Goal: Communication & Community: Answer question/provide support

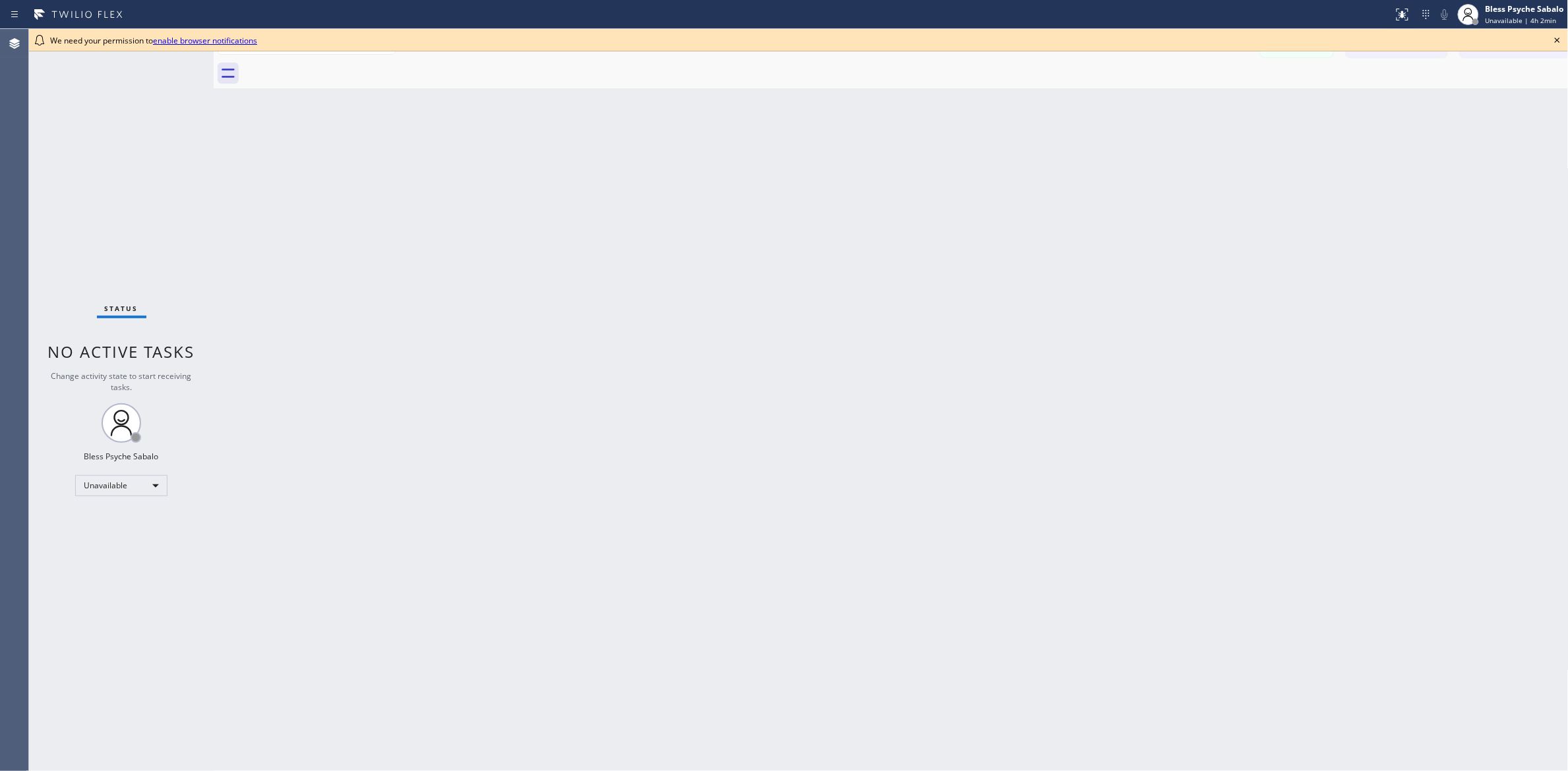
click at [763, 44] on icon at bounding box center [1557, 40] width 16 height 16
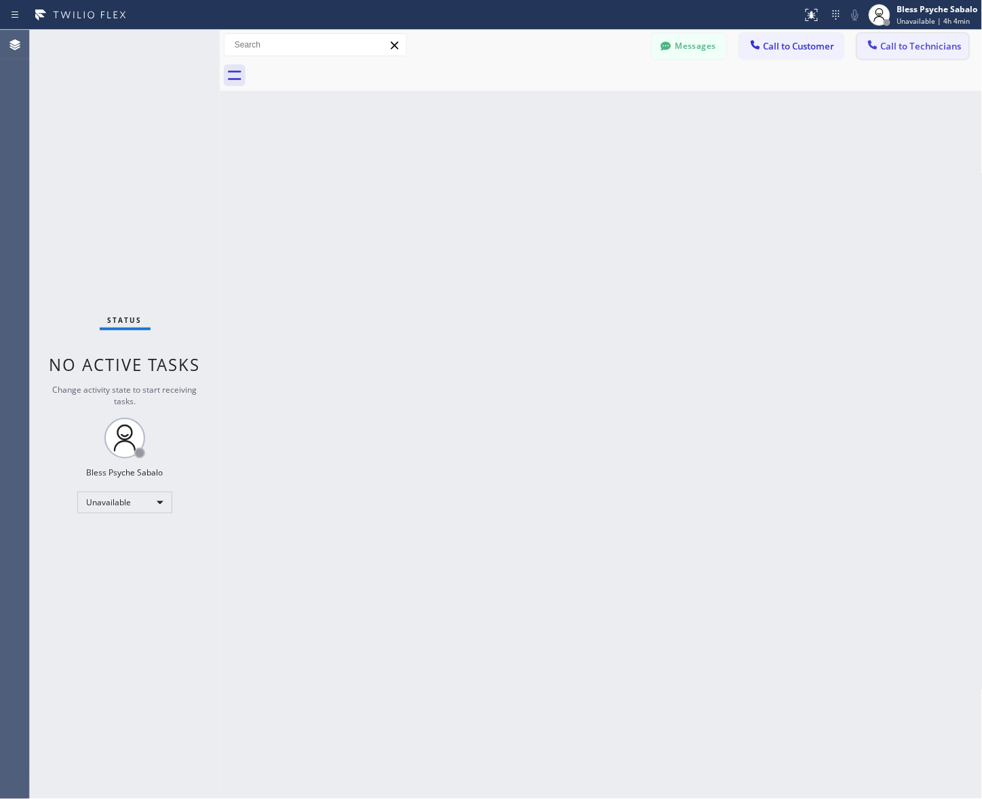
click at [785, 45] on span "Call to Technicians" at bounding box center [921, 46] width 81 height 12
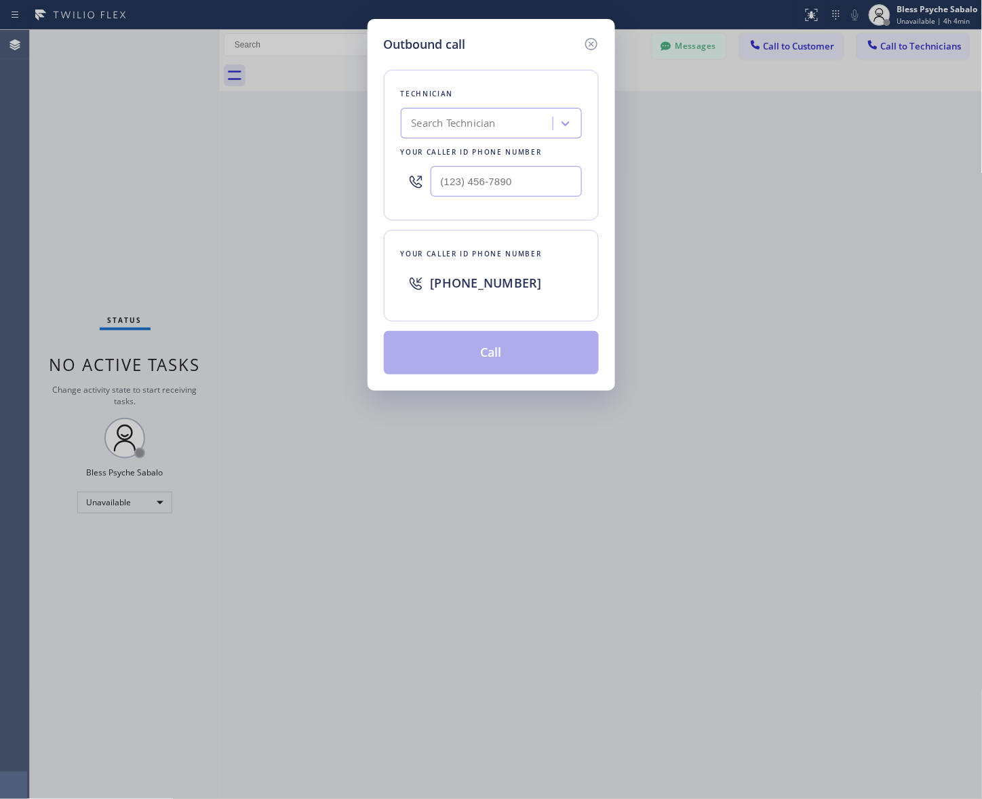
click at [486, 122] on div "Search Technician" at bounding box center [454, 124] width 84 height 16
click at [584, 43] on icon at bounding box center [591, 44] width 16 height 16
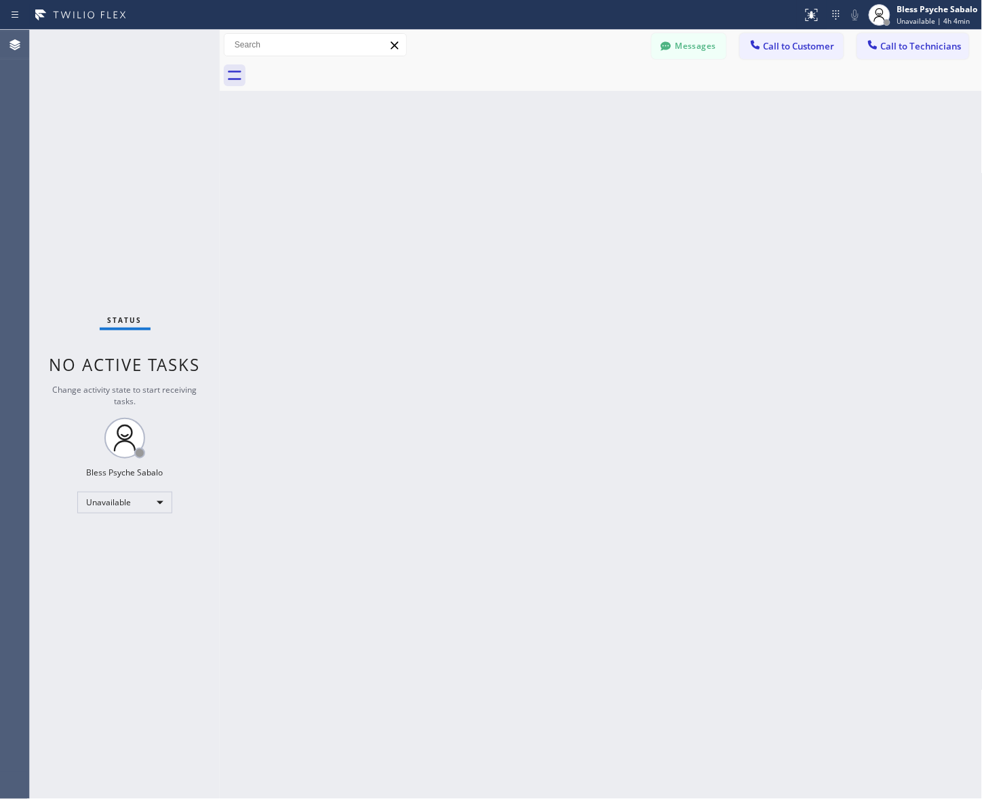
click at [619, 116] on div "Back to Dashboard Change Sender ID Customers Technicians RB [PERSON_NAME] [DATE…" at bounding box center [601, 414] width 763 height 769
drag, startPoint x: 661, startPoint y: 50, endPoint x: 659, endPoint y: 60, distance: 10.4
click at [661, 49] on icon at bounding box center [666, 46] width 14 height 14
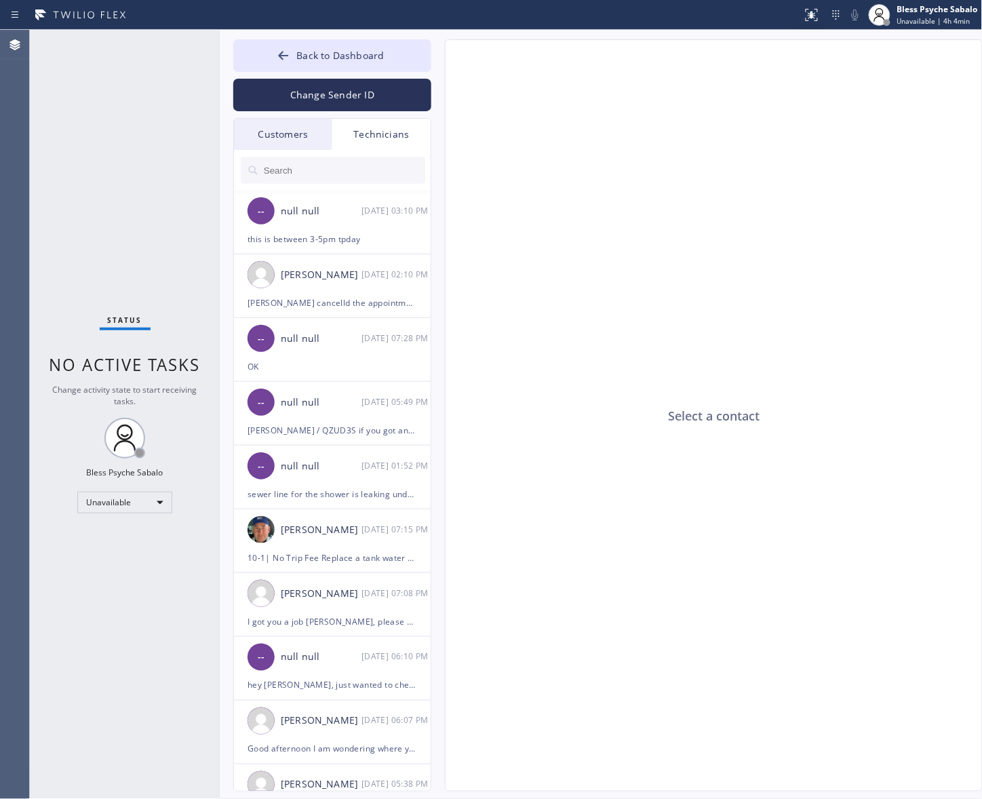
click at [381, 142] on div "Technicians" at bounding box center [381, 134] width 98 height 31
click at [371, 167] on input "text" at bounding box center [343, 170] width 163 height 27
click at [383, 241] on div "this is between 3-5pm tpday" at bounding box center [333, 239] width 170 height 16
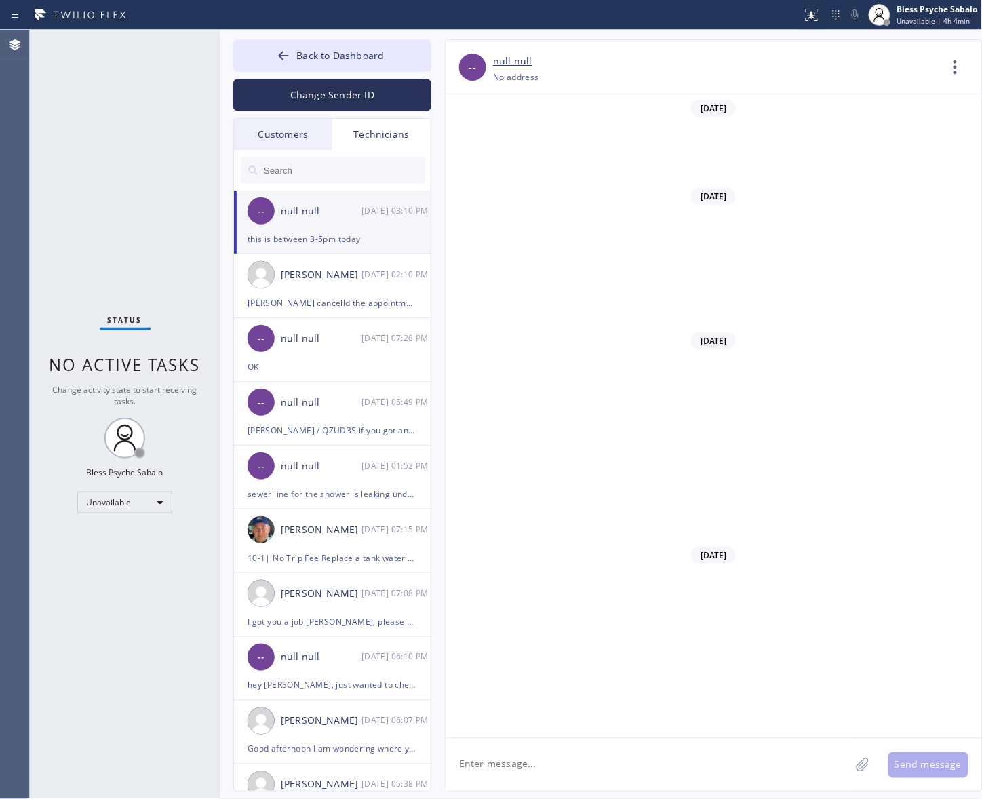
scroll to position [13489, 0]
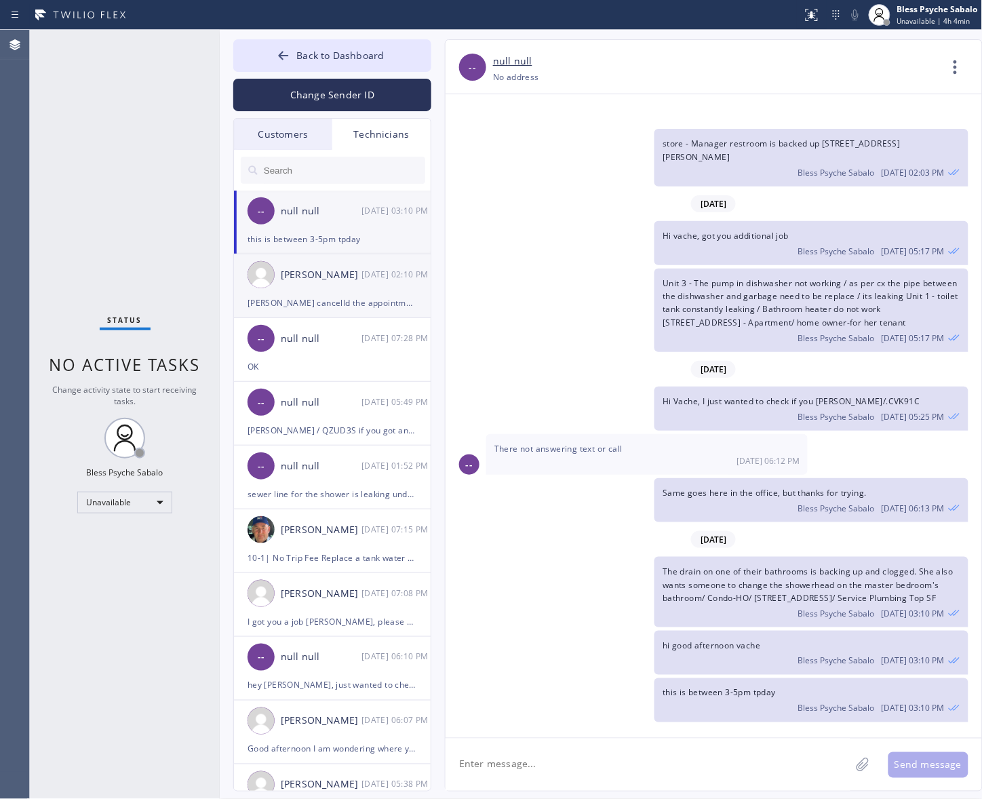
click at [387, 318] on li "Christopher Gonzales 08/26 02:10 PM Eusevio Munoz cancelld the appointment than…" at bounding box center [333, 350] width 198 height 64
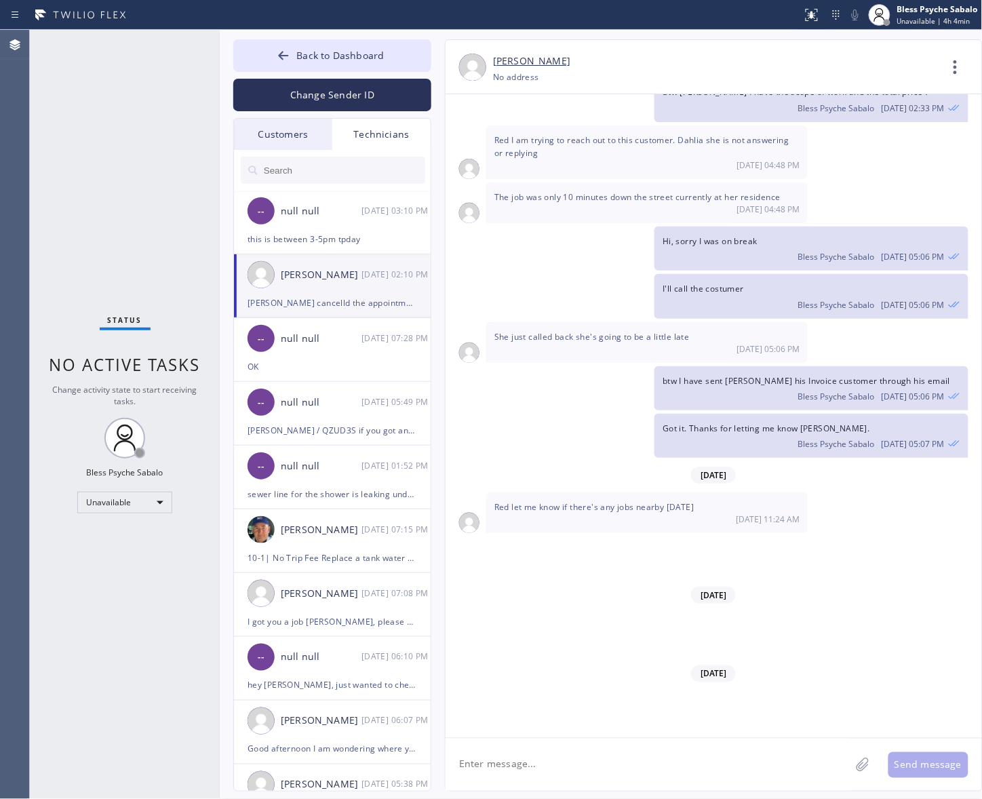
scroll to position [18492, 0]
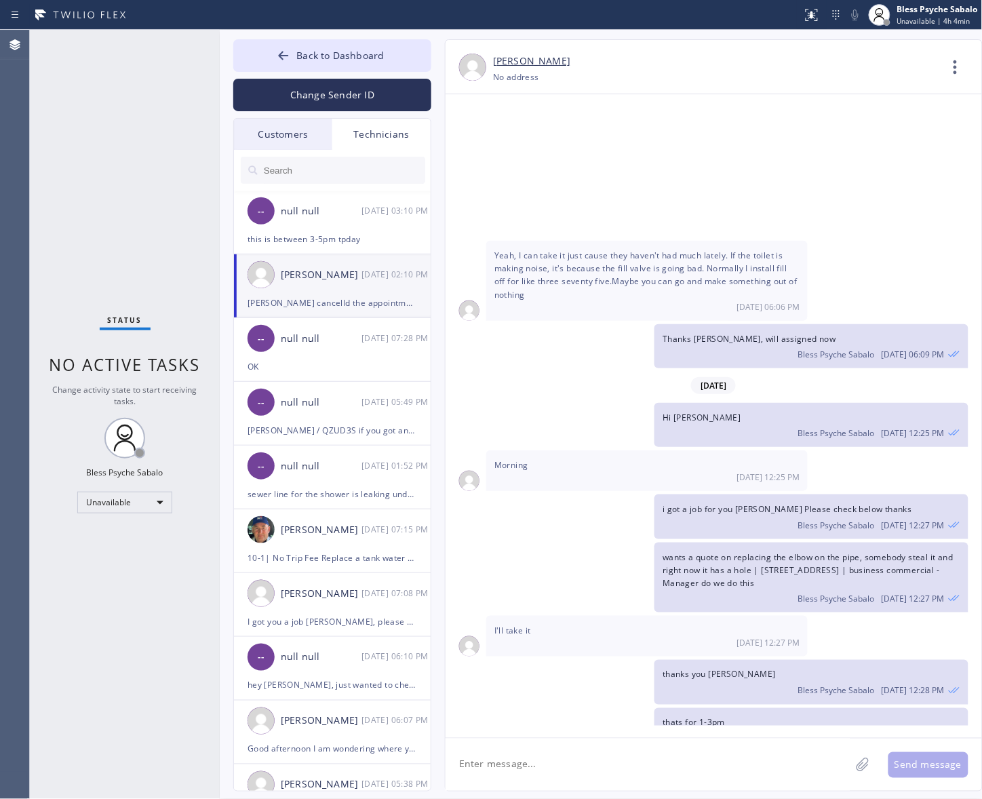
click at [646, 488] on textarea at bounding box center [648, 764] width 405 height 52
click at [346, 210] on div "null null" at bounding box center [321, 211] width 81 height 16
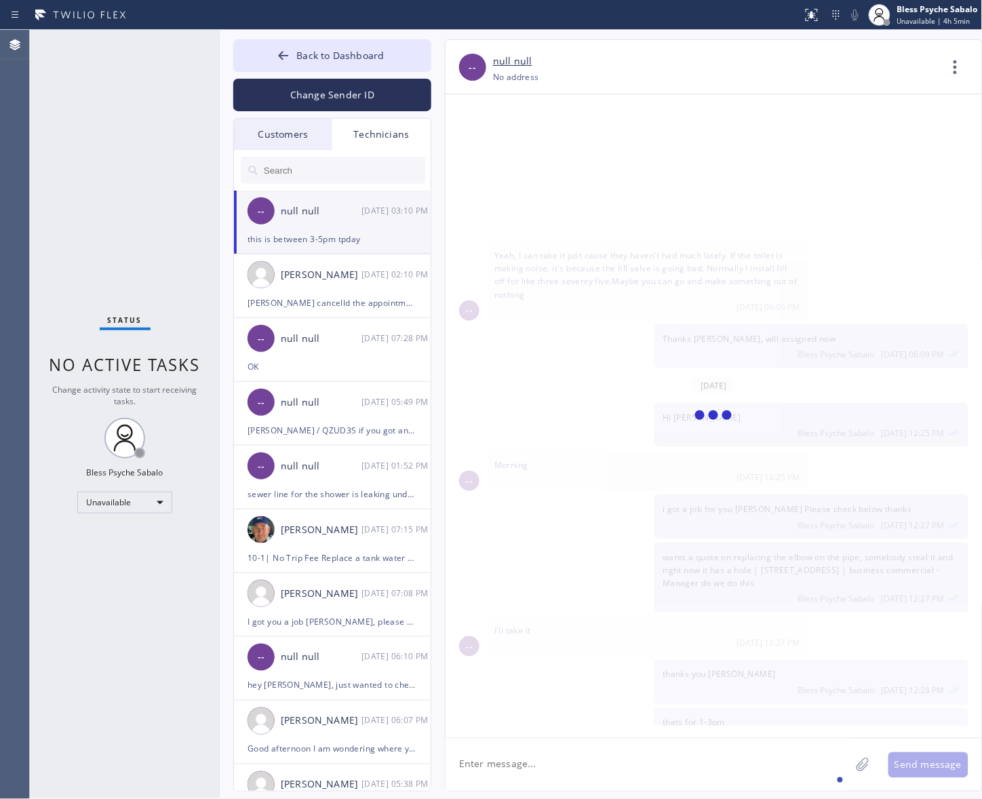
type input "[PHONE_NUMBER]"
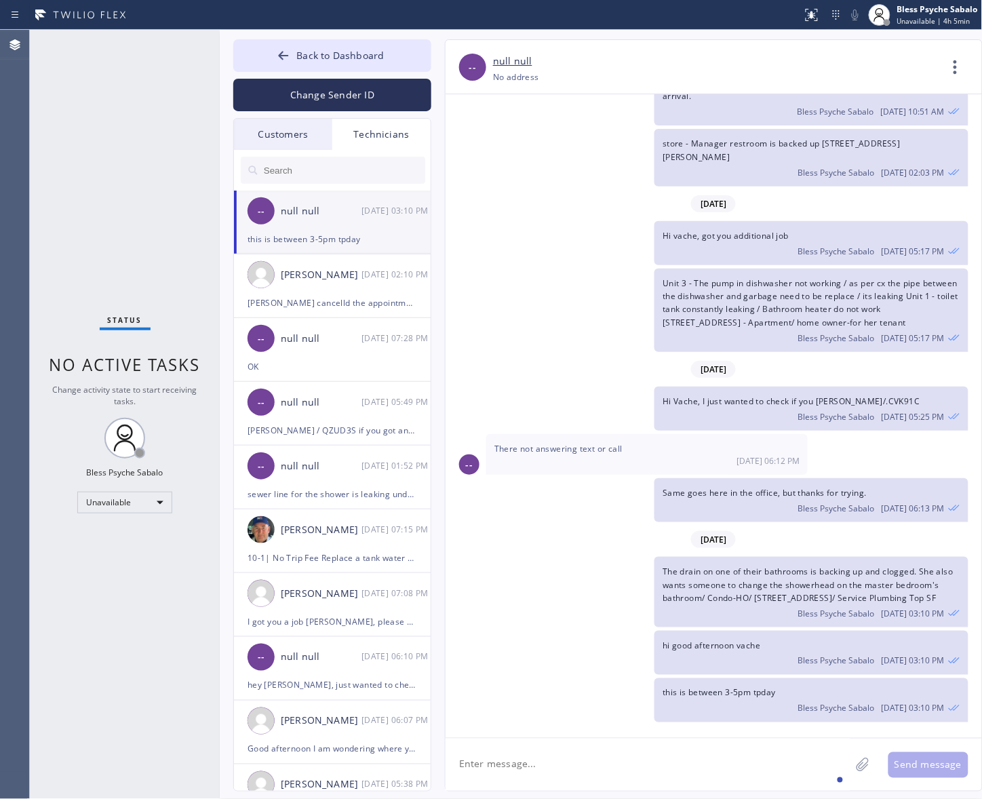
click at [662, 488] on textarea at bounding box center [648, 764] width 405 height 52
click at [392, 302] on div "[PERSON_NAME] cancelld the appointment thanks" at bounding box center [333, 303] width 170 height 16
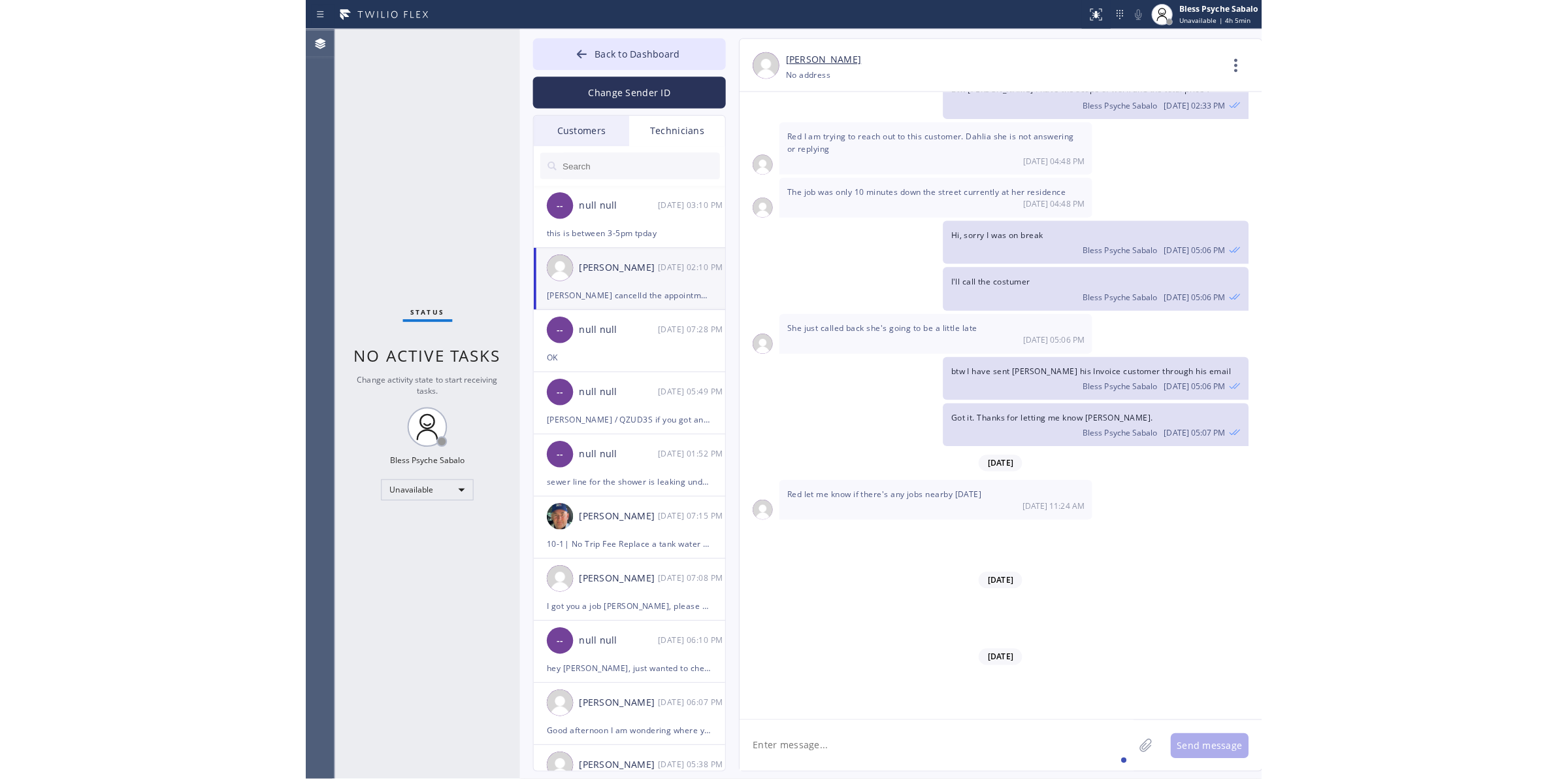
scroll to position [17828, 0]
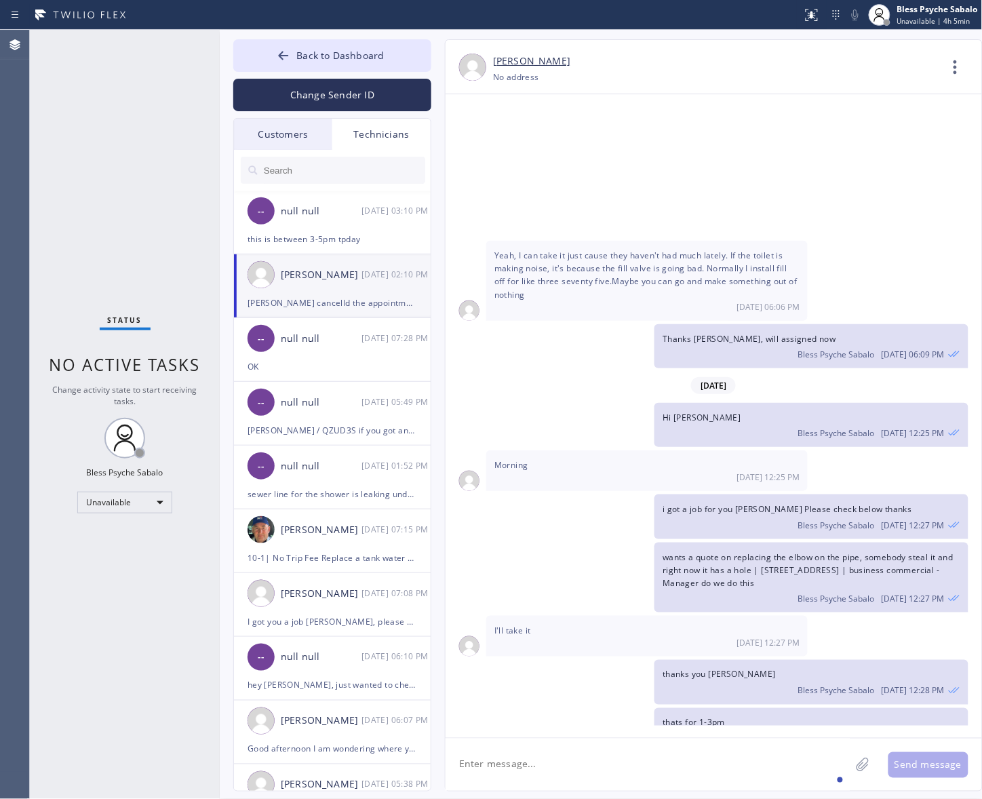
click at [785, 65] on icon at bounding box center [955, 67] width 33 height 33
click at [785, 127] on li "Call to Technician" at bounding box center [873, 138] width 197 height 35
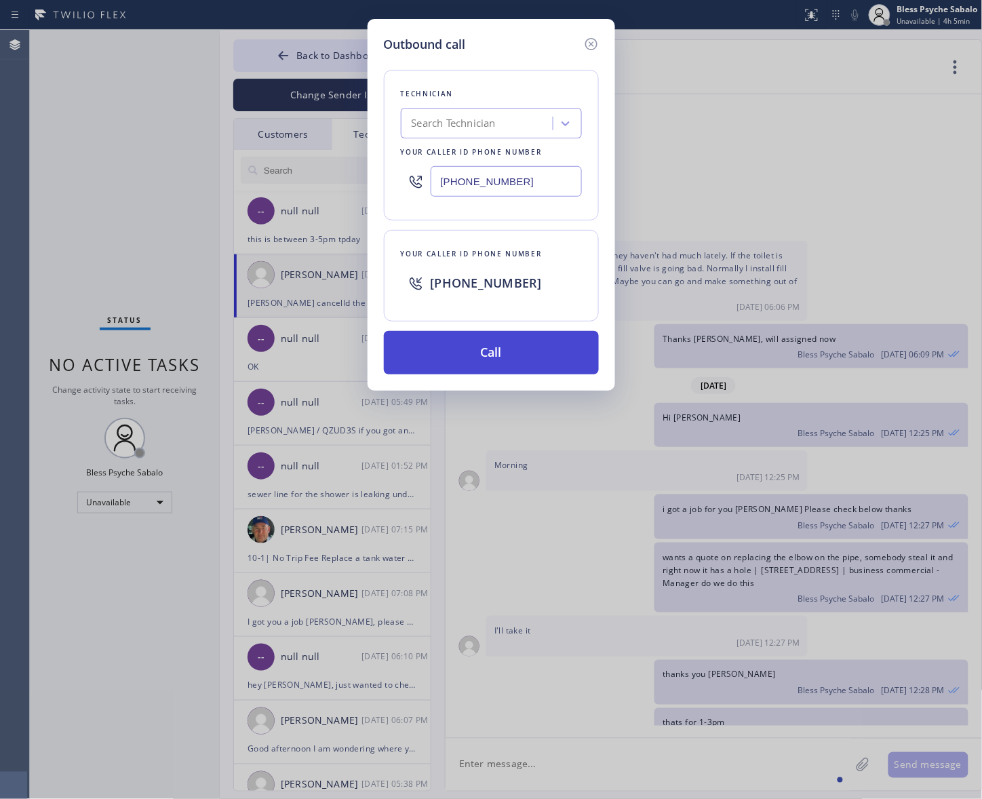
click at [523, 360] on button "Call" at bounding box center [491, 352] width 215 height 43
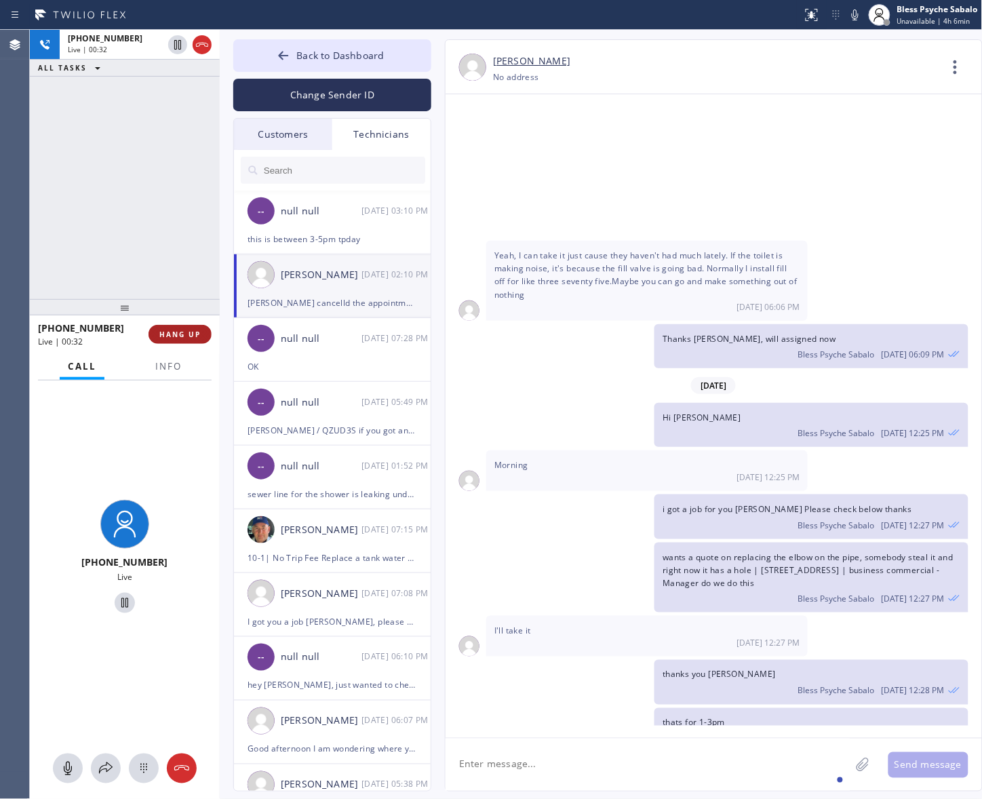
click at [174, 338] on span "HANG UP" at bounding box center [179, 334] width 41 height 9
click at [146, 258] on div "+19517518609 Live | 00:33 ALL TASKS ALL TASKS ACTIVE TASKS TASKS IN WRAP UP" at bounding box center [125, 164] width 190 height 269
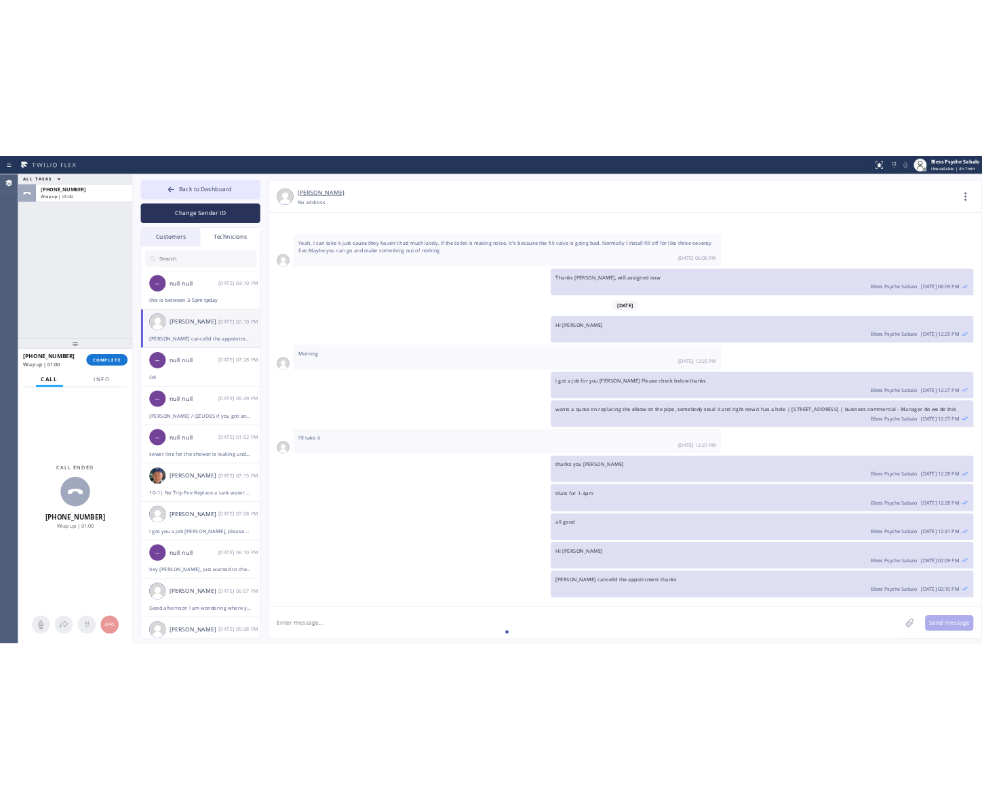
scroll to position [16322, 0]
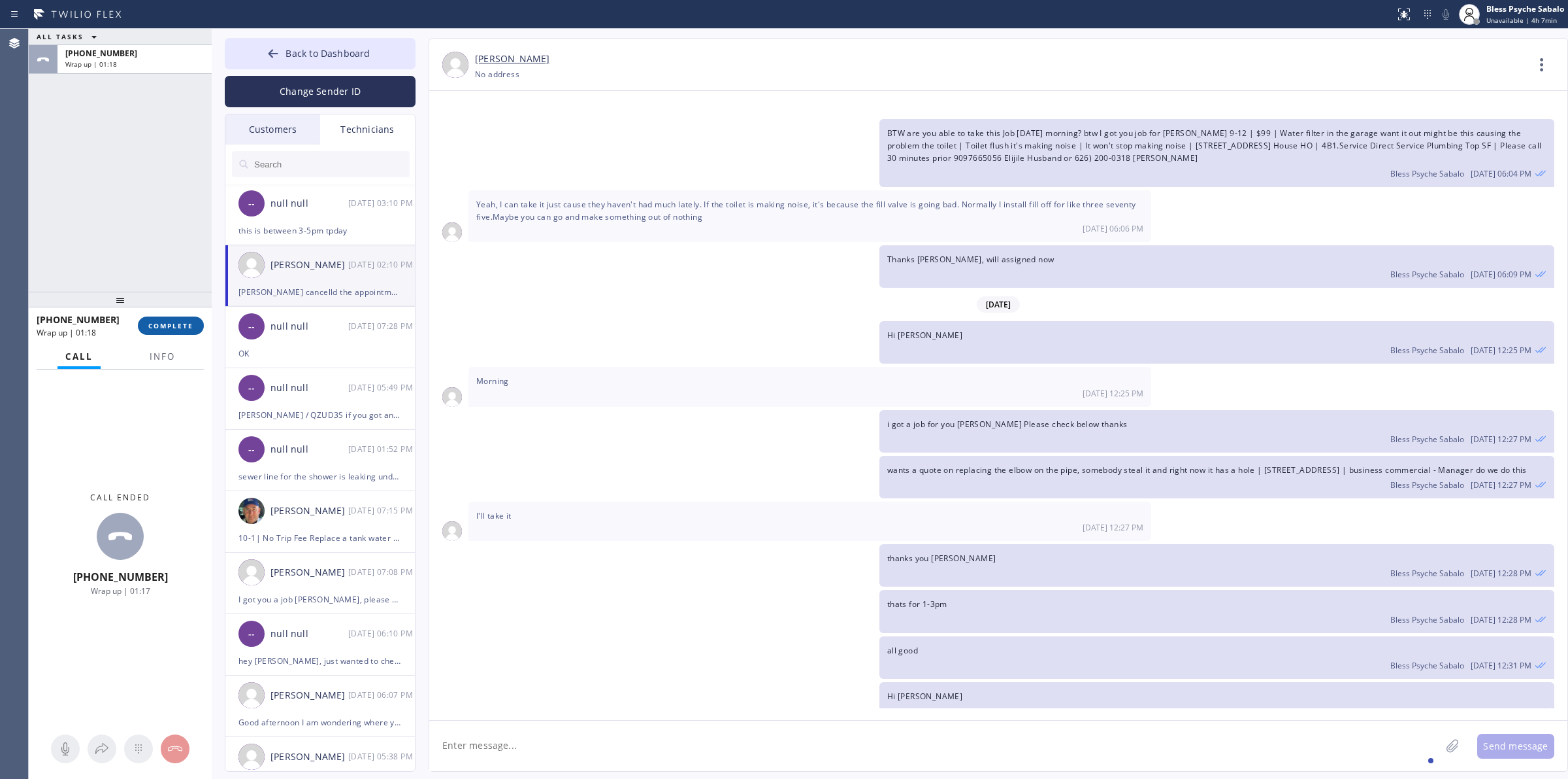
click at [177, 325] on span "COMPLETE" at bounding box center [171, 325] width 45 height 9
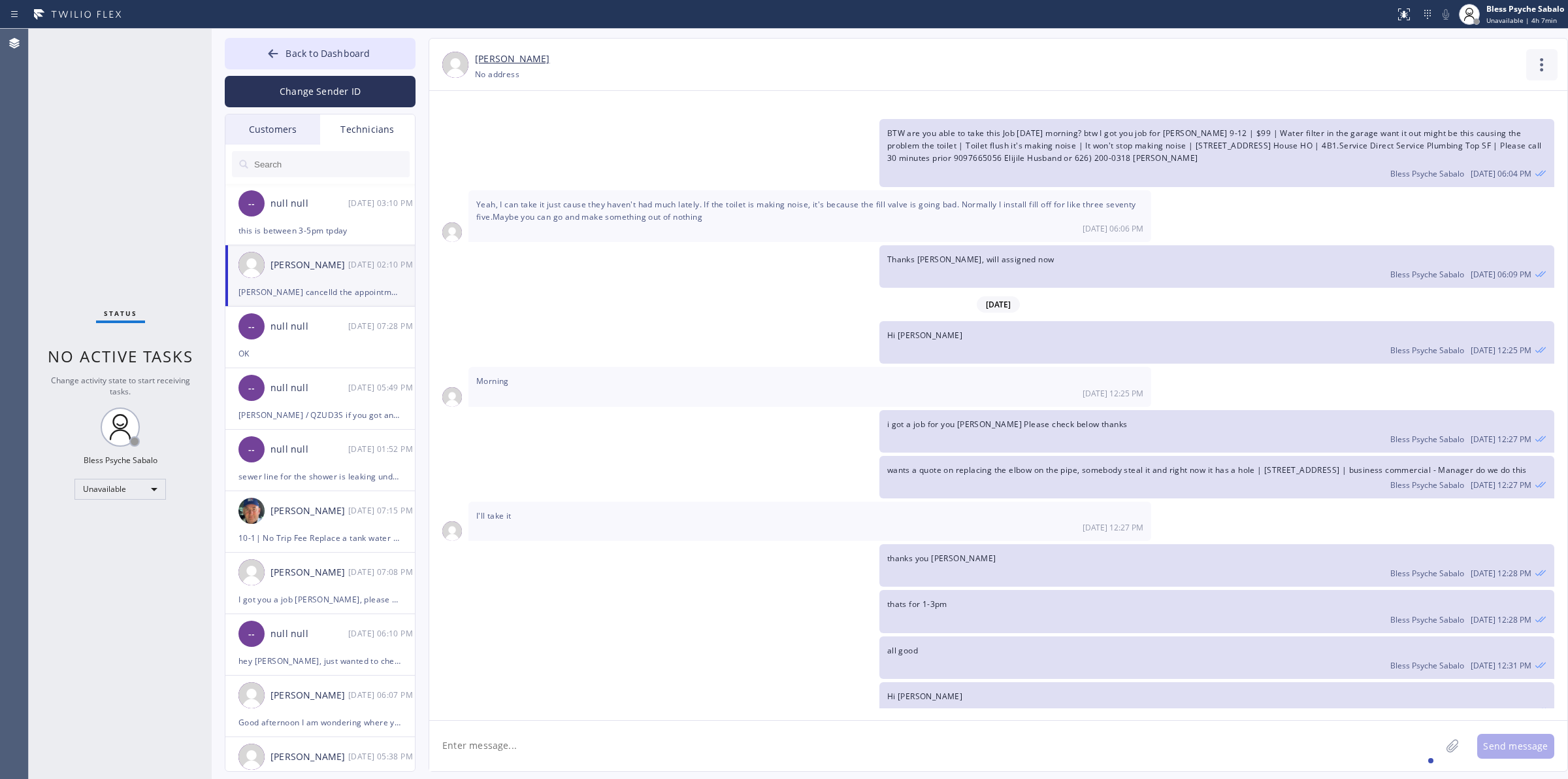
click at [757, 60] on icon at bounding box center [1542, 65] width 32 height 32
drag, startPoint x: 1404, startPoint y: 134, endPoint x: 1425, endPoint y: 96, distance: 43.4
click at [757, 133] on li "Call to Technician" at bounding box center [1463, 133] width 190 height 34
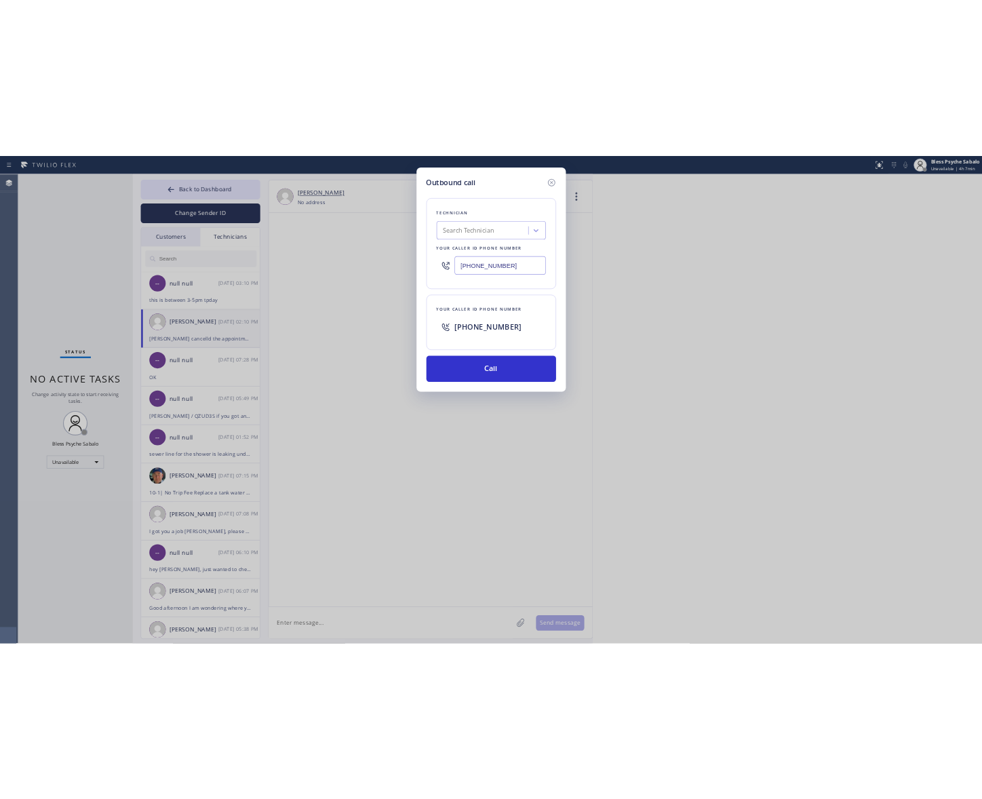
scroll to position [18492, 0]
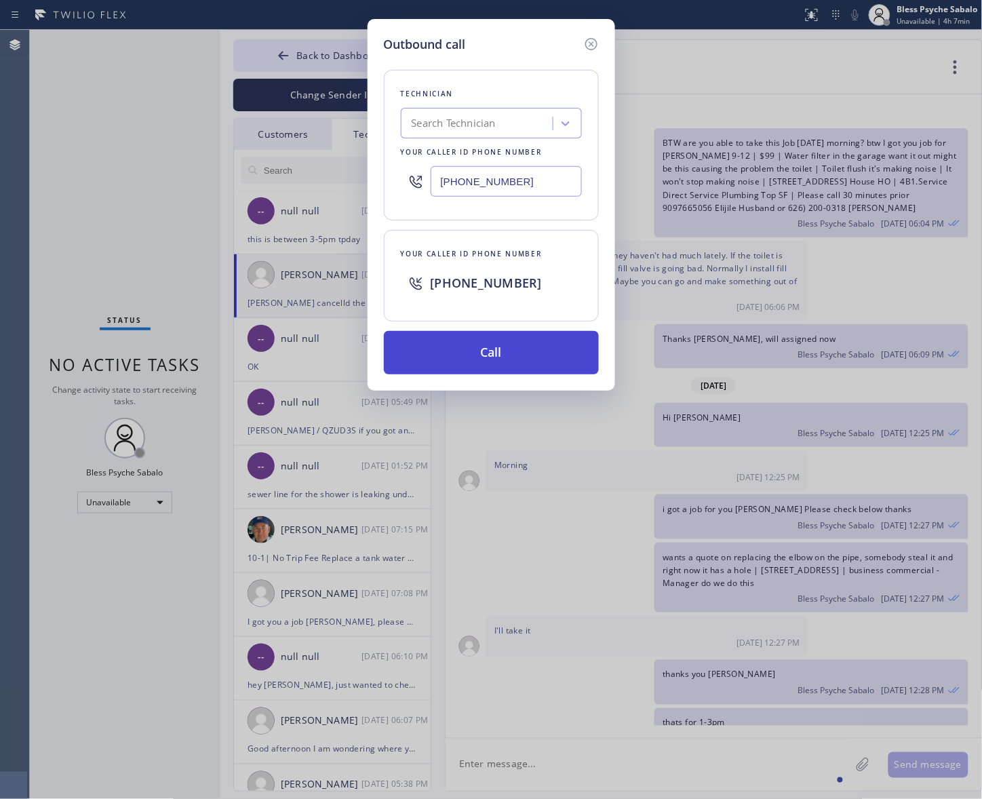
drag, startPoint x: 511, startPoint y: 337, endPoint x: 595, endPoint y: 373, distance: 92.1
click at [512, 338] on button "Call" at bounding box center [491, 352] width 215 height 43
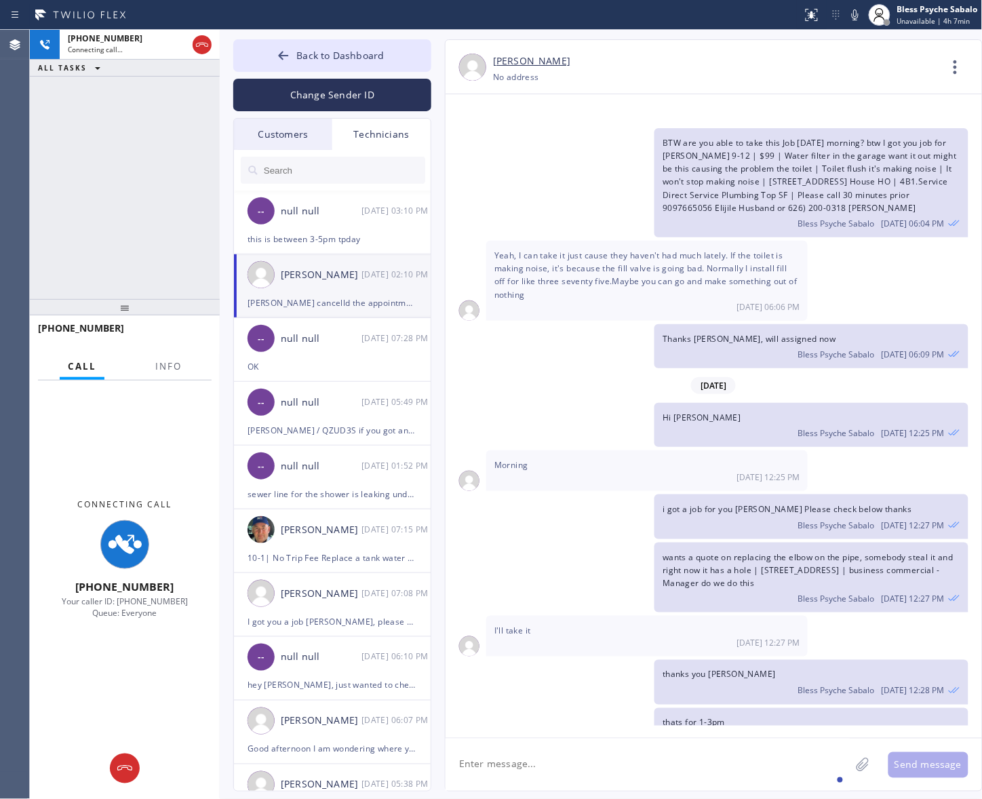
click at [606, 488] on div "wants a quote on replacing the elbow on the pipe, somebody steal it and right n…" at bounding box center [707, 577] width 523 height 71
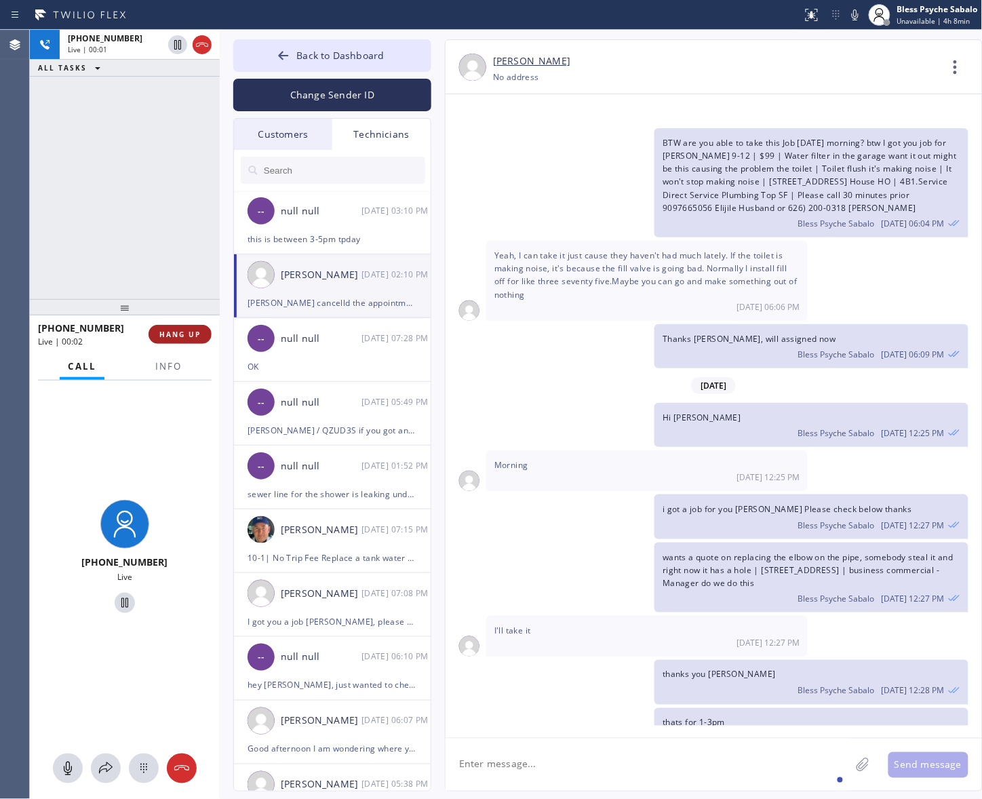
click at [176, 338] on span "HANG UP" at bounding box center [179, 334] width 41 height 9
drag, startPoint x: 176, startPoint y: 338, endPoint x: 160, endPoint y: 239, distance: 99.7
click at [176, 338] on span "HANG UP" at bounding box center [179, 334] width 41 height 9
drag, startPoint x: 157, startPoint y: 235, endPoint x: 161, endPoint y: 195, distance: 39.5
click at [157, 229] on div "+19517518609 Live | 00:02 ALL TASKS ALL TASKS ACTIVE TASKS TASKS IN WRAP UP" at bounding box center [125, 164] width 190 height 269
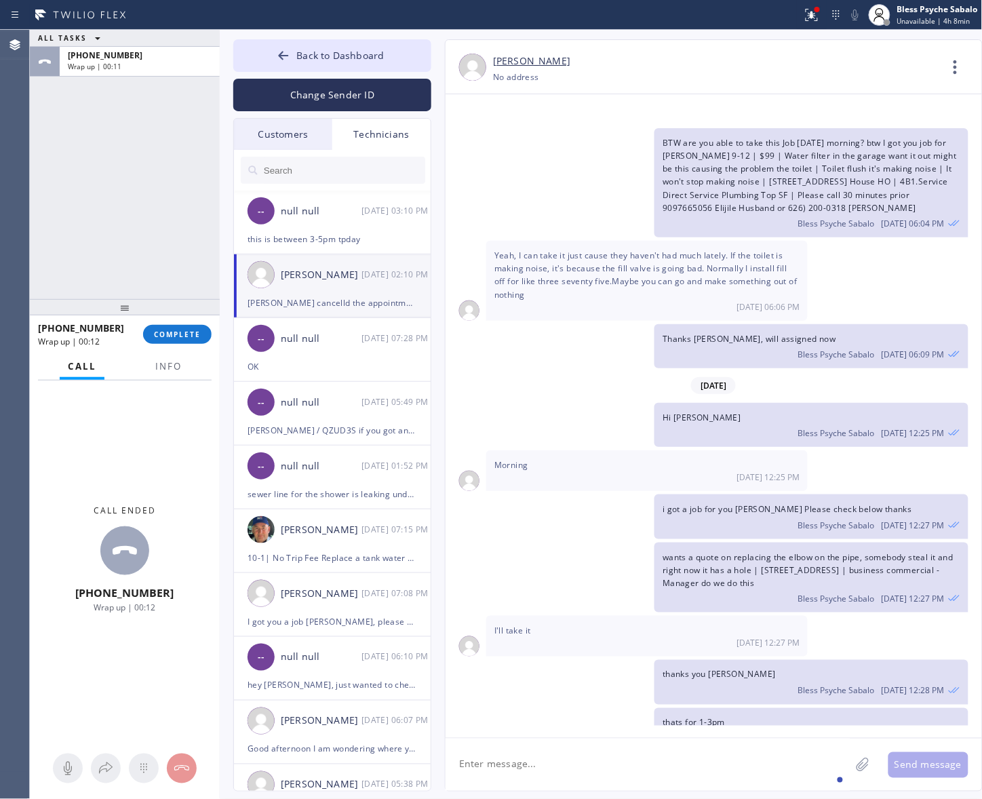
click at [163, 347] on div "+19517518609 Wrap up | 00:12 COMPLETE" at bounding box center [125, 334] width 174 height 35
click at [167, 340] on button "COMPLETE" at bounding box center [177, 334] width 68 height 19
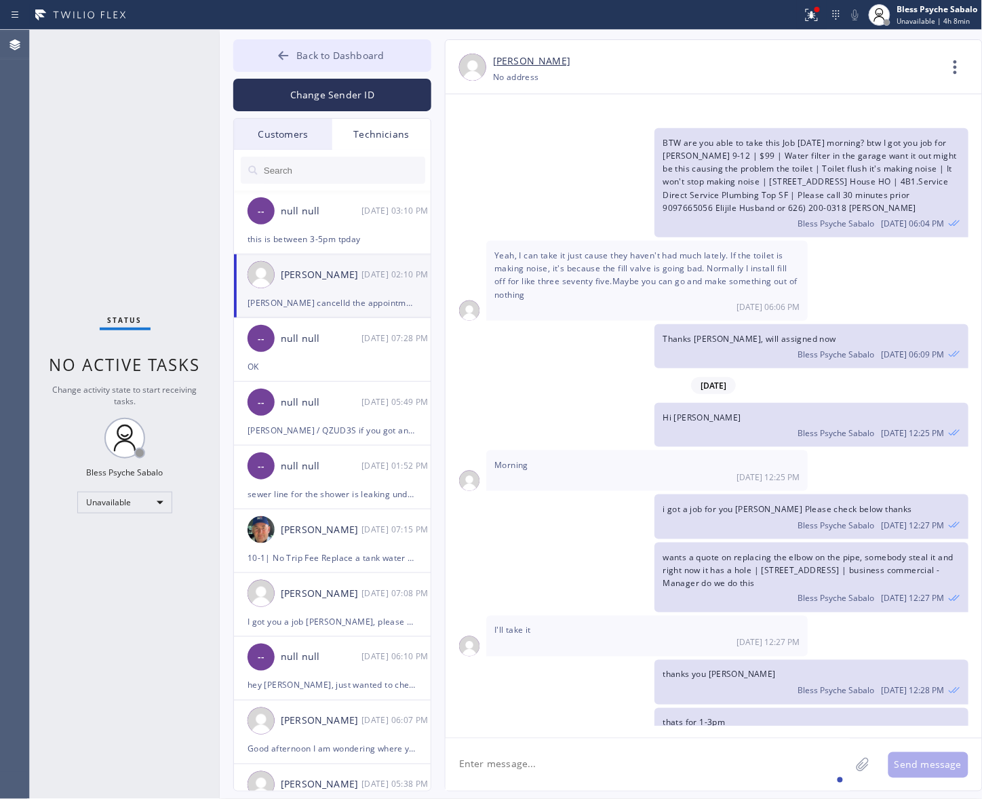
click at [328, 58] on span "Back to Dashboard" at bounding box center [339, 55] width 87 height 13
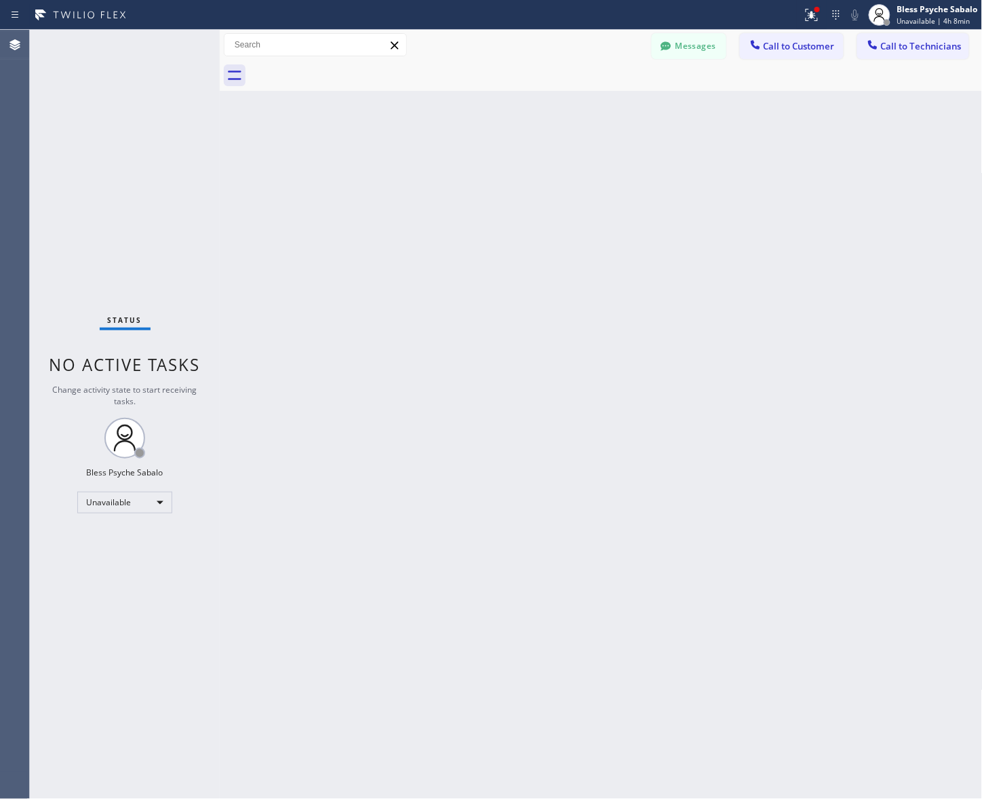
drag, startPoint x: 775, startPoint y: 35, endPoint x: 774, endPoint y: 45, distance: 10.2
click at [775, 36] on button "Call to Customer" at bounding box center [792, 46] width 104 height 26
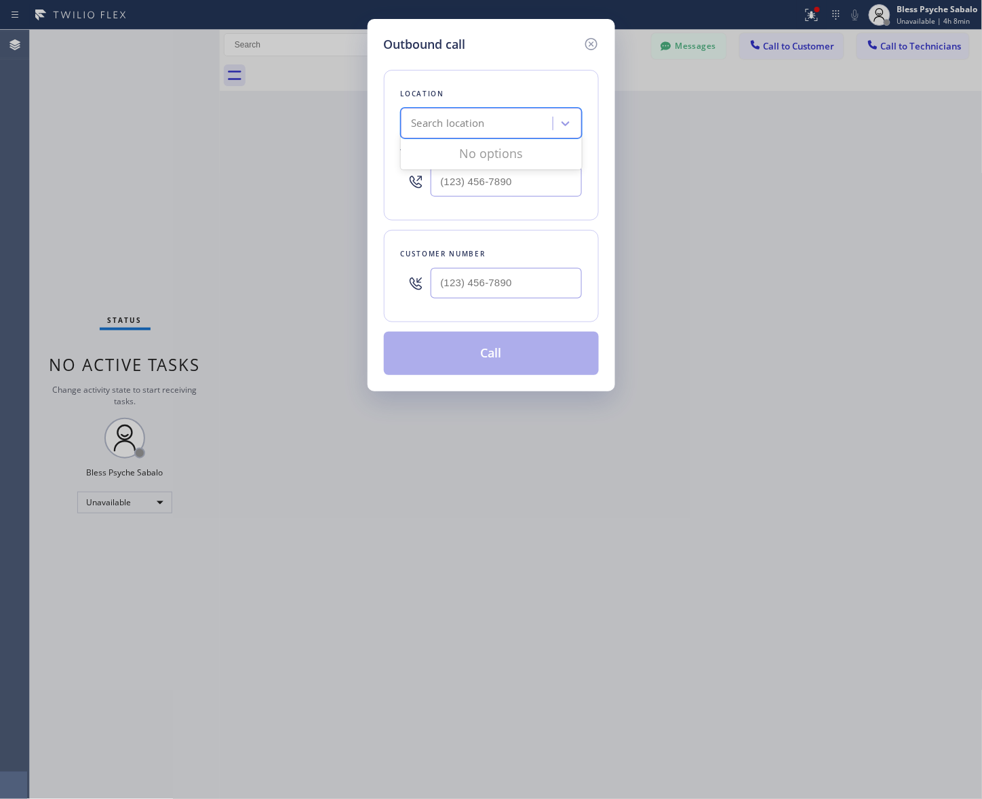
click at [515, 133] on div "Search location" at bounding box center [479, 124] width 148 height 24
paste input "5 Star Best Plumbing"
type input "5 Star Best Plumbing"
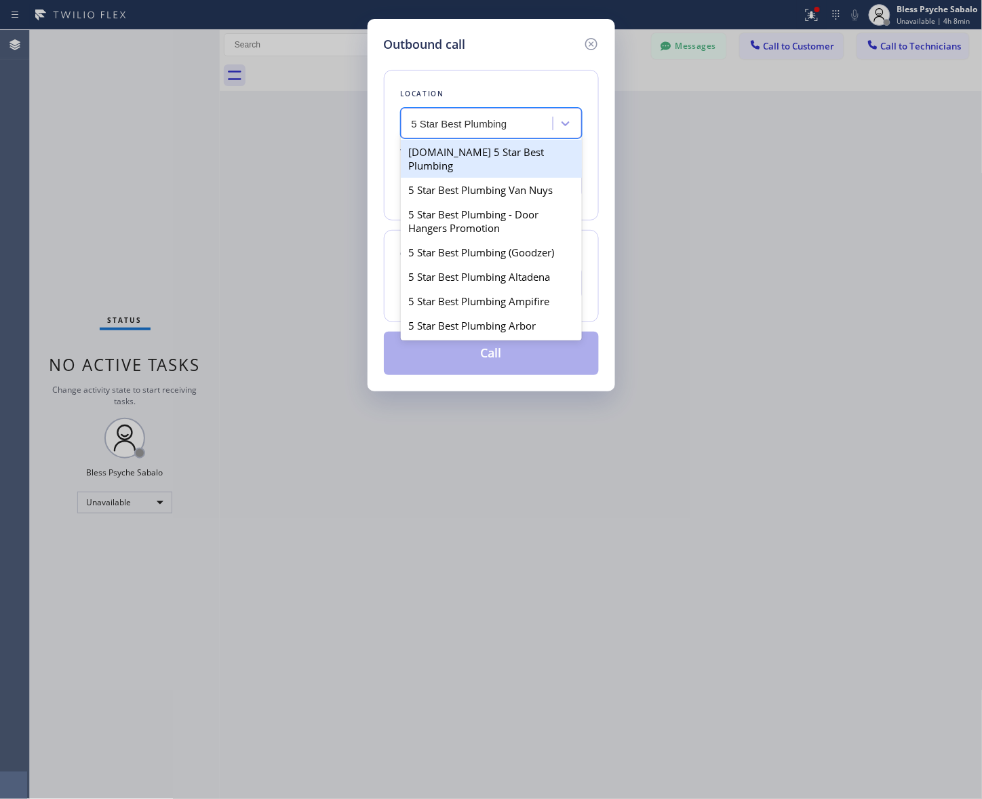
click at [512, 153] on div "4C.Email 5 Star Best Plumbing" at bounding box center [491, 159] width 181 height 38
type input "(833) 557-1207"
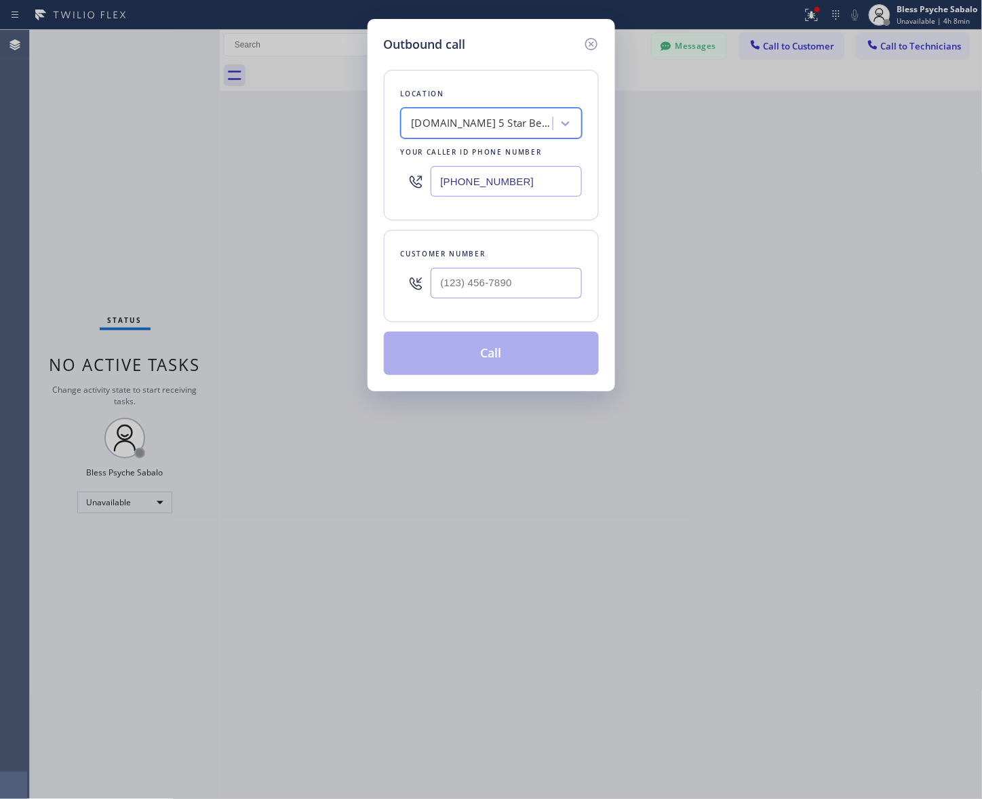
click at [486, 108] on div "4C.Email 5 Star Best Plumbing" at bounding box center [491, 123] width 181 height 31
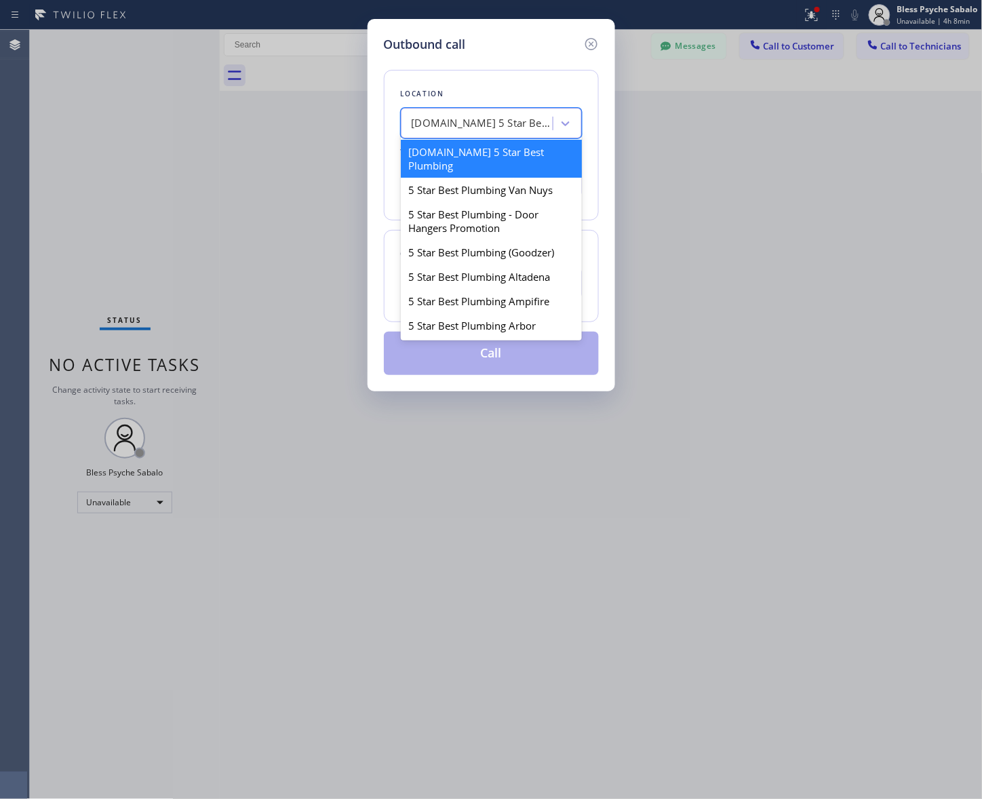
paste input "5 Star Best Plumbing"
click at [429, 123] on input "5 Star Best Plumbing" at bounding box center [471, 124] width 119 height 12
type input "5 Star Best Plumbing"
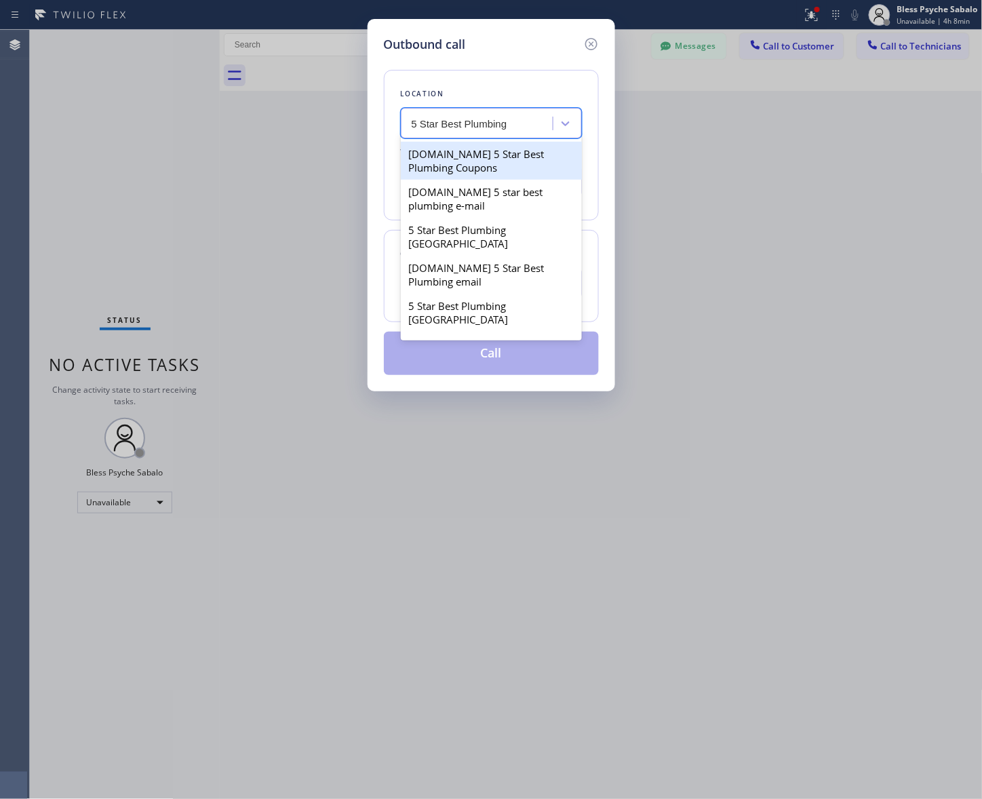
scroll to position [452, 0]
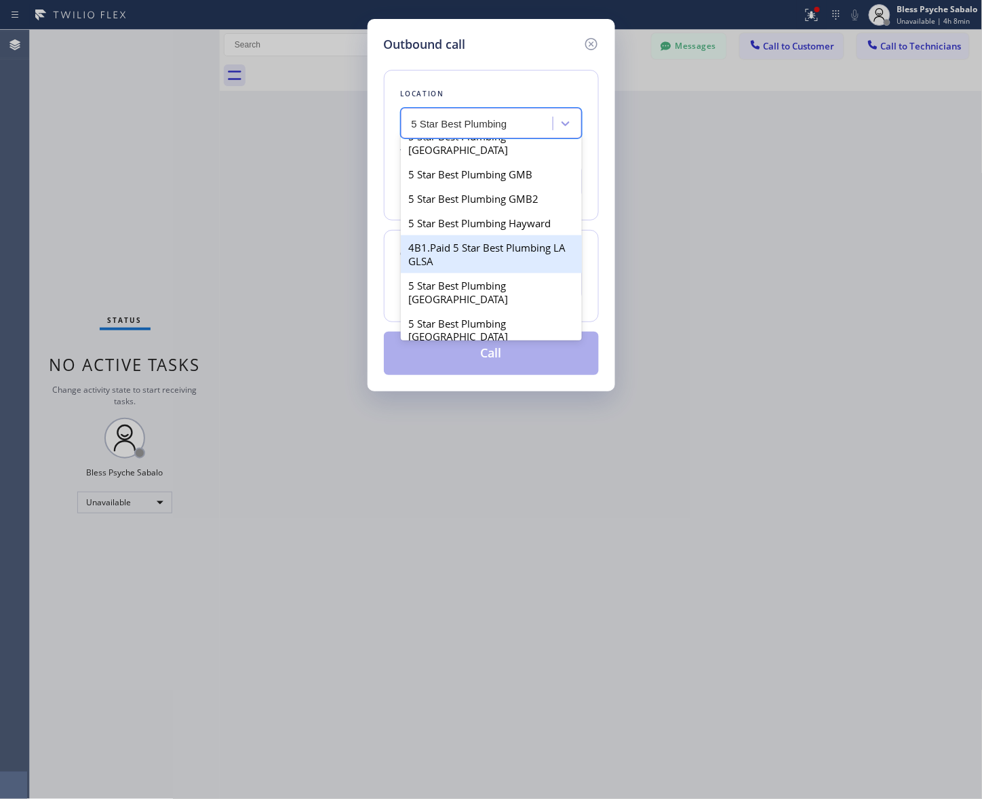
click at [507, 238] on div "4B1.Paid 5 Star Best Plumbing LA GLSA" at bounding box center [491, 254] width 181 height 38
type input "(213) 444-7988"
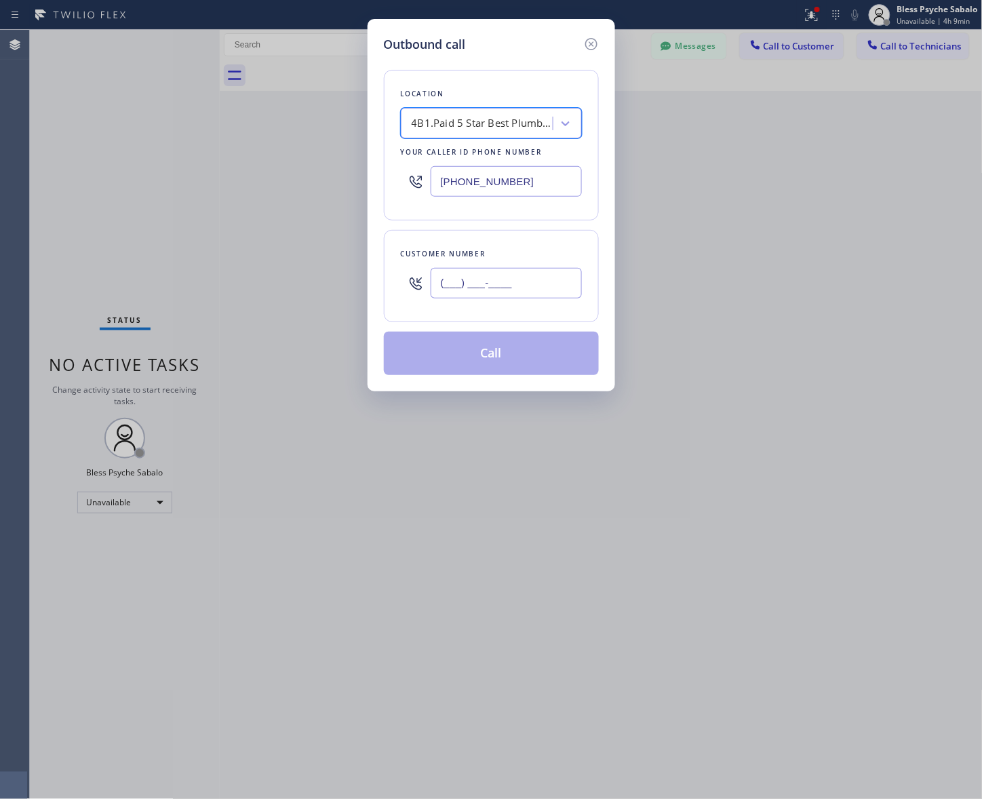
click at [505, 280] on input "(___) ___-____" at bounding box center [506, 283] width 151 height 31
paste input "661) 227-0599"
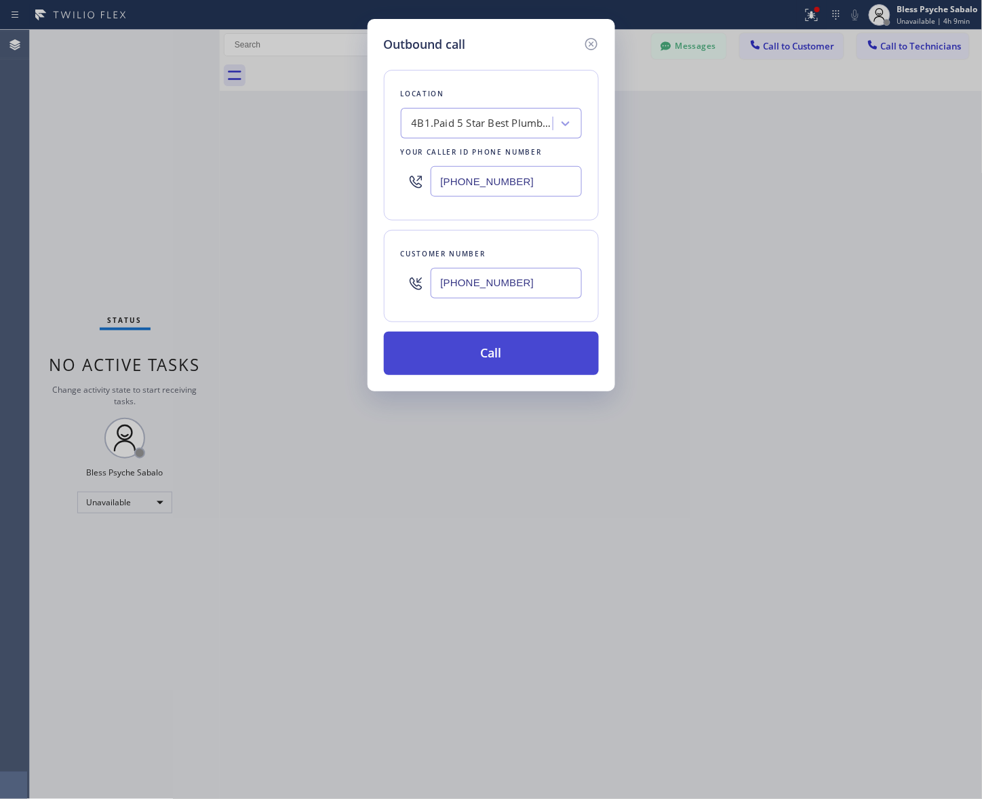
type input "(661) 227-0599"
click at [494, 358] on button "Call" at bounding box center [491, 353] width 215 height 43
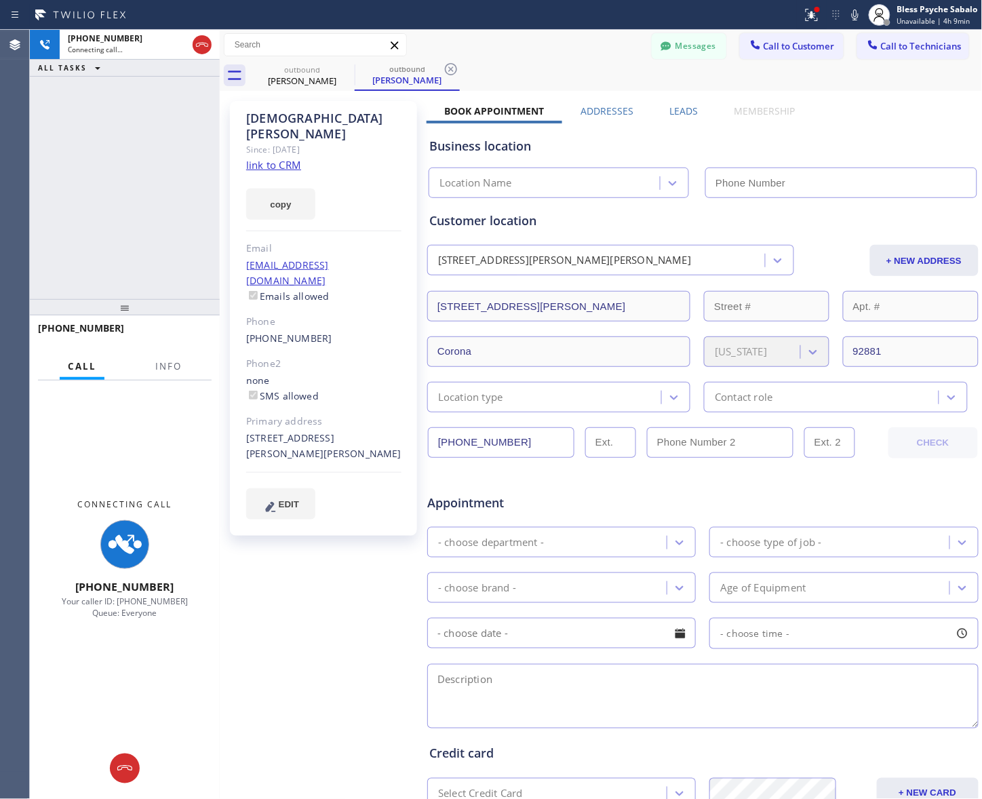
type input "(213) 444-7988"
click at [212, 488] on div "Connecting Call +16612270599 Your caller ID: +12134447988 Queue: Everyone" at bounding box center [125, 558] width 190 height 357
click at [184, 374] on button "Info" at bounding box center [168, 366] width 43 height 26
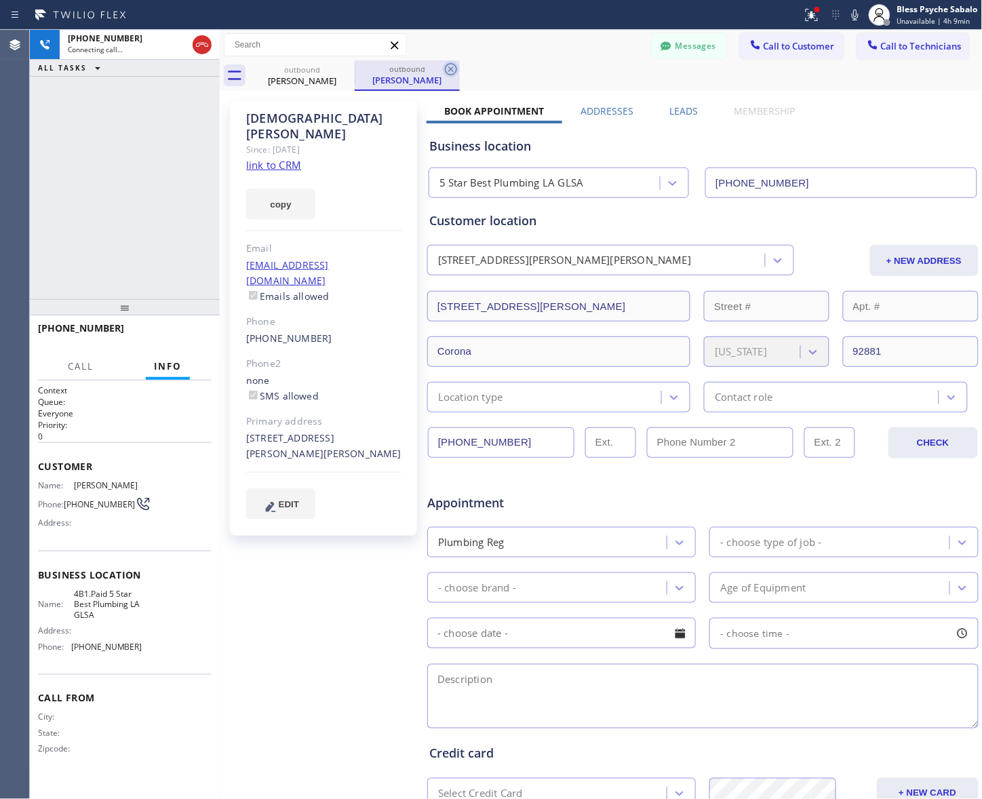
click at [452, 61] on icon at bounding box center [451, 69] width 16 height 16
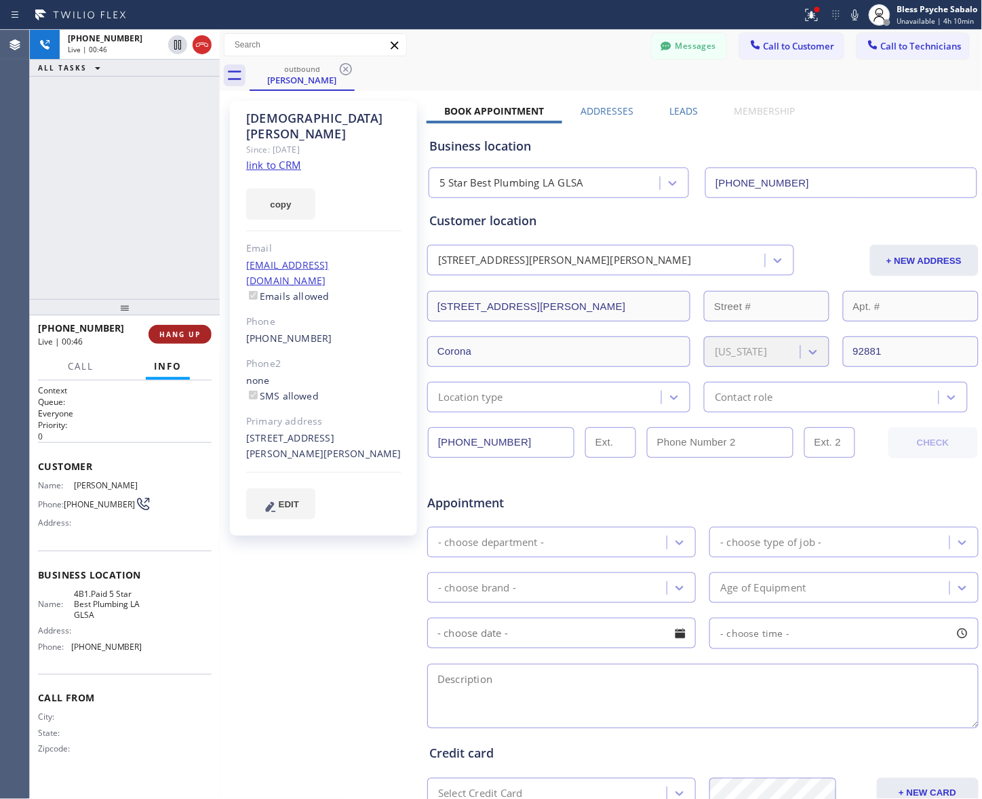
click at [190, 339] on button "HANG UP" at bounding box center [180, 334] width 63 height 19
click at [183, 341] on button "COMPLETE" at bounding box center [177, 334] width 68 height 19
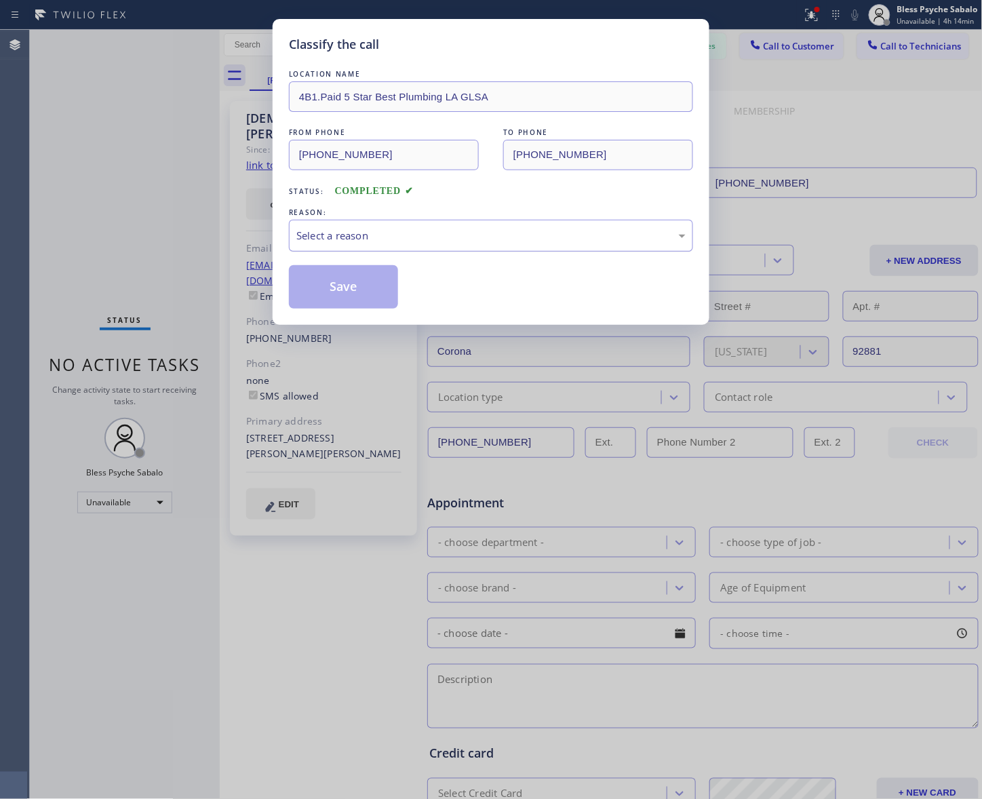
click at [402, 229] on div "Select a reason" at bounding box center [490, 236] width 389 height 16
click at [348, 290] on button "Save" at bounding box center [343, 286] width 109 height 43
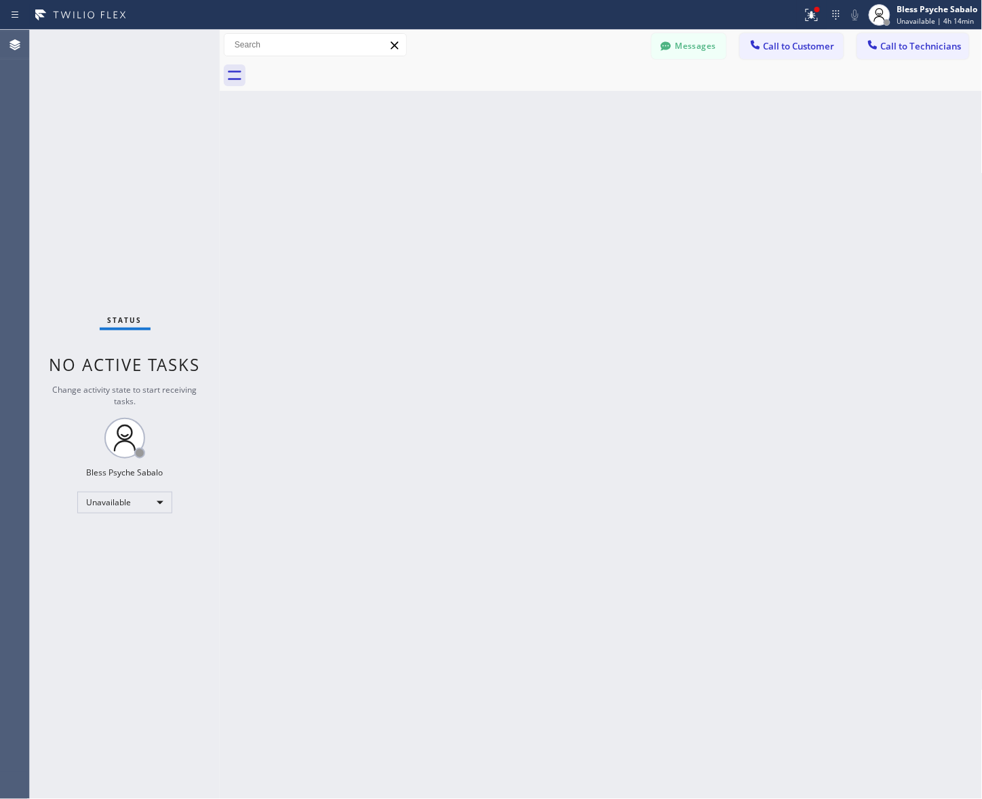
click at [688, 59] on div "Messages Call to Customer Call to Technicians Outbound call Location 5 Star Bes…" at bounding box center [601, 45] width 763 height 31
click at [690, 52] on button "Messages" at bounding box center [689, 46] width 75 height 26
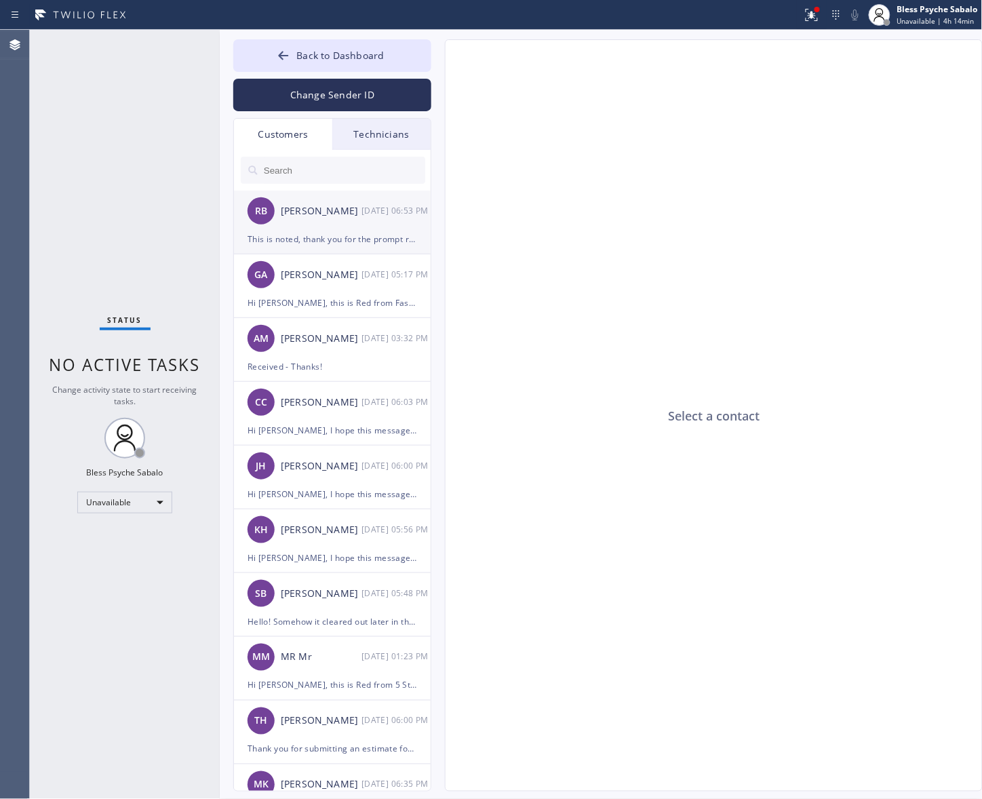
drag, startPoint x: 350, startPoint y: 239, endPoint x: 353, endPoint y: 229, distance: 9.9
click at [351, 237] on div "This is noted, thank you for the prompt respond." at bounding box center [333, 239] width 170 height 16
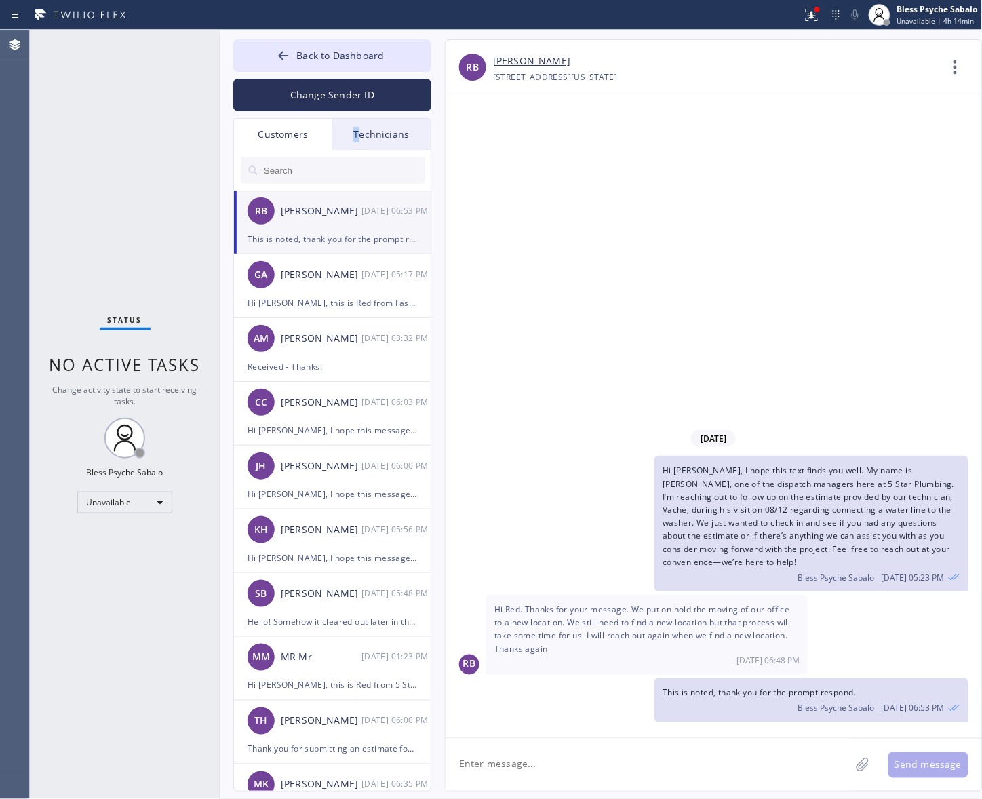
click at [361, 120] on div "Technicians" at bounding box center [381, 134] width 98 height 31
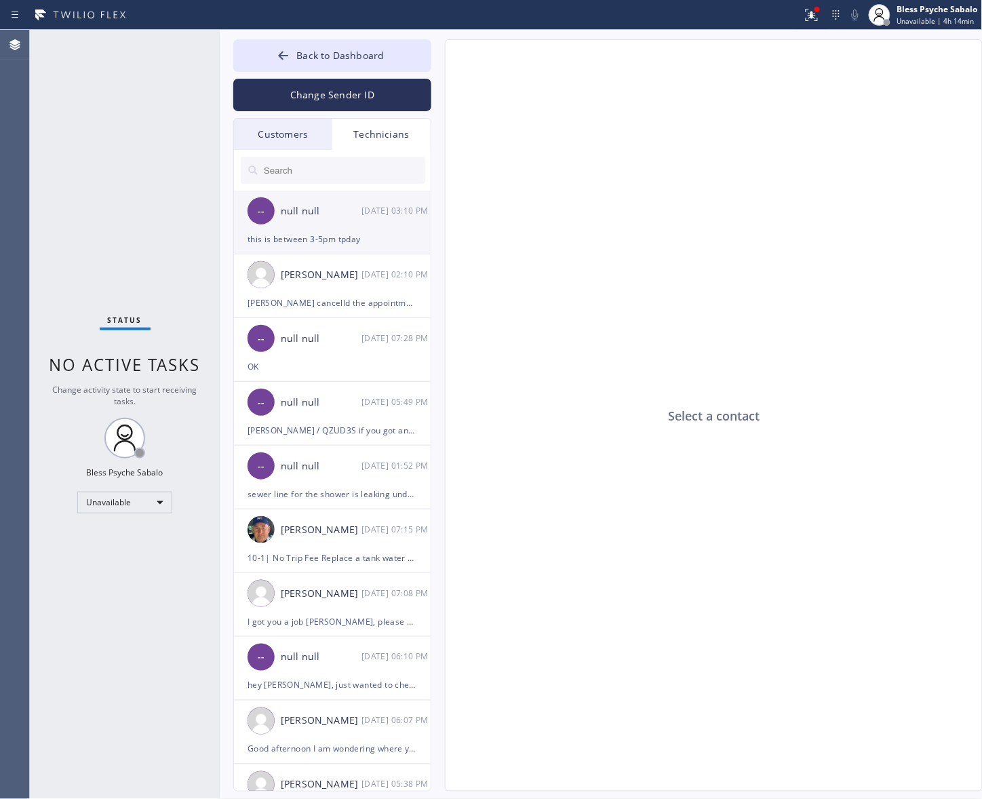
click at [364, 205] on div "[DATE] 03:10 PM" at bounding box center [396, 211] width 71 height 16
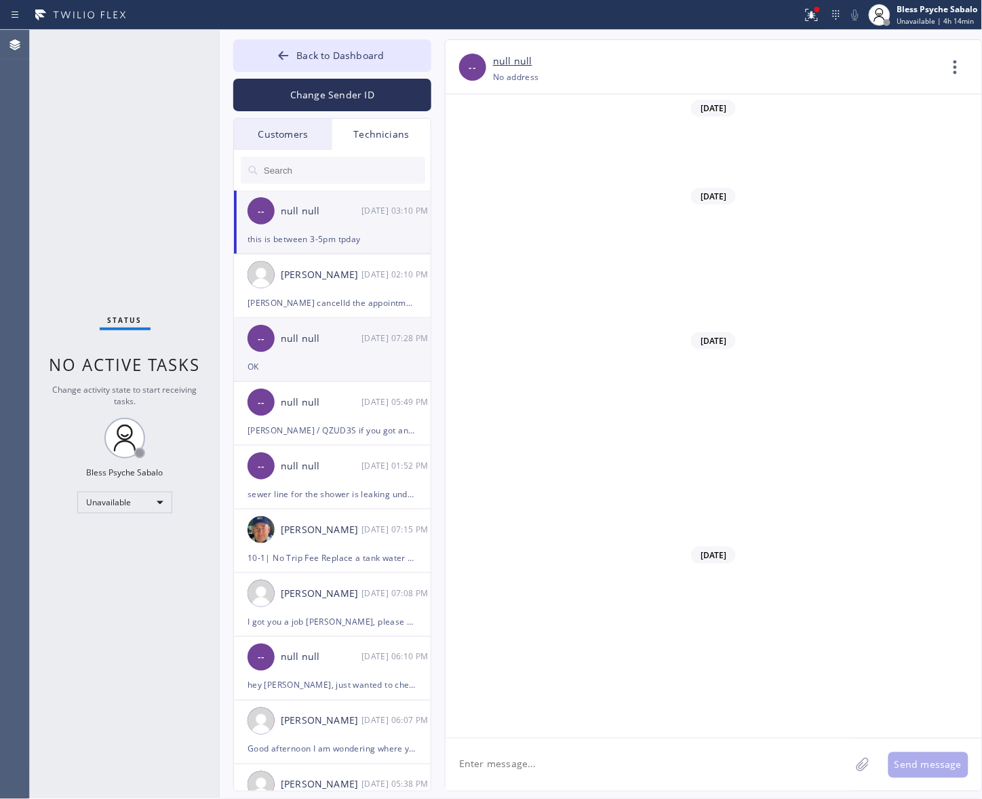
scroll to position [13489, 0]
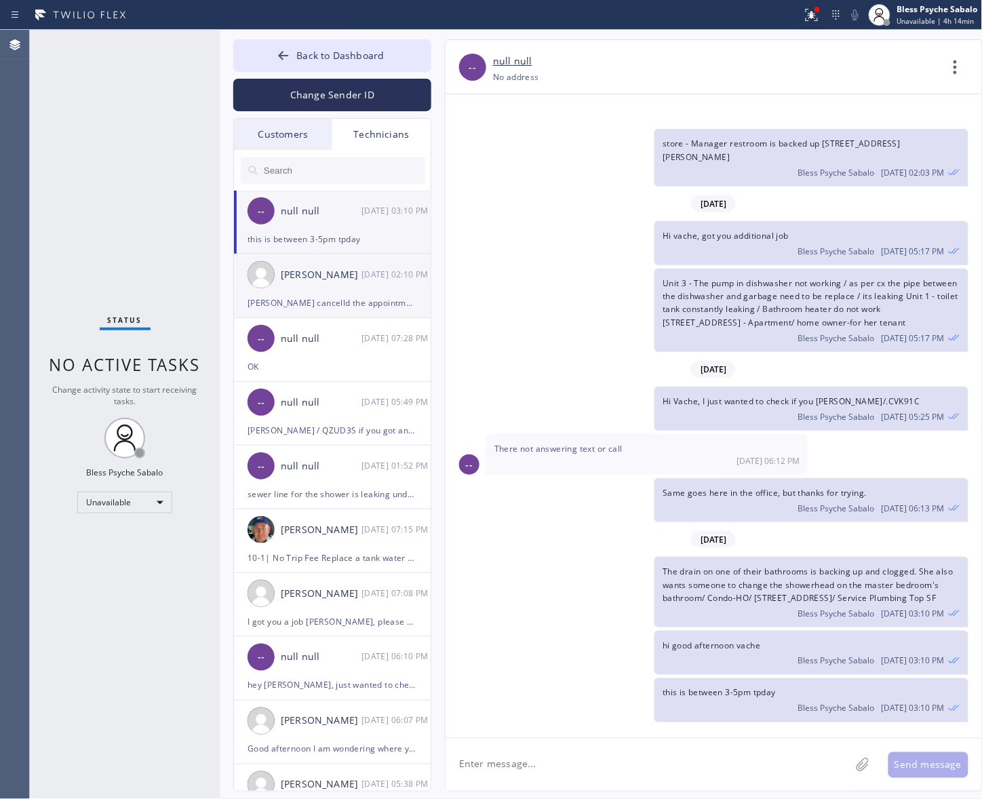
click at [385, 290] on div "Christopher Gonzales 08/26 02:10 PM" at bounding box center [333, 274] width 198 height 41
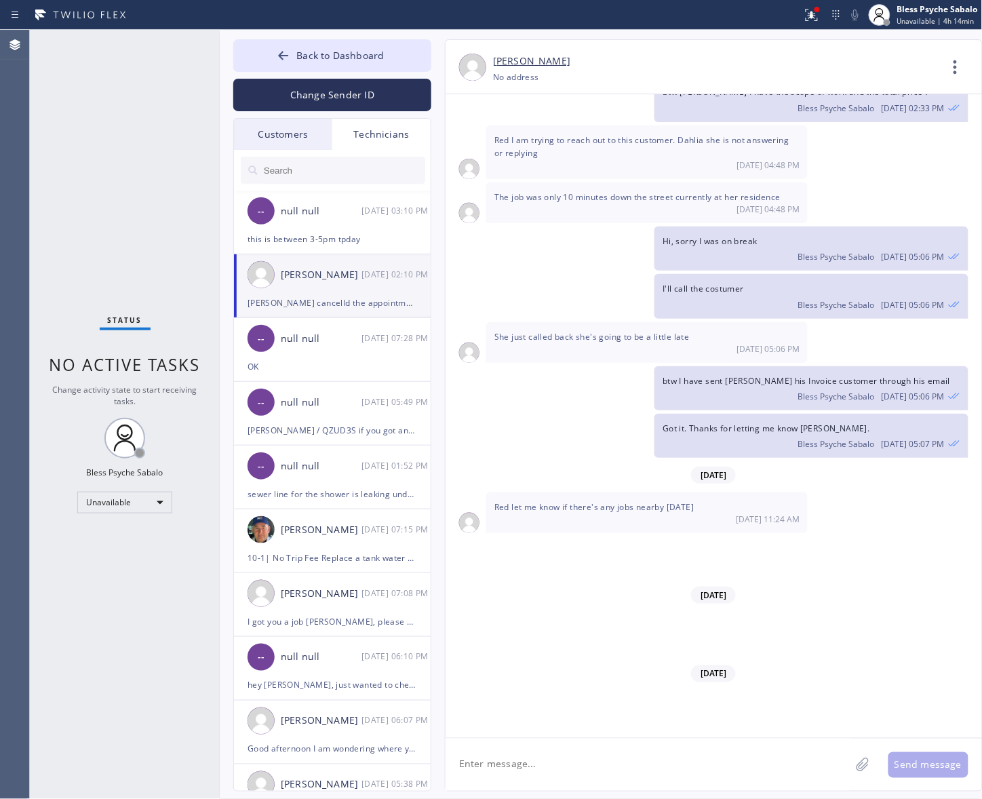
scroll to position [18492, 0]
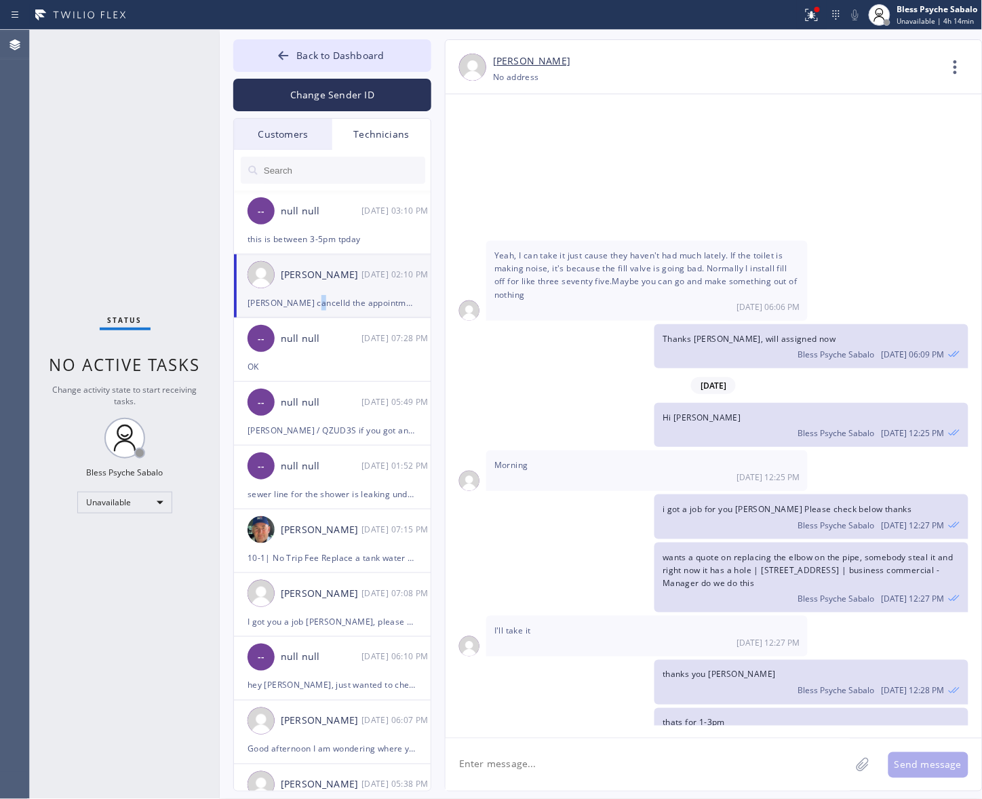
click at [320, 307] on li "Christopher Gonzales 08/26 02:10 PM Eusevio Munoz cancelld the appointment than…" at bounding box center [333, 286] width 198 height 64
click at [317, 355] on div "-- null null 08/25 07:28 PM" at bounding box center [333, 338] width 198 height 41
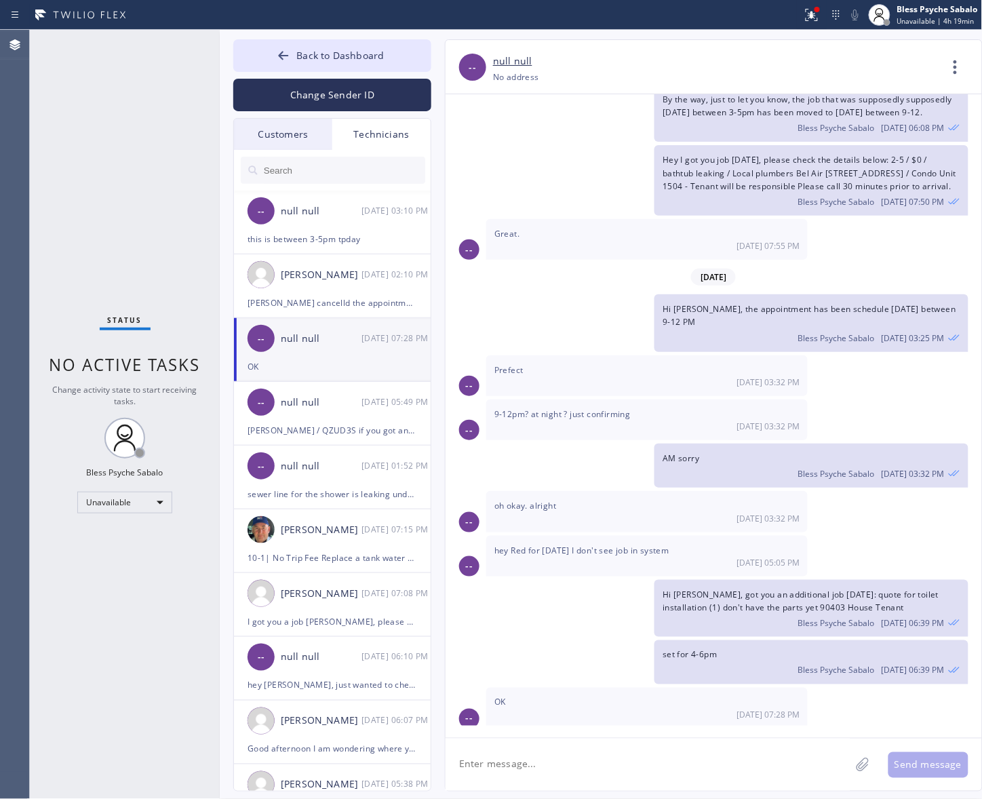
scroll to position [116, 0]
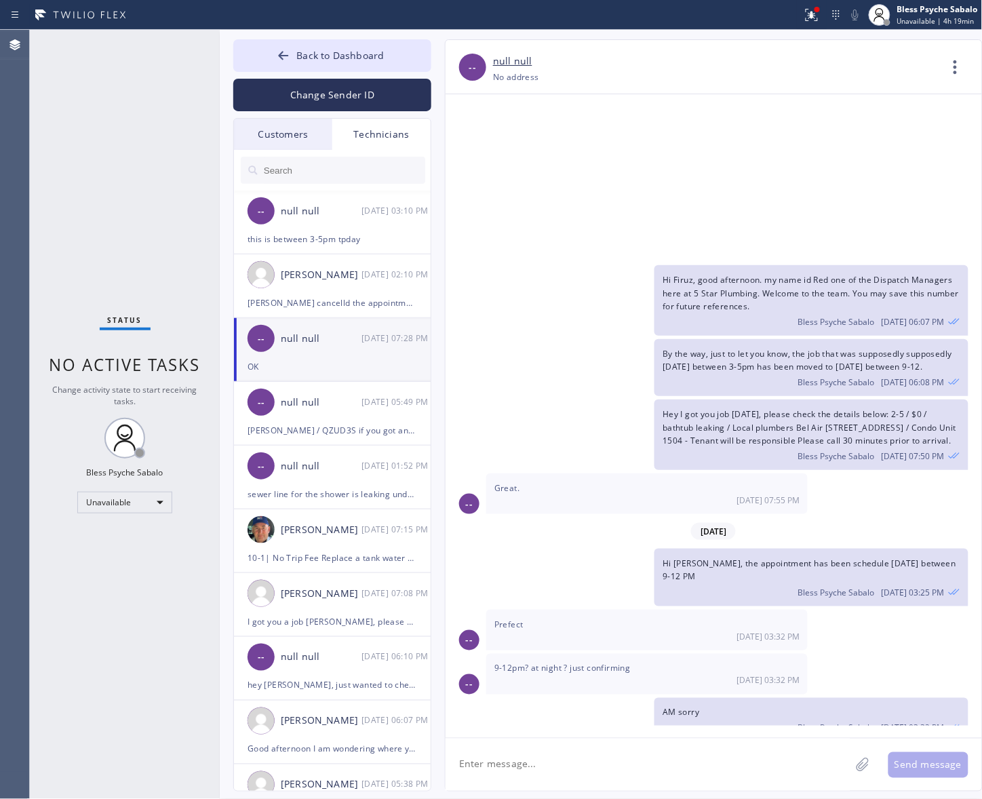
click at [376, 140] on div "Technicians" at bounding box center [381, 134] width 98 height 31
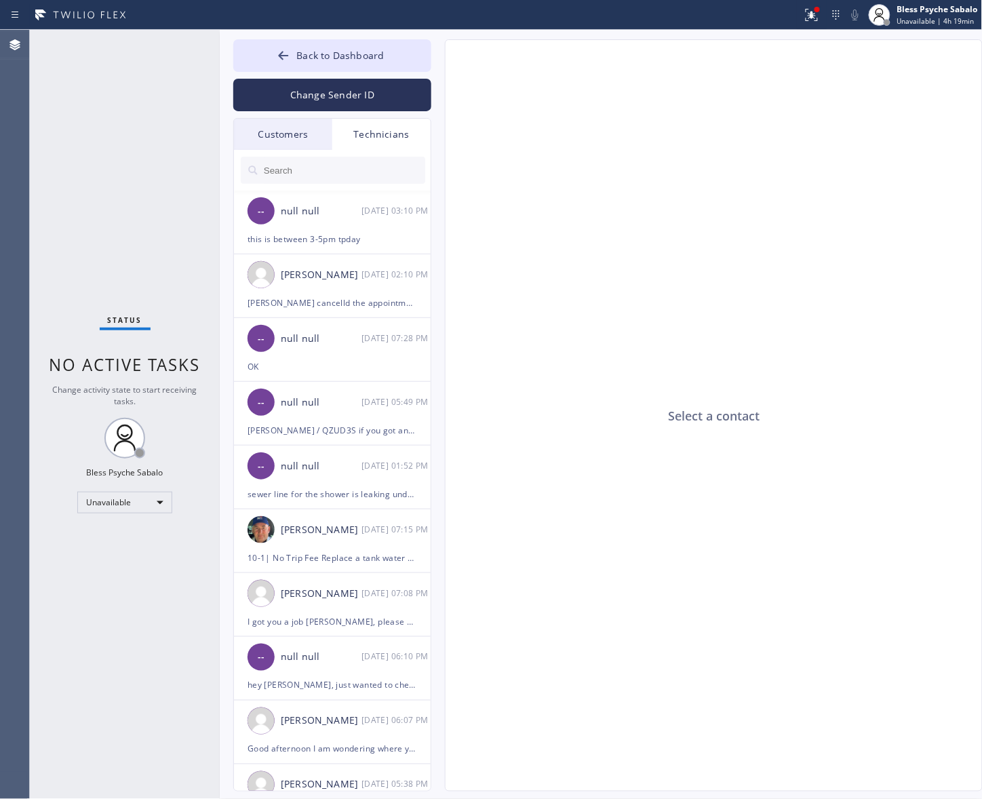
click at [322, 174] on input "text" at bounding box center [343, 170] width 163 height 27
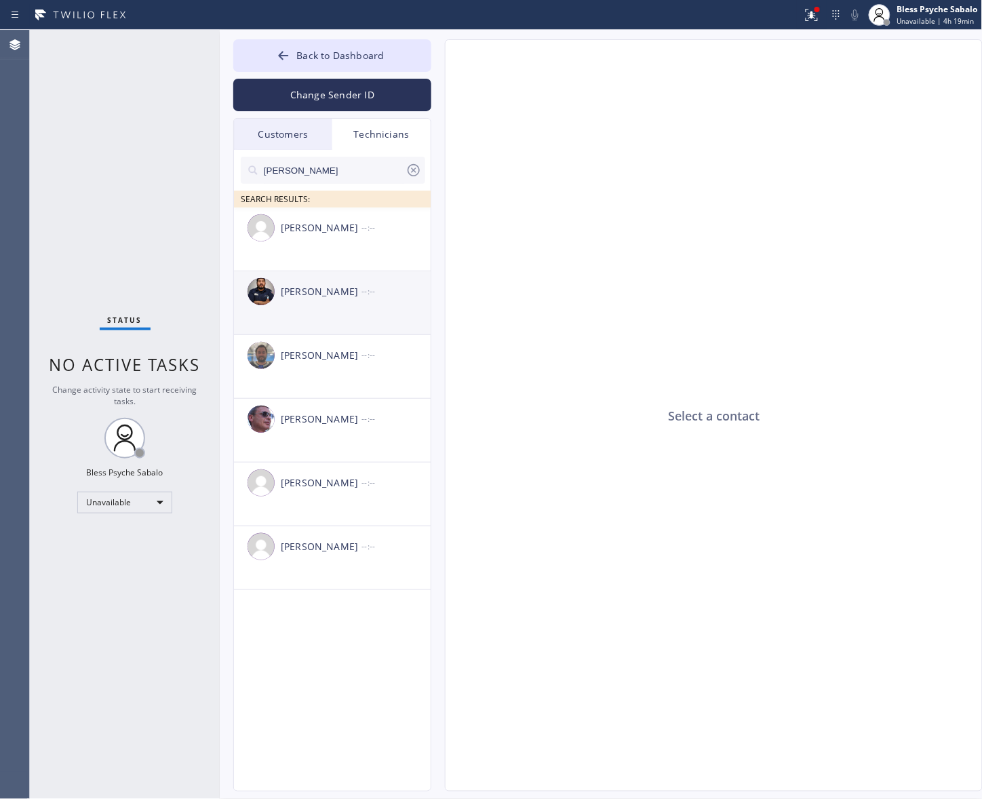
type input "sam"
click at [321, 306] on div "Samuel Contreras --:--" at bounding box center [333, 291] width 198 height 41
type input "(858) 880-7808"
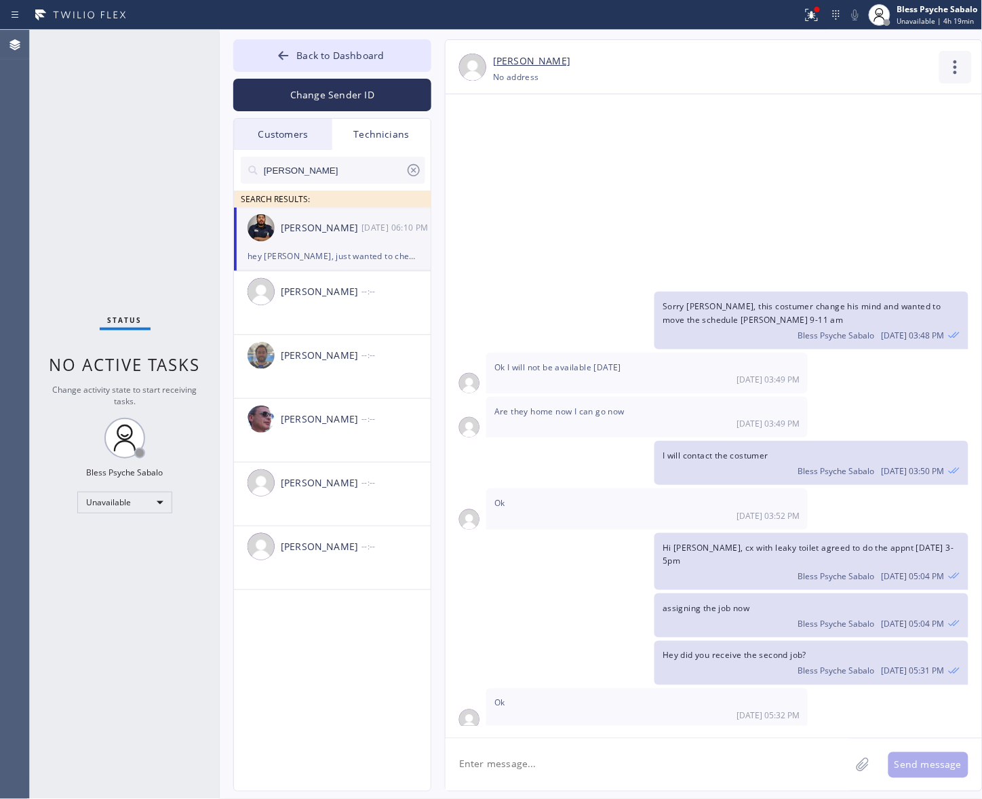
click at [785, 65] on icon at bounding box center [955, 67] width 33 height 33
click at [785, 121] on li "Call to Technician" at bounding box center [873, 138] width 197 height 35
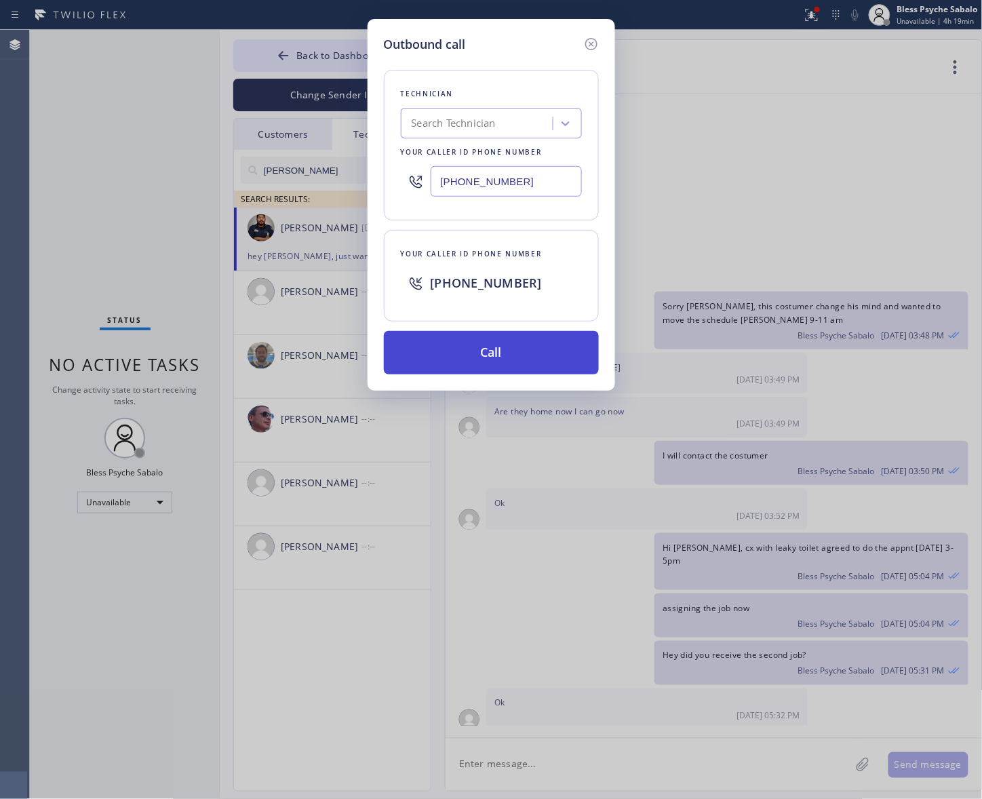
click at [577, 359] on button "Call" at bounding box center [491, 352] width 215 height 43
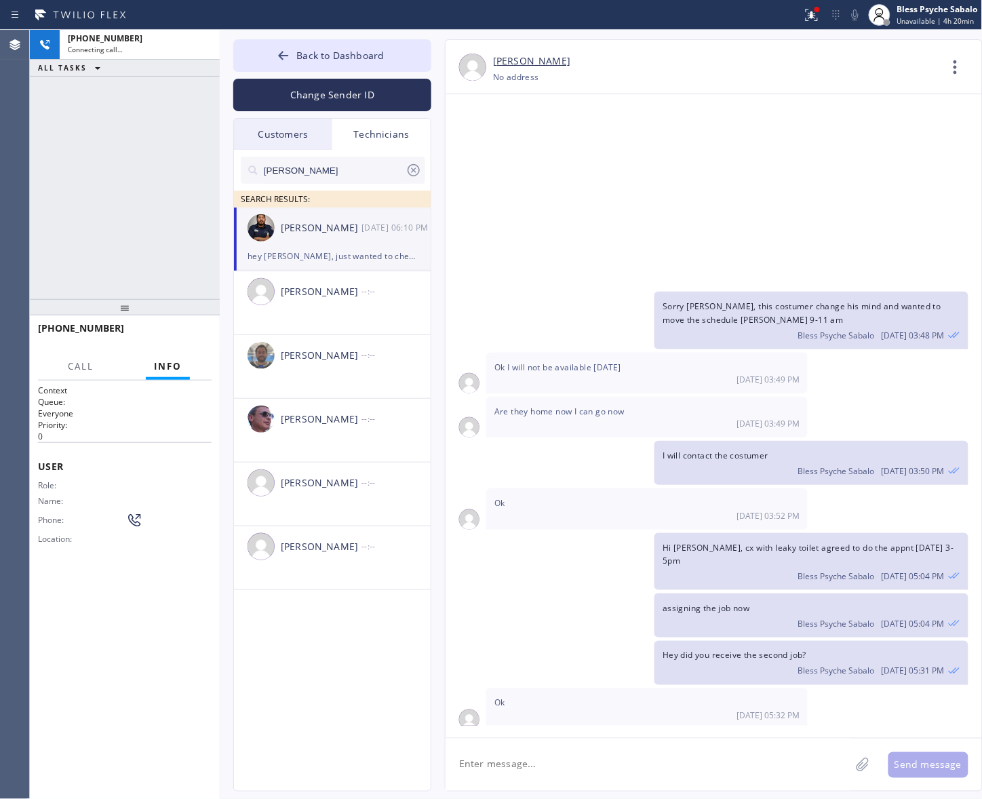
click at [140, 120] on div "+18588807808 Connecting call… ALL TASKS ALL TASKS ACTIVE TASKS TASKS IN WRAP UP" at bounding box center [125, 164] width 190 height 269
click at [119, 305] on div at bounding box center [125, 307] width 190 height 16
click at [95, 371] on button "Call" at bounding box center [81, 366] width 42 height 26
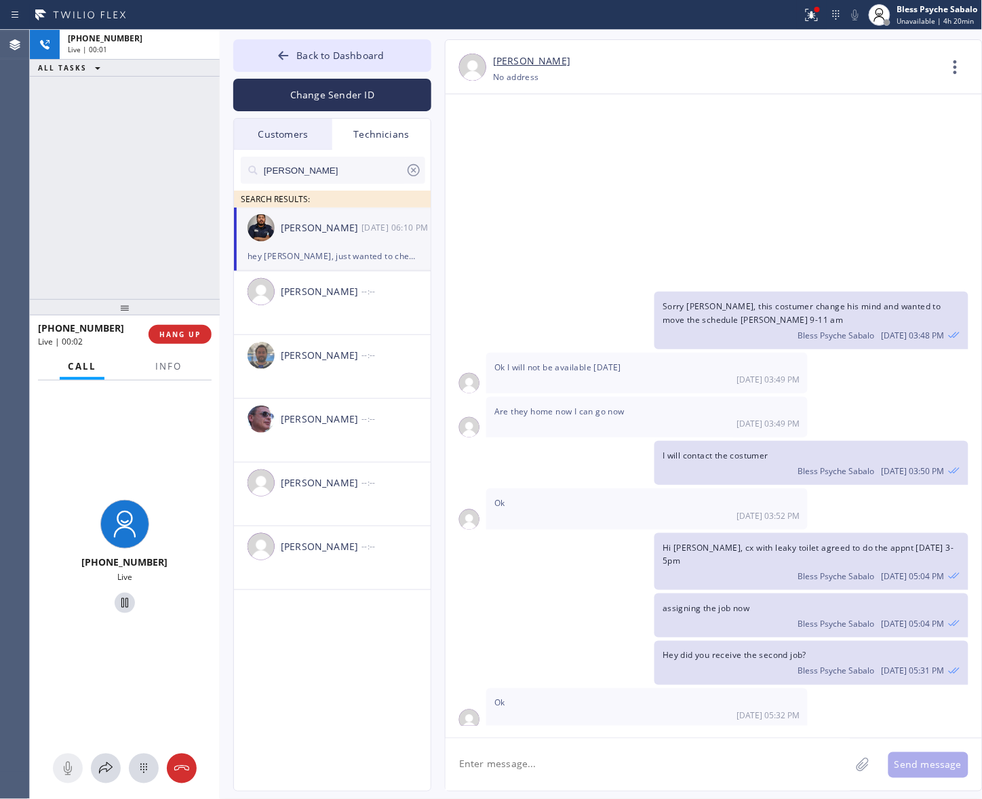
click at [144, 370] on div "Call Info" at bounding box center [125, 366] width 174 height 27
click at [785, 63] on icon at bounding box center [955, 67] width 33 height 33
click at [785, 102] on li "Contact Full Information" at bounding box center [873, 103] width 197 height 35
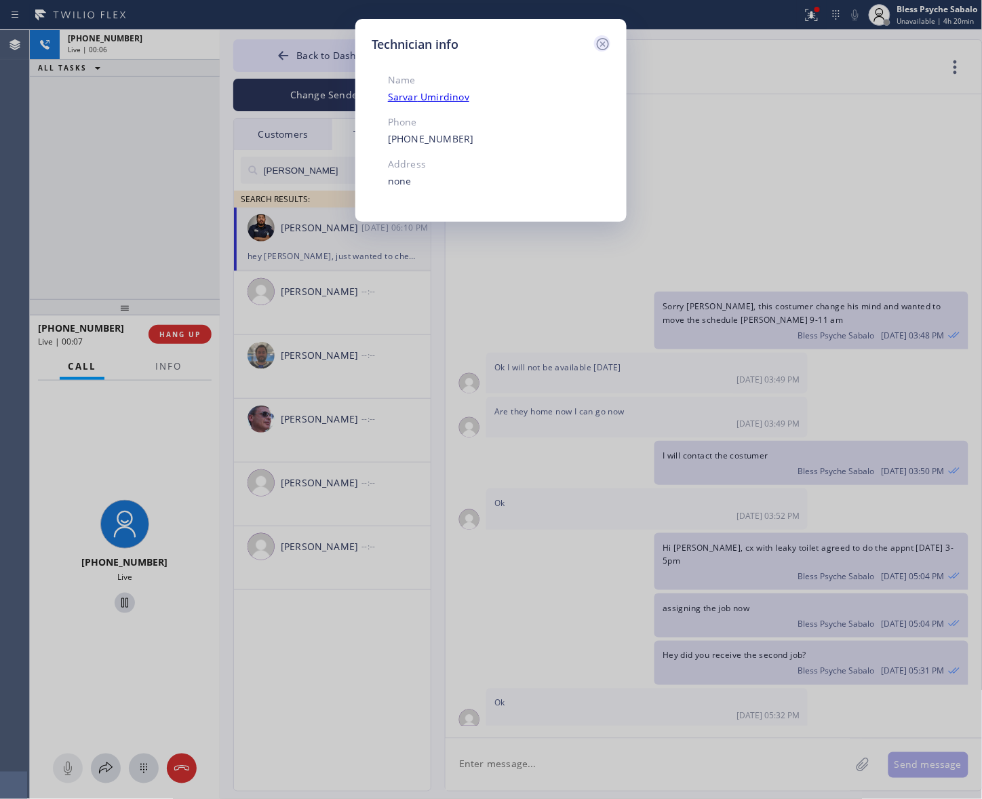
click at [604, 43] on icon at bounding box center [603, 44] width 12 height 12
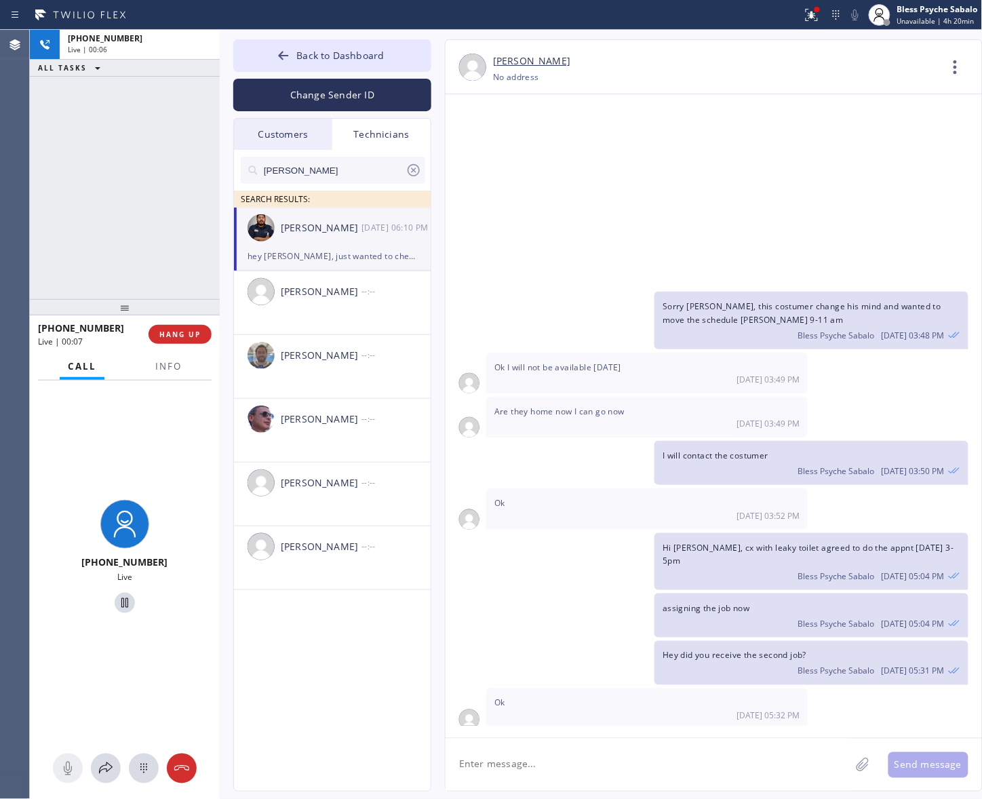
drag, startPoint x: 139, startPoint y: 192, endPoint x: 143, endPoint y: 161, distance: 30.8
click at [140, 192] on div "+18588807808 Live | 00:06 ALL TASKS ALL TASKS ACTIVE TASKS TASKS IN WRAP UP" at bounding box center [125, 164] width 190 height 269
click at [142, 43] on div "+18588807808" at bounding box center [140, 39] width 144 height 12
click at [157, 375] on button "Info" at bounding box center [168, 366] width 43 height 26
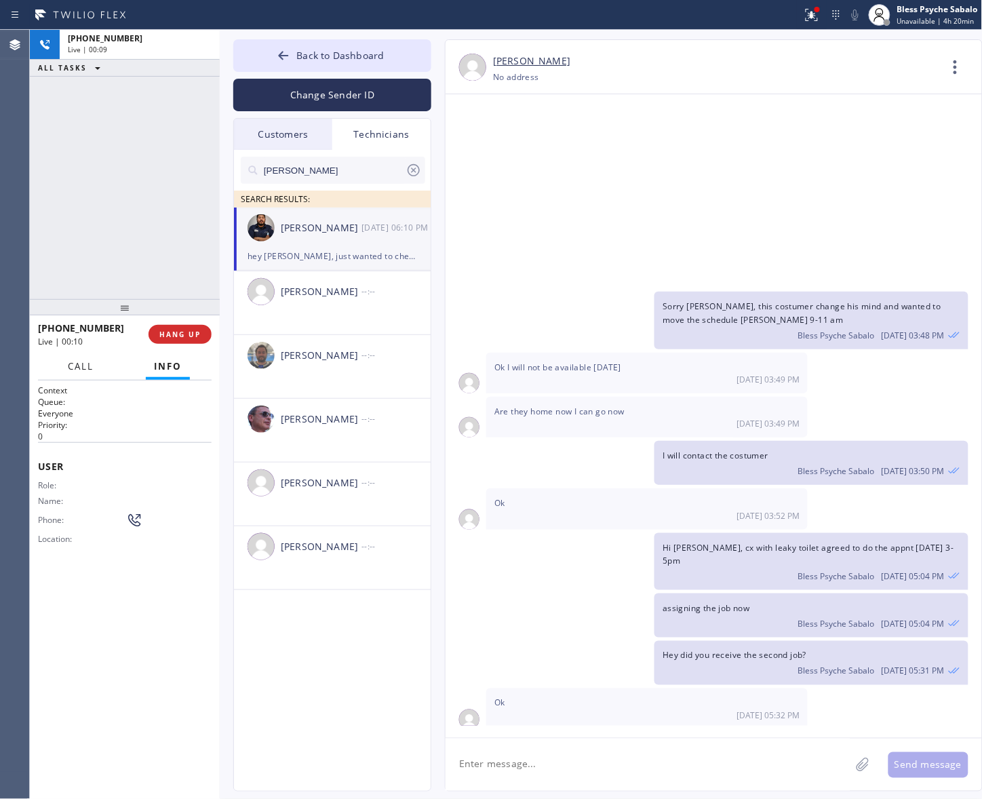
click at [76, 356] on button "Call" at bounding box center [81, 366] width 42 height 26
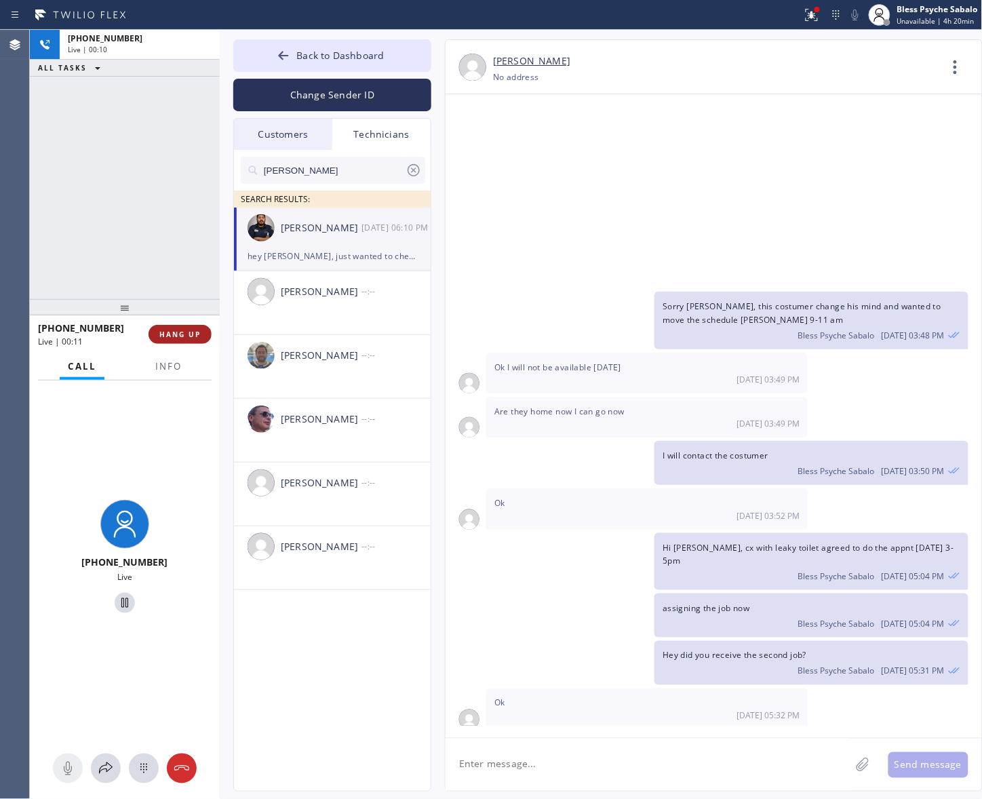
click at [195, 334] on span "HANG UP" at bounding box center [179, 334] width 41 height 9
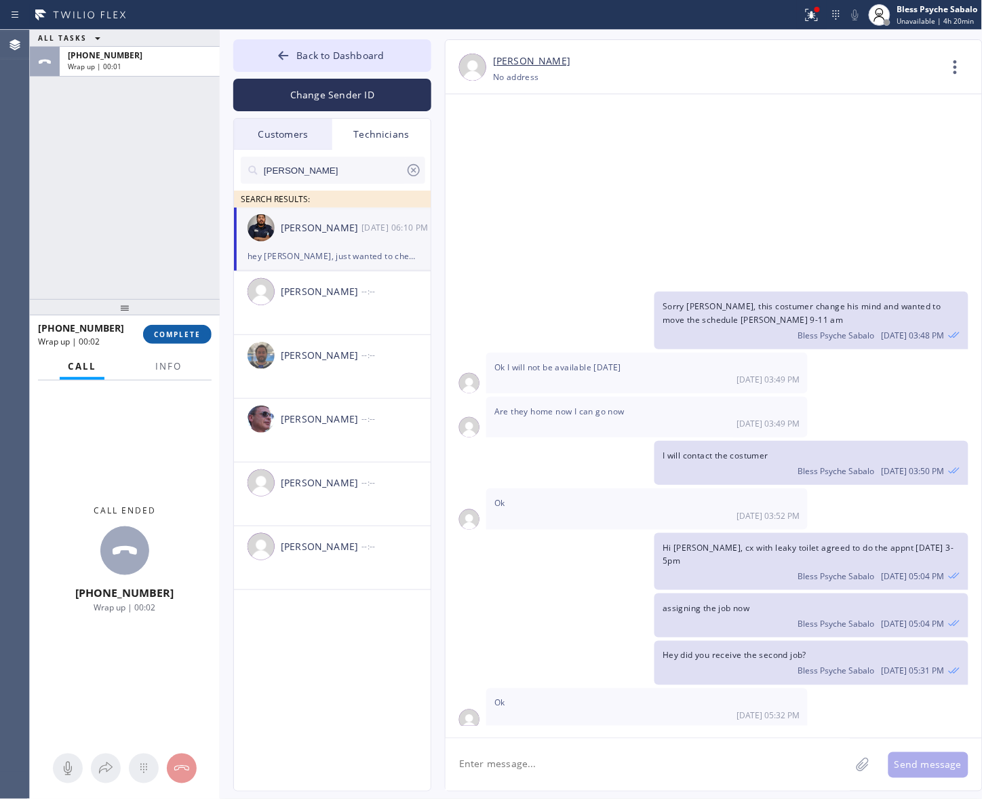
click at [191, 331] on span "COMPLETE" at bounding box center [177, 334] width 47 height 9
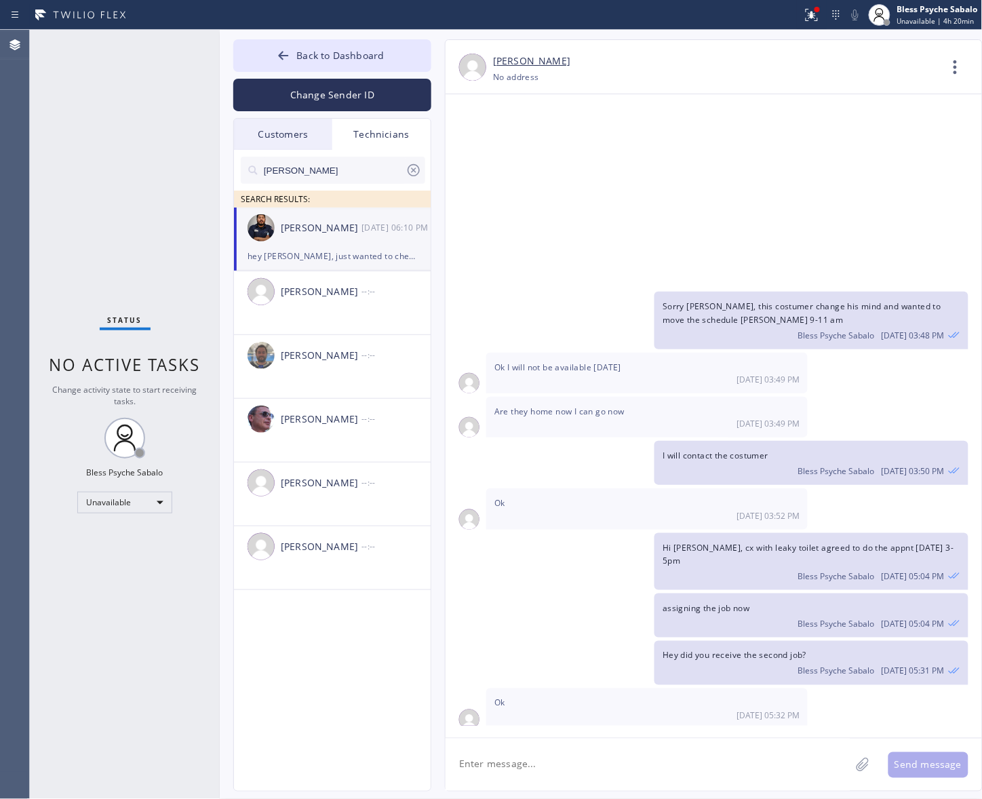
click at [785, 71] on icon at bounding box center [955, 67] width 33 height 33
click at [785, 122] on li "Call to Technician" at bounding box center [873, 138] width 197 height 35
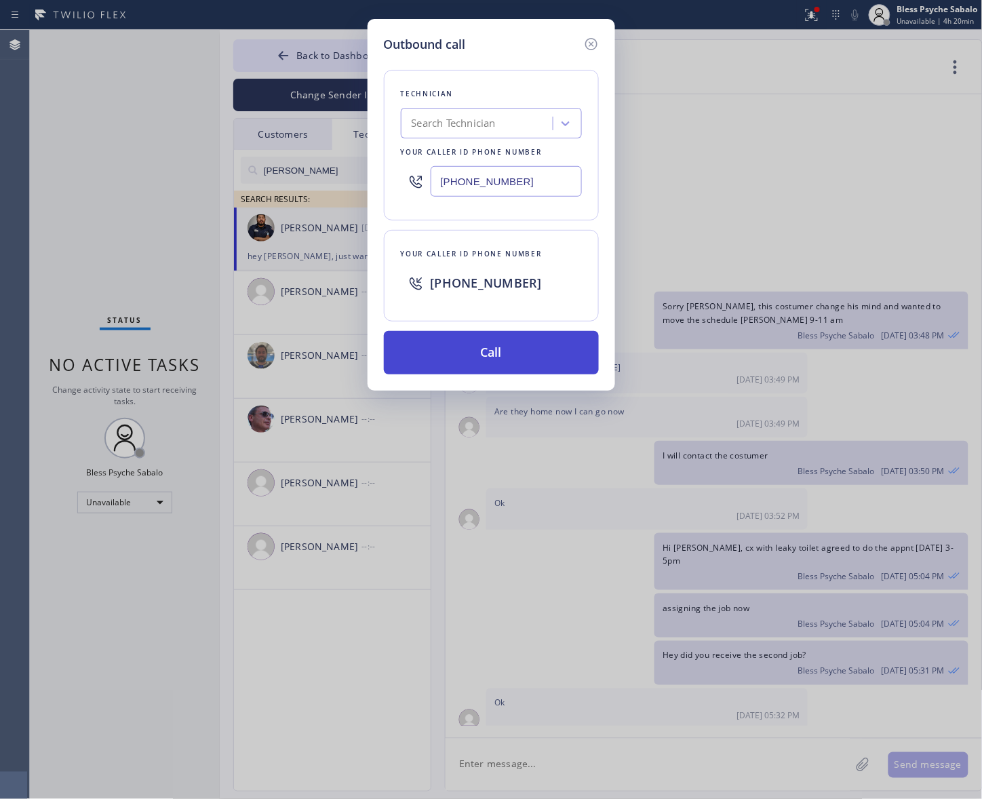
drag, startPoint x: 509, startPoint y: 375, endPoint x: 503, endPoint y: 356, distance: 19.7
click at [509, 371] on div "Outbound call Technician Search Technician Your caller id phone number (858) 88…" at bounding box center [492, 205] width 248 height 372
click at [502, 353] on button "Call" at bounding box center [491, 352] width 215 height 43
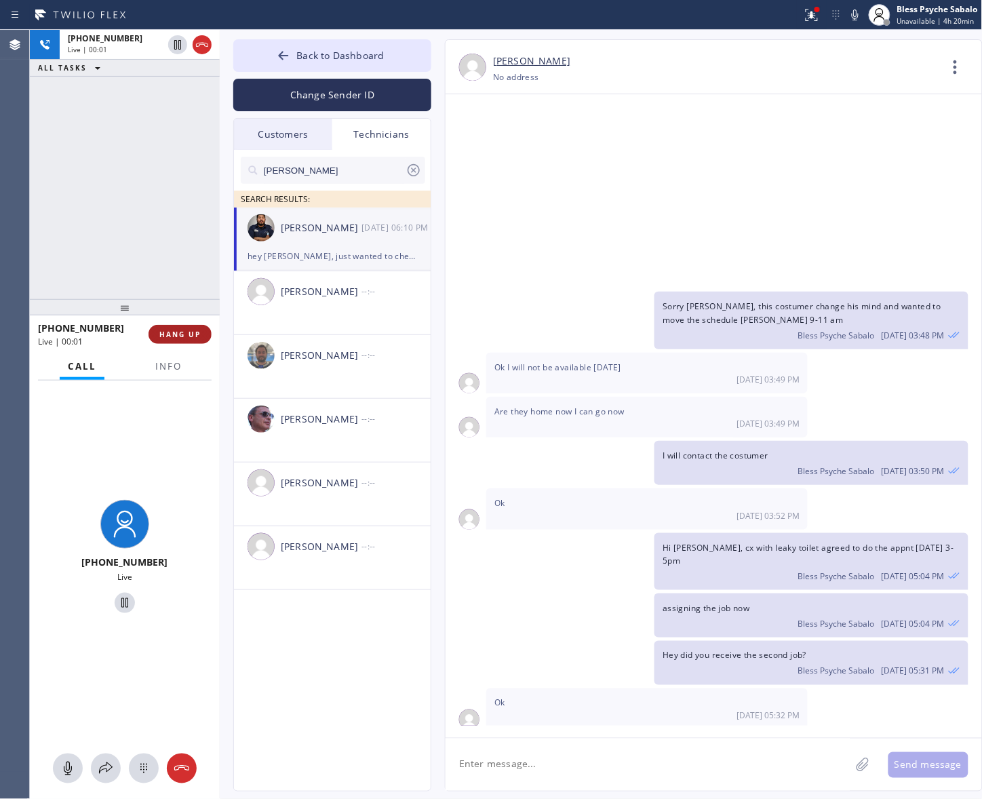
click at [195, 326] on button "HANG UP" at bounding box center [180, 334] width 63 height 19
click at [181, 216] on div "+18588807808 Live | 00:01 ALL TASKS ALL TASKS ACTIVE TASKS TASKS IN WRAP UP" at bounding box center [125, 164] width 190 height 269
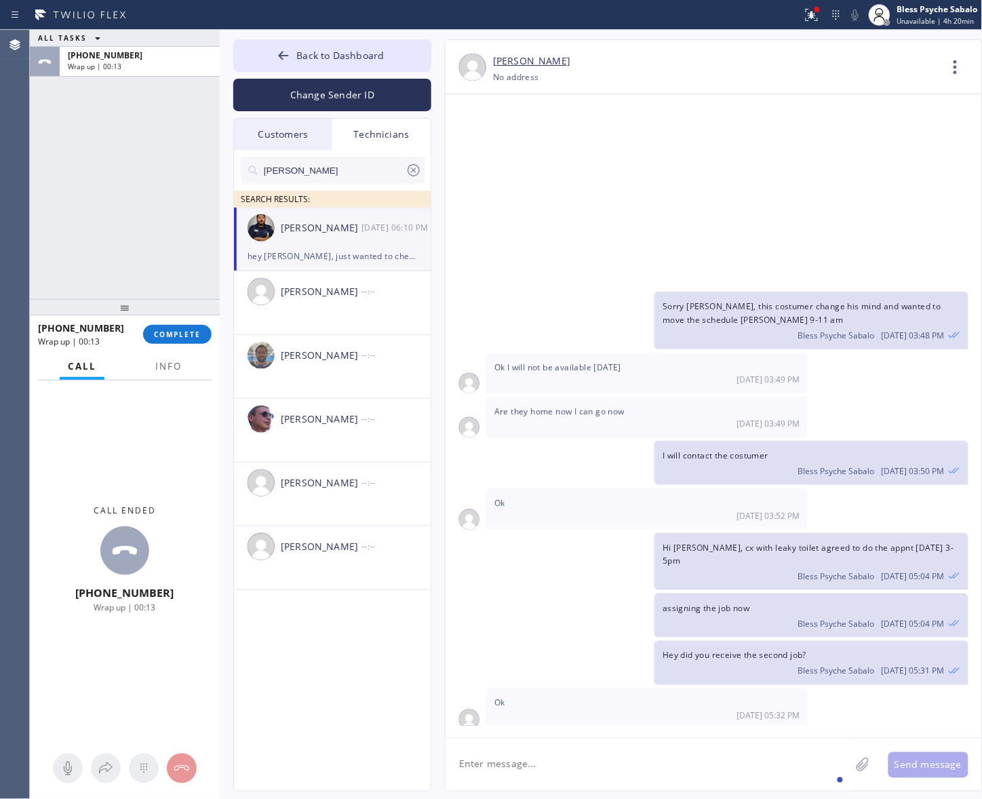
click at [612, 488] on textarea at bounding box center [648, 764] width 405 height 52
type textarea "Hi [PERSON_NAME], good afternoon"
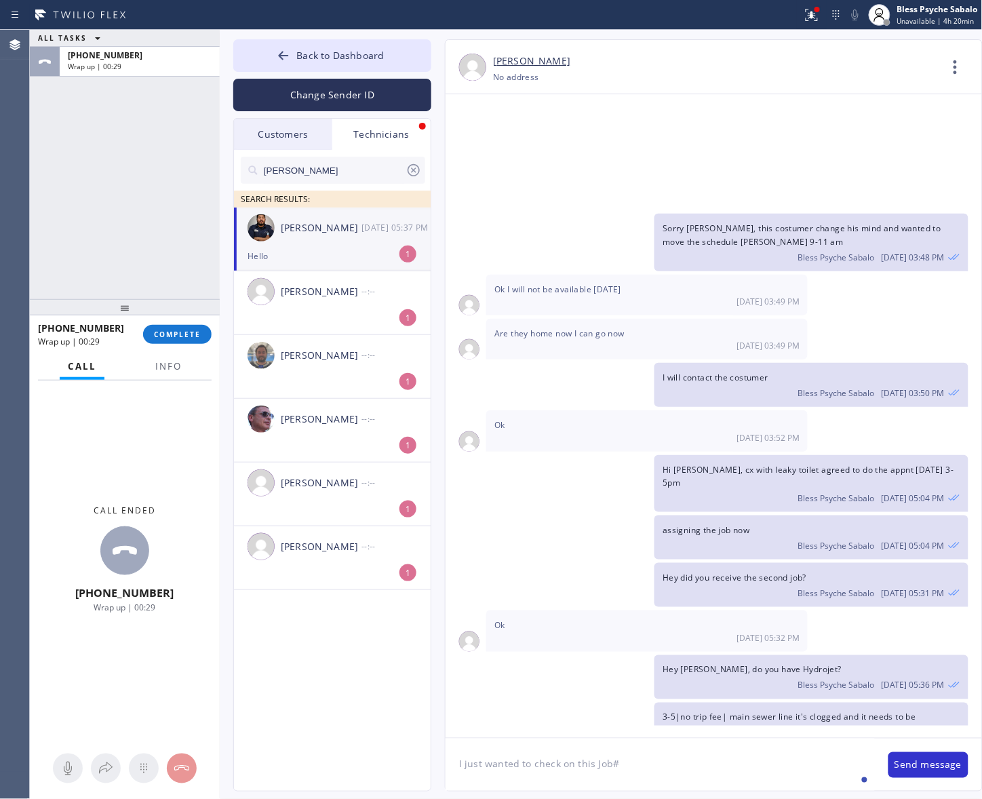
scroll to position [10321, 0]
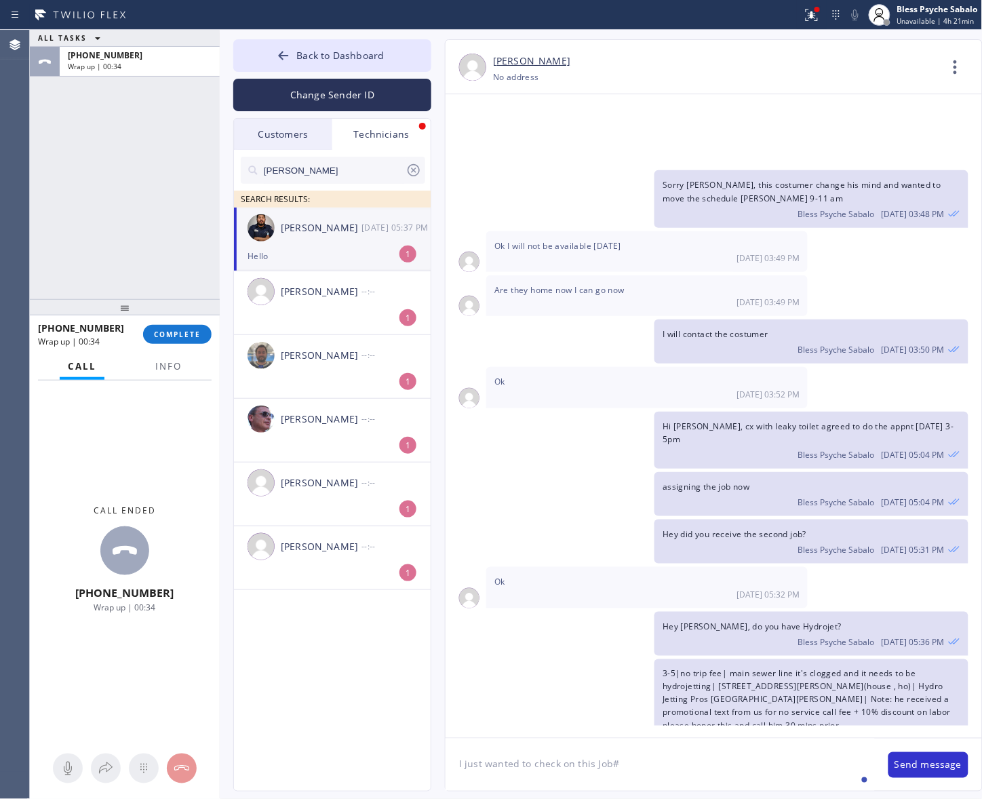
paste textarea "FTS7M9"
paste textarea "Sinae Jung"
type textarea "I just wanted to check on this Job# FTS7M9 / [PERSON_NAME] for an update"
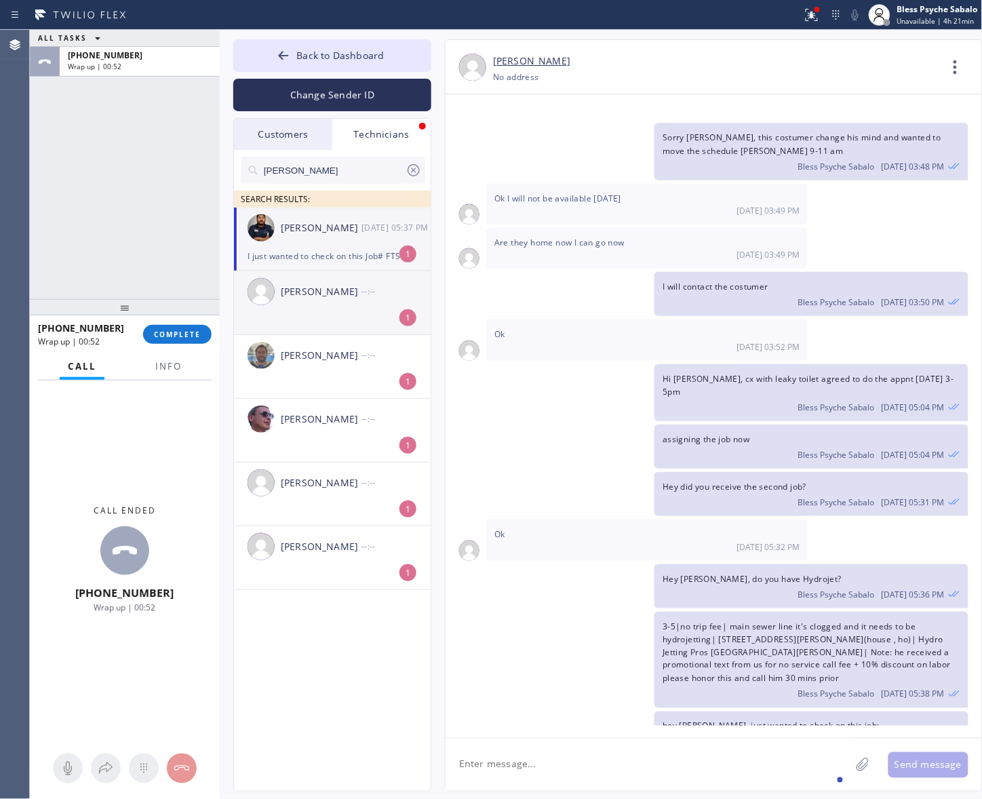
click at [380, 283] on div "--:--" at bounding box center [396, 291] width 71 height 16
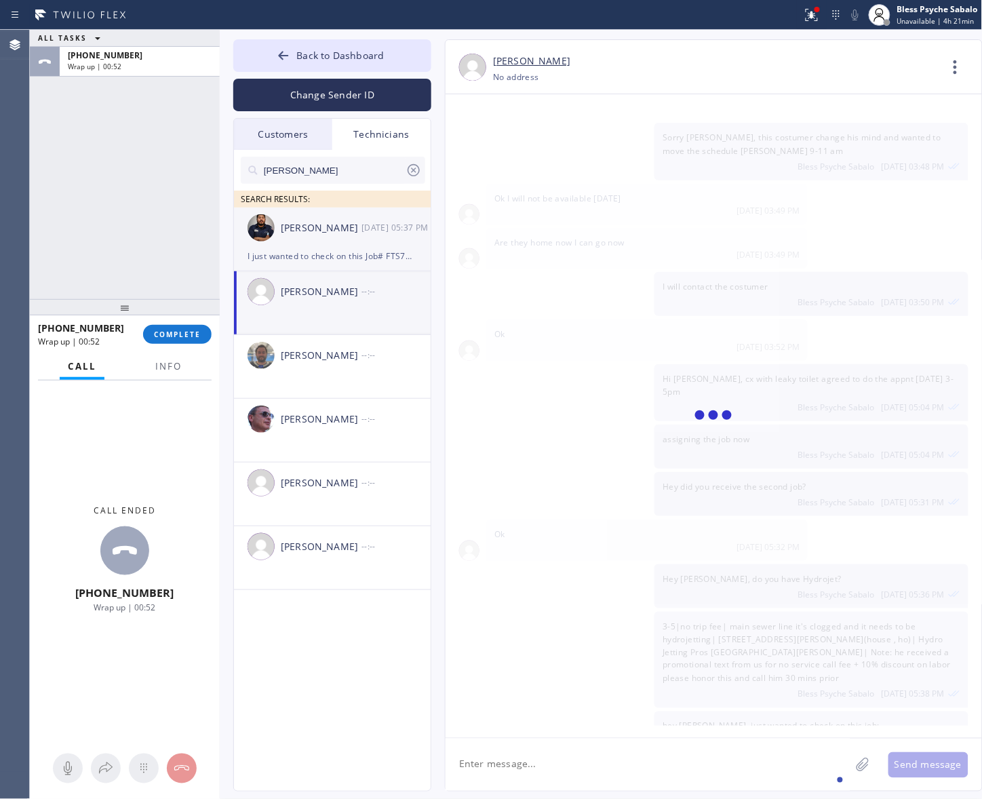
drag, startPoint x: 356, startPoint y: 226, endPoint x: 356, endPoint y: 236, distance: 10.2
click at [356, 231] on div "Samuel Contreras" at bounding box center [321, 228] width 81 height 16
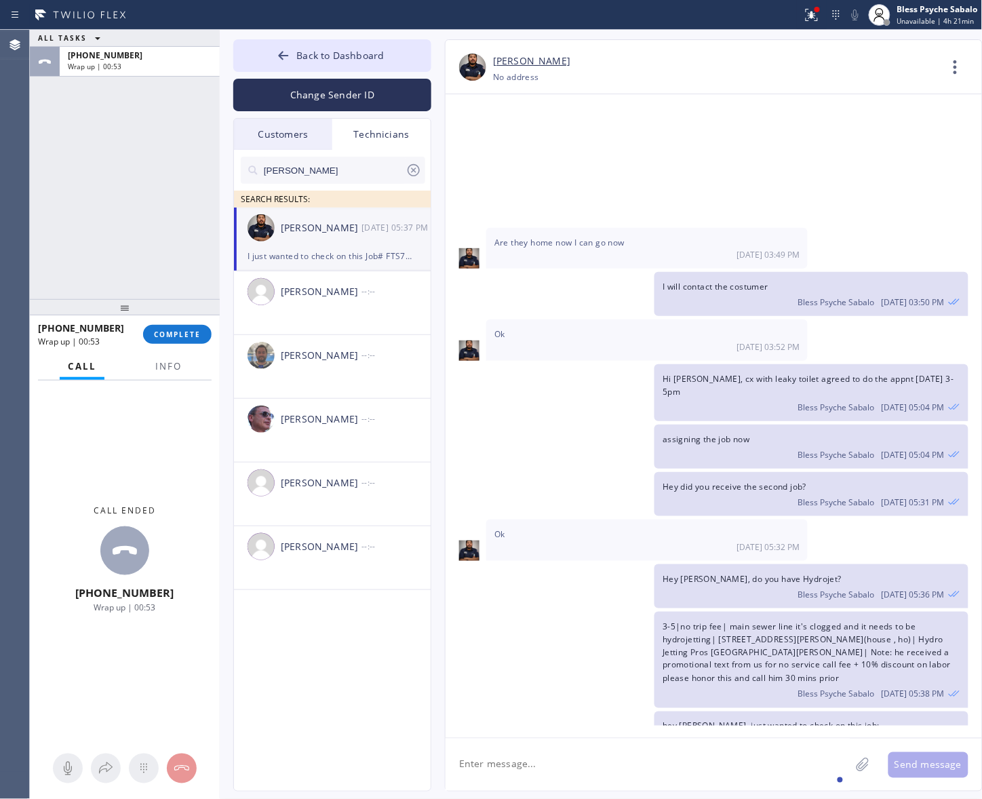
click at [402, 136] on div "Technicians" at bounding box center [381, 134] width 98 height 31
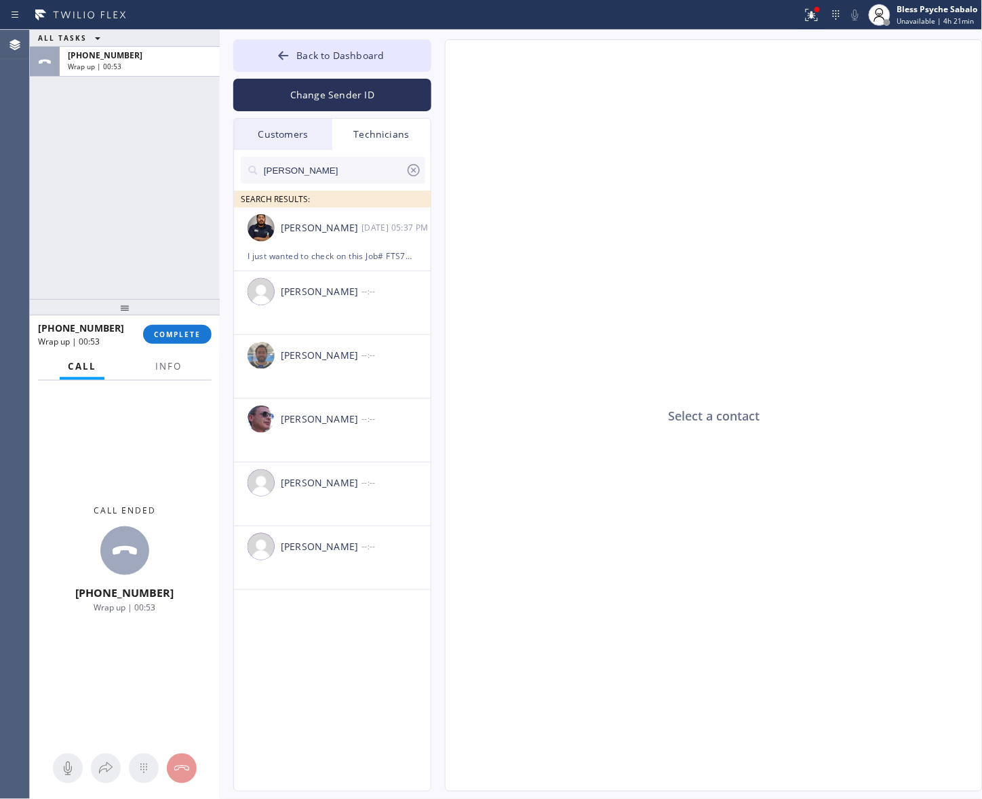
drag, startPoint x: 248, startPoint y: 137, endPoint x: 300, endPoint y: 136, distance: 52.2
click at [248, 137] on div "Customers" at bounding box center [283, 134] width 98 height 31
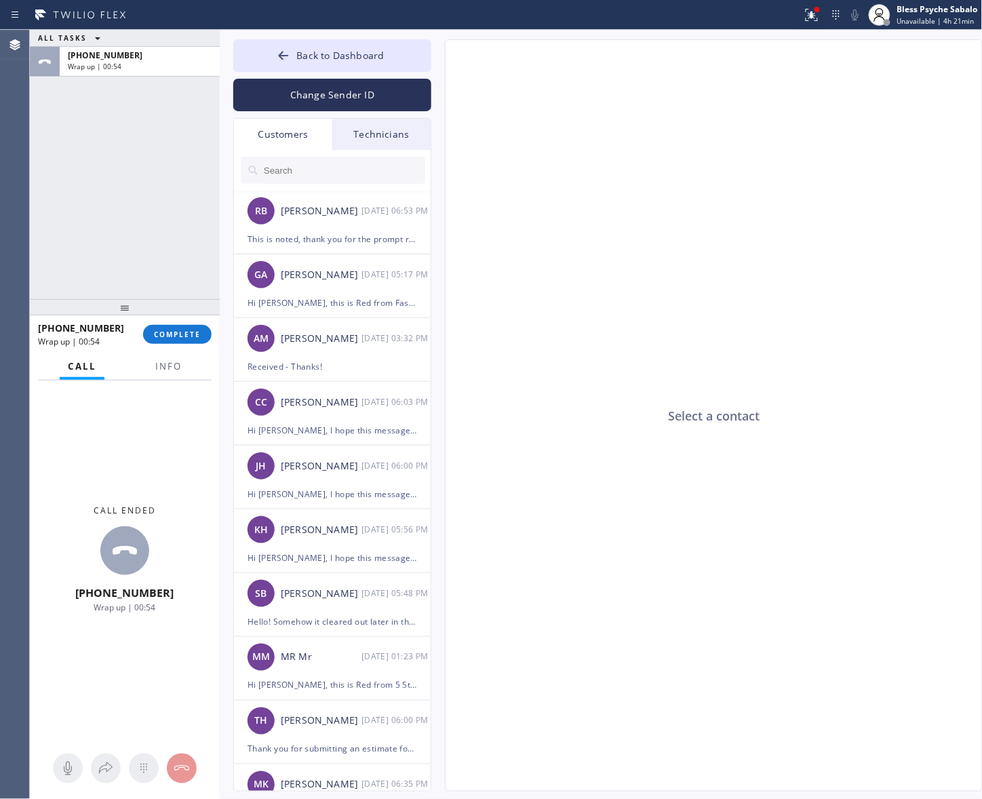
click at [394, 134] on div "Technicians" at bounding box center [381, 134] width 98 height 31
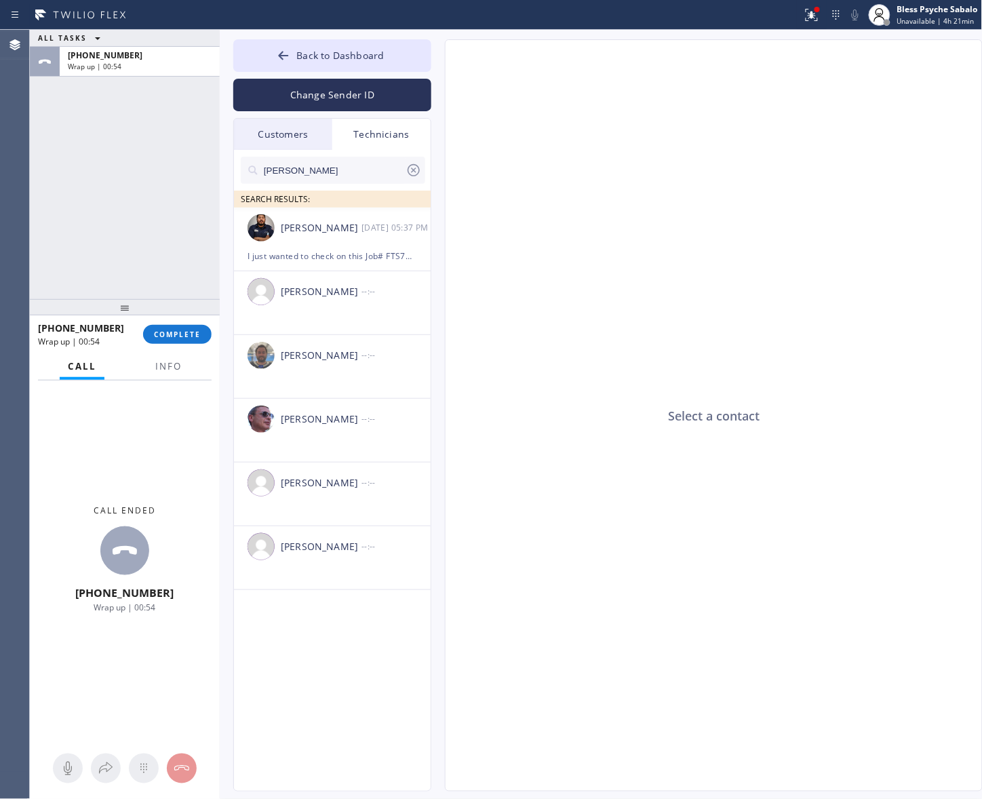
click at [417, 170] on icon at bounding box center [414, 170] width 16 height 16
drag, startPoint x: 475, startPoint y: 166, endPoint x: 220, endPoint y: 0, distance: 304.3
click at [475, 165] on div "Select a contact" at bounding box center [715, 416] width 538 height 752
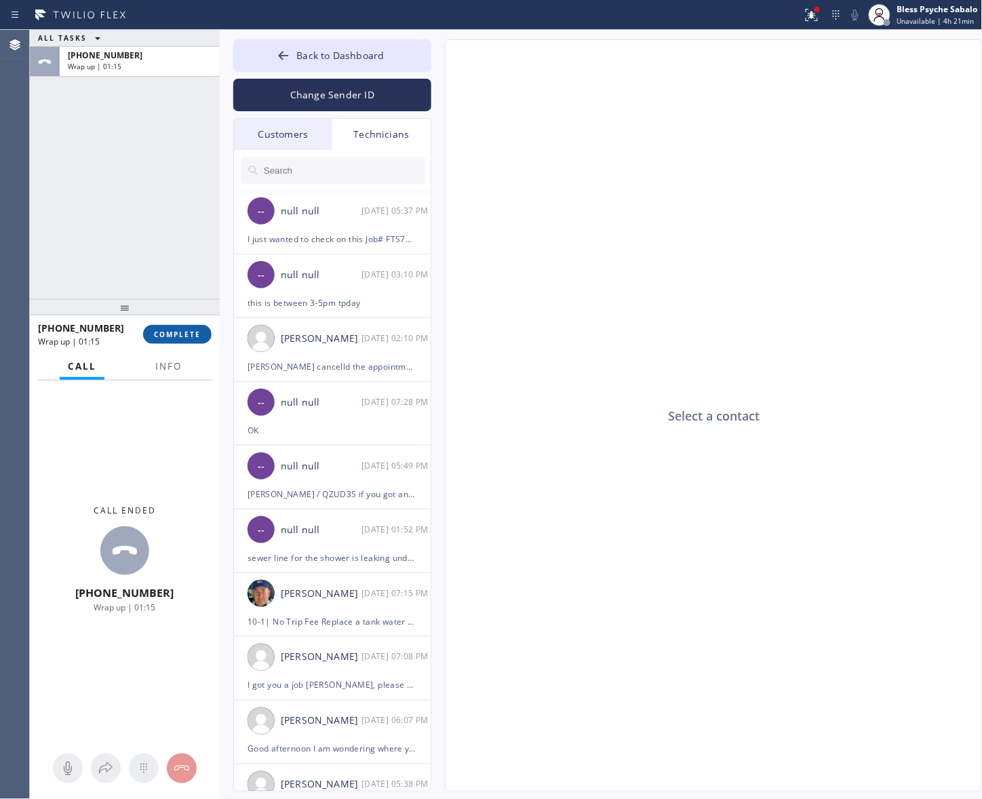
click at [157, 336] on span "COMPLETE" at bounding box center [177, 334] width 47 height 9
click at [120, 177] on div "ALL TASKS ALL TASKS ACTIVE TASKS TASKS IN WRAP UP +18588807808 Wrap up | 01:15" at bounding box center [125, 164] width 190 height 269
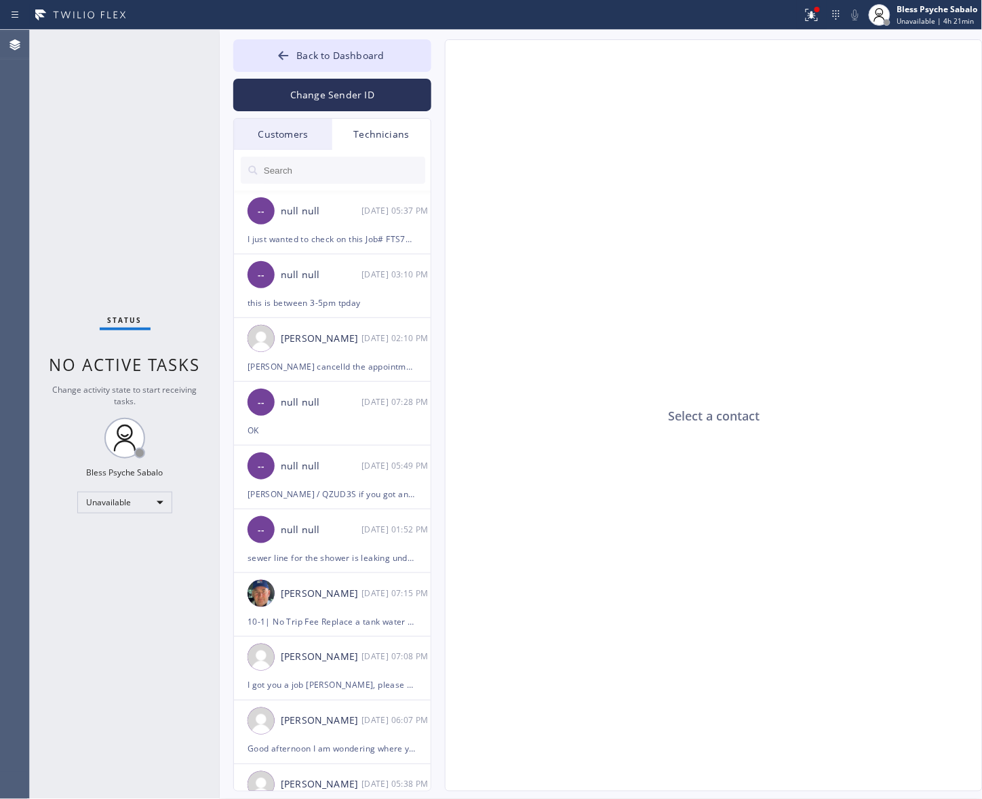
drag, startPoint x: 269, startPoint y: 130, endPoint x: 370, endPoint y: 132, distance: 100.4
click at [272, 130] on div "Customers" at bounding box center [283, 134] width 98 height 31
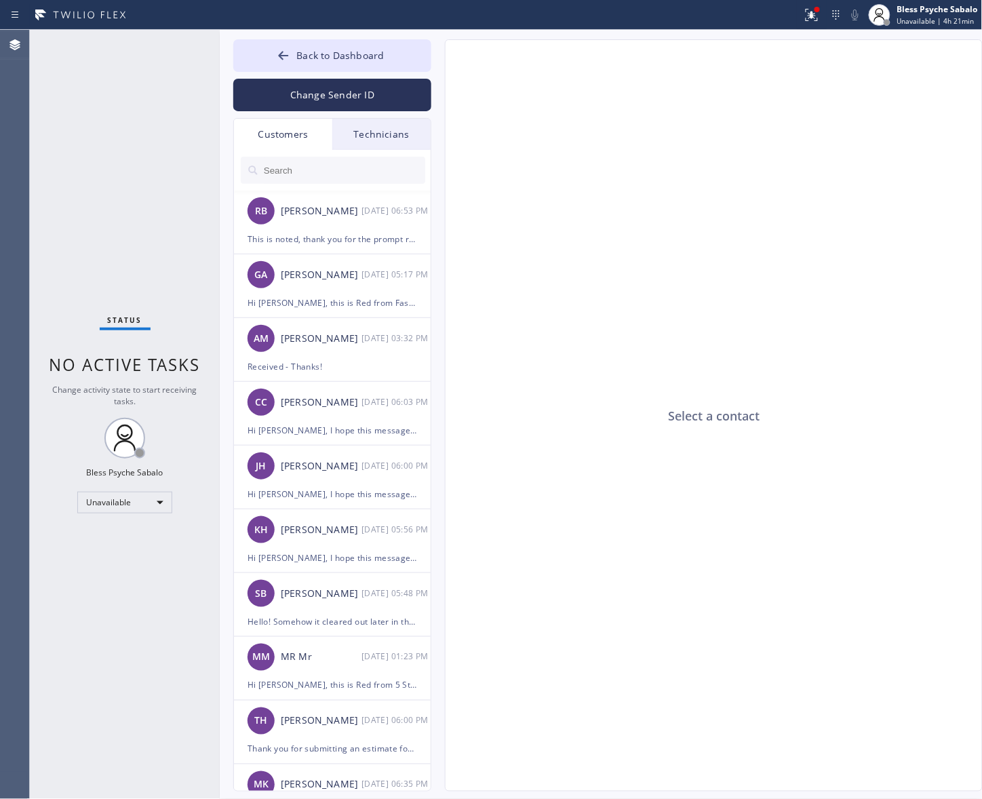
click at [387, 127] on div "Technicians" at bounding box center [381, 134] width 98 height 31
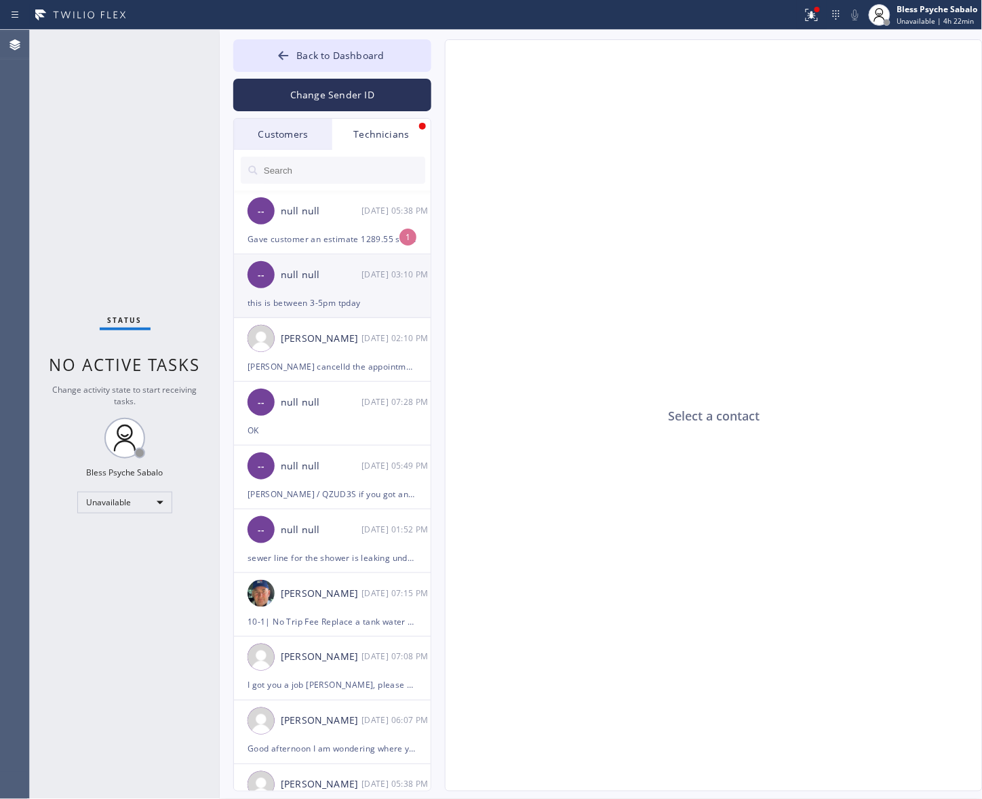
click at [360, 267] on div "null null" at bounding box center [321, 275] width 81 height 16
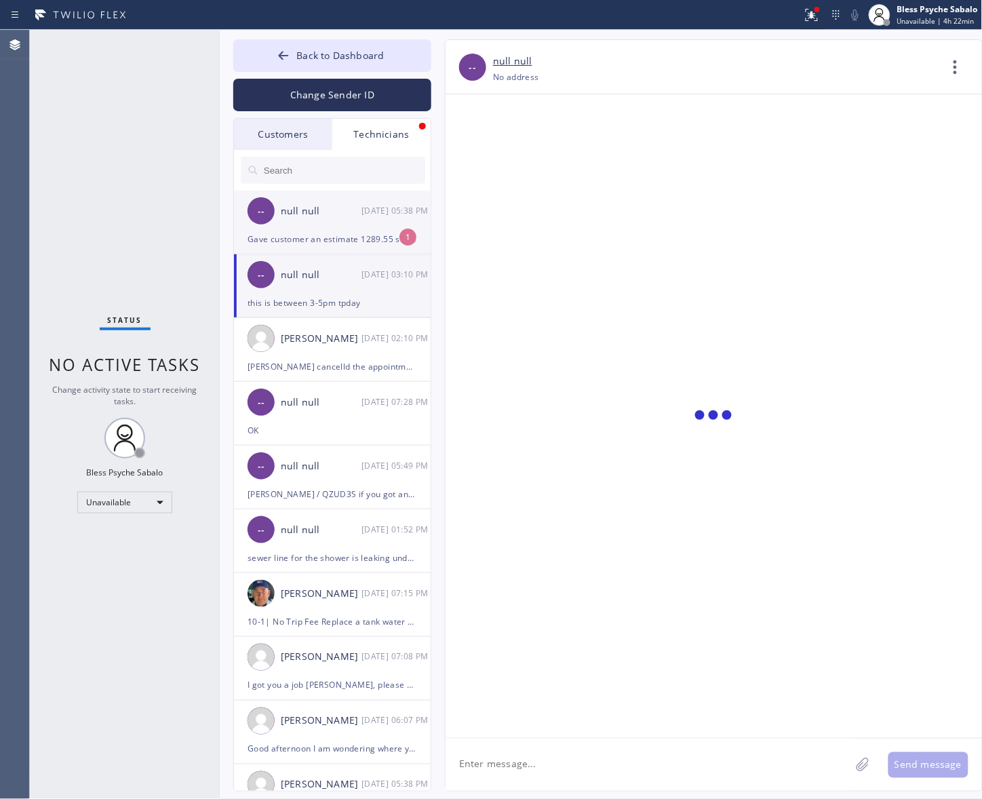
click at [367, 241] on div "Gave customer an estimate 1289.55 she is going to talk it over with her husband" at bounding box center [333, 239] width 170 height 16
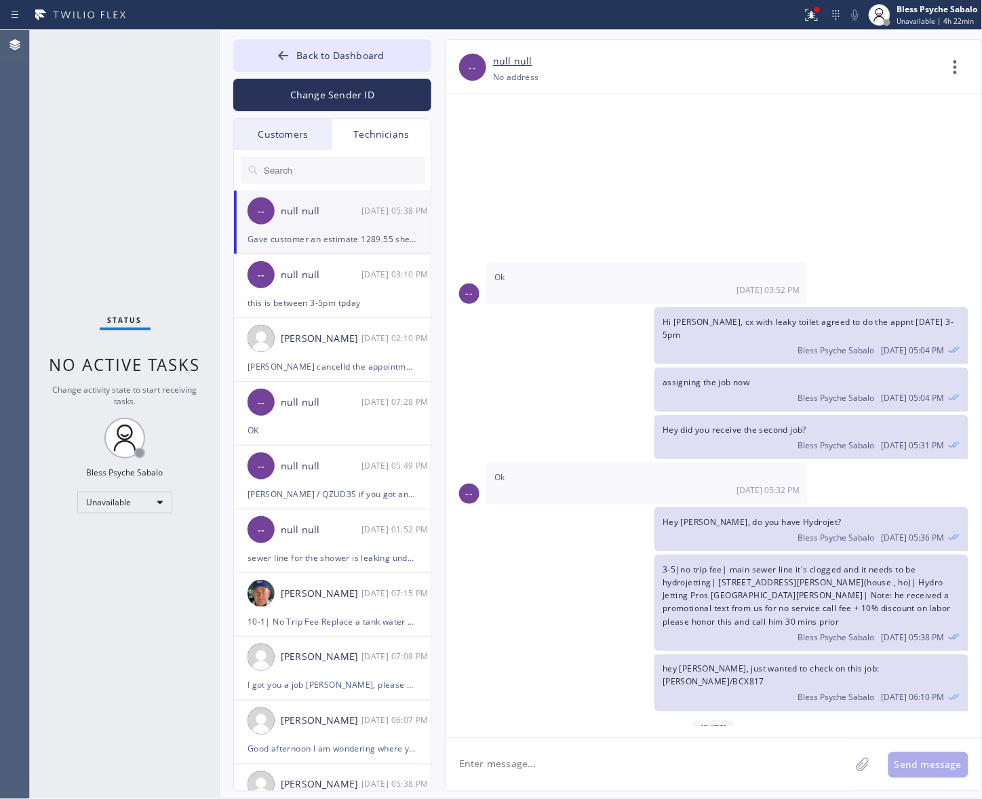
drag, startPoint x: 673, startPoint y: 751, endPoint x: 675, endPoint y: 743, distance: 7.7
click at [673, 488] on textarea at bounding box center [648, 764] width 405 height 52
type textarea "got it, thank you!"
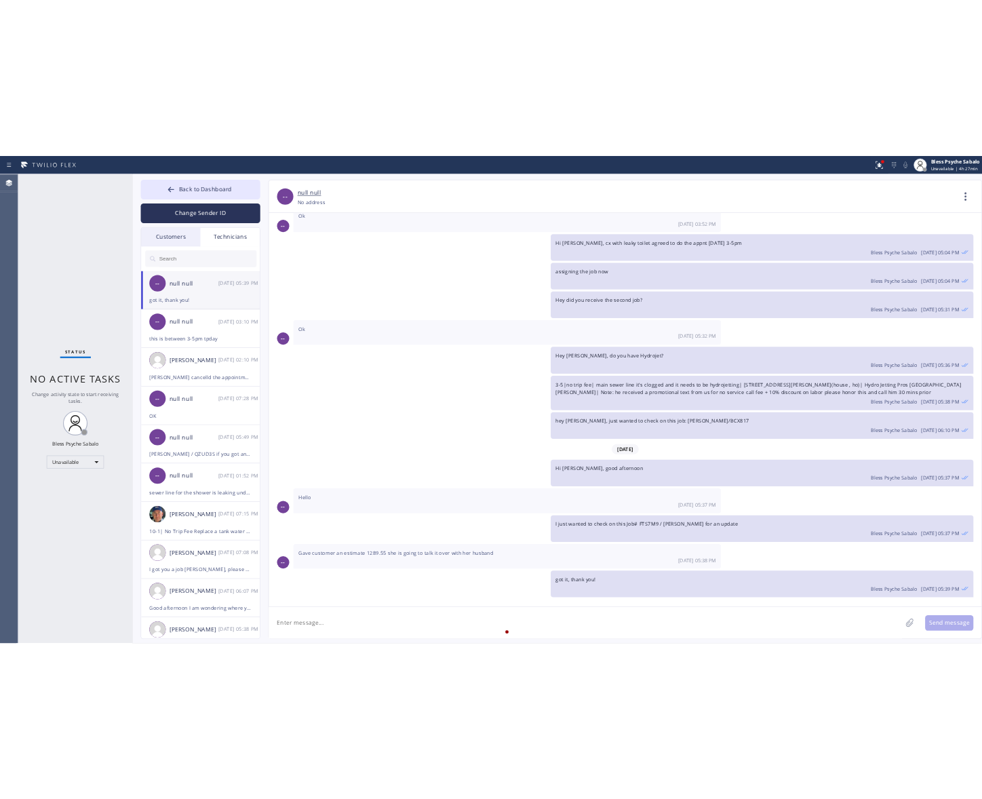
scroll to position [9631, 0]
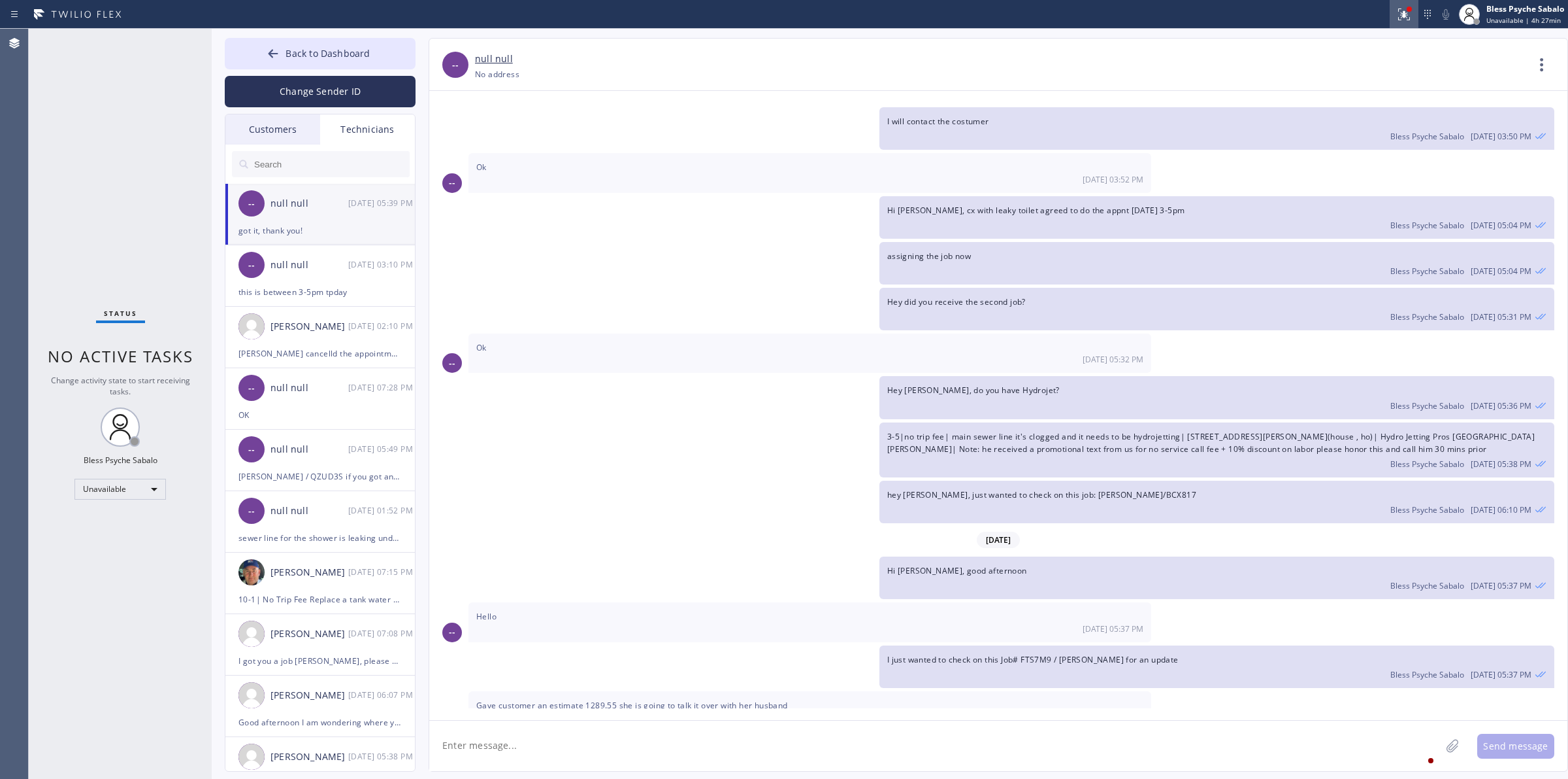
click at [757, 16] on div at bounding box center [1404, 14] width 29 height 15
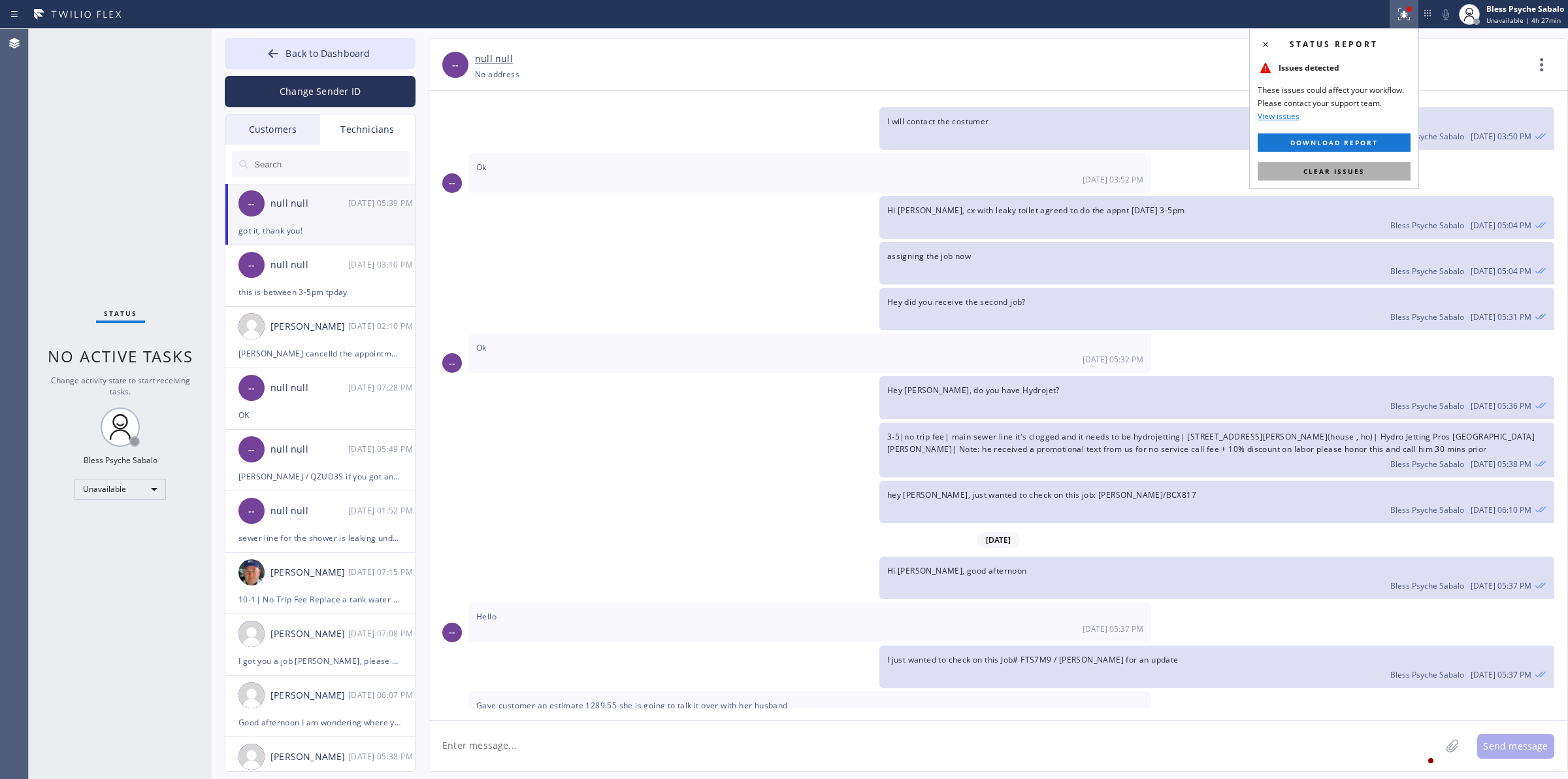
click at [757, 168] on span "Clear issues" at bounding box center [1335, 171] width 62 height 9
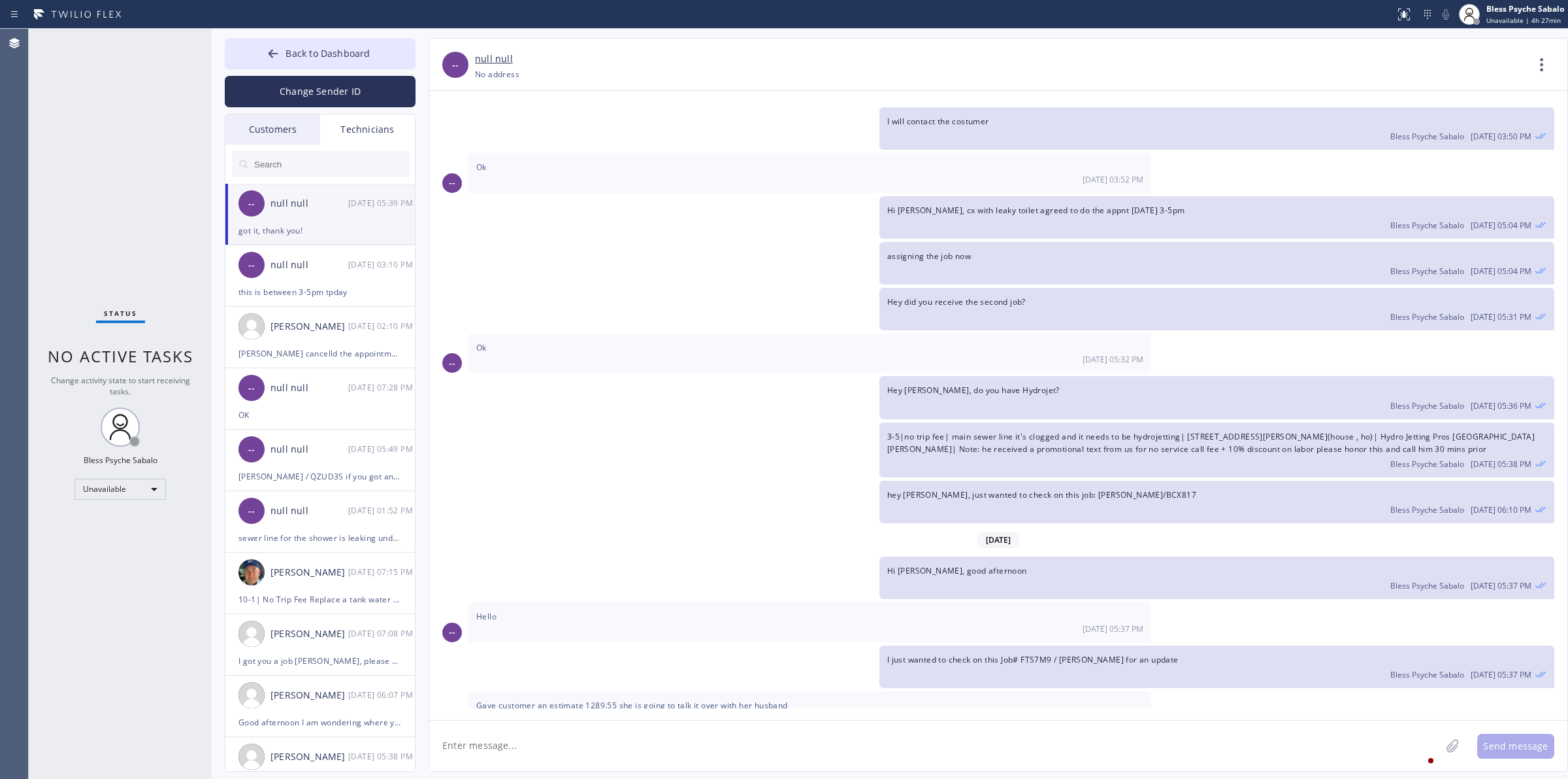
click at [757, 73] on div "+13103676750 Choose phone number +13103676750 No address" at bounding box center [1000, 74] width 1051 height 15
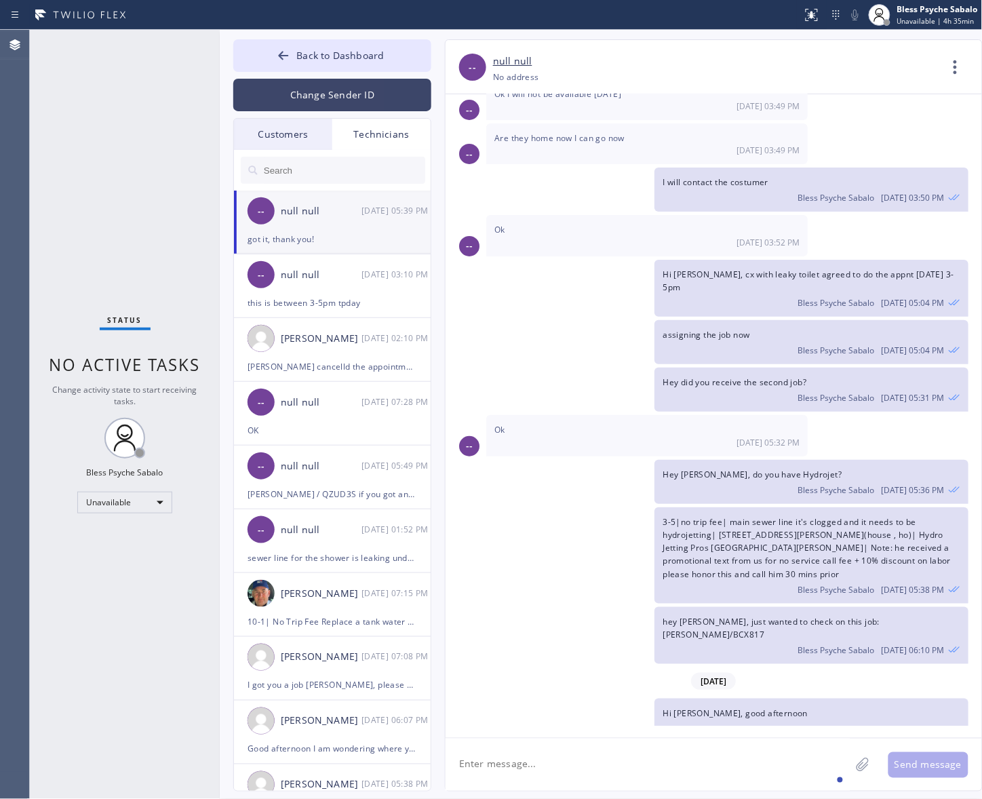
scroll to position [10219, 0]
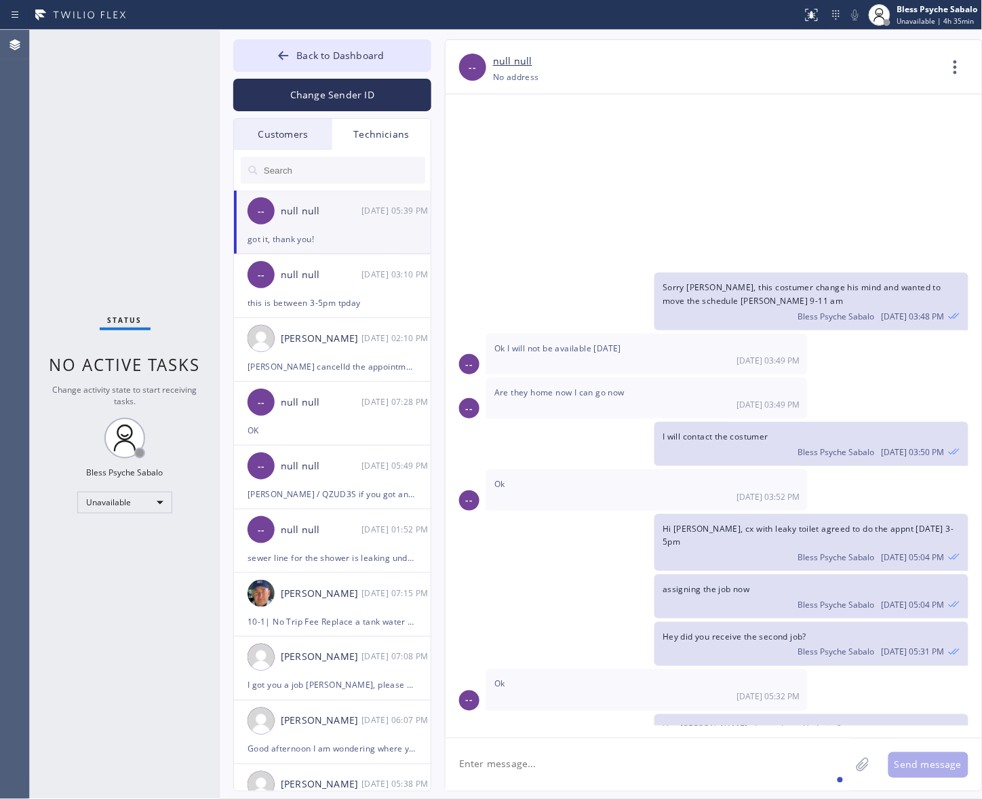
drag, startPoint x: 323, startPoint y: 56, endPoint x: 441, endPoint y: 77, distance: 119.7
click at [323, 56] on span "Back to Dashboard" at bounding box center [339, 55] width 87 height 13
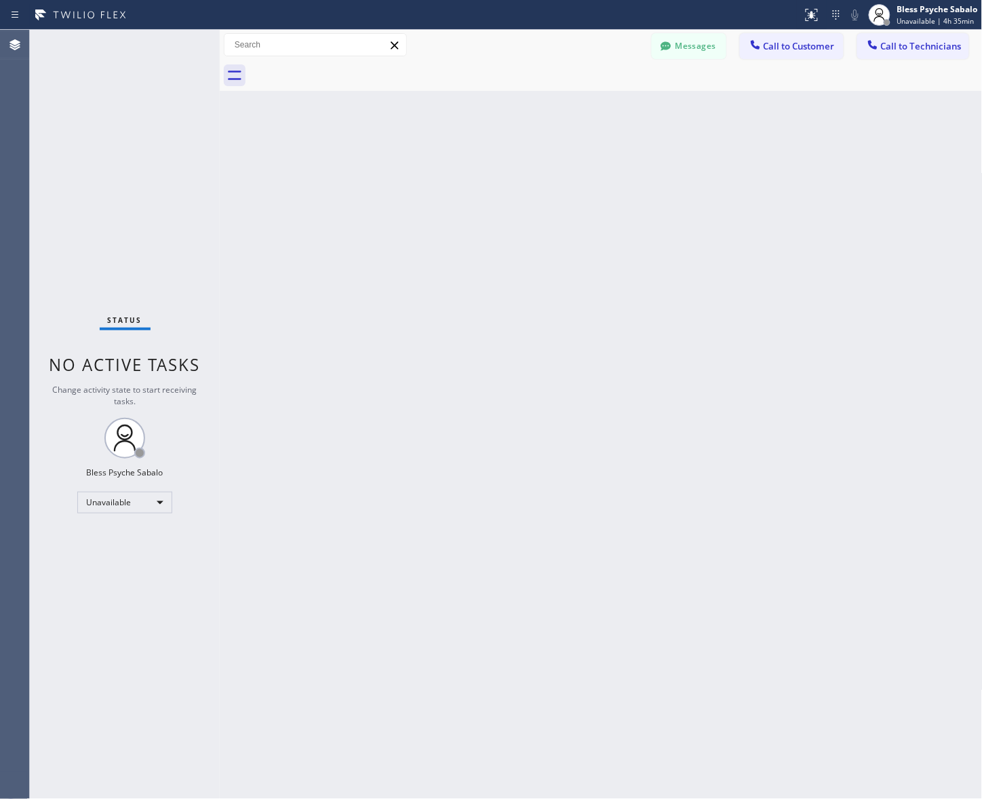
drag, startPoint x: 733, startPoint y: 160, endPoint x: 740, endPoint y: 157, distance: 7.6
click at [740, 157] on div "Back to Dashboard Change Sender ID Customers Technicians RB [PERSON_NAME] [DATE…" at bounding box center [601, 414] width 763 height 769
drag, startPoint x: 818, startPoint y: 45, endPoint x: 804, endPoint y: 58, distance: 19.7
click at [785, 44] on span "Call to Customer" at bounding box center [799, 46] width 71 height 12
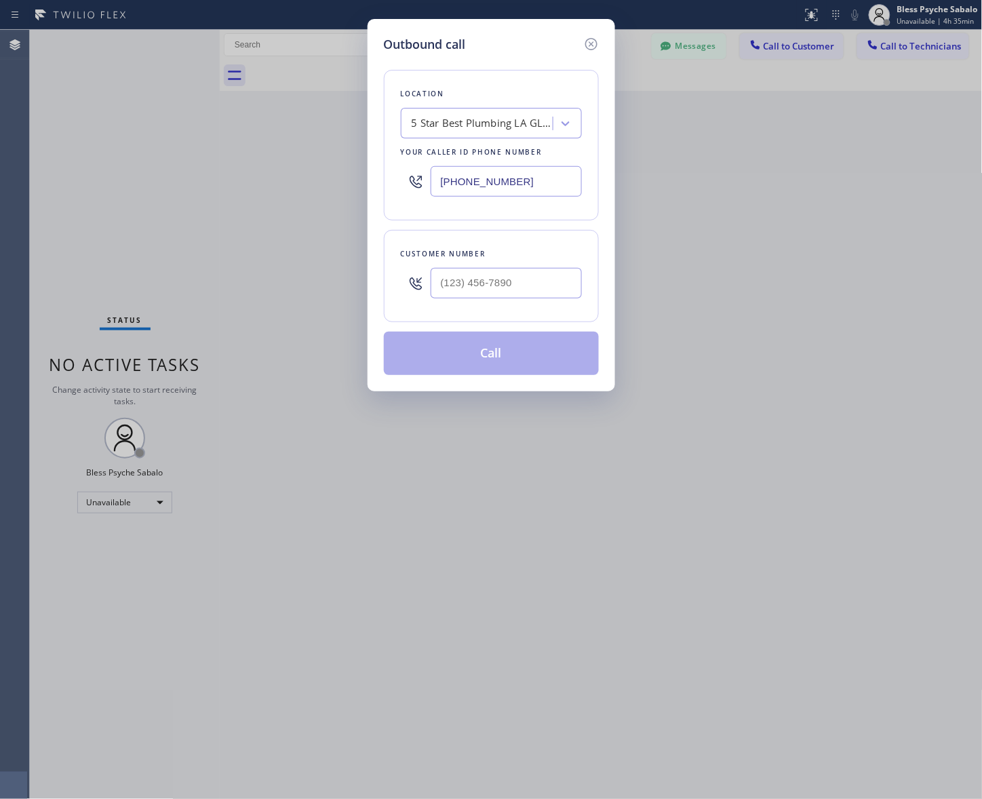
click at [515, 120] on div "5 Star Best Plumbing LA GLSA" at bounding box center [483, 124] width 142 height 16
paste input "[GEOGRAPHIC_DATA] Plumbing"
type input "[GEOGRAPHIC_DATA] Plumbing"
click at [496, 154] on div "[GEOGRAPHIC_DATA] Plumbing" at bounding box center [491, 152] width 181 height 24
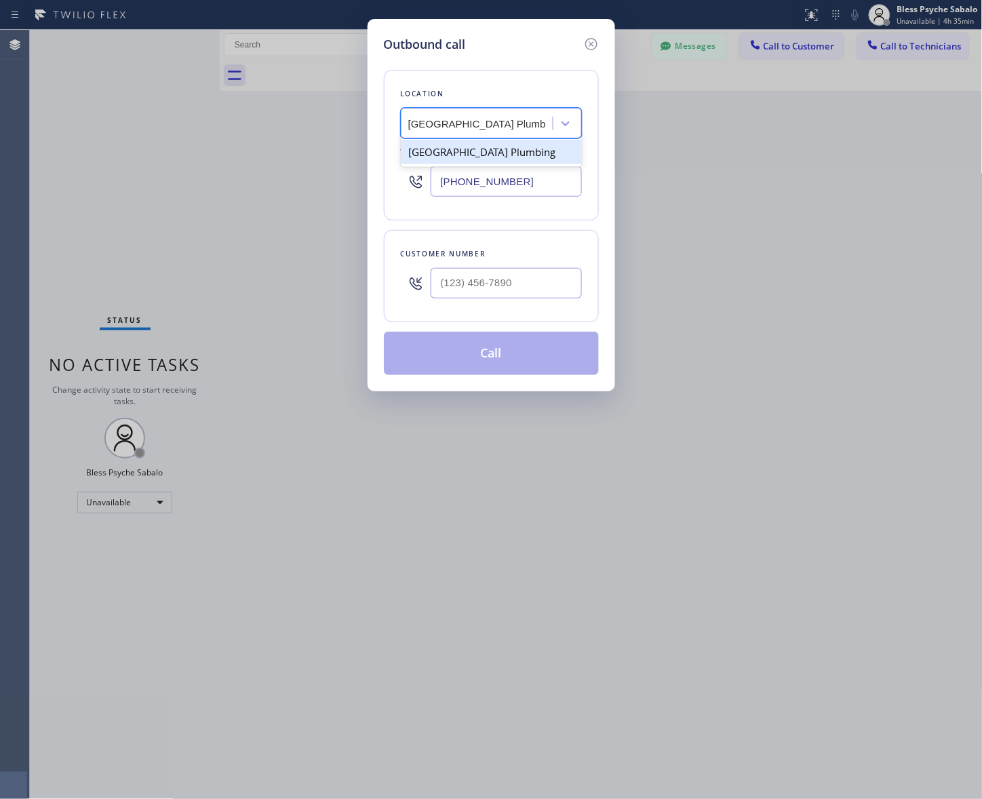
type input "[PHONE_NUMBER]"
click at [553, 275] on input "(___) ___-____" at bounding box center [506, 283] width 151 height 31
paste input "949) 690-5424"
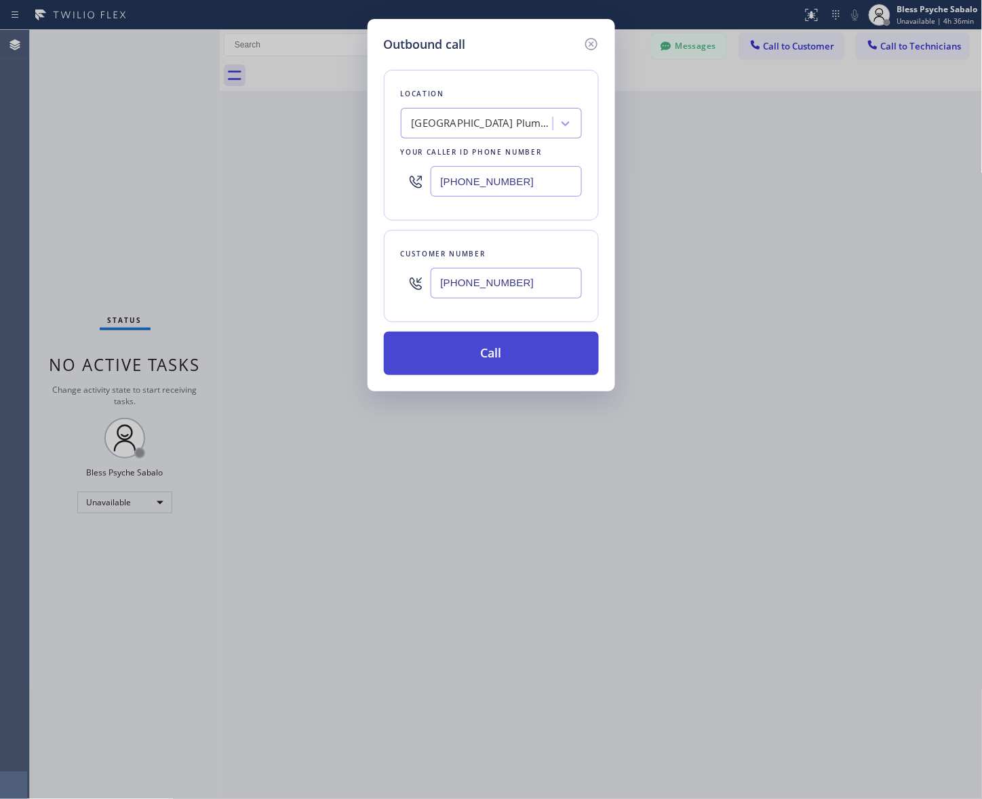
type input "[PHONE_NUMBER]"
click at [541, 351] on button "Call" at bounding box center [491, 353] width 215 height 43
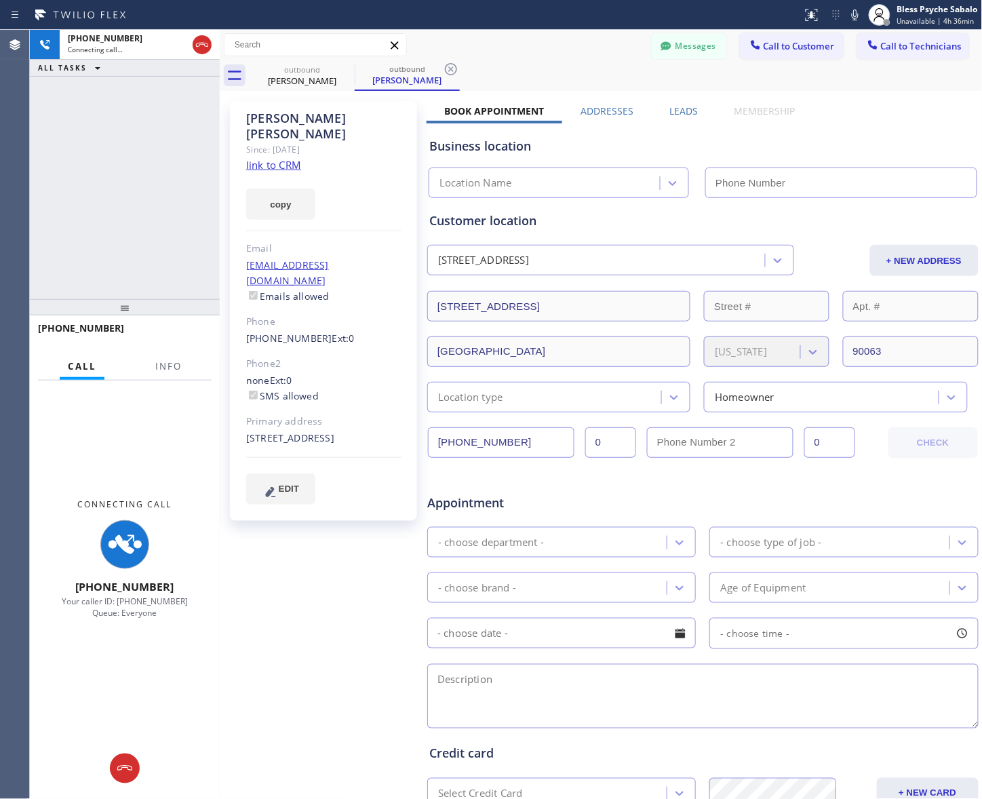
type input "[PHONE_NUMBER]"
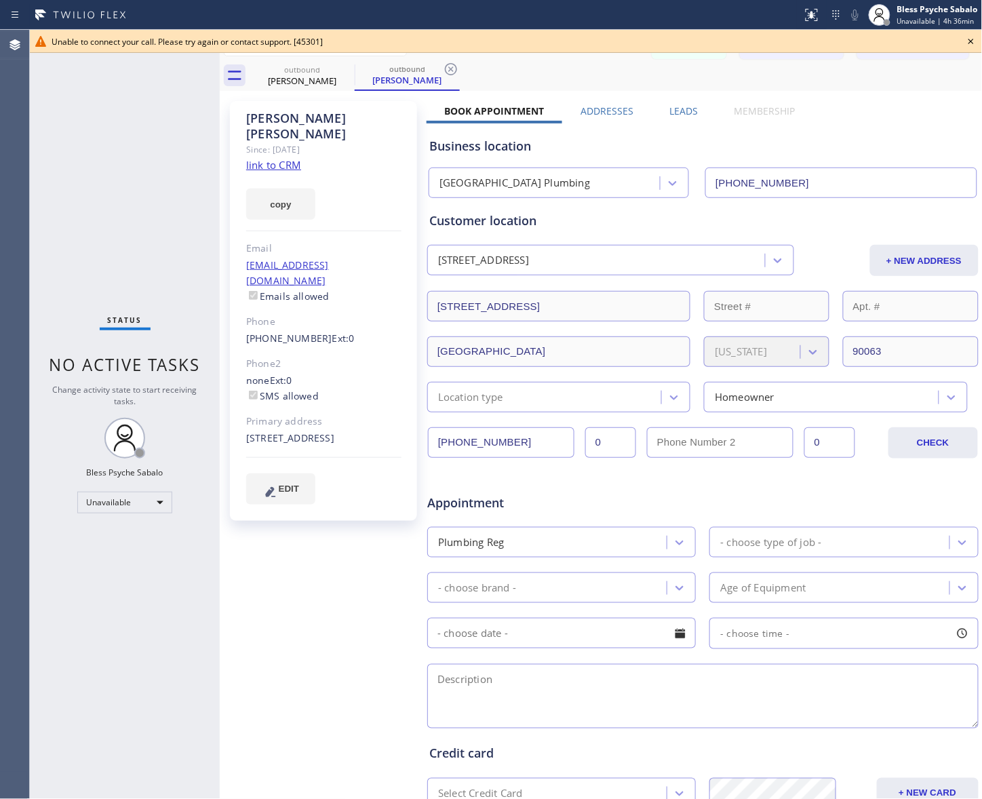
click at [673, 39] on div "Unable to connect your call. Please try again or contact support. [45301]" at bounding box center [506, 42] width 909 height 12
click at [785, 44] on icon at bounding box center [971, 41] width 16 height 16
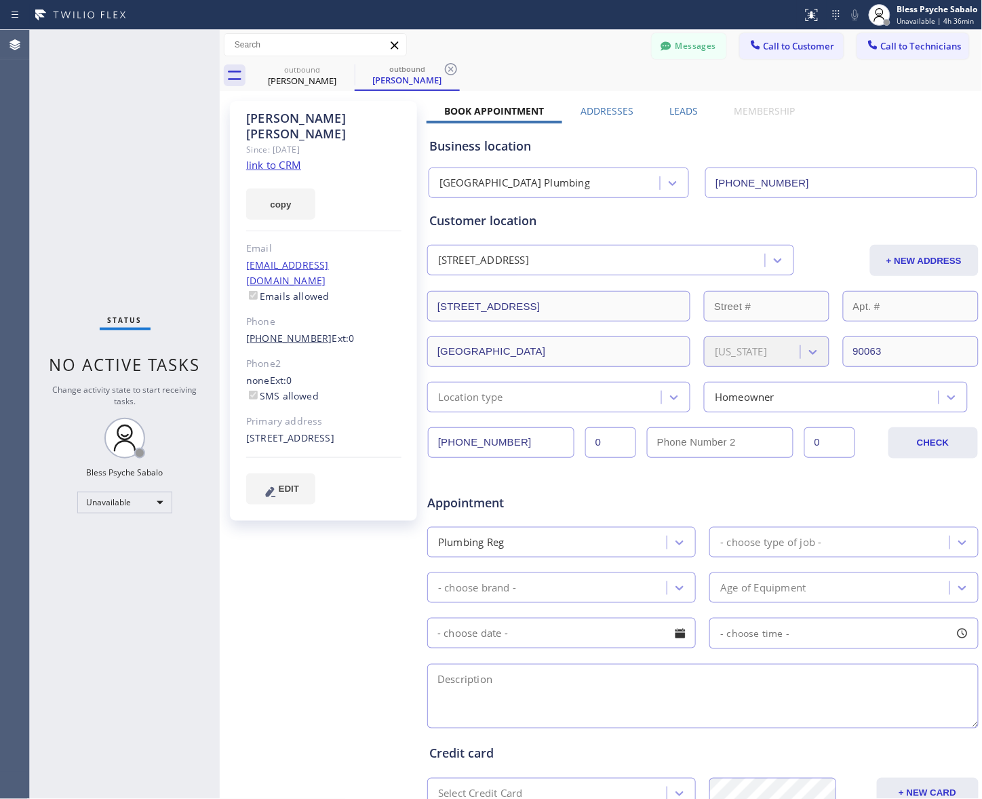
click at [293, 332] on link "[PHONE_NUMBER]" at bounding box center [289, 338] width 86 height 13
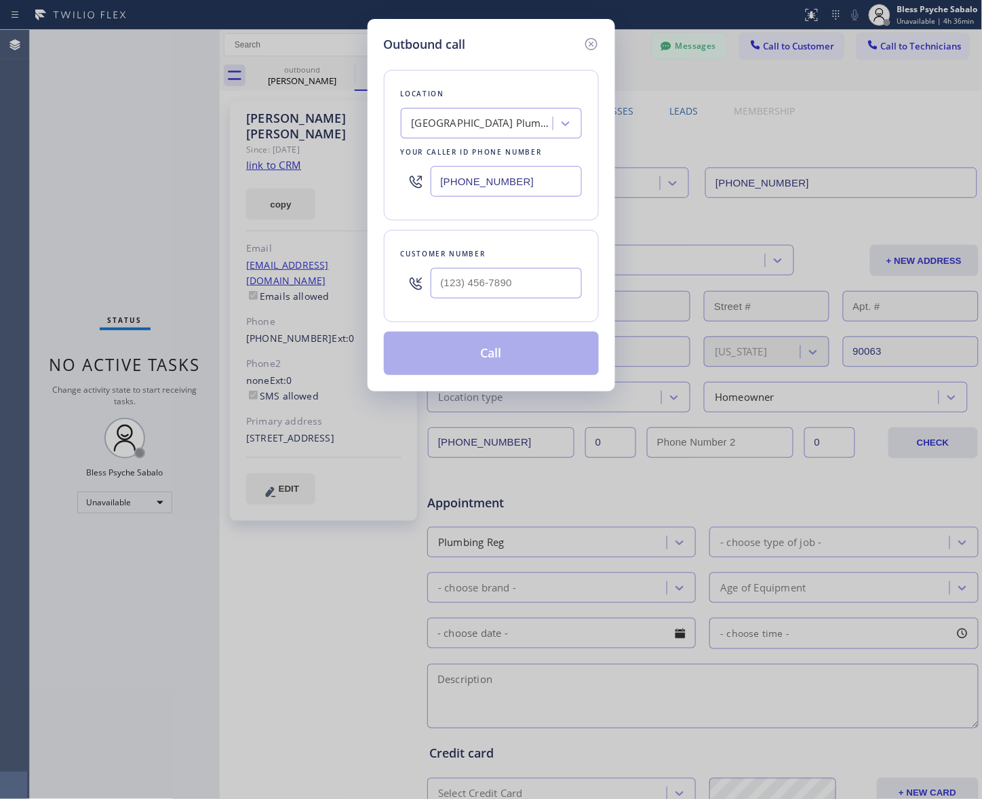
type input "[PHONE_NUMBER]"
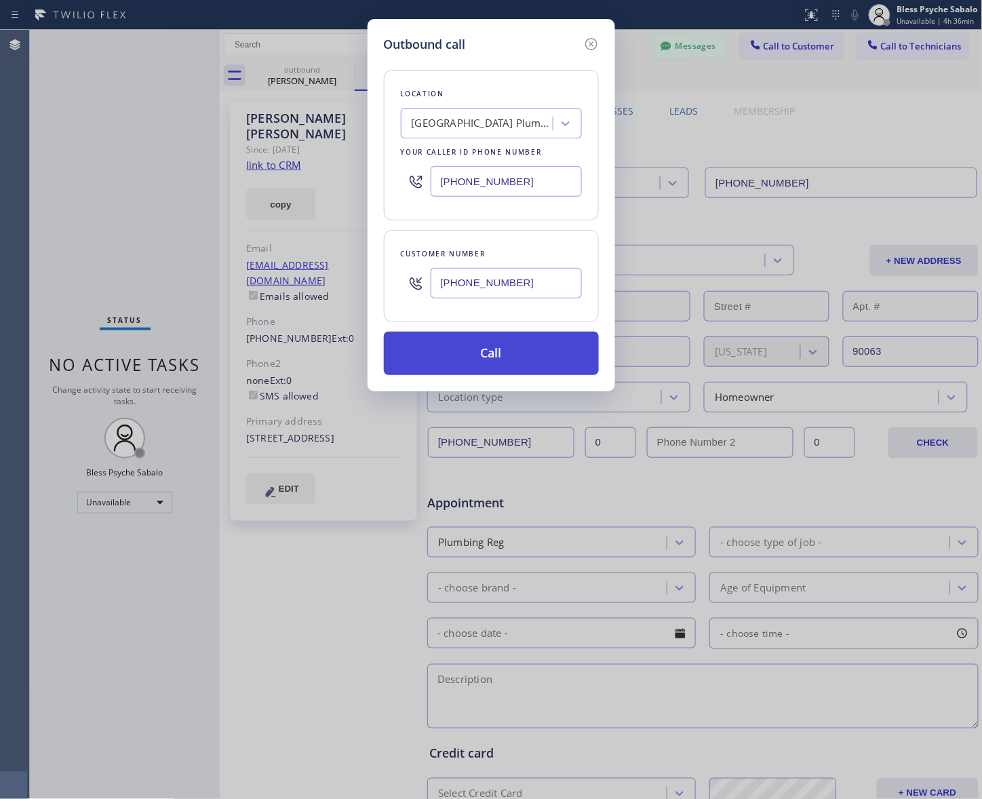
click at [522, 361] on button "Call" at bounding box center [491, 353] width 215 height 43
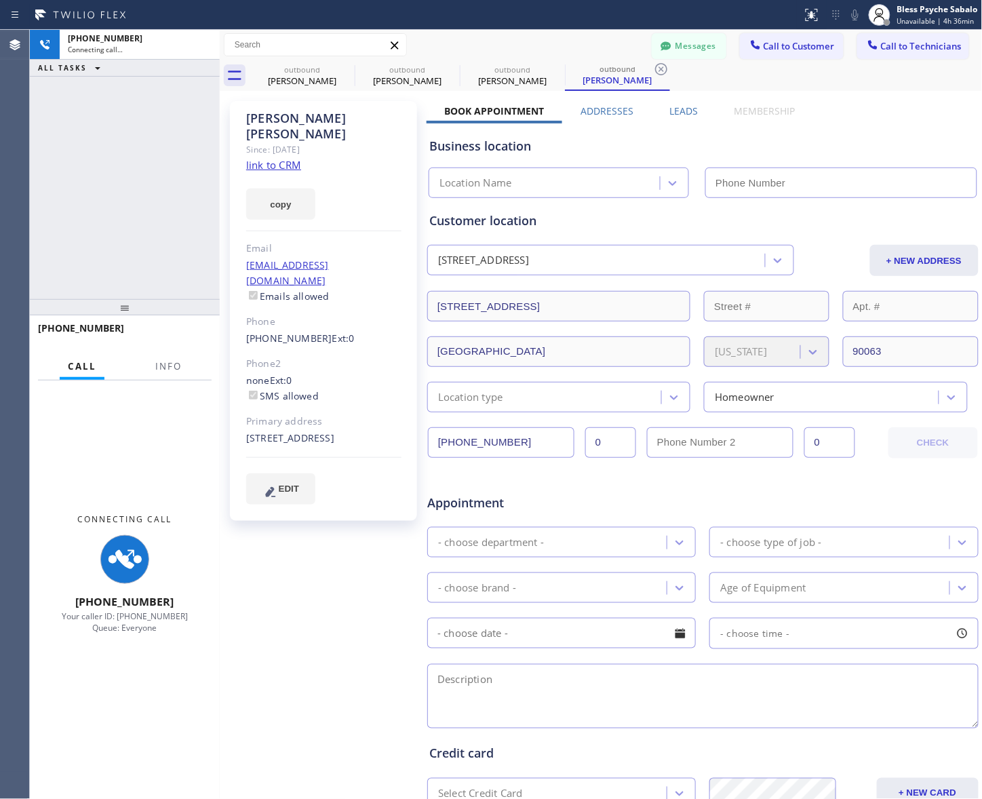
type input "[PHONE_NUMBER]"
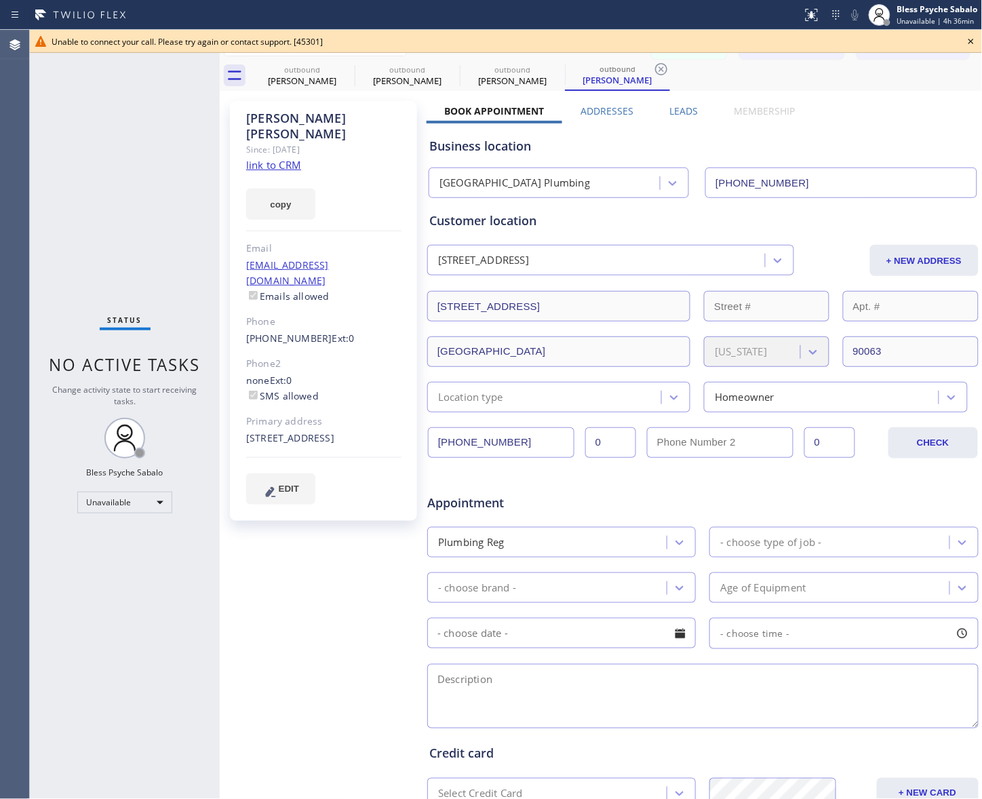
click at [785, 38] on icon at bounding box center [971, 41] width 16 height 16
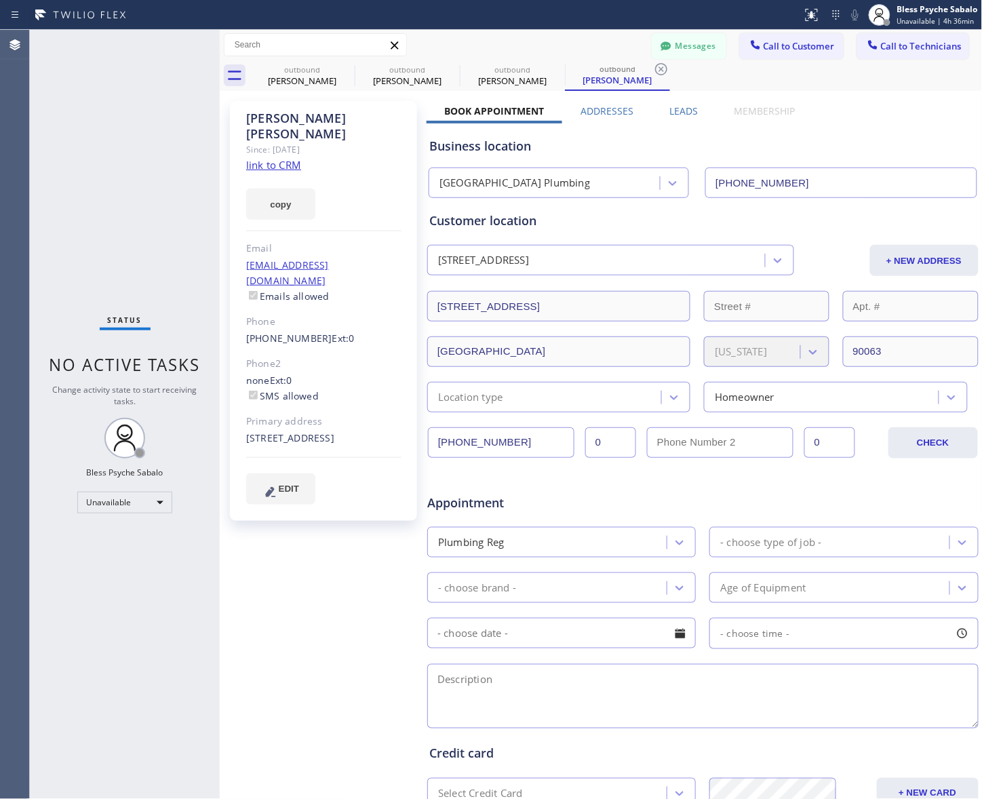
click at [785, 60] on div "outbound Yoon Jang outbound Yoon Jang outbound Yoon Jang outbound Yoon Jang" at bounding box center [616, 75] width 733 height 31
click at [785, 18] on div at bounding box center [886, 22] width 9 height 9
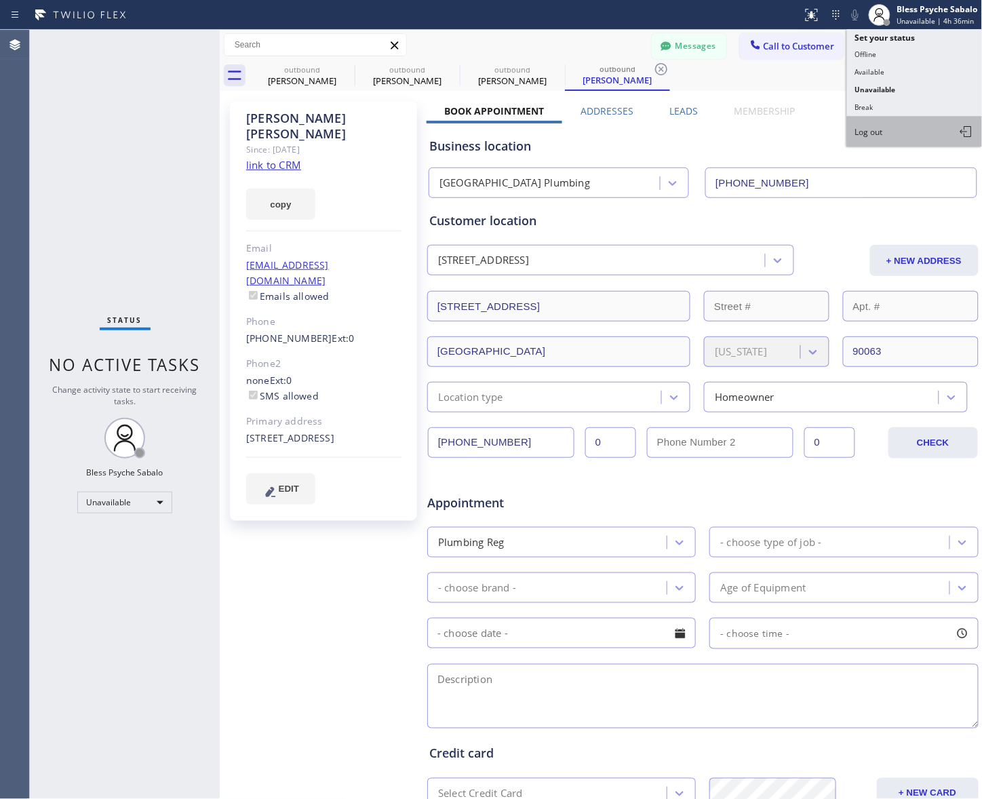
click at [785, 122] on button "Log out" at bounding box center [915, 132] width 136 height 30
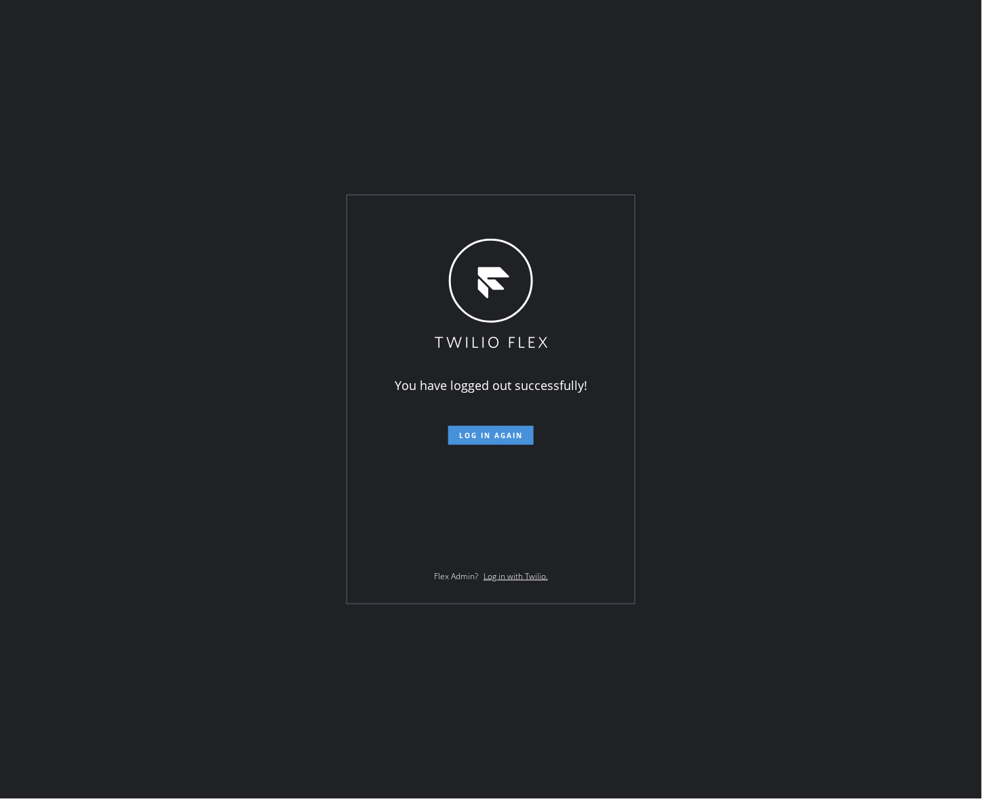
click at [503, 435] on span "Log in again" at bounding box center [491, 435] width 64 height 9
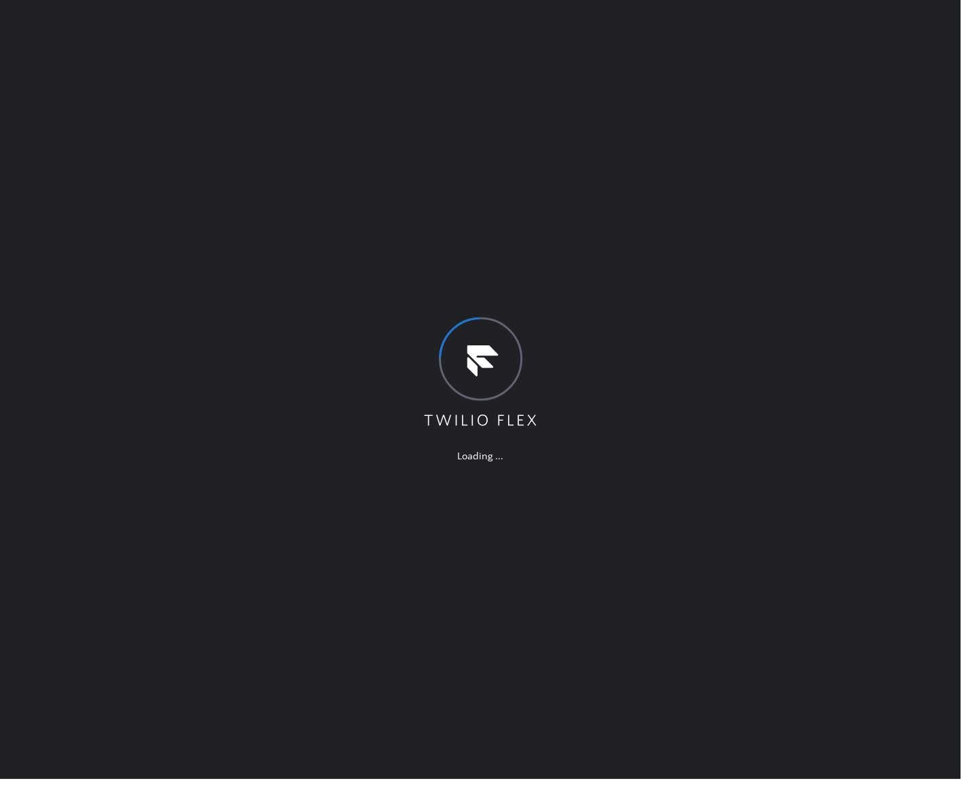
click at [785, 45] on div "Loading ..." at bounding box center [484, 392] width 968 height 785
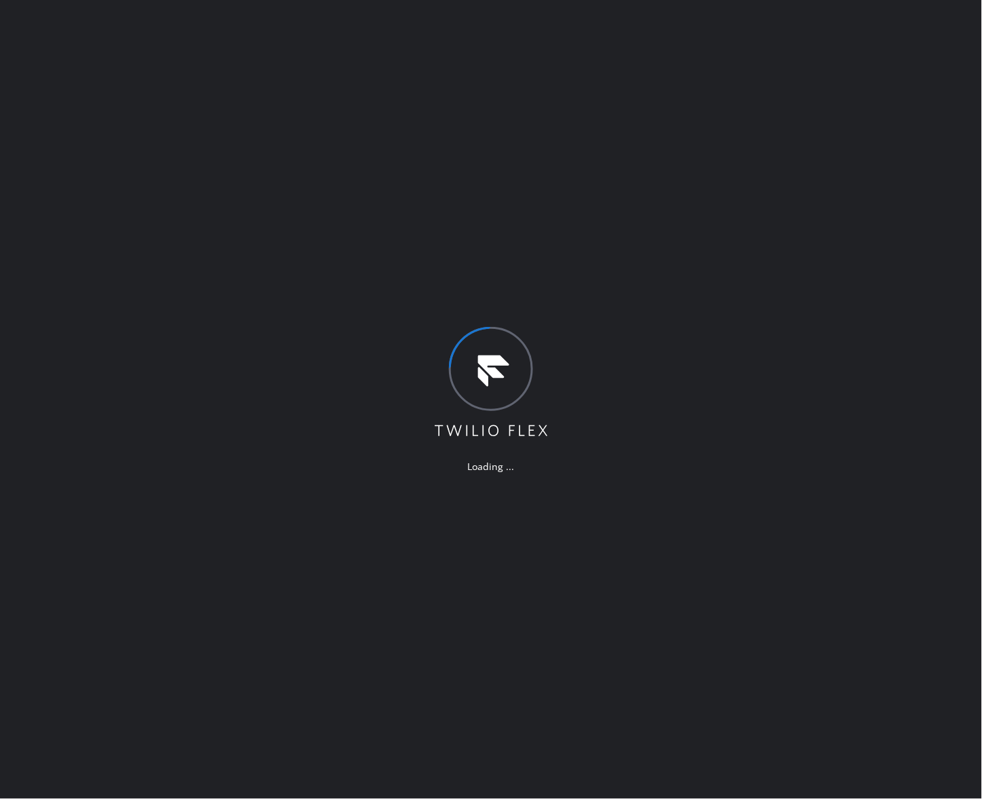
click at [707, 25] on div "Loading ..." at bounding box center [491, 399] width 982 height 799
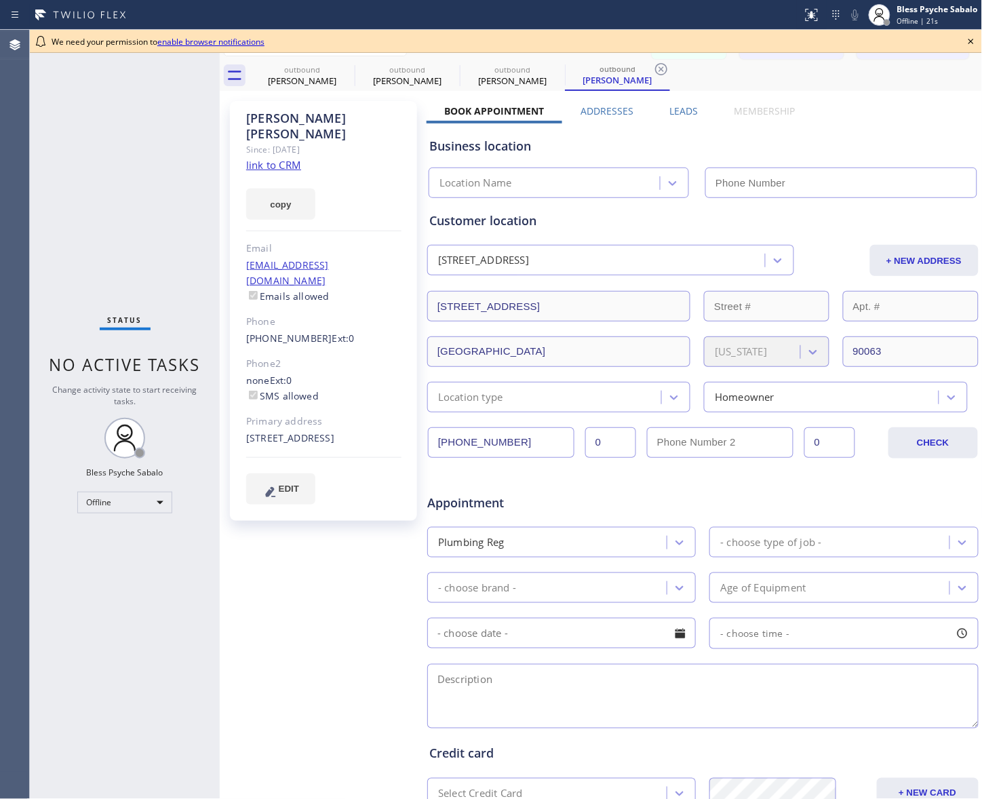
type input "[PHONE_NUMBER]"
click at [785, 41] on icon at bounding box center [971, 41] width 16 height 16
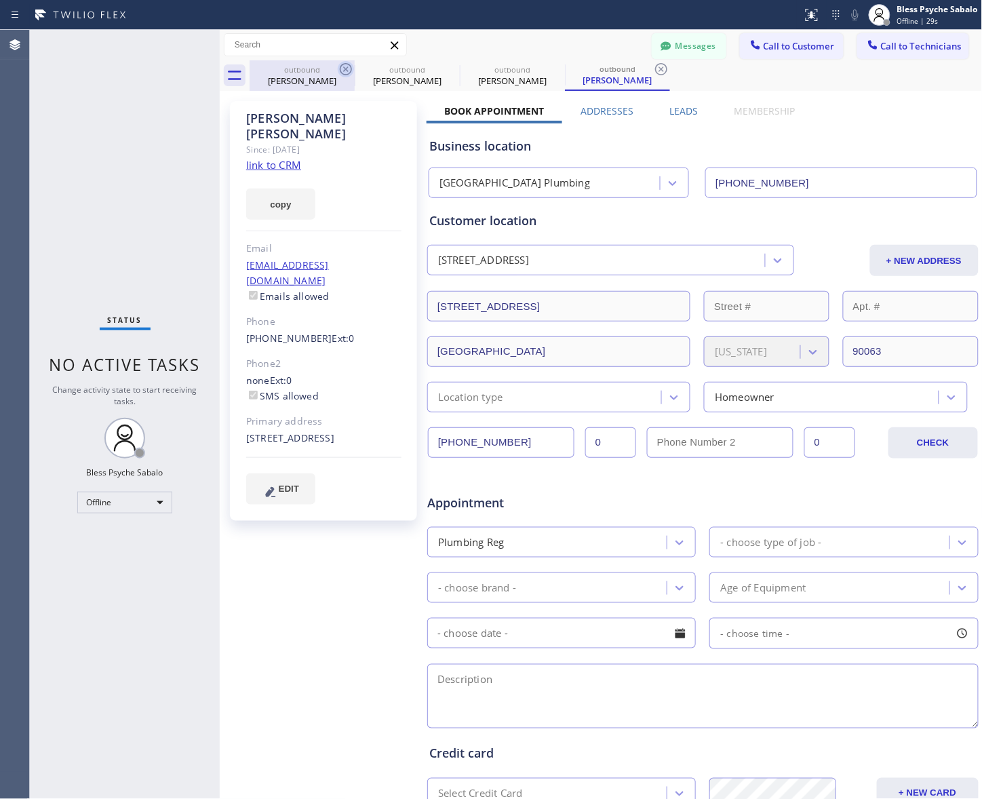
click at [347, 63] on icon at bounding box center [346, 69] width 12 height 12
click at [0, 0] on icon at bounding box center [0, 0] width 0 height 0
click at [347, 63] on icon at bounding box center [346, 69] width 12 height 12
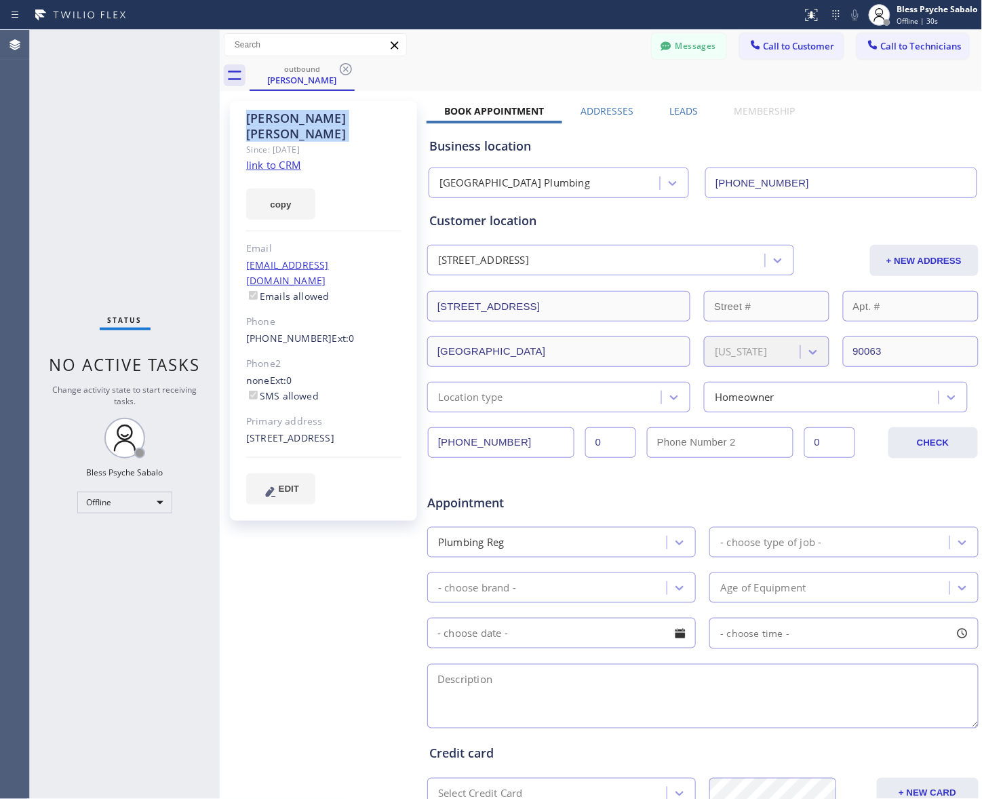
click at [347, 63] on icon at bounding box center [346, 69] width 12 height 12
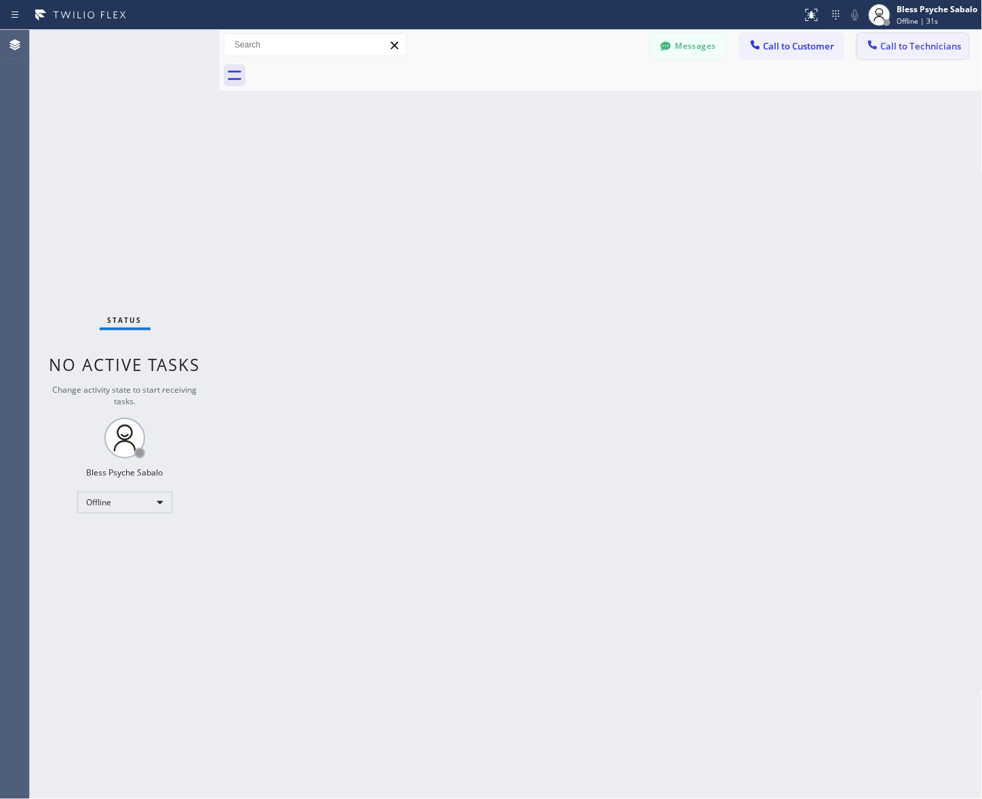
drag, startPoint x: 929, startPoint y: 41, endPoint x: 882, endPoint y: 65, distance: 53.4
click at [785, 41] on span "Call to Technicians" at bounding box center [921, 46] width 81 height 12
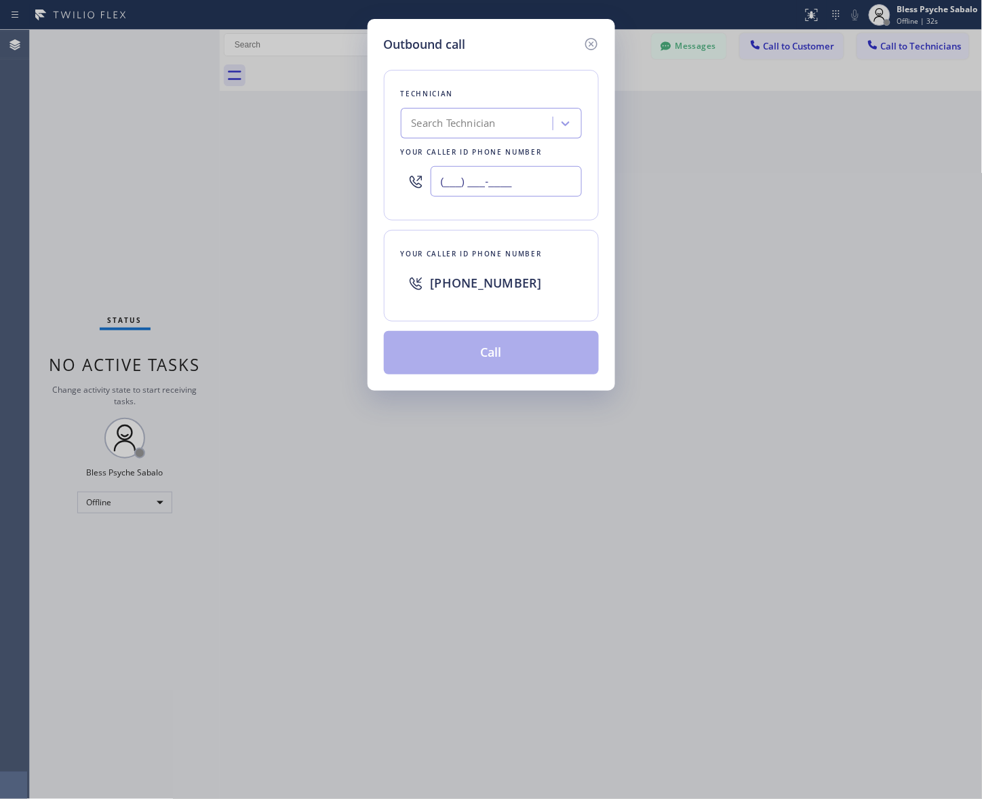
drag, startPoint x: 517, startPoint y: 175, endPoint x: 531, endPoint y: 204, distance: 32.4
click at [517, 175] on input "(___) ___-____" at bounding box center [506, 181] width 151 height 31
paste input "949) 690-5424"
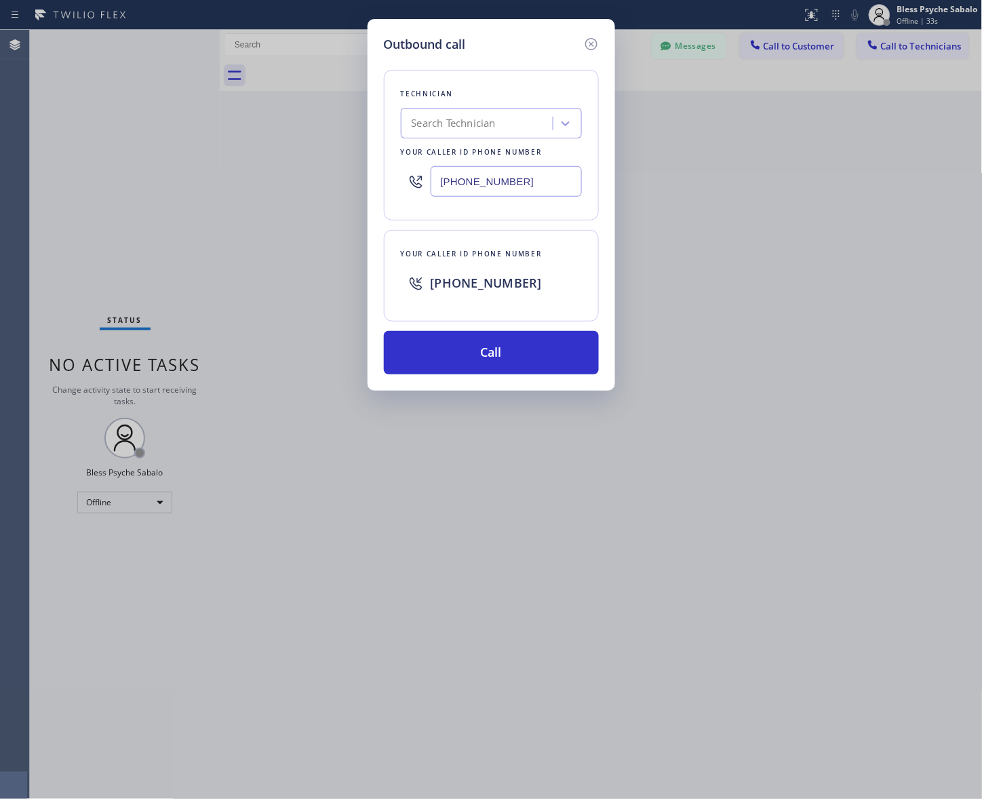
drag, startPoint x: 543, startPoint y: 361, endPoint x: 652, endPoint y: 92, distance: 290.5
click at [543, 360] on button "Call" at bounding box center [491, 352] width 215 height 43
click at [591, 48] on icon at bounding box center [591, 44] width 16 height 16
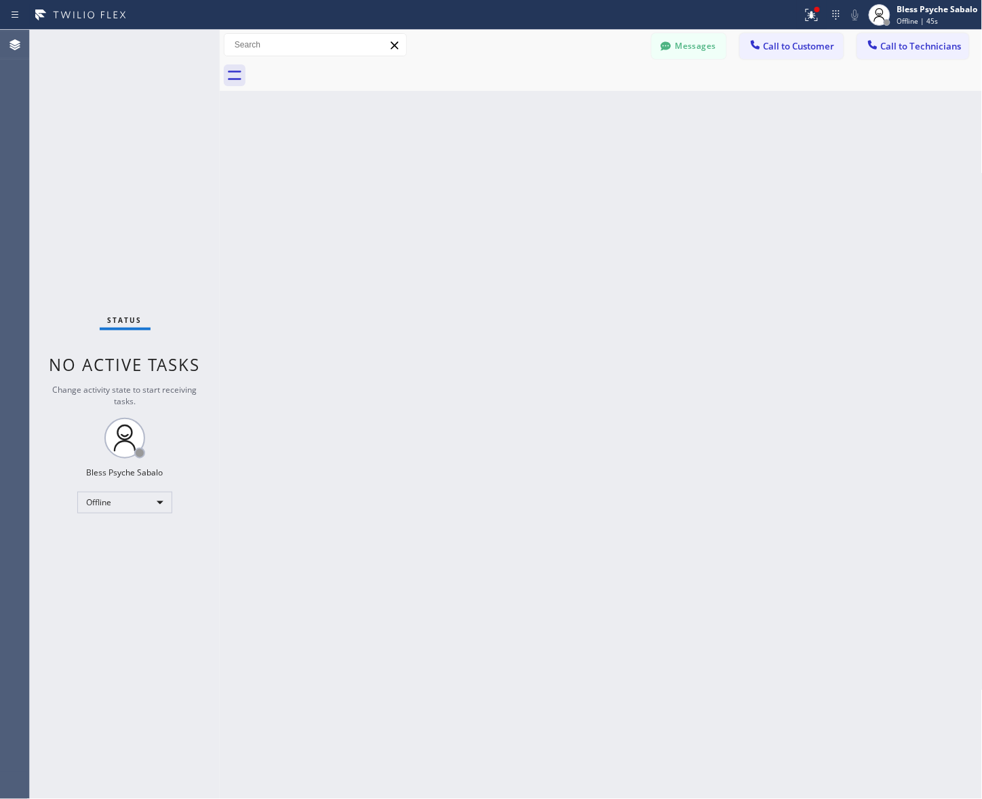
drag, startPoint x: 147, startPoint y: 489, endPoint x: 151, endPoint y: 505, distance: 16.6
click at [147, 493] on div "Status No active tasks Change activity state to start receiving tasks. Bless Ps…" at bounding box center [125, 414] width 190 height 769
click at [149, 504] on div "Offline" at bounding box center [124, 503] width 95 height 22
click at [143, 554] on li "Unavailable" at bounding box center [124, 555] width 92 height 16
click at [785, 45] on span "Call to Technicians" at bounding box center [921, 46] width 81 height 12
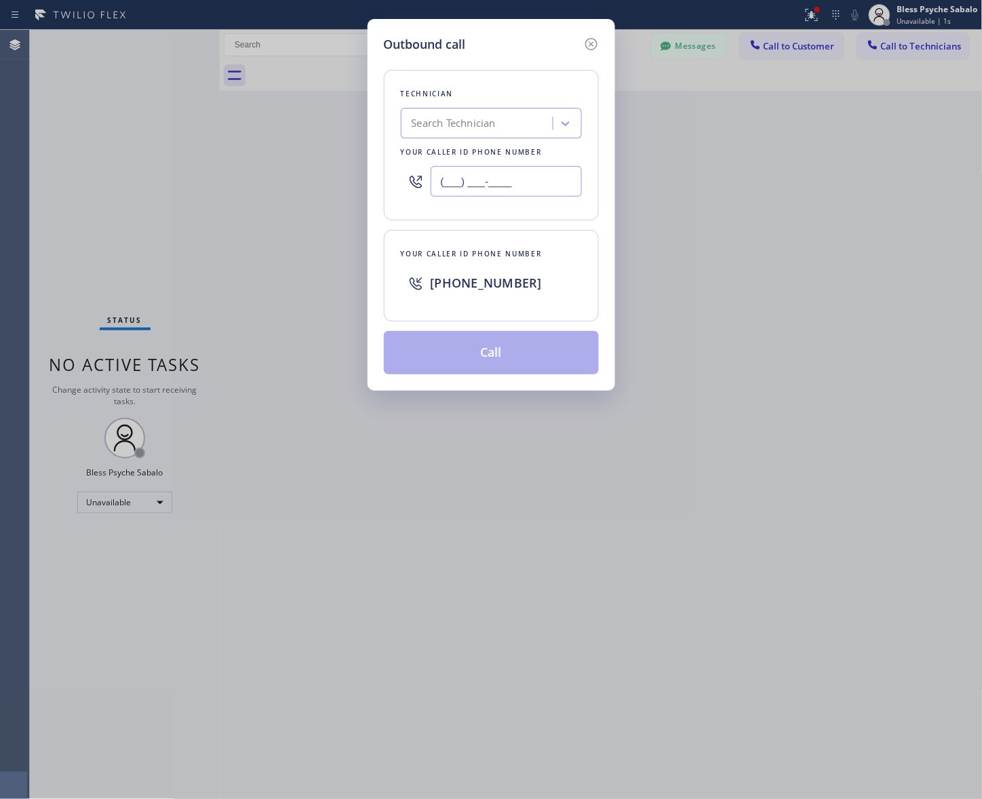
click at [473, 175] on input "(___) ___-____" at bounding box center [506, 181] width 151 height 31
paste input "949) 690-5424"
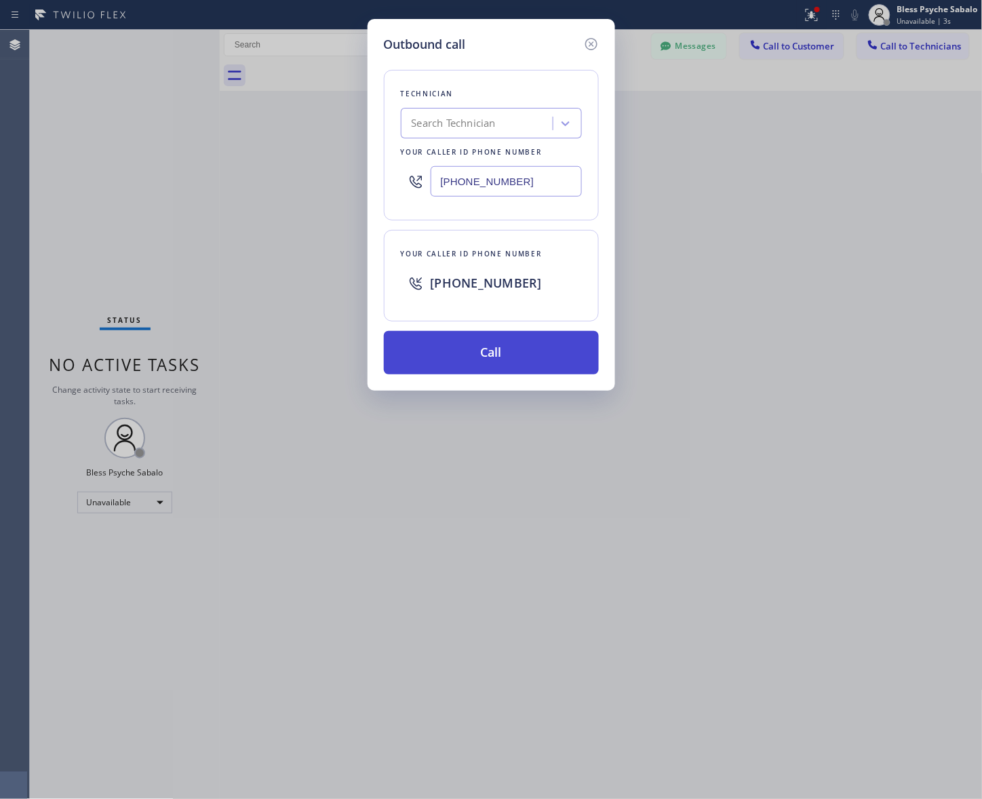
type input "[PHONE_NUMBER]"
click at [534, 344] on button "Call" at bounding box center [491, 352] width 215 height 43
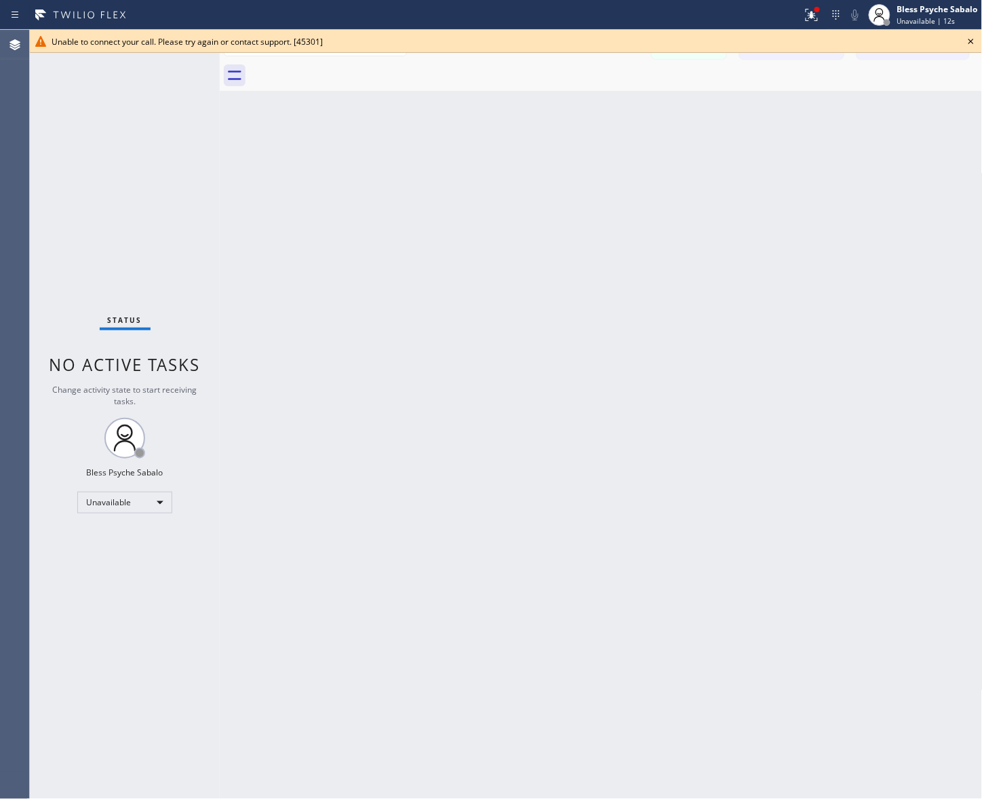
click at [785, 41] on icon at bounding box center [971, 41] width 16 height 16
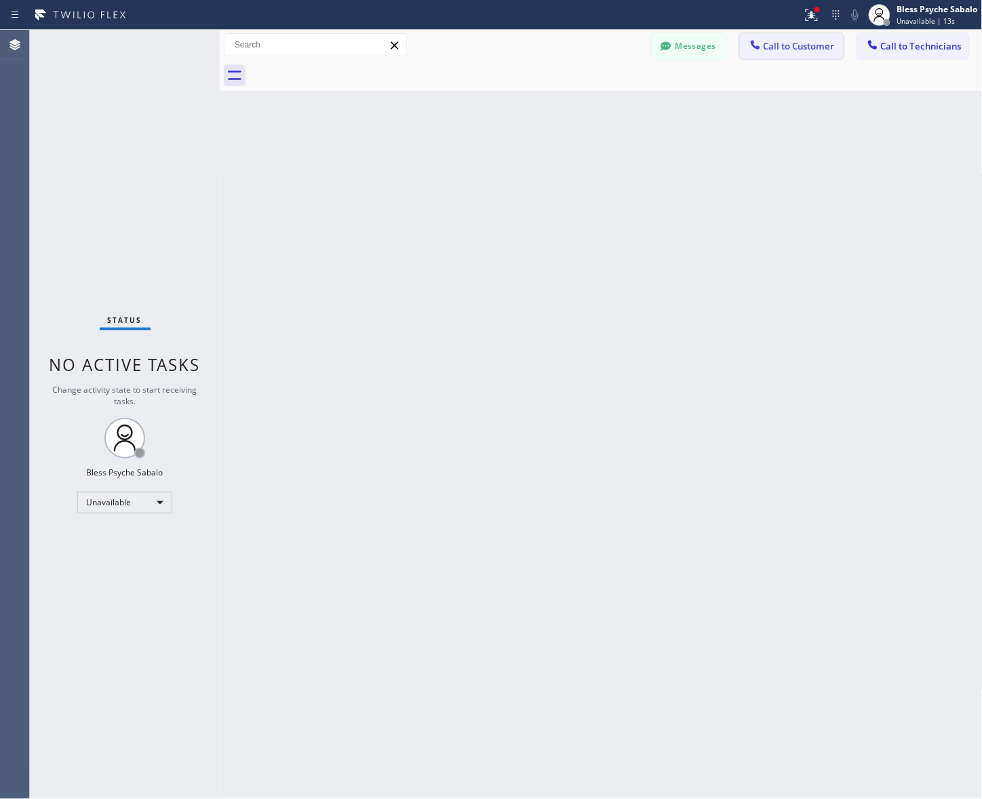
click at [784, 41] on span "Call to Customer" at bounding box center [799, 46] width 71 height 12
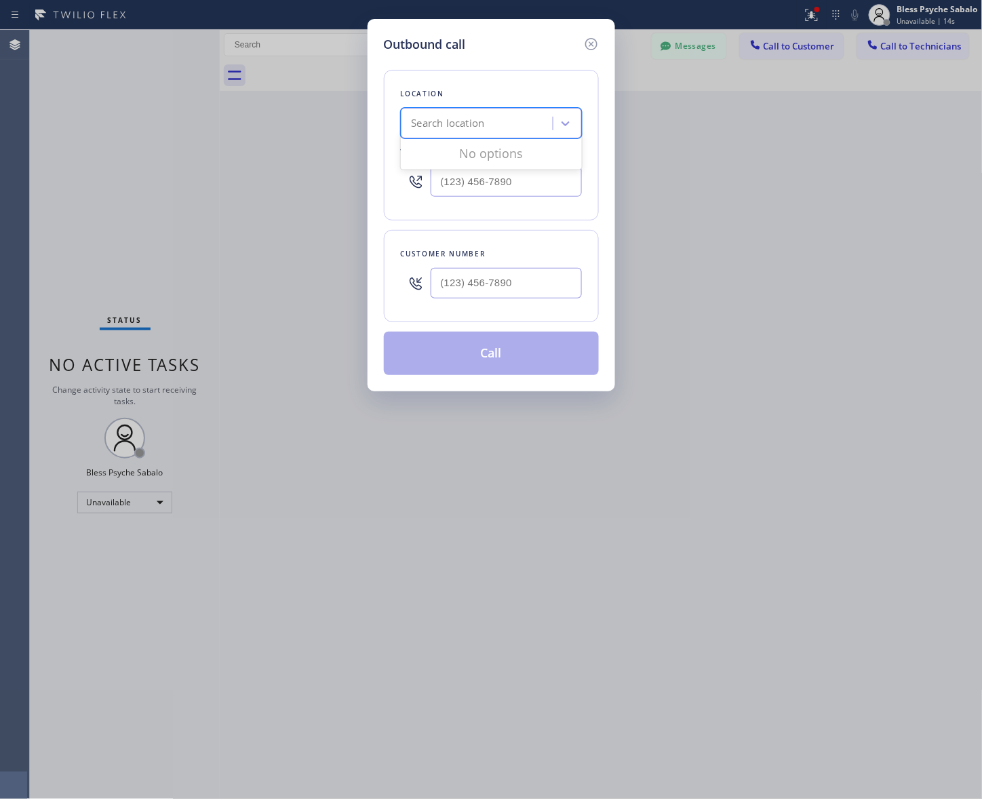
click at [460, 125] on div "Search location" at bounding box center [448, 124] width 73 height 16
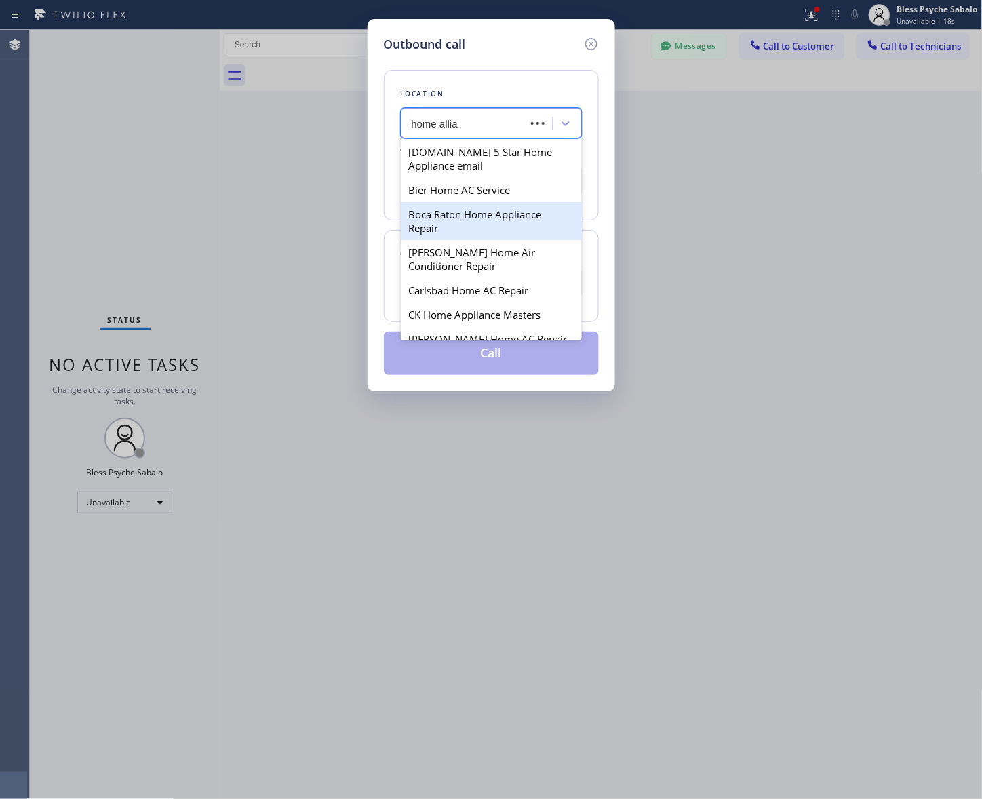
type input "home allian"
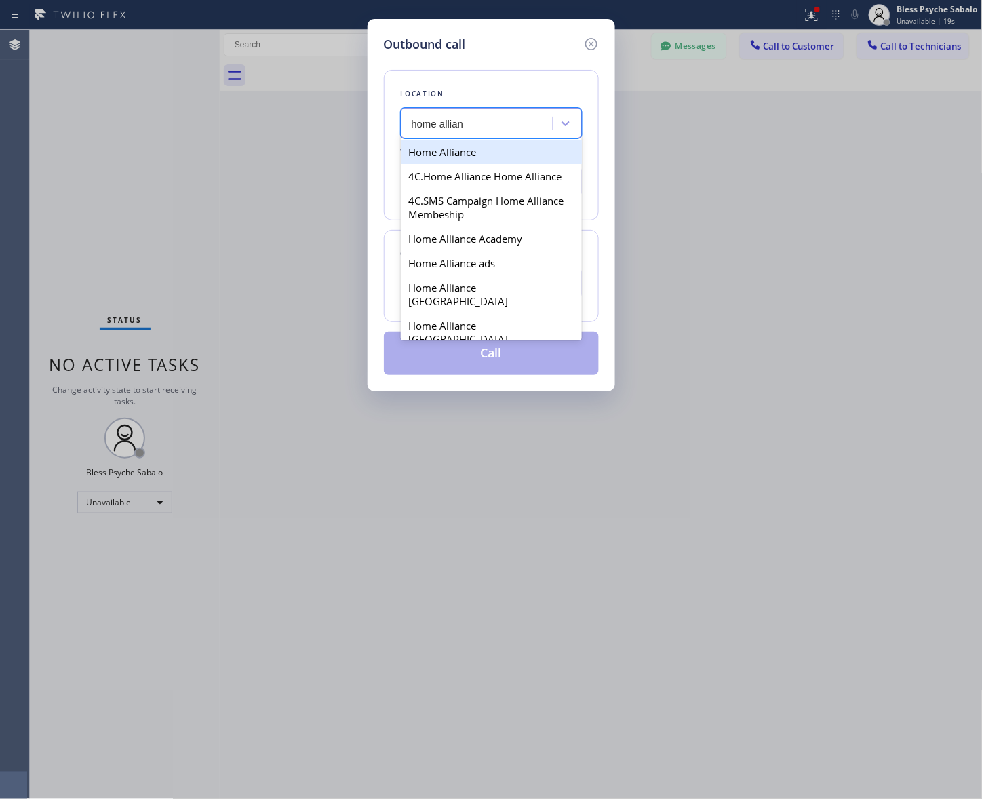
click at [456, 150] on div "Home Alliance" at bounding box center [491, 152] width 181 height 24
type input "[PHONE_NUMBER]"
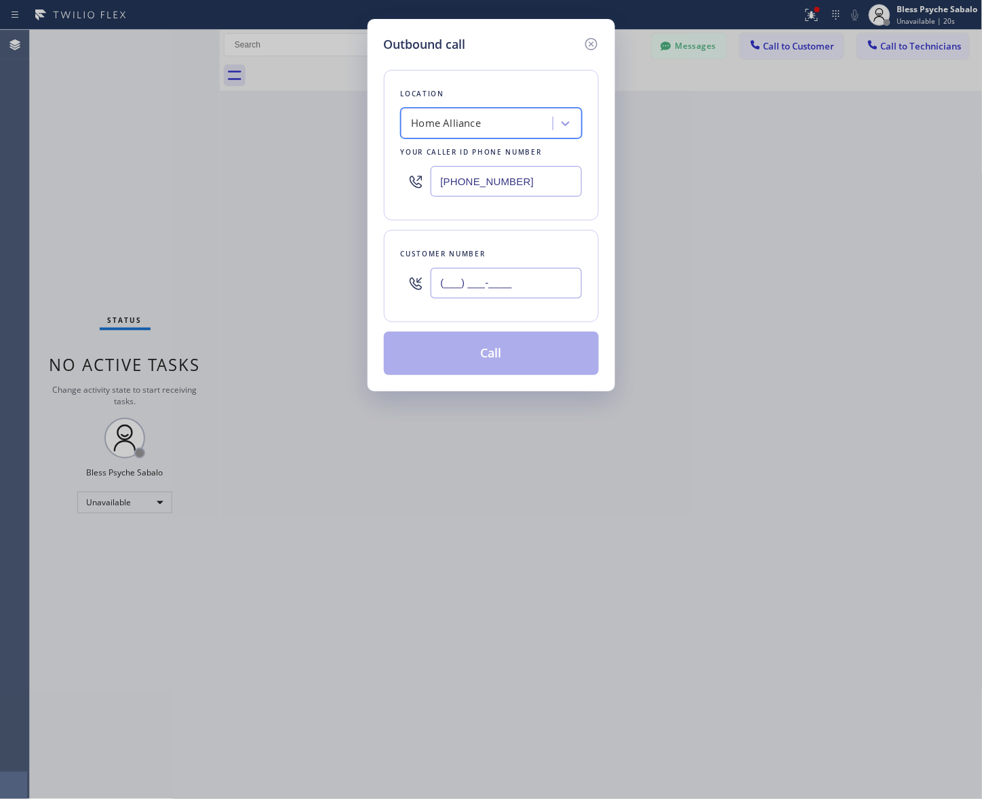
click at [499, 292] on input "(___) ___-____" at bounding box center [506, 283] width 151 height 31
paste input "949) 690-5424"
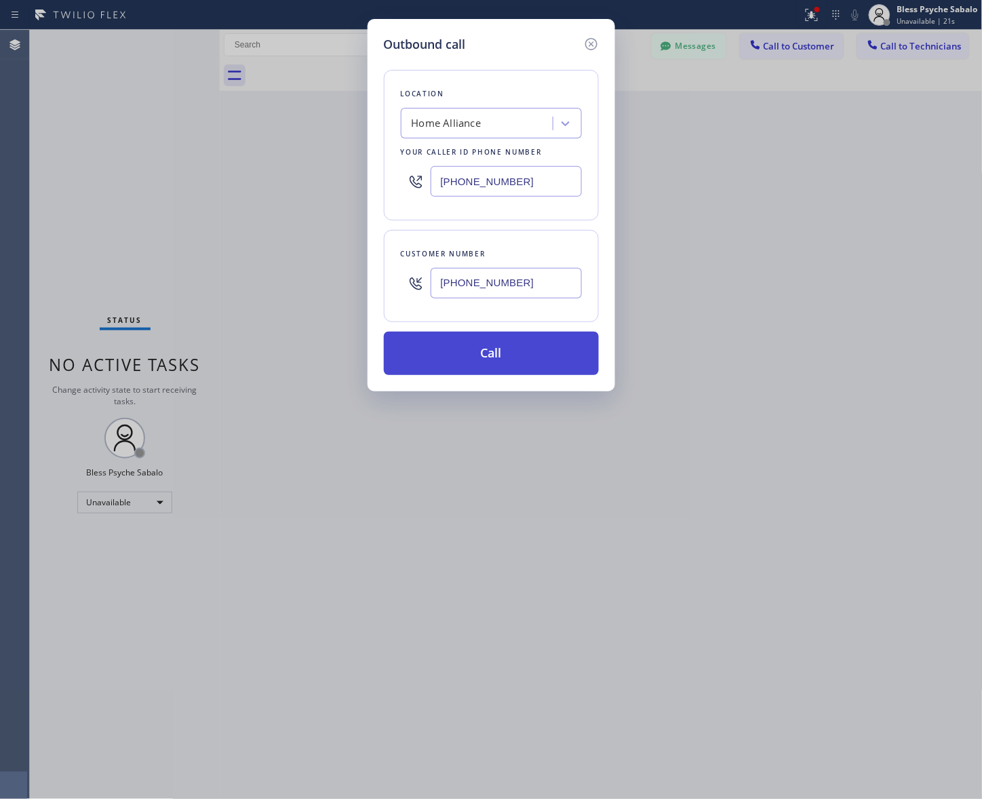
type input "[PHONE_NUMBER]"
click at [512, 344] on button "Call" at bounding box center [491, 353] width 215 height 43
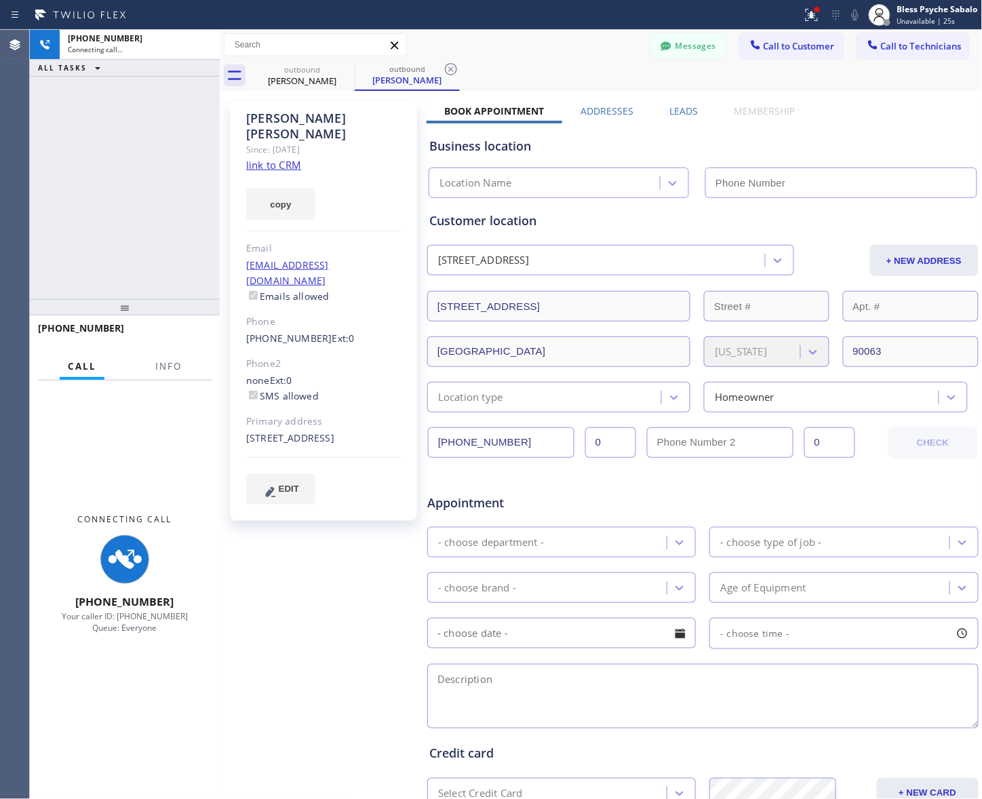
type input "[PHONE_NUMBER]"
click at [785, 16] on icon at bounding box center [812, 15] width 16 height 16
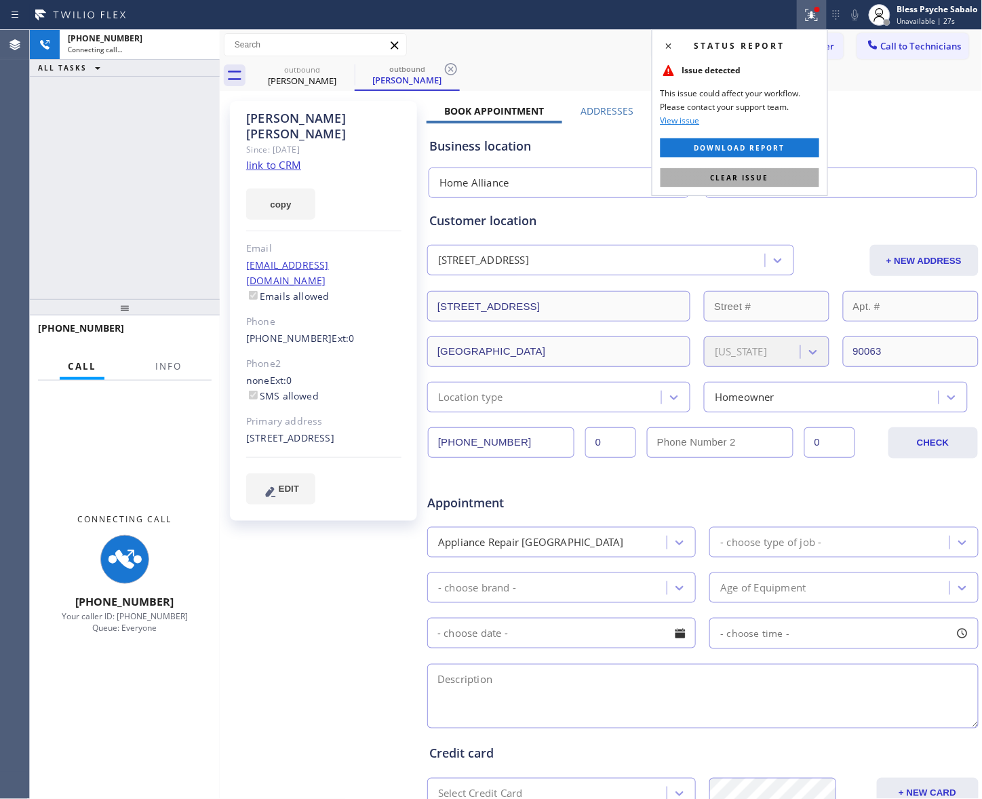
click at [759, 174] on span "Clear issue" at bounding box center [740, 177] width 58 height 9
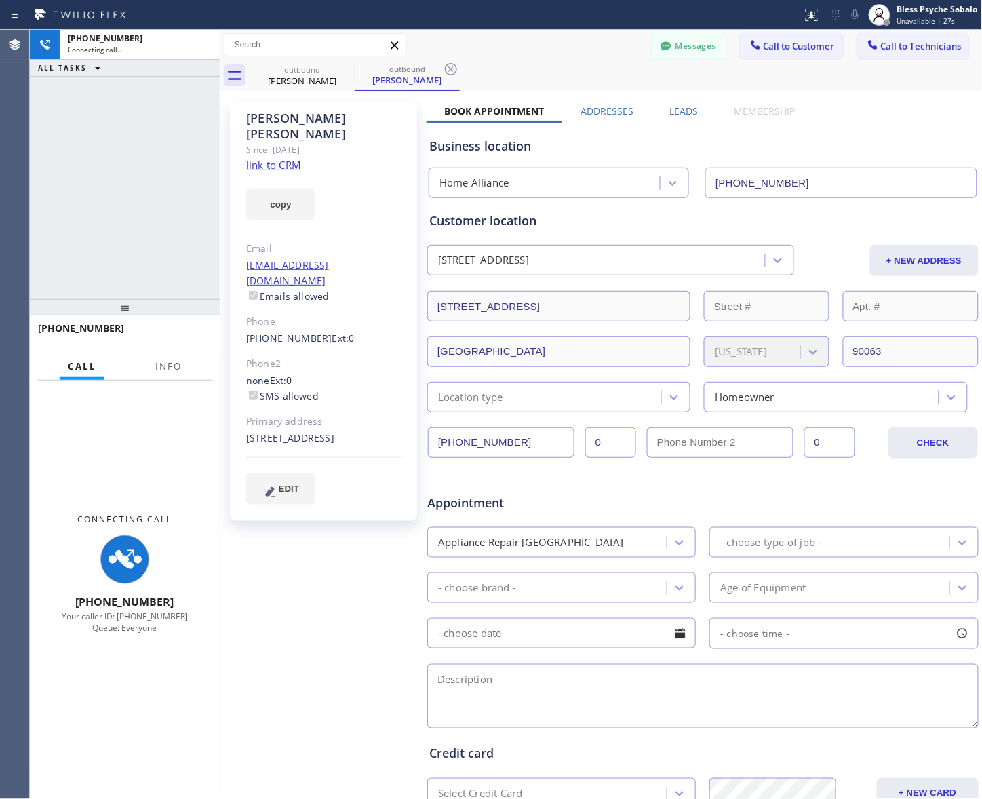
click at [785, 113] on div "Book Appointment Addresses Leads Membership Business location Home Alliance [PH…" at bounding box center [703, 538] width 553 height 869
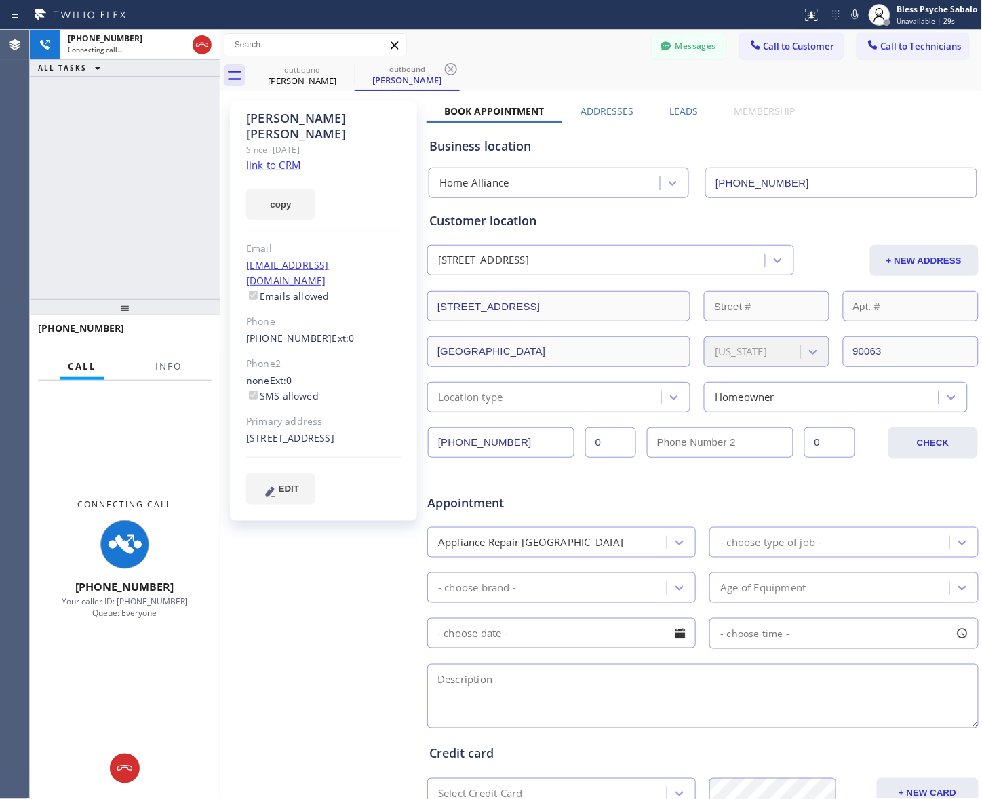
drag, startPoint x: 85, startPoint y: 151, endPoint x: 94, endPoint y: 139, distance: 14.1
click at [87, 151] on div "[PHONE_NUMBER] Connecting call… ALL TASKS ALL TASKS ACTIVE TASKS TASKS IN WRAP …" at bounding box center [125, 164] width 190 height 269
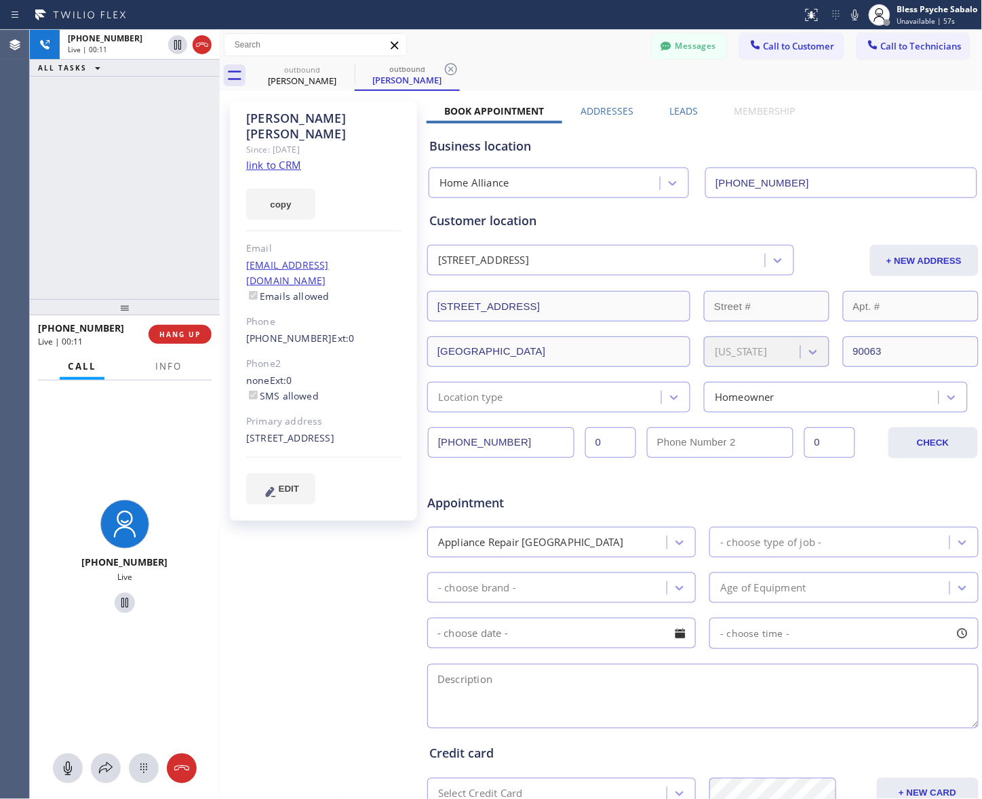
click at [168, 319] on div "[PHONE_NUMBER] Live | 00:11 HANG UP" at bounding box center [125, 334] width 174 height 35
click at [174, 334] on span "HANG UP" at bounding box center [179, 334] width 41 height 9
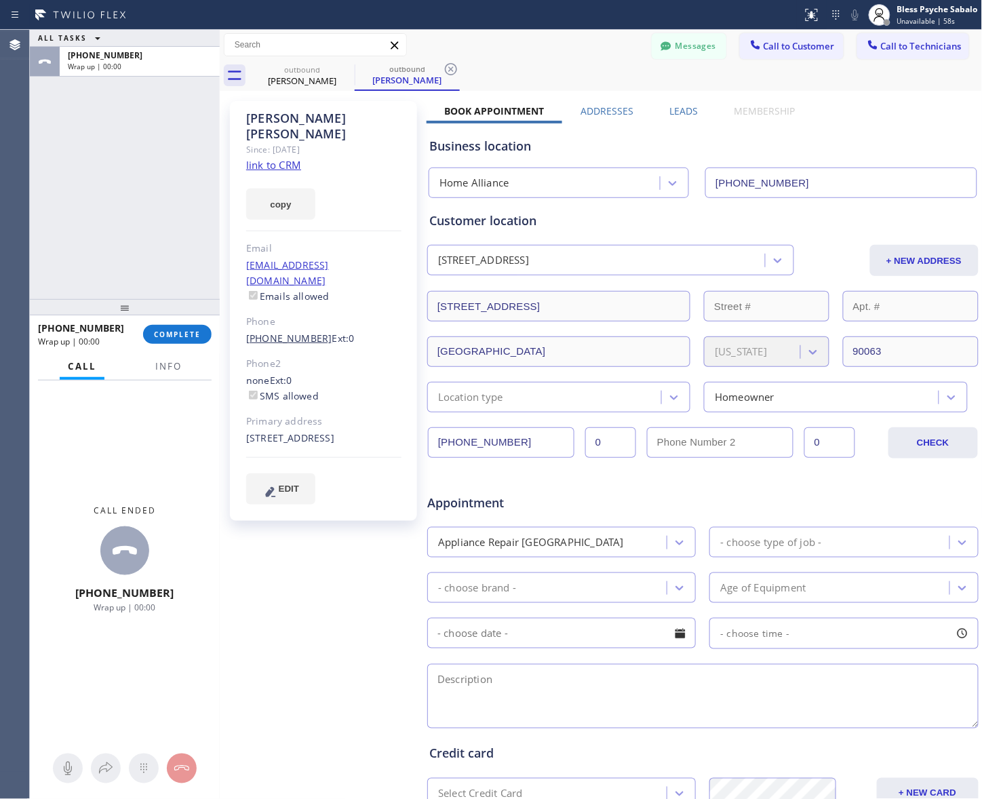
click at [300, 332] on link "[PHONE_NUMBER]" at bounding box center [289, 338] width 86 height 13
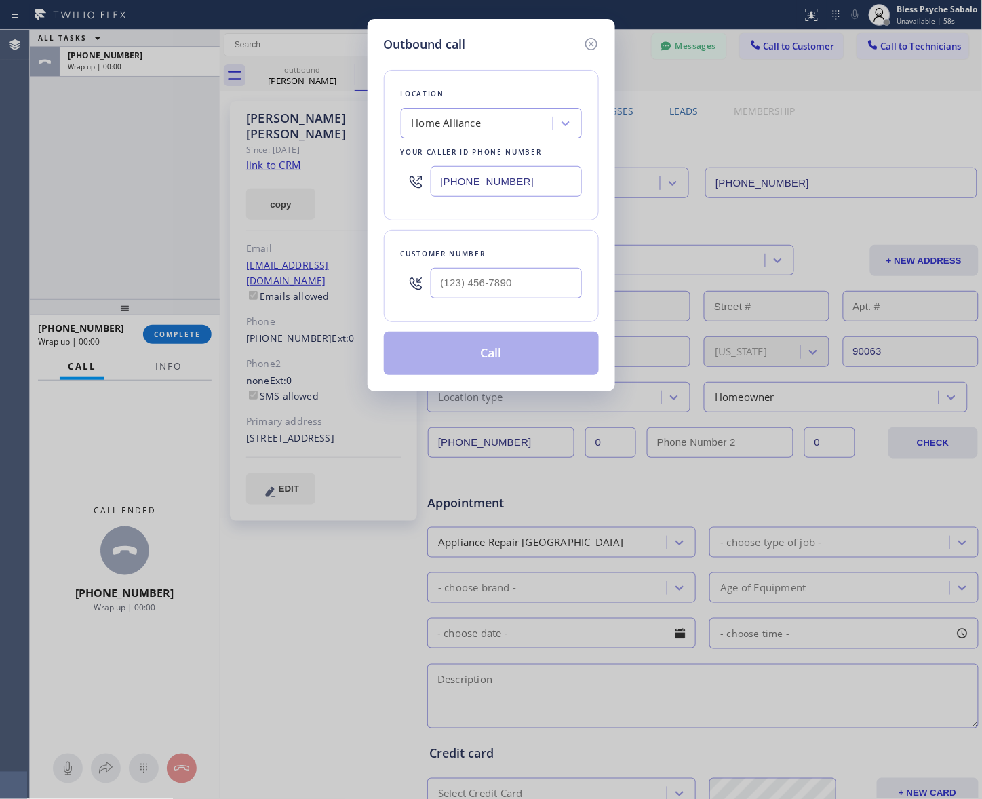
type input "[PHONE_NUMBER]"
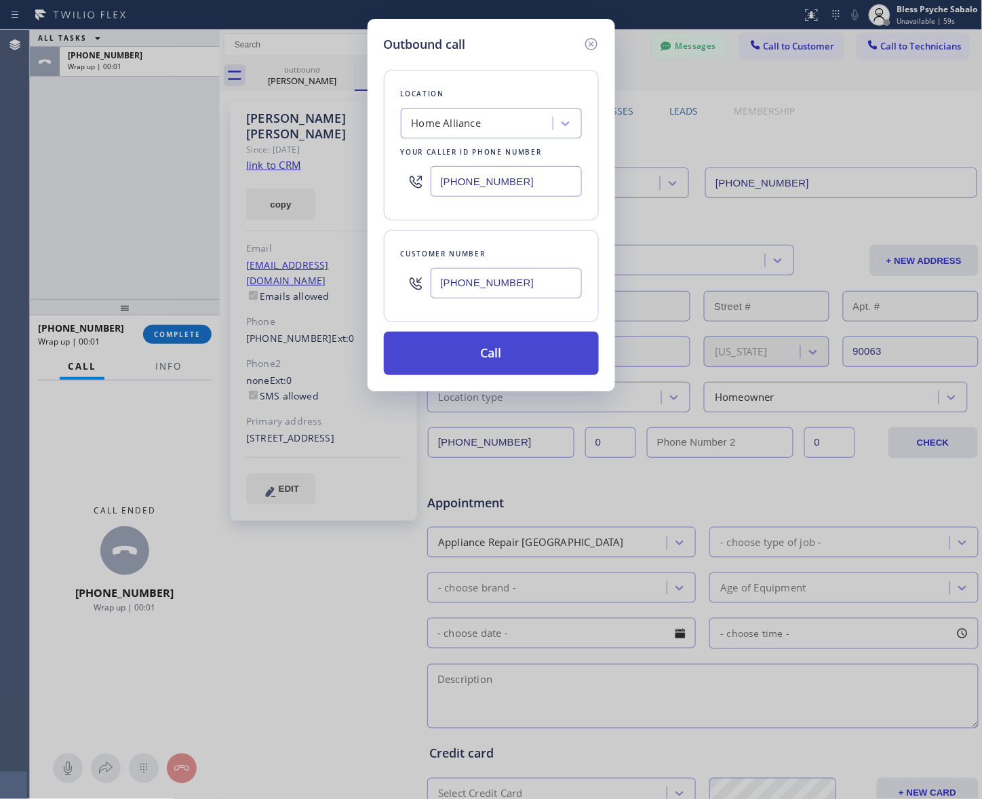
click at [476, 353] on button "Call" at bounding box center [491, 353] width 215 height 43
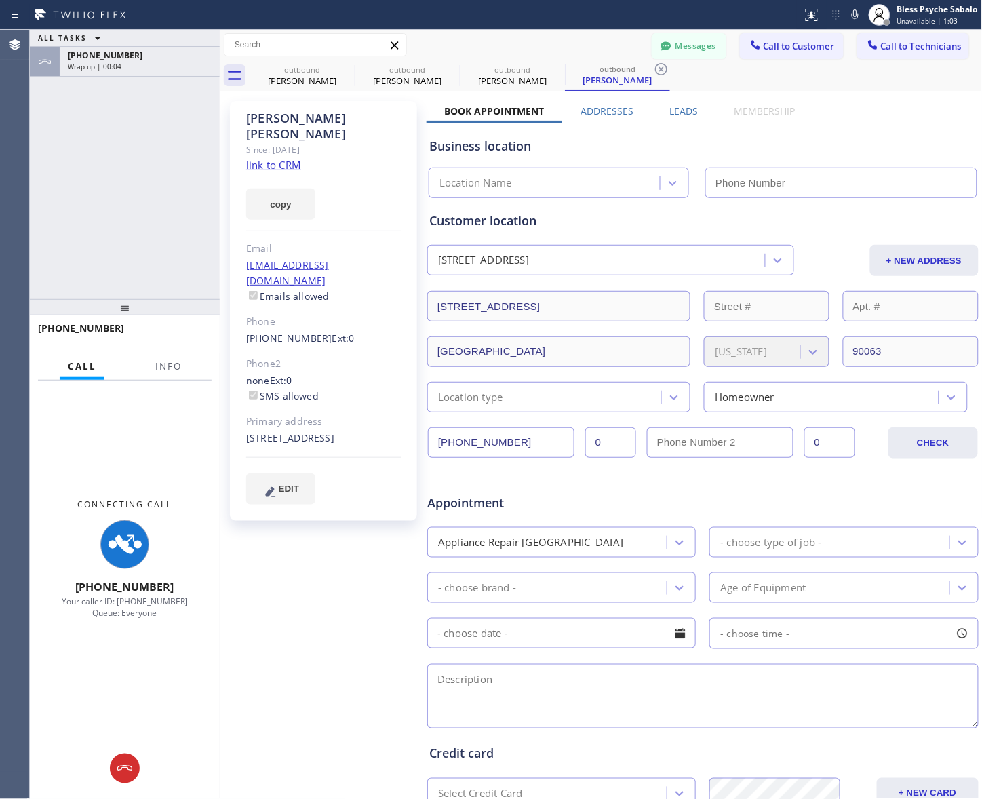
type input "[PHONE_NUMBER]"
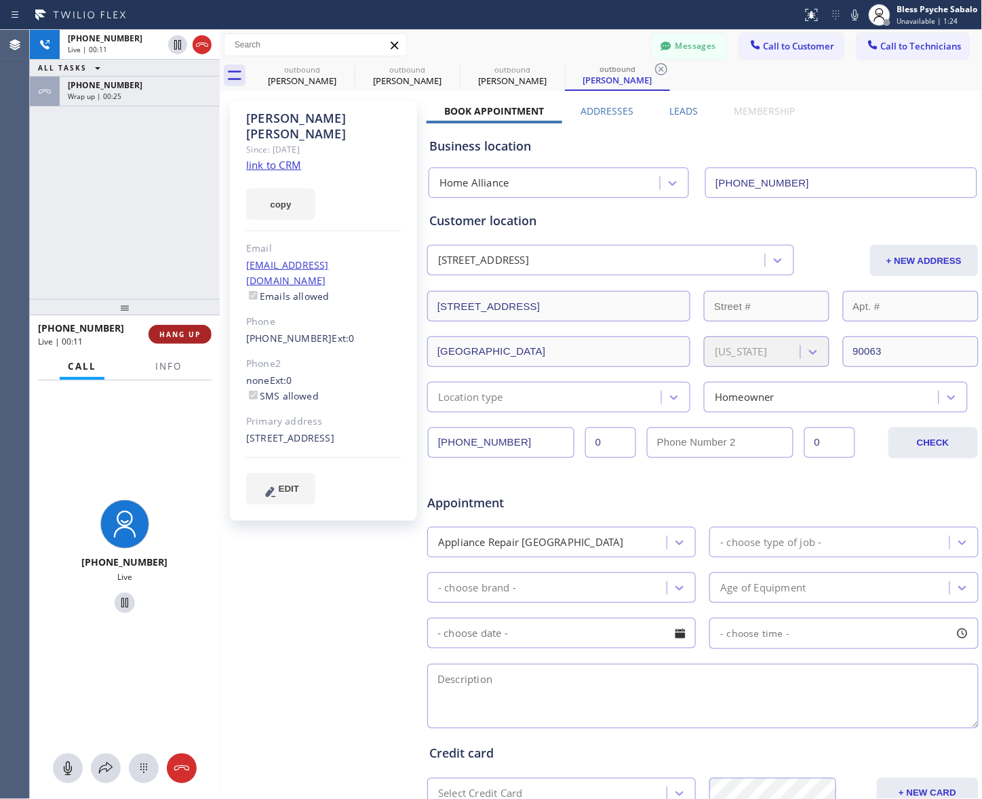
click at [203, 325] on button "HANG UP" at bounding box center [180, 334] width 63 height 19
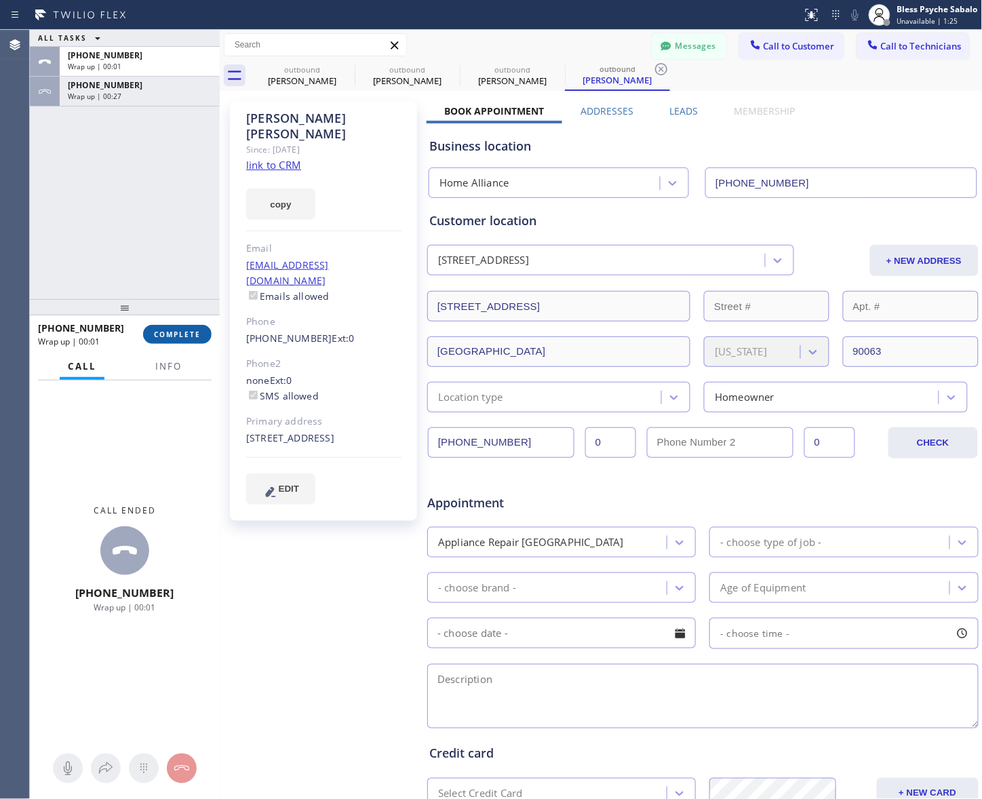
click at [173, 331] on span "COMPLETE" at bounding box center [177, 334] width 47 height 9
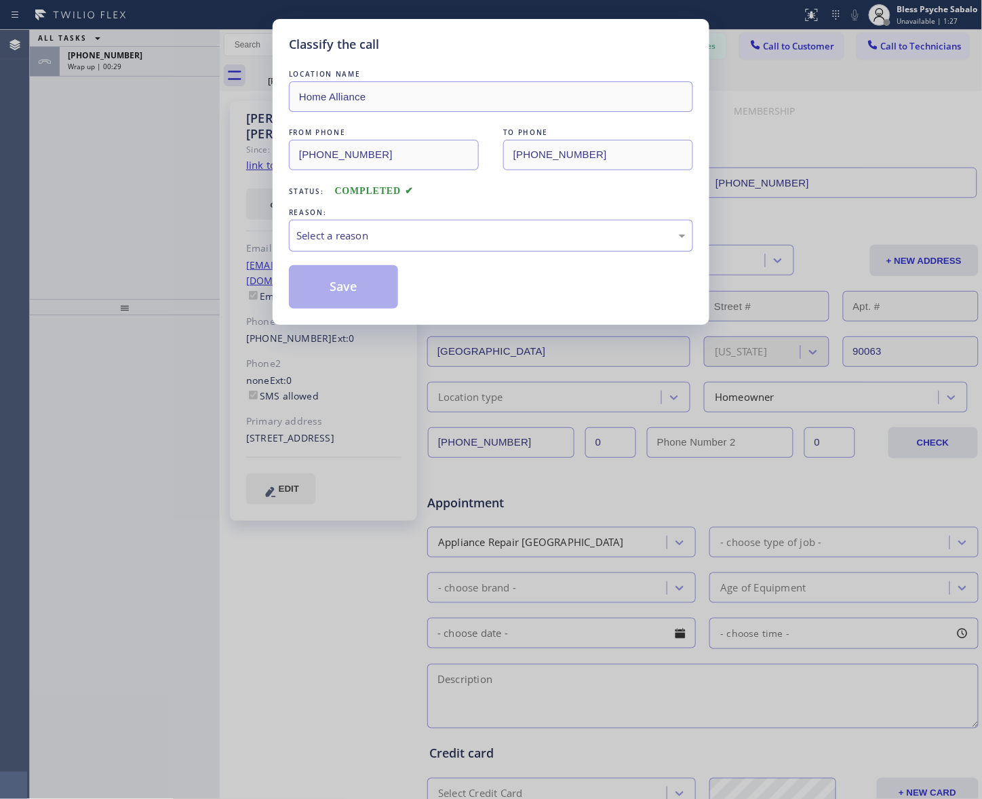
click at [389, 245] on div "Select a reason" at bounding box center [491, 236] width 404 height 32
click at [366, 290] on button "Save" at bounding box center [343, 286] width 109 height 43
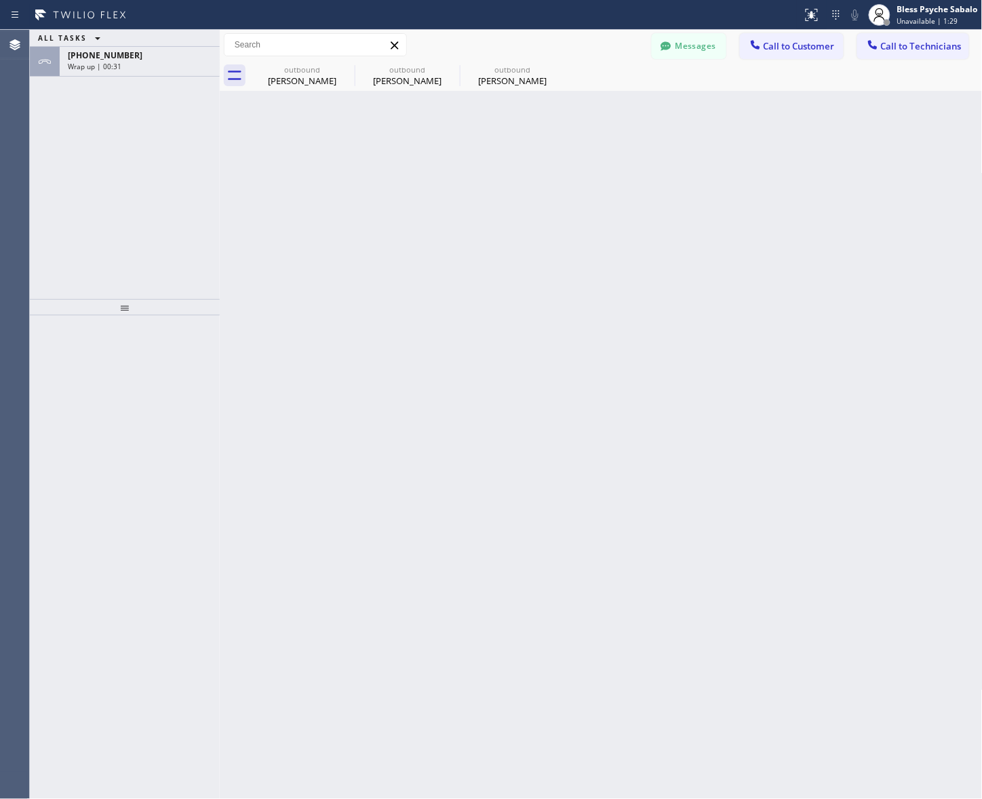
click at [126, 59] on div "[PHONE_NUMBER]" at bounding box center [140, 56] width 144 height 12
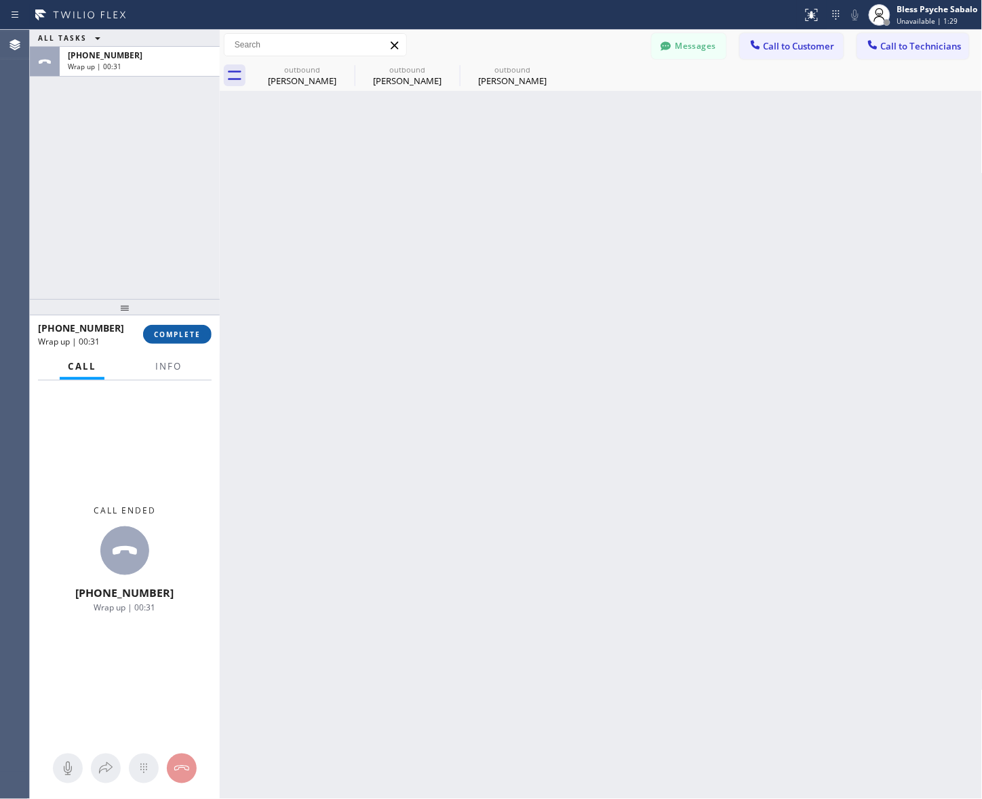
click at [203, 339] on button "COMPLETE" at bounding box center [177, 334] width 68 height 19
drag, startPoint x: 275, startPoint y: 271, endPoint x: 271, endPoint y: 262, distance: 10.3
click at [275, 269] on div "Back to Dashboard Change Sender ID Customers Technicians RB [PERSON_NAME] [DATE…" at bounding box center [601, 414] width 763 height 769
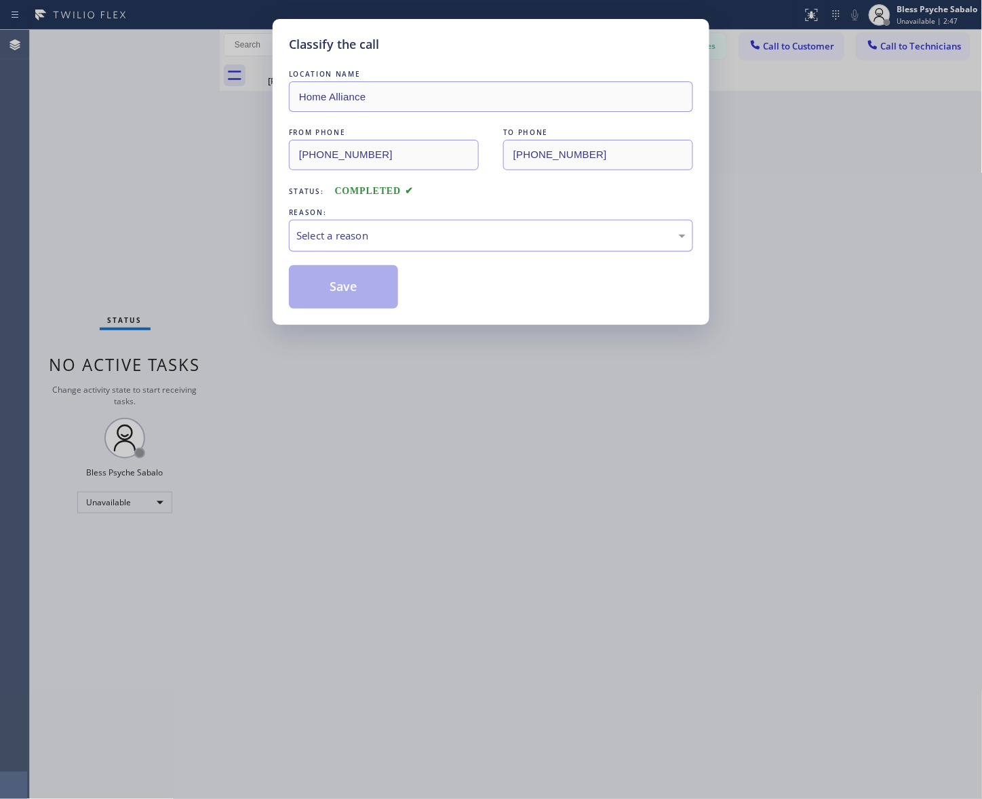
click at [522, 233] on div "Select a reason" at bounding box center [490, 236] width 389 height 16
click at [347, 275] on button "Save" at bounding box center [343, 286] width 109 height 43
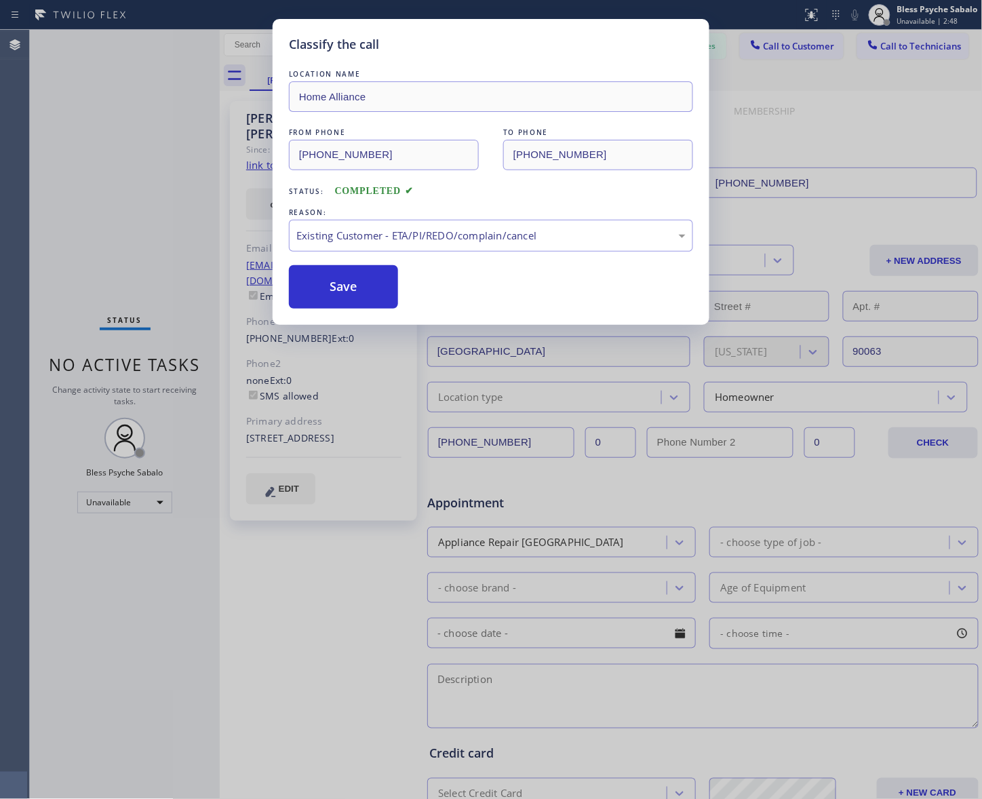
click at [670, 307] on div "Save" at bounding box center [491, 286] width 404 height 43
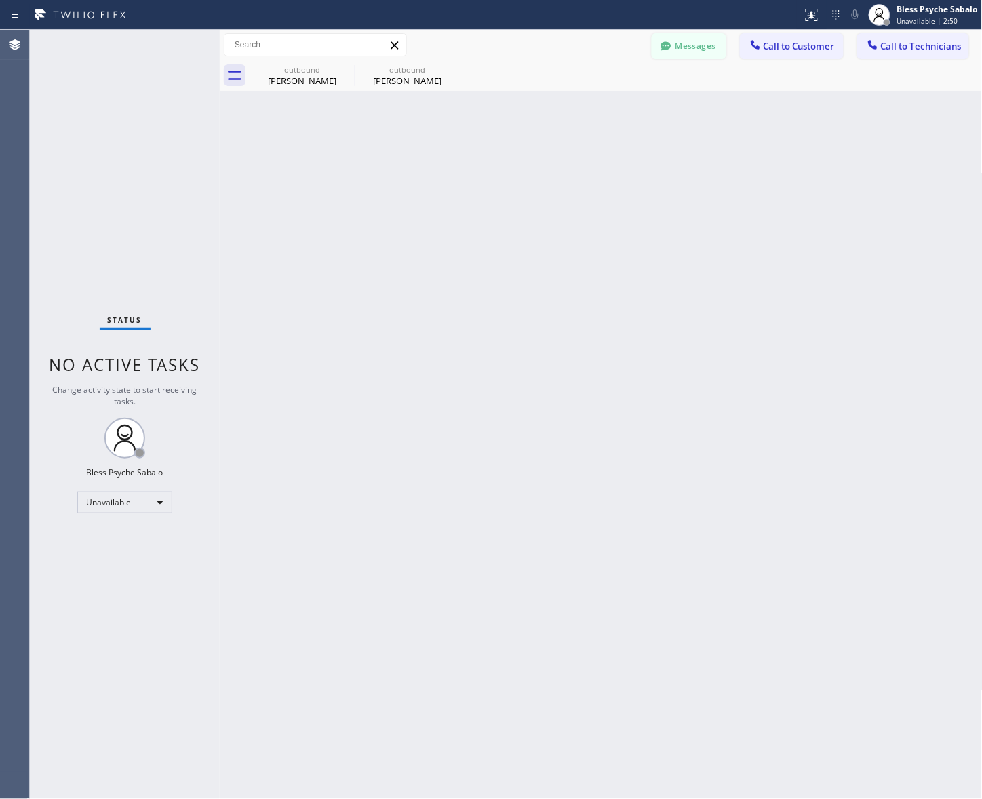
click at [720, 52] on button "Messages" at bounding box center [689, 46] width 75 height 26
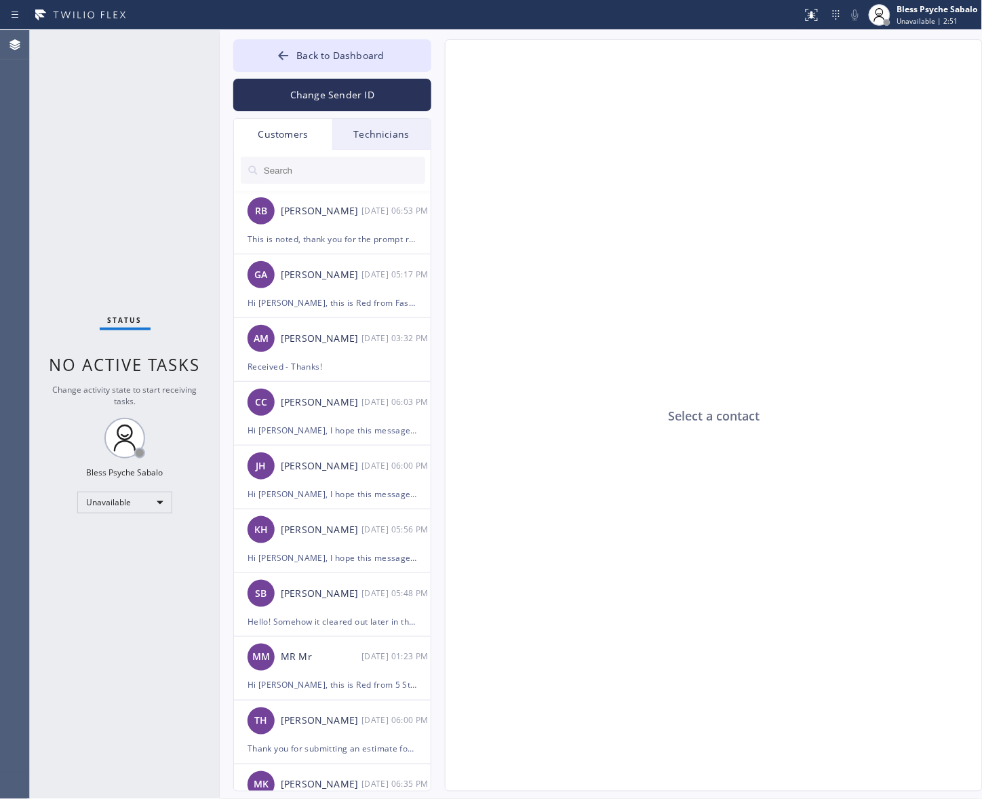
click at [397, 131] on div "Technicians" at bounding box center [381, 134] width 98 height 31
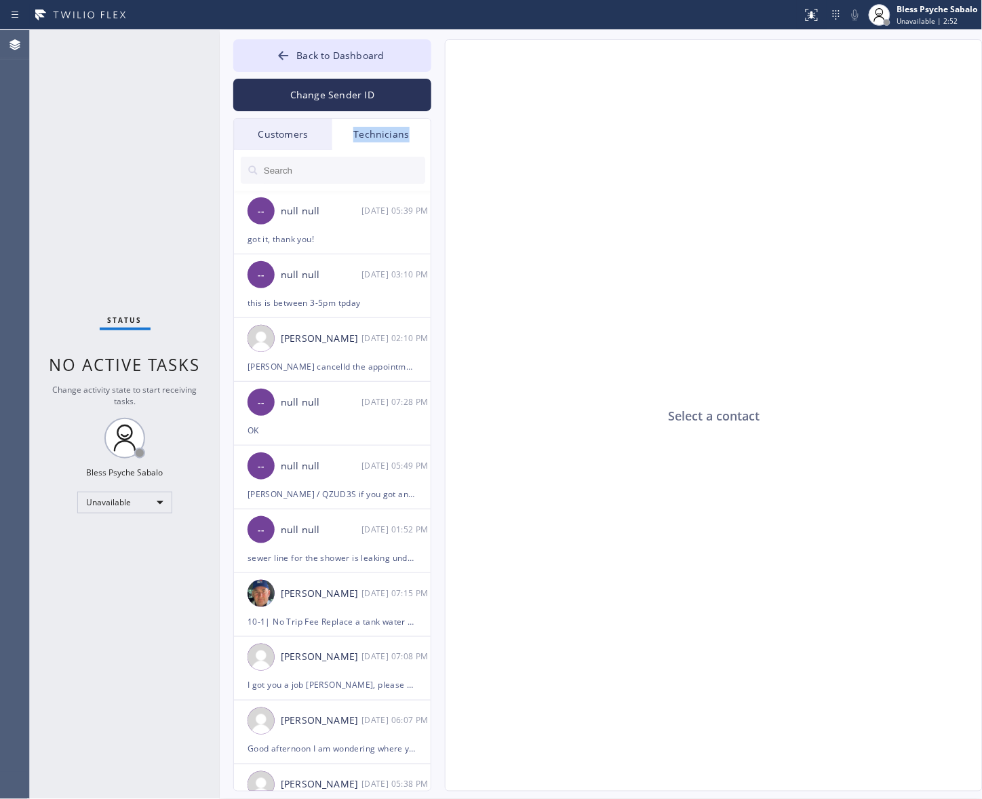
click at [397, 131] on div "Technicians" at bounding box center [381, 134] width 98 height 31
click at [354, 214] on div "null null" at bounding box center [321, 211] width 81 height 16
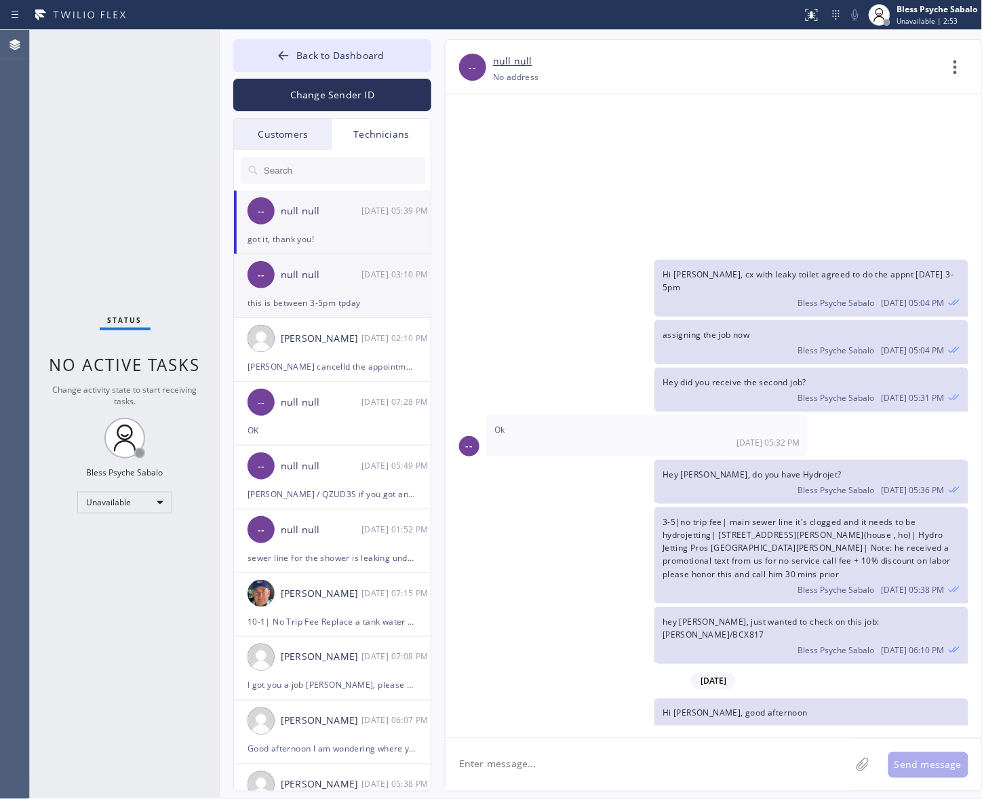
click at [331, 277] on div "null null" at bounding box center [321, 275] width 81 height 16
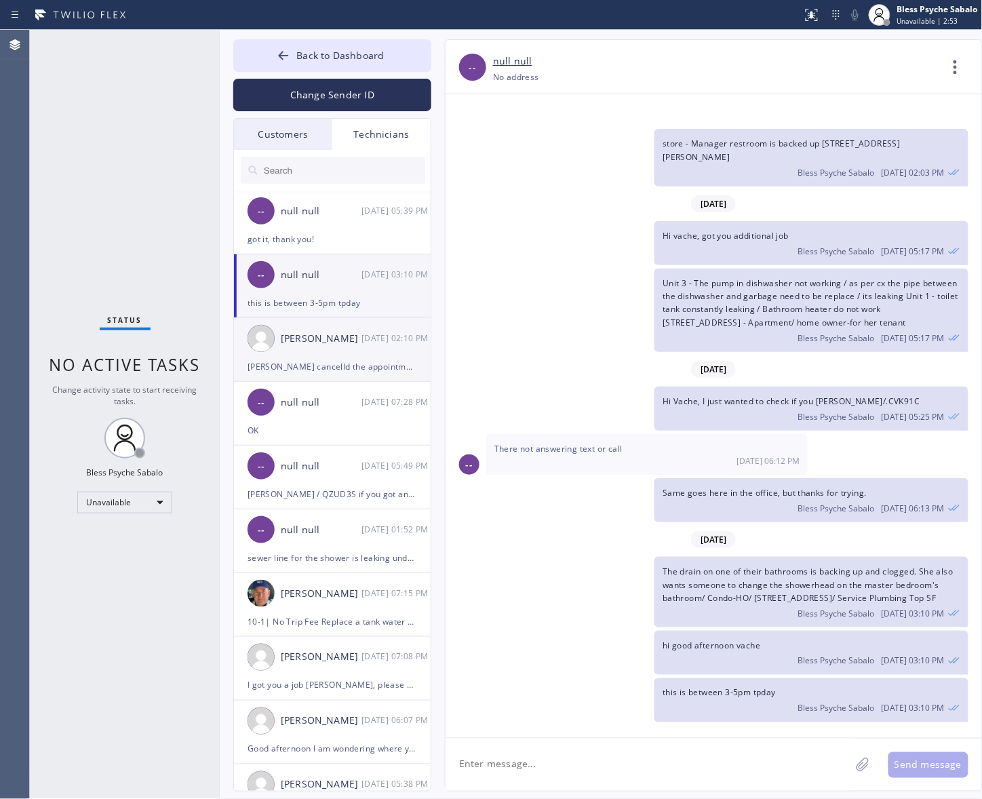
click at [338, 360] on div "[PERSON_NAME] cancelld the appointment thanks" at bounding box center [333, 367] width 170 height 16
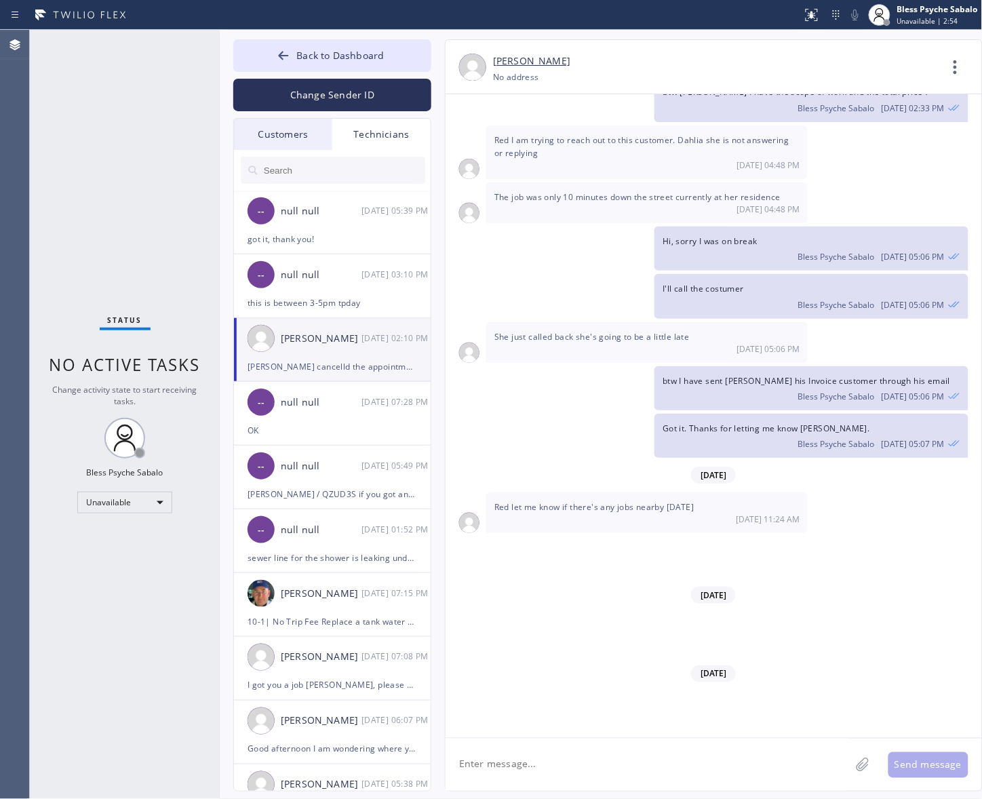
scroll to position [18492, 0]
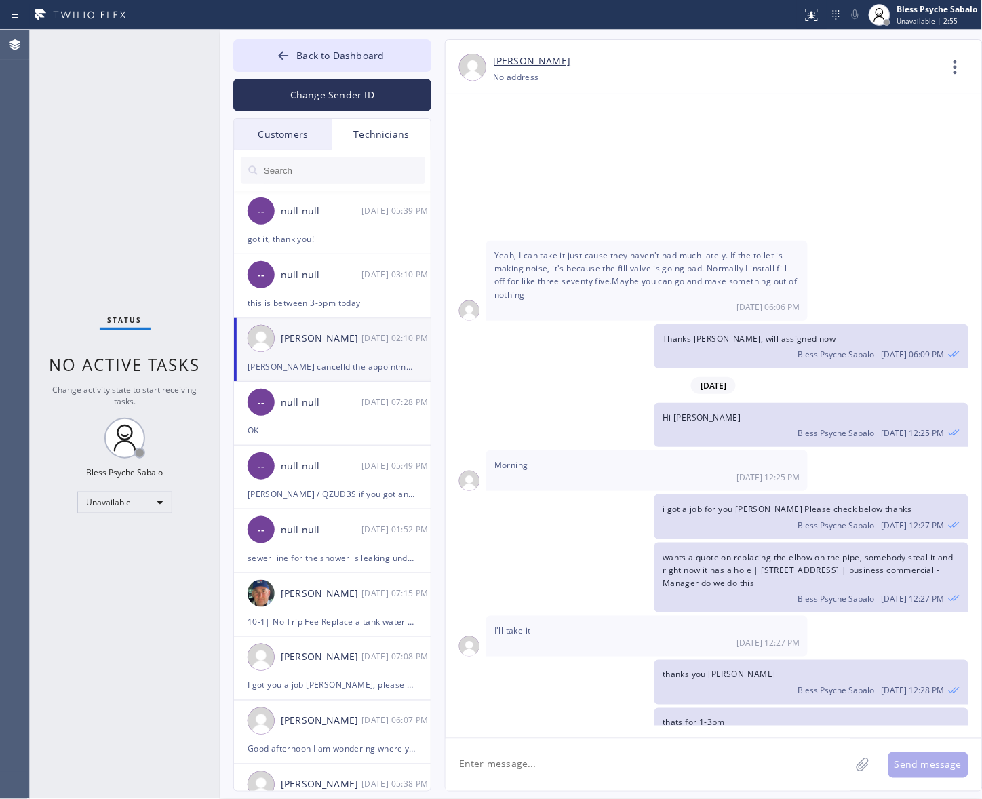
click at [684, 639] on textarea at bounding box center [648, 764] width 405 height 52
click at [682, 639] on textarea at bounding box center [648, 764] width 405 height 52
click at [785, 58] on icon at bounding box center [955, 67] width 33 height 33
click at [785, 134] on li "Call to Technician" at bounding box center [873, 138] width 197 height 35
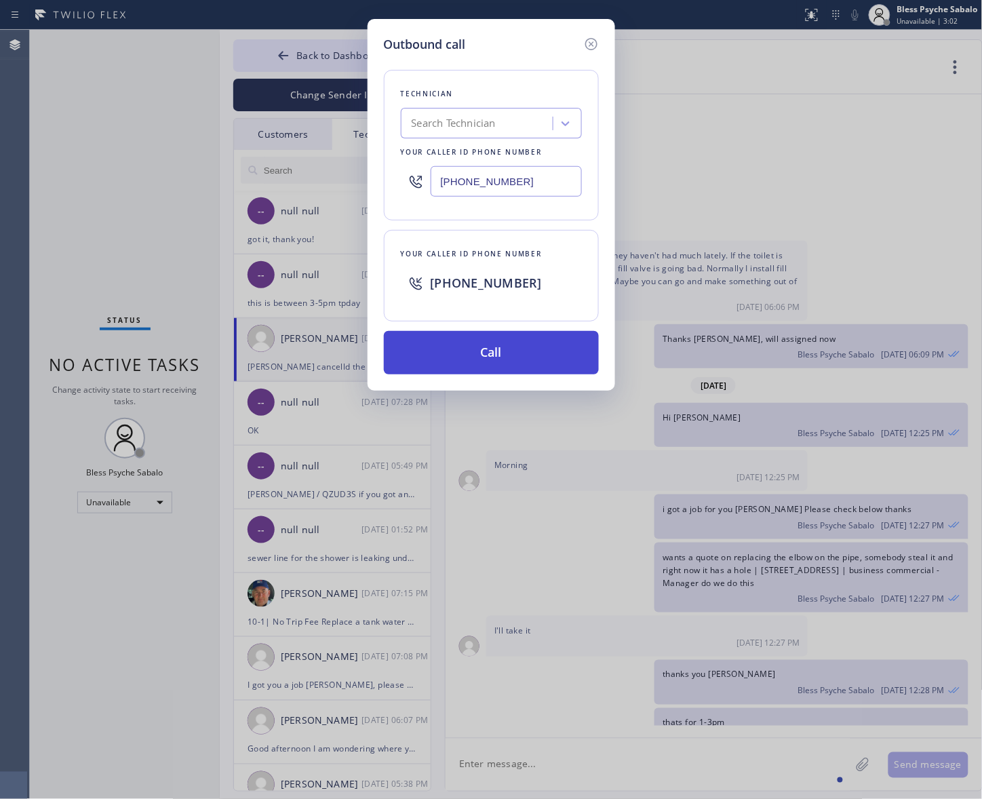
click at [529, 350] on button "Call" at bounding box center [491, 352] width 215 height 43
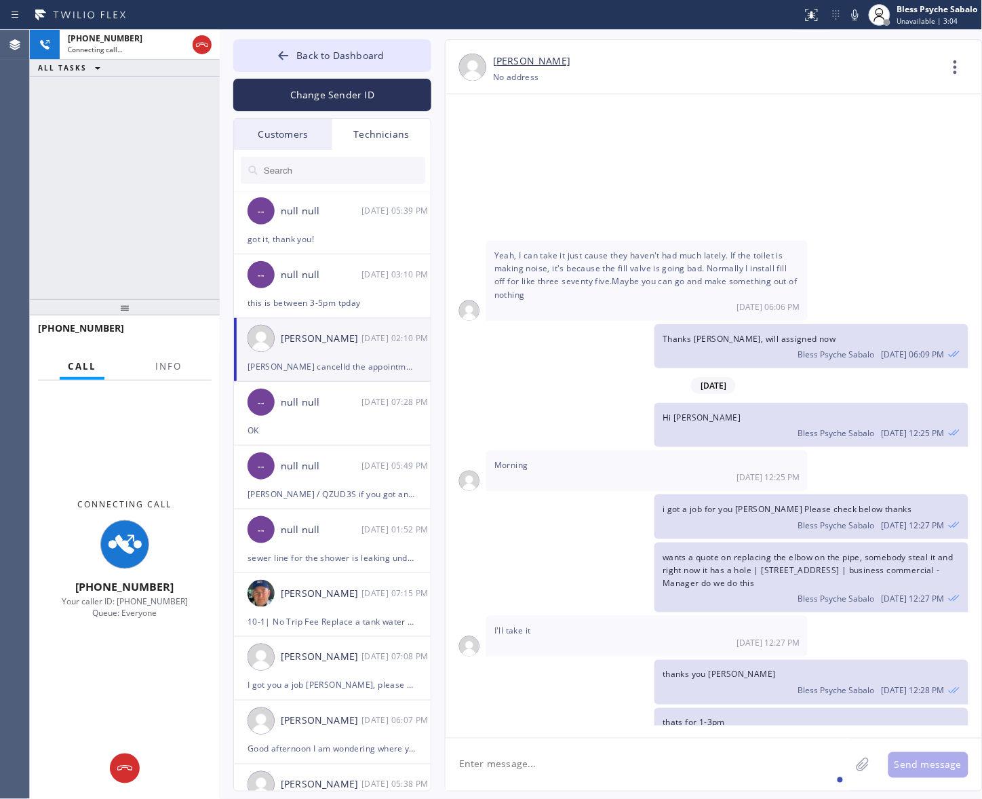
click at [675, 639] on textarea at bounding box center [648, 764] width 405 height 52
click at [475, 639] on textarea "Hi [PERSON_NAME]," at bounding box center [660, 764] width 429 height 52
drag, startPoint x: 503, startPoint y: 724, endPoint x: 509, endPoint y: 732, distance: 10.7
click at [502, 639] on div "[PERSON_NAME]" at bounding box center [531, 725] width 95 height 22
click at [517, 639] on textarea "Hi [PERSON_NAME]," at bounding box center [660, 764] width 429 height 52
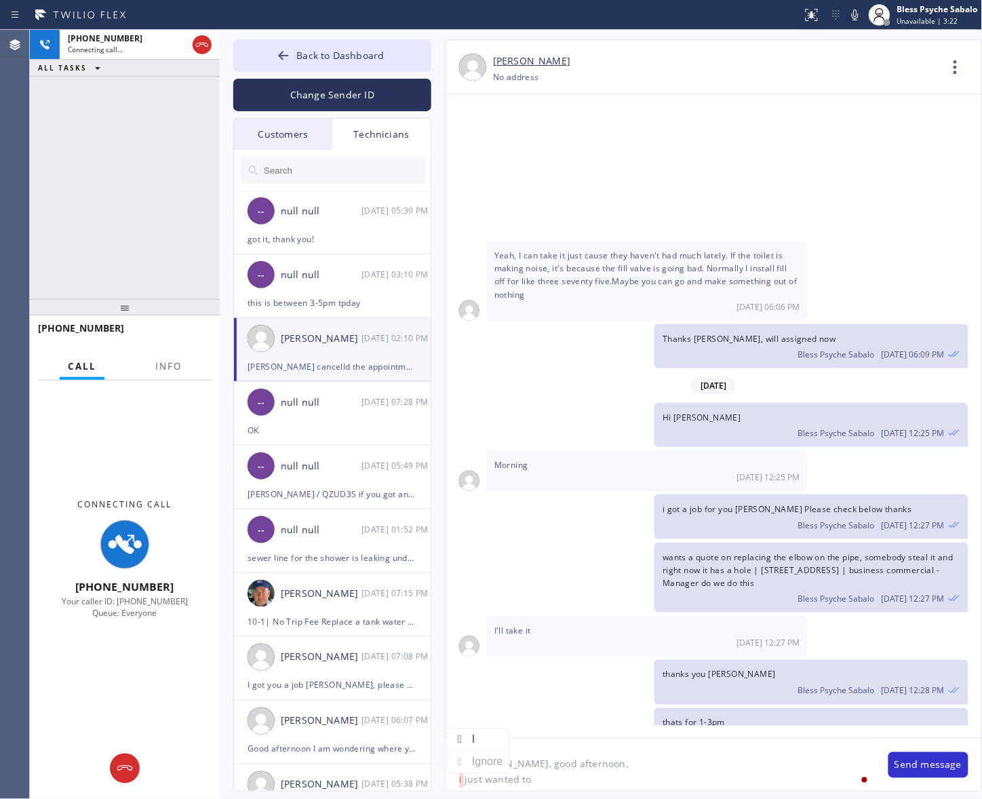
click at [460, 639] on textarea "Hi [PERSON_NAME], good afternoon. i just wanted to" at bounding box center [660, 764] width 429 height 52
click at [466, 639] on div at bounding box center [460, 740] width 24 height 22
click at [542, 639] on textarea "Hi [PERSON_NAME], good afternoon. I just wanted to" at bounding box center [660, 764] width 429 height 52
type textarea "Hi [PERSON_NAME], good afternoon. I just wanted to check on this Job"
paste div
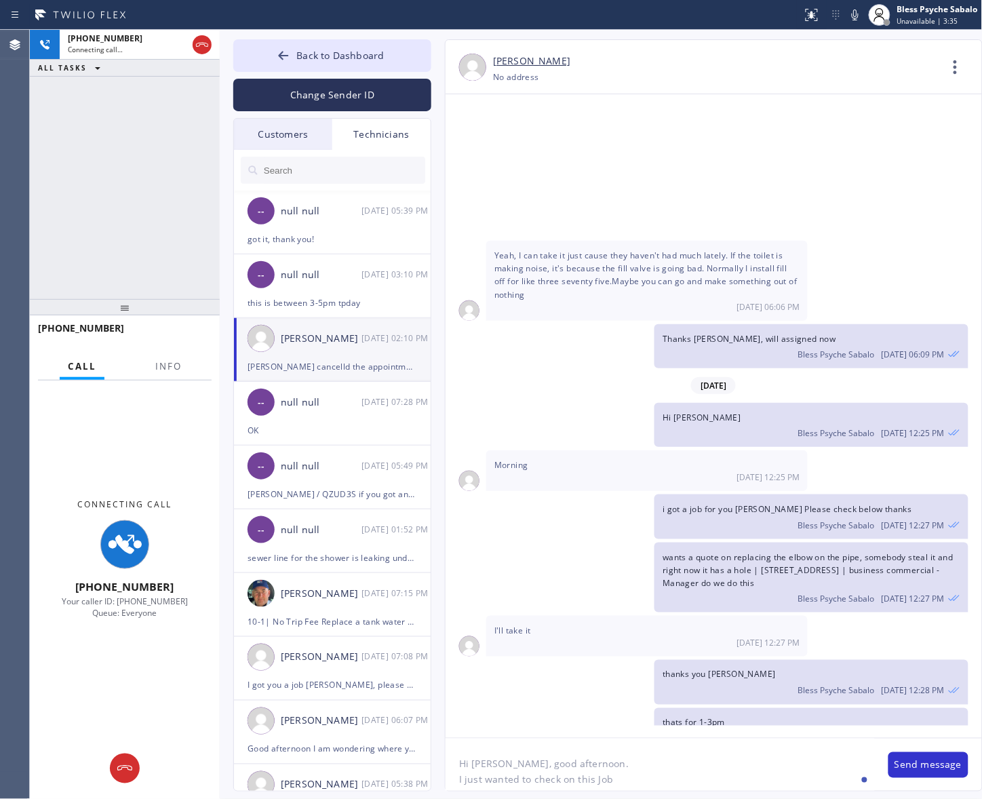
click at [635, 639] on textarea "Hi [PERSON_NAME], good afternoon. I just wanted to check on this Job" at bounding box center [660, 764] width 429 height 52
paste textarea "[PERSON_NAME]"
click at [715, 639] on textarea "Hi [PERSON_NAME], good afternoon. I just wanted to check on this Job with [PERS…" at bounding box center [660, 764] width 429 height 52
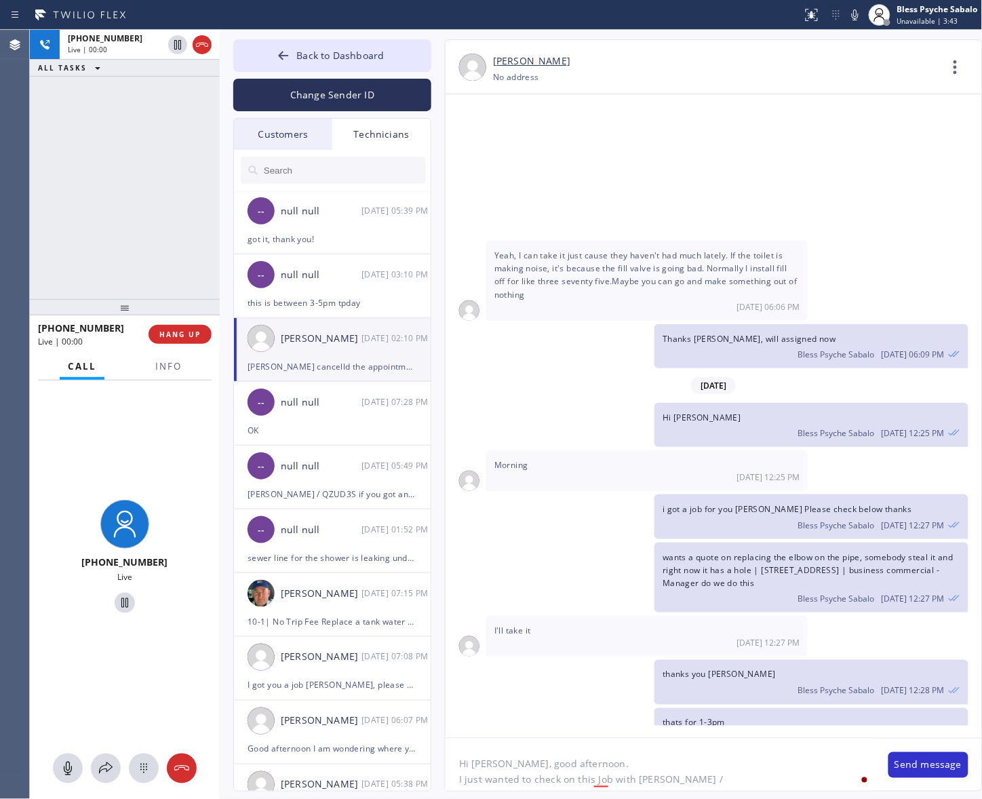
click at [729, 639] on textarea "Hi [PERSON_NAME], good afternoon. I just wanted to check on this Job with [PERS…" at bounding box center [660, 764] width 429 height 52
click at [180, 334] on span "HANG UP" at bounding box center [179, 334] width 41 height 9
click at [181, 238] on div "[PHONE_NUMBER] Live | 00:05 ALL TASKS ALL TASKS ACTIVE TASKS TASKS IN WRAP UP" at bounding box center [125, 164] width 190 height 269
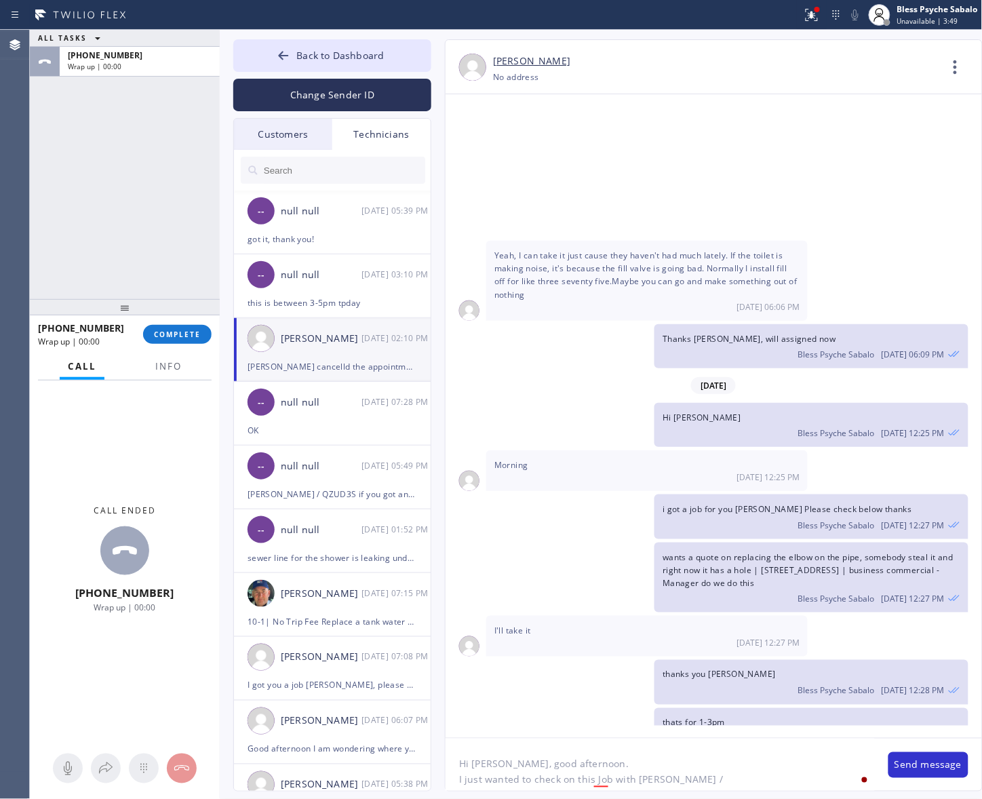
click at [750, 639] on textarea "Hi [PERSON_NAME], good afternoon. I just wanted to check on this Job with [PERS…" at bounding box center [660, 764] width 429 height 52
paste textarea "SJ5WAI"
type textarea "Hi [PERSON_NAME], good afternoon. I just wanted to check on this Job with [PERS…"
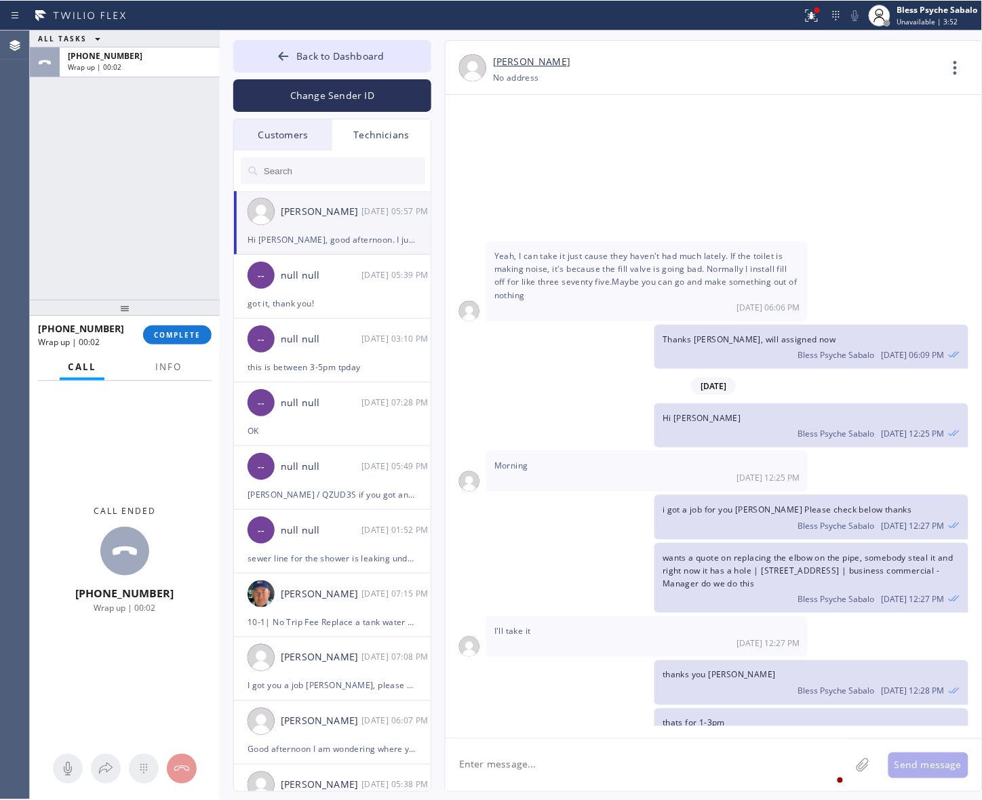
scroll to position [18552, 0]
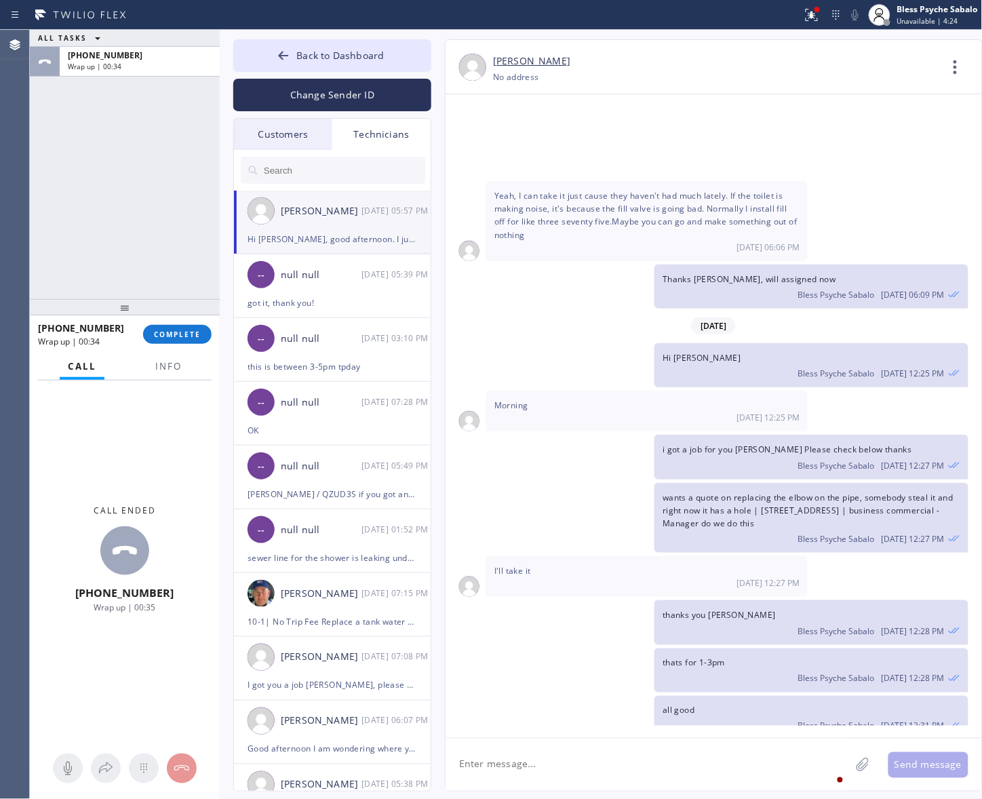
click at [486, 639] on div "Hi [PERSON_NAME] Psyche Sabalo [DATE] 02:09 PM" at bounding box center [707, 765] width 523 height 44
click at [183, 321] on div "[PHONE_NUMBER] Wrap up | 00:36 COMPLETE" at bounding box center [125, 334] width 174 height 35
click at [171, 334] on span "COMPLETE" at bounding box center [177, 334] width 47 height 9
click at [174, 256] on div "ALL TASKS ALL TASKS ACTIVE TASKS TASKS IN WRAP UP [PHONE_NUMBER] Wrap up | 00:38" at bounding box center [125, 164] width 190 height 269
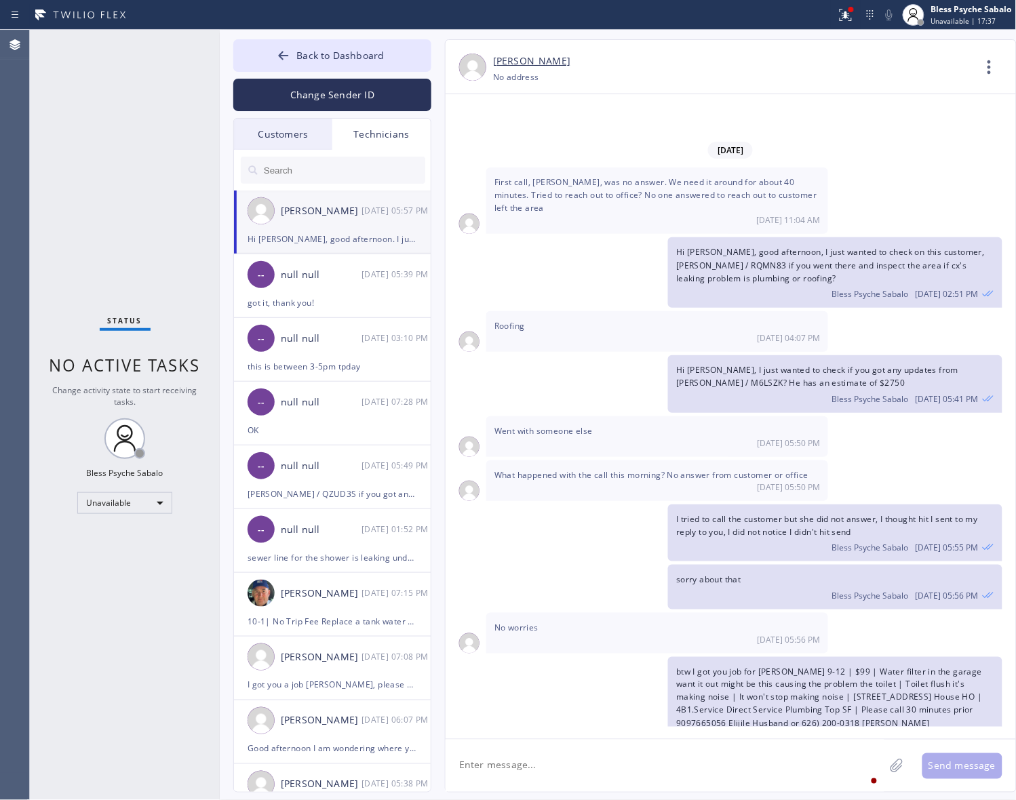
scroll to position [17279, 0]
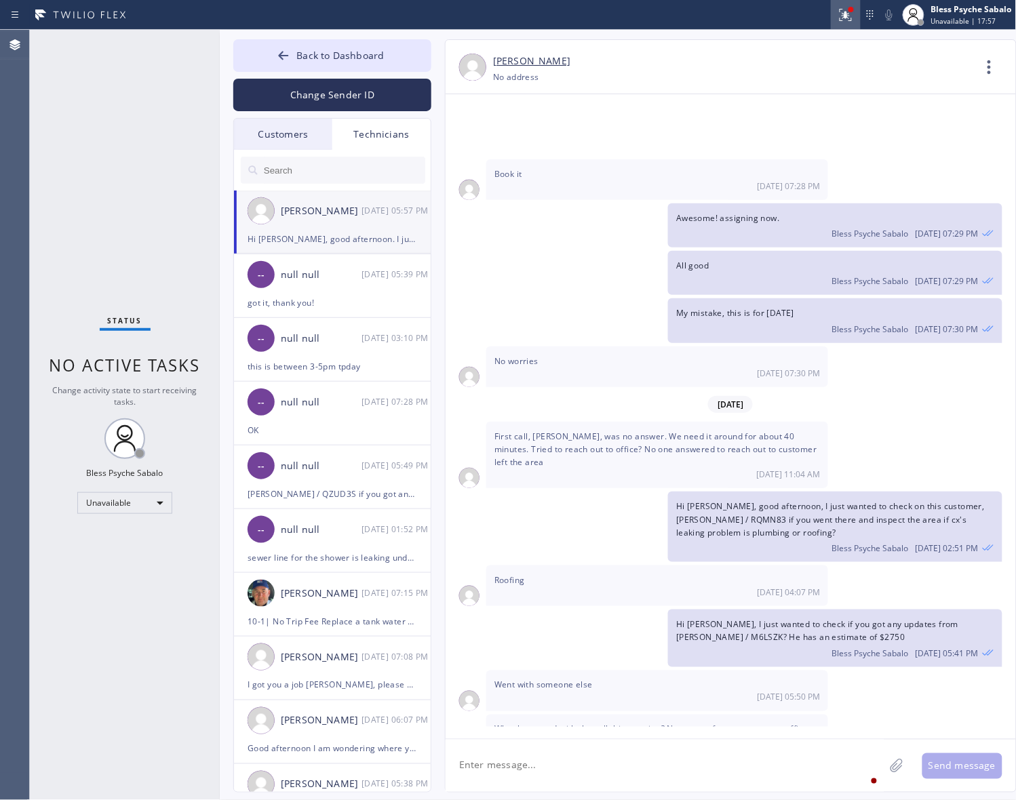
click at [785, 12] on icon at bounding box center [845, 15] width 16 height 16
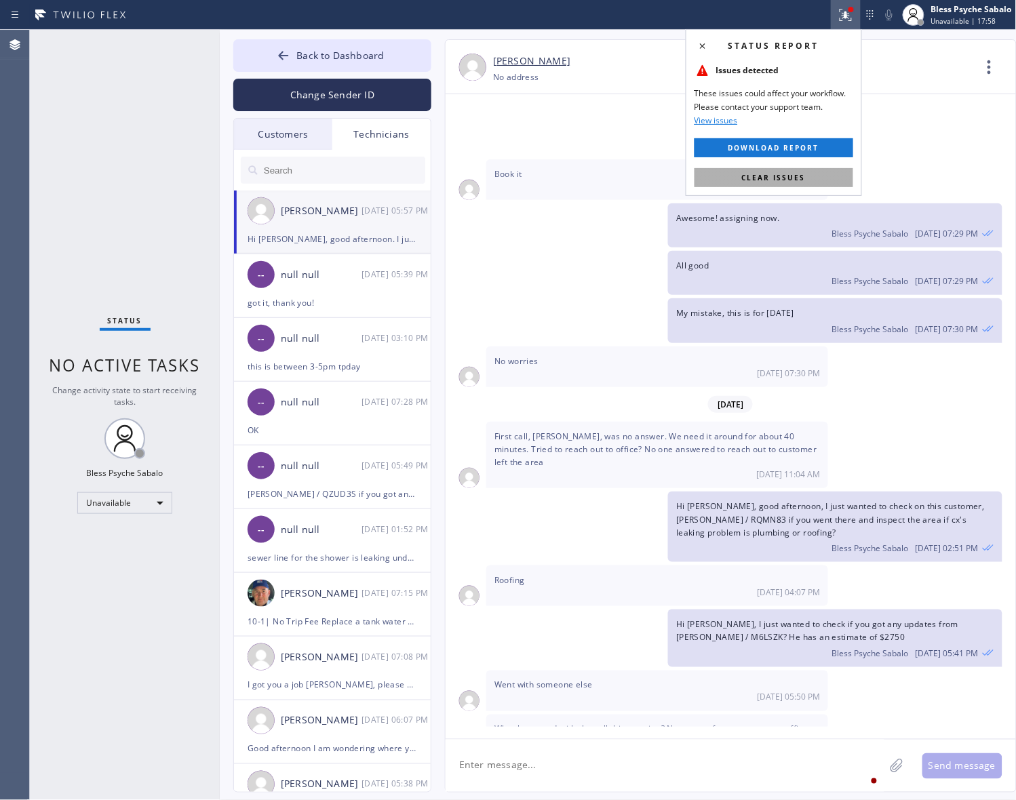
click at [785, 168] on button "Clear issues" at bounding box center [773, 177] width 159 height 19
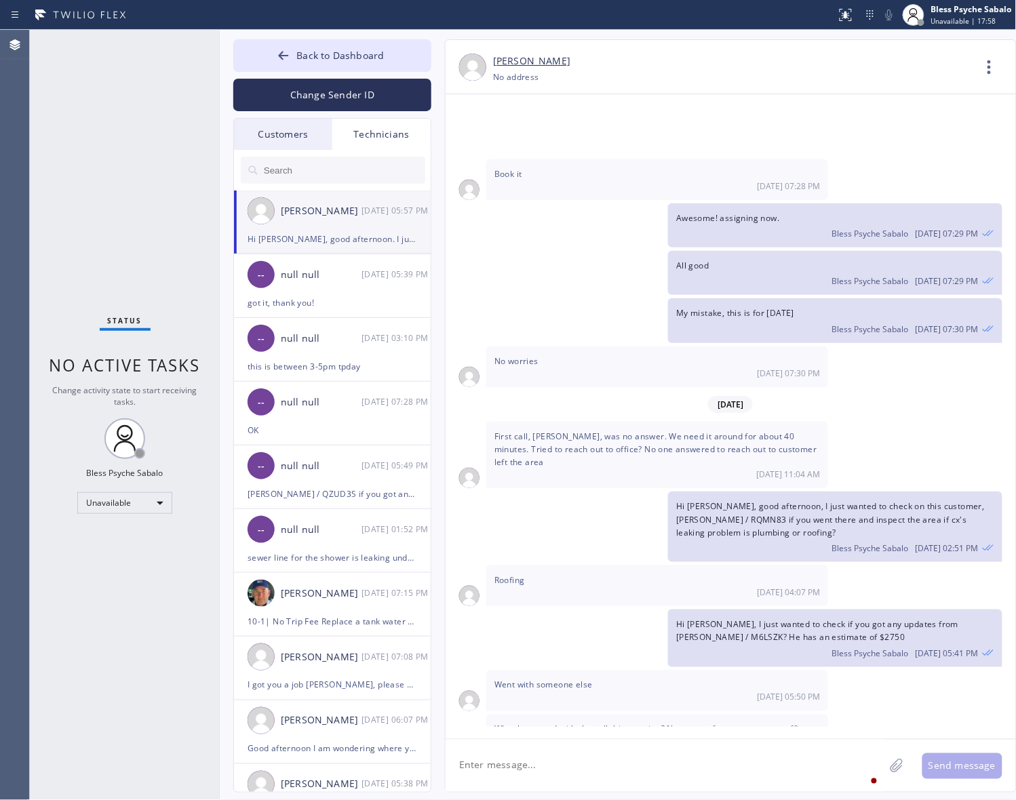
click at [785, 92] on div "[PERSON_NAME] [PHONE_NUMBER] Choose phone number [PHONE_NUMBER] No address Cont…" at bounding box center [731, 67] width 570 height 54
click at [656, 492] on div "Hi [PERSON_NAME], good afternoon, I just wanted to check on this customer, [PER…" at bounding box center [724, 527] width 557 height 71
click at [785, 639] on div "[DATE] Hi [PERSON_NAME], Just a quick reminder that our training sessions are h…" at bounding box center [731, 410] width 570 height 633
click at [636, 347] on div "No worries [DATE] 07:30 PM" at bounding box center [657, 367] width 342 height 41
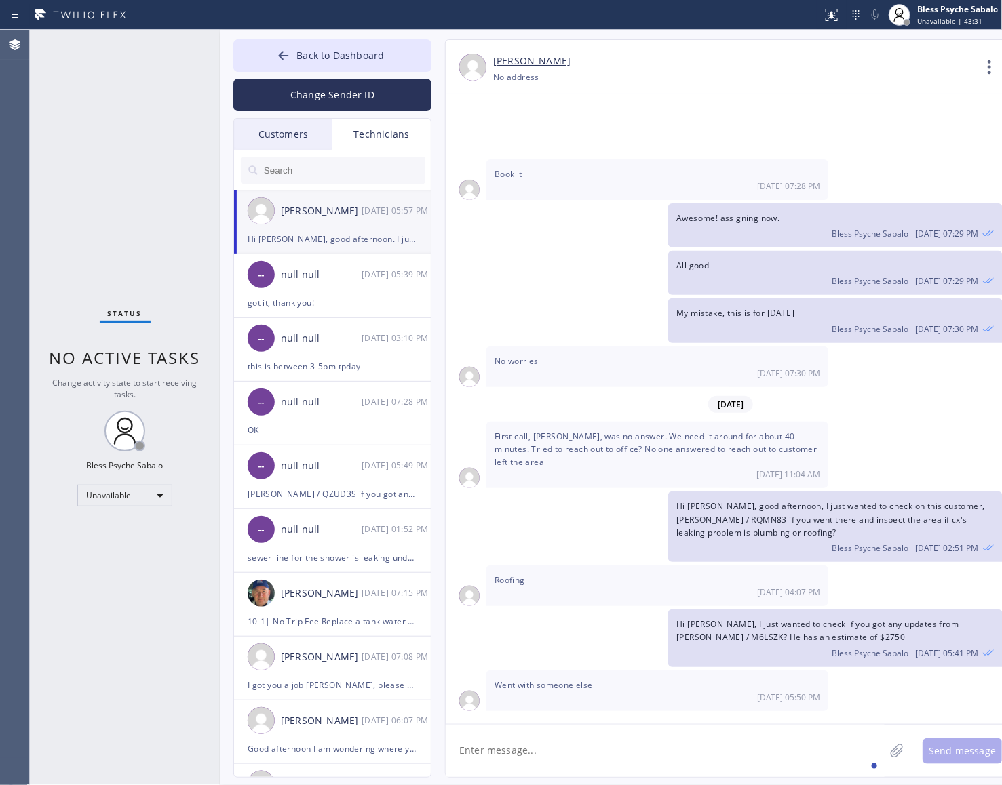
click at [363, 119] on div "Technicians" at bounding box center [381, 134] width 98 height 31
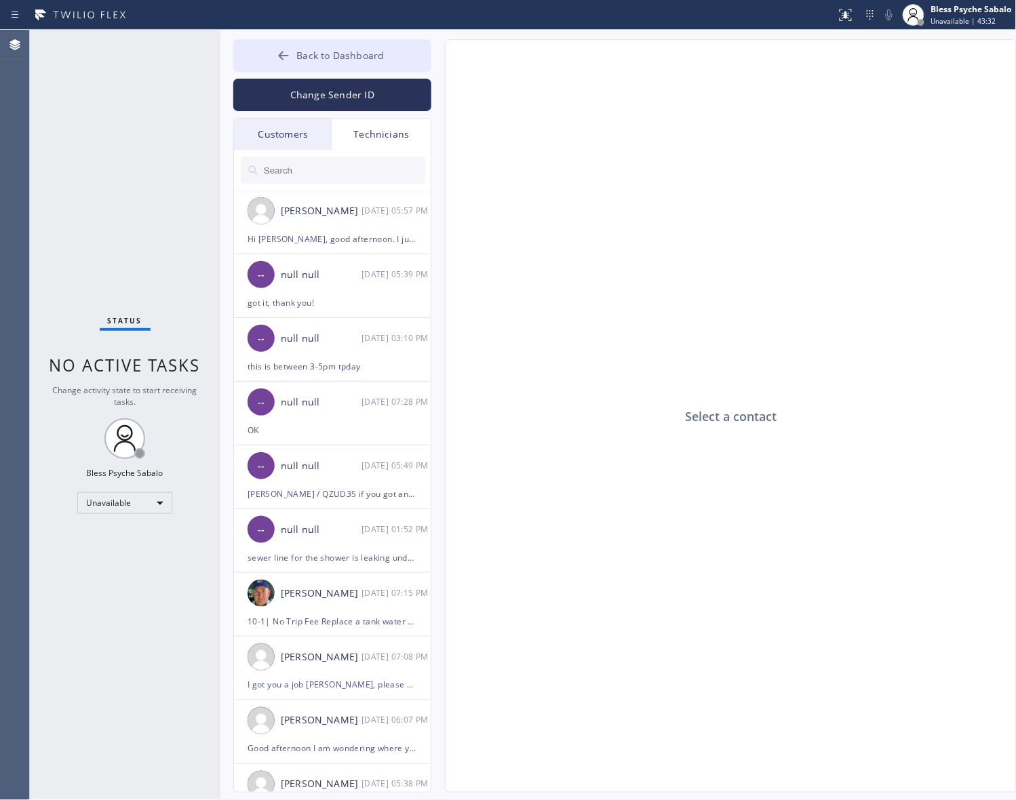
click at [347, 61] on span "Back to Dashboard" at bounding box center [339, 55] width 87 height 13
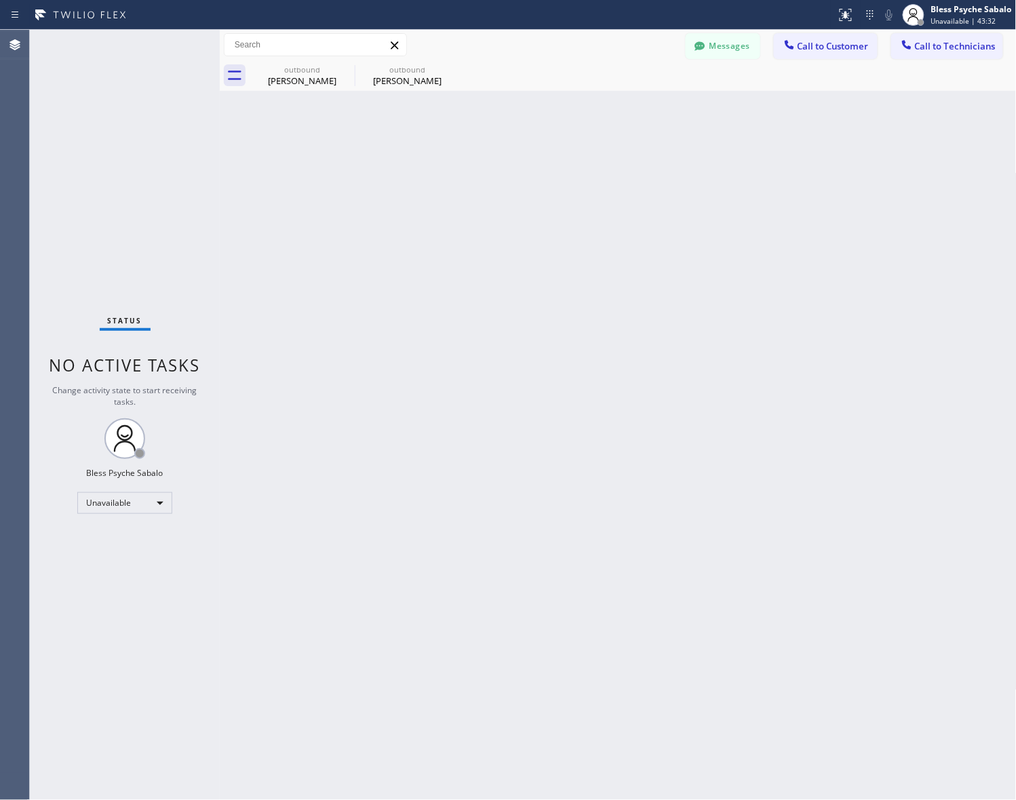
click at [547, 208] on div "Back to Dashboard Change Sender ID Customers Technicians RB [PERSON_NAME] [DATE…" at bounding box center [618, 415] width 797 height 770
click at [344, 66] on icon at bounding box center [346, 69] width 16 height 16
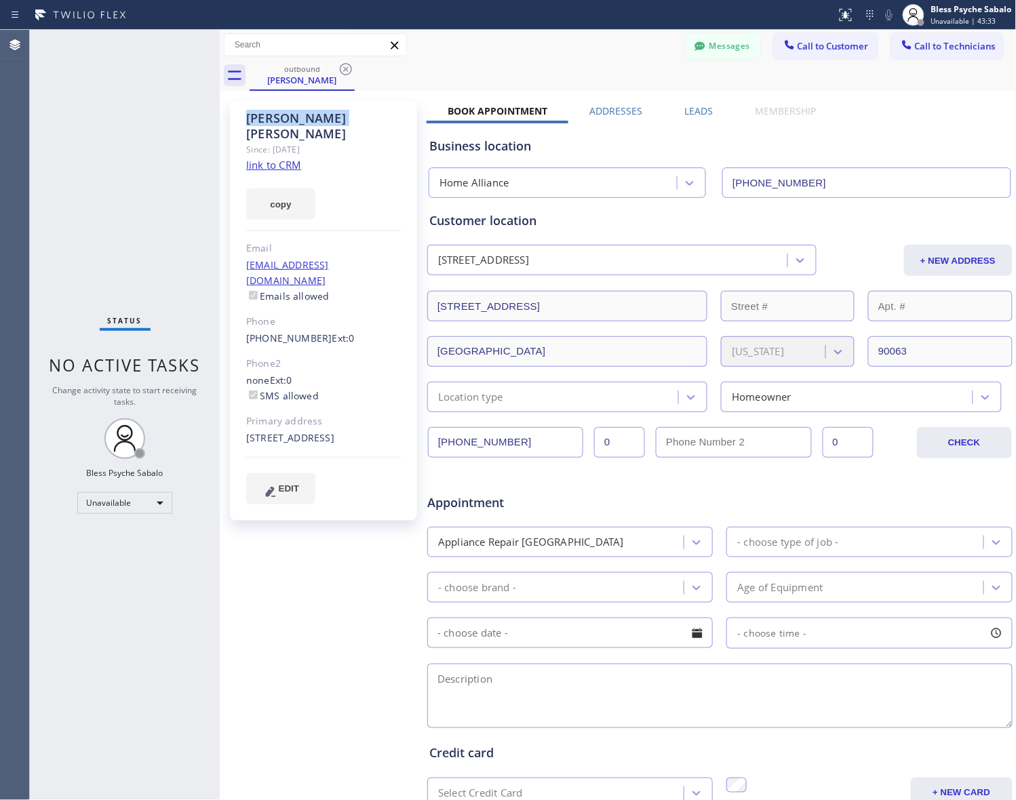
click at [344, 66] on icon at bounding box center [346, 69] width 16 height 16
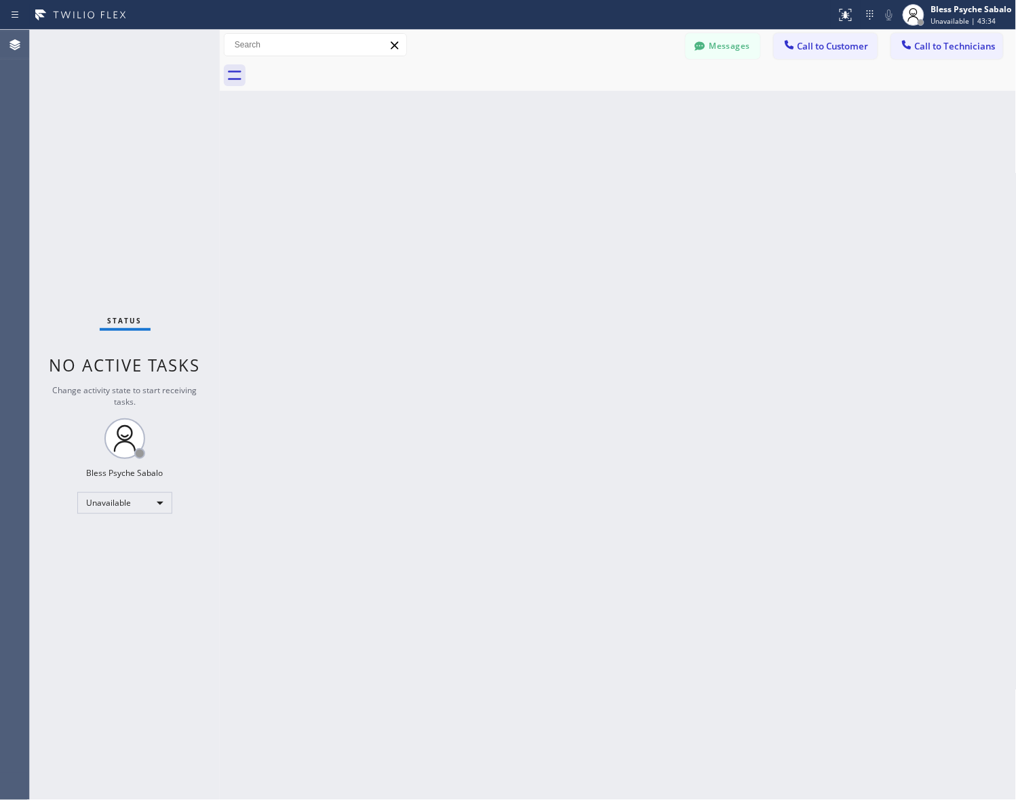
click at [344, 66] on div at bounding box center [633, 75] width 767 height 31
click at [712, 45] on button "Messages" at bounding box center [723, 46] width 75 height 26
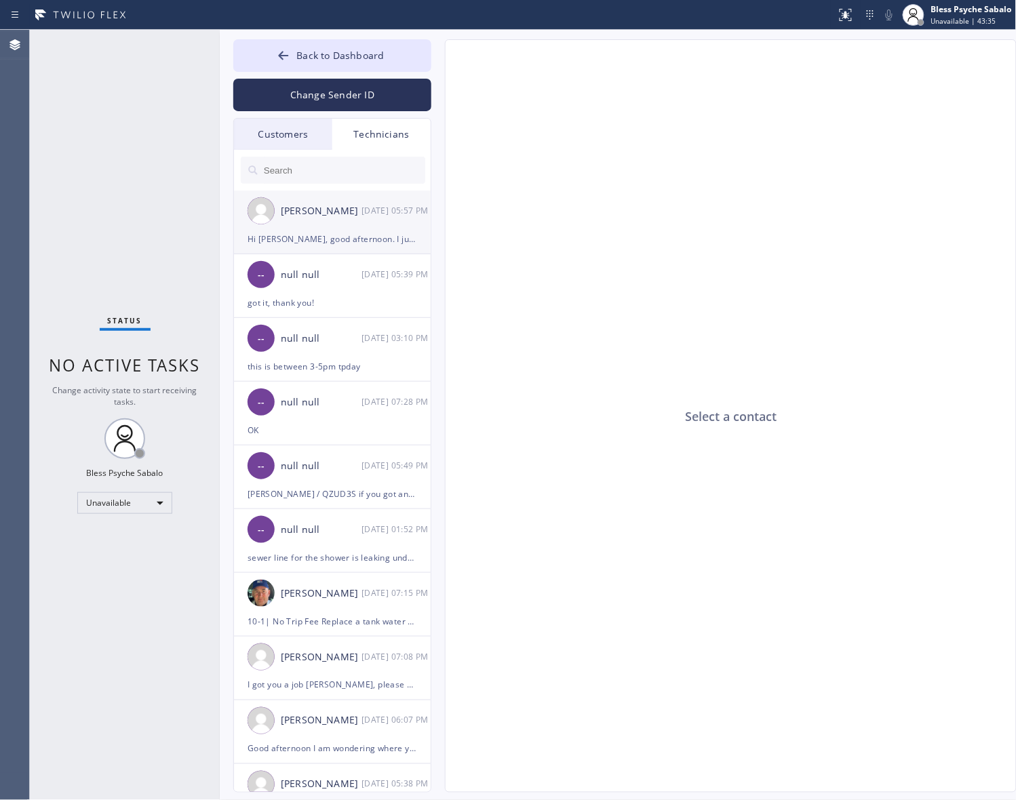
click at [300, 212] on div "[PERSON_NAME]" at bounding box center [321, 211] width 81 height 16
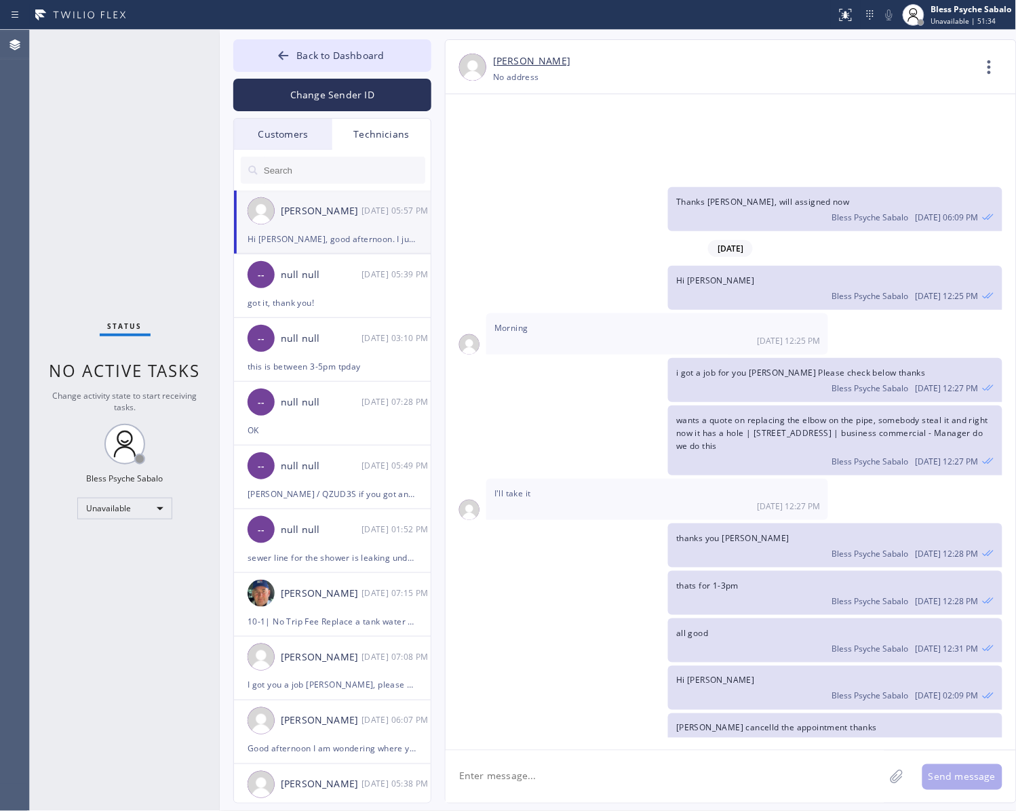
scroll to position [18371, 0]
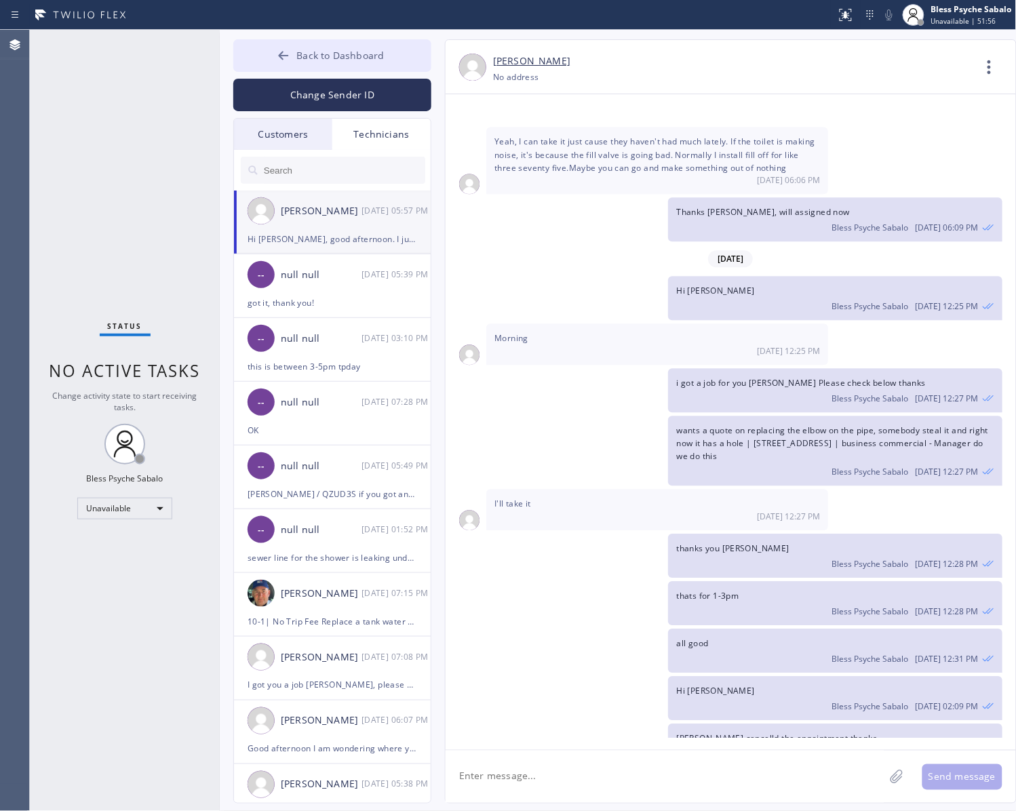
click at [410, 45] on button "Back to Dashboard" at bounding box center [332, 55] width 198 height 33
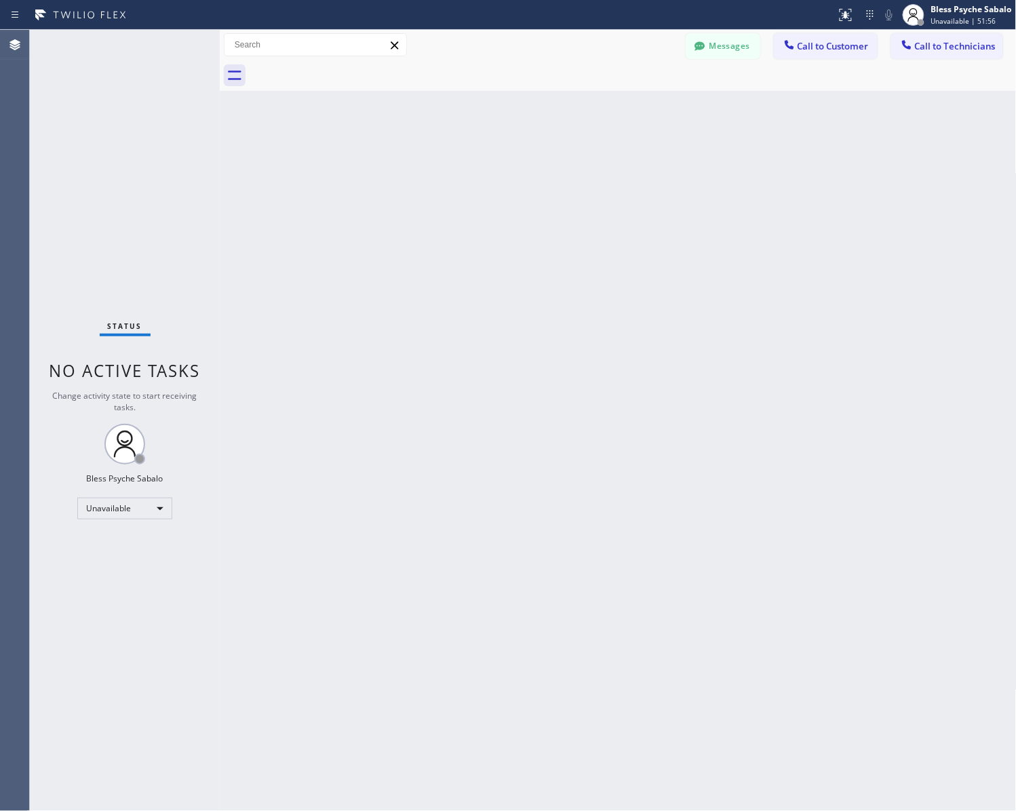
click at [524, 102] on div "Back to Dashboard Change Sender ID Customers Technicians RB [PERSON_NAME] [DATE…" at bounding box center [618, 420] width 797 height 781
click at [785, 49] on span "Call to Customer" at bounding box center [832, 46] width 71 height 12
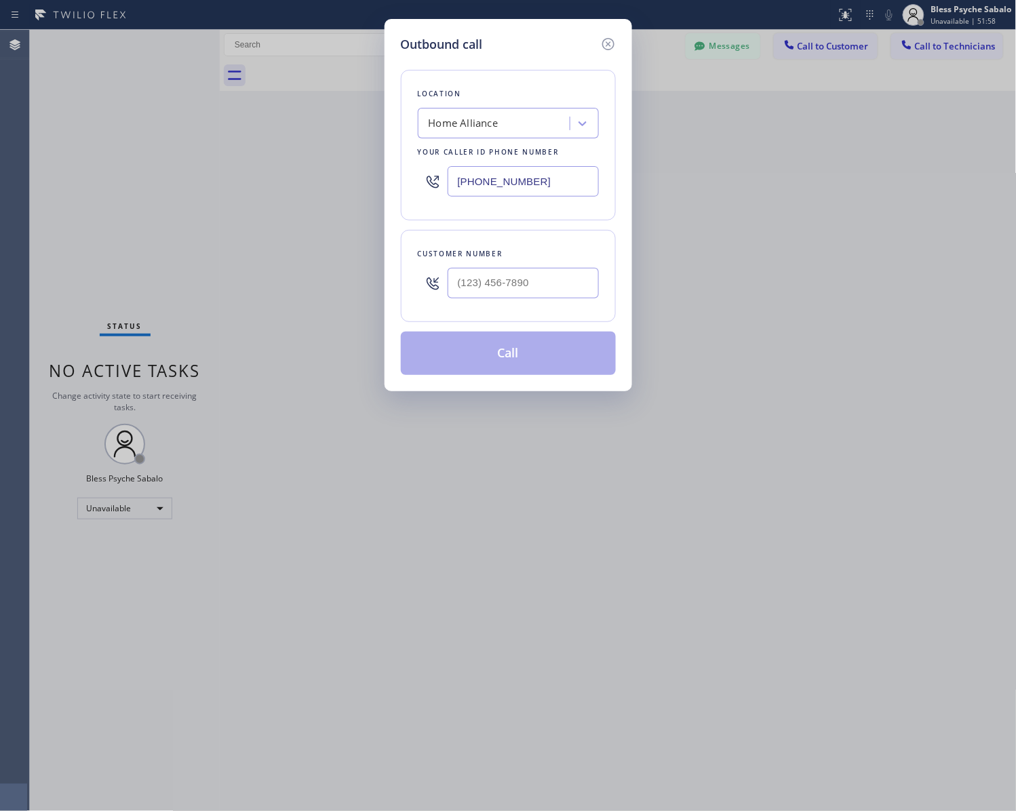
click at [478, 112] on div "Home Alliance" at bounding box center [496, 124] width 148 height 24
paste input "Fast Water Heater"
type input "Fast Water Heater"
click at [527, 156] on div "Fast Water Heater" at bounding box center [508, 152] width 181 height 24
type input "[PHONE_NUMBER]"
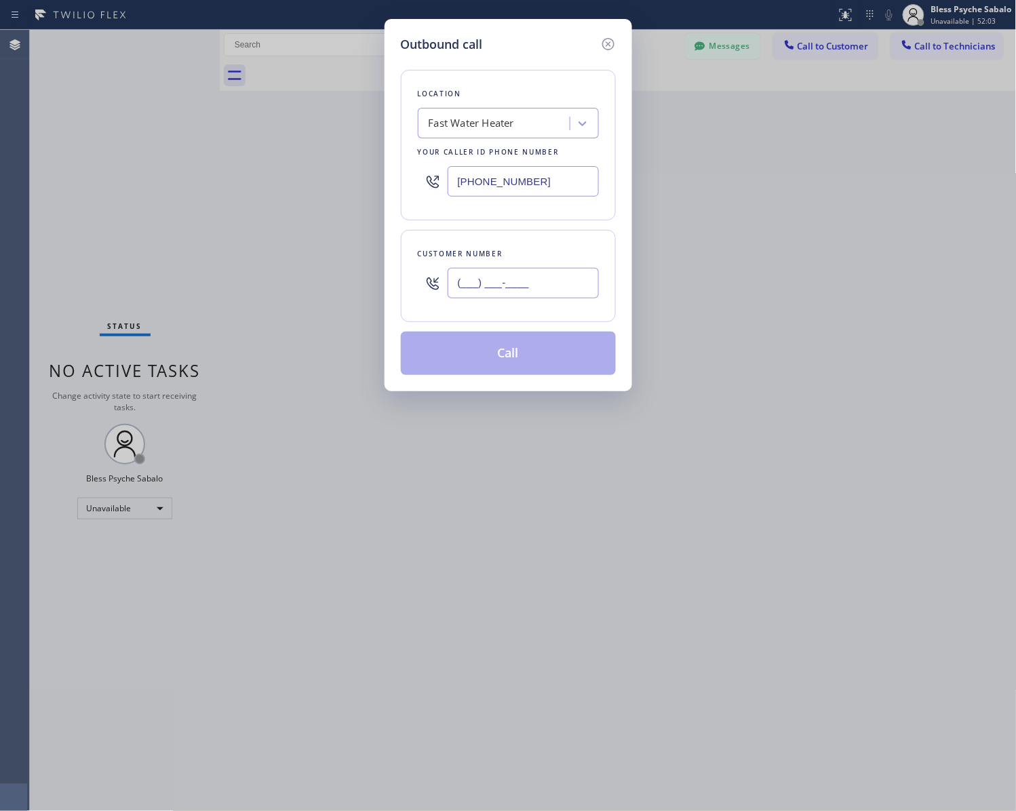
click at [493, 294] on input "(___) ___-____" at bounding box center [523, 283] width 151 height 31
paste input "323) 213-7091"
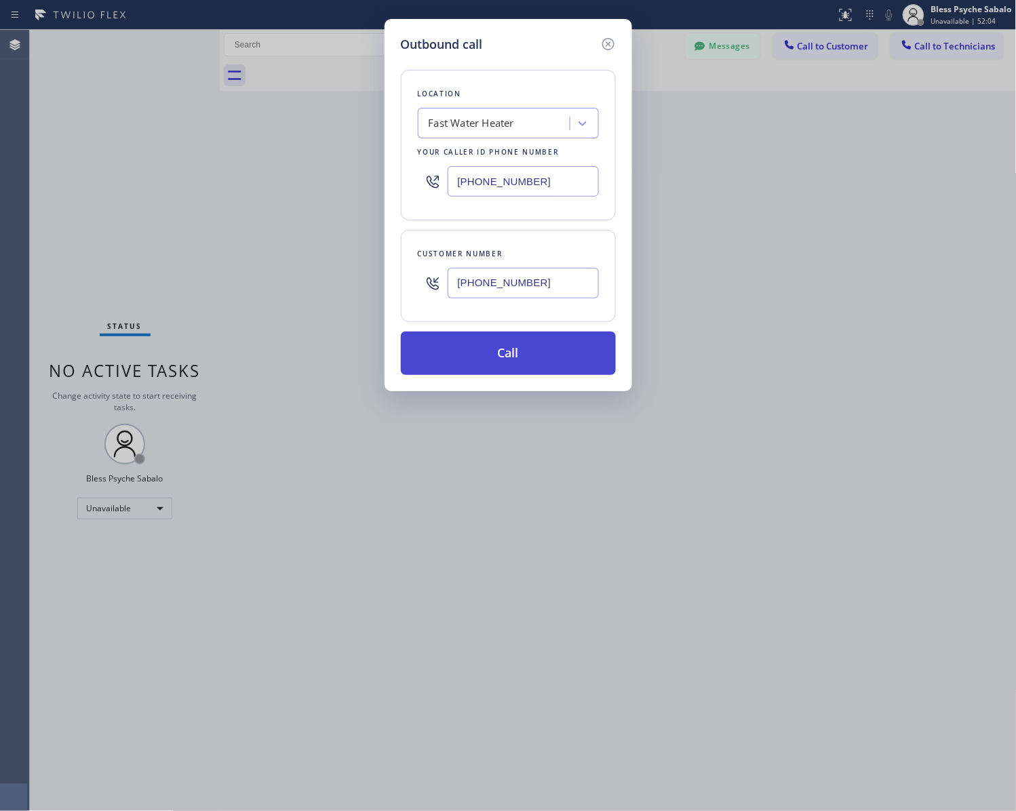
type input "[PHONE_NUMBER]"
click at [513, 357] on button "Call" at bounding box center [508, 353] width 215 height 43
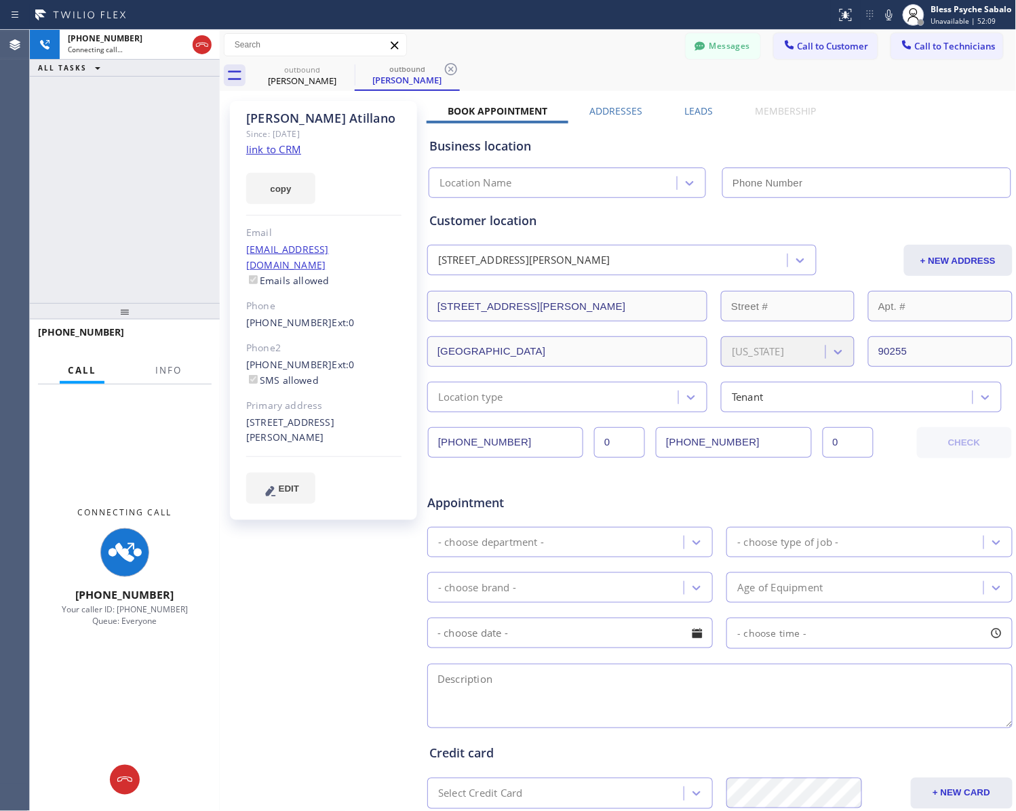
type input "[PHONE_NUMBER]"
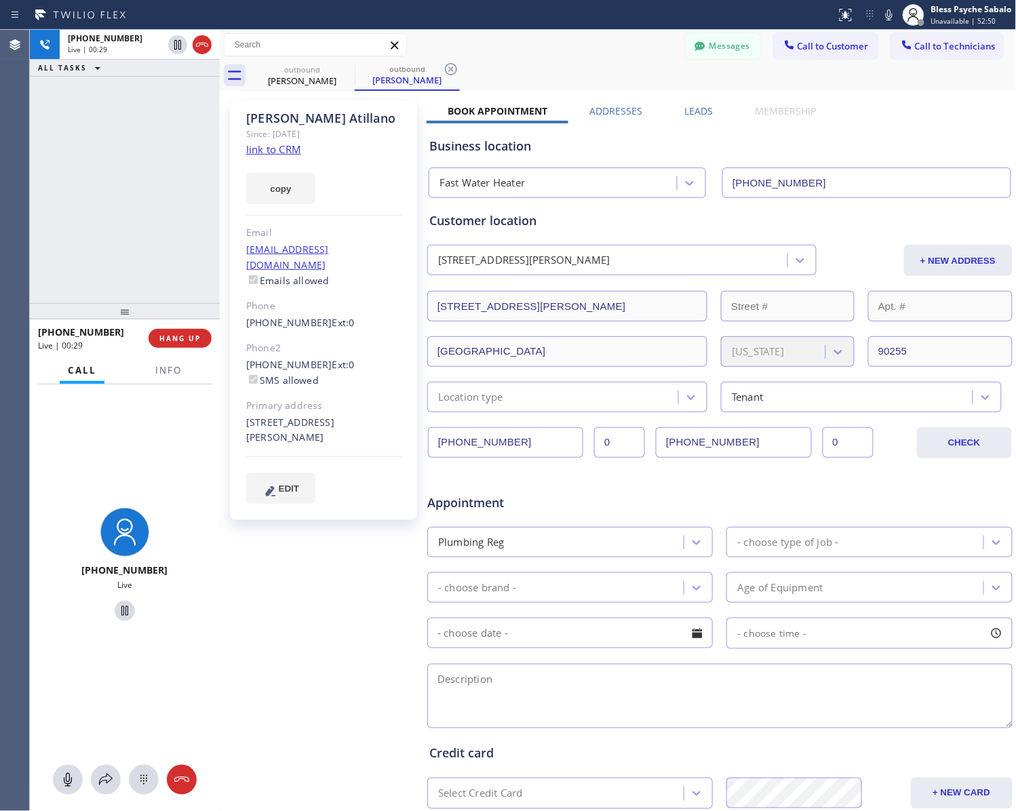
click at [583, 66] on div "outbound [PERSON_NAME] outbound [PERSON_NAME]" at bounding box center [633, 75] width 767 height 31
click at [181, 269] on div "[PHONE_NUMBER] Live | 02:04 ALL TASKS ALL TASKS ACTIVE TASKS TASKS IN WRAP UP" at bounding box center [125, 166] width 190 height 273
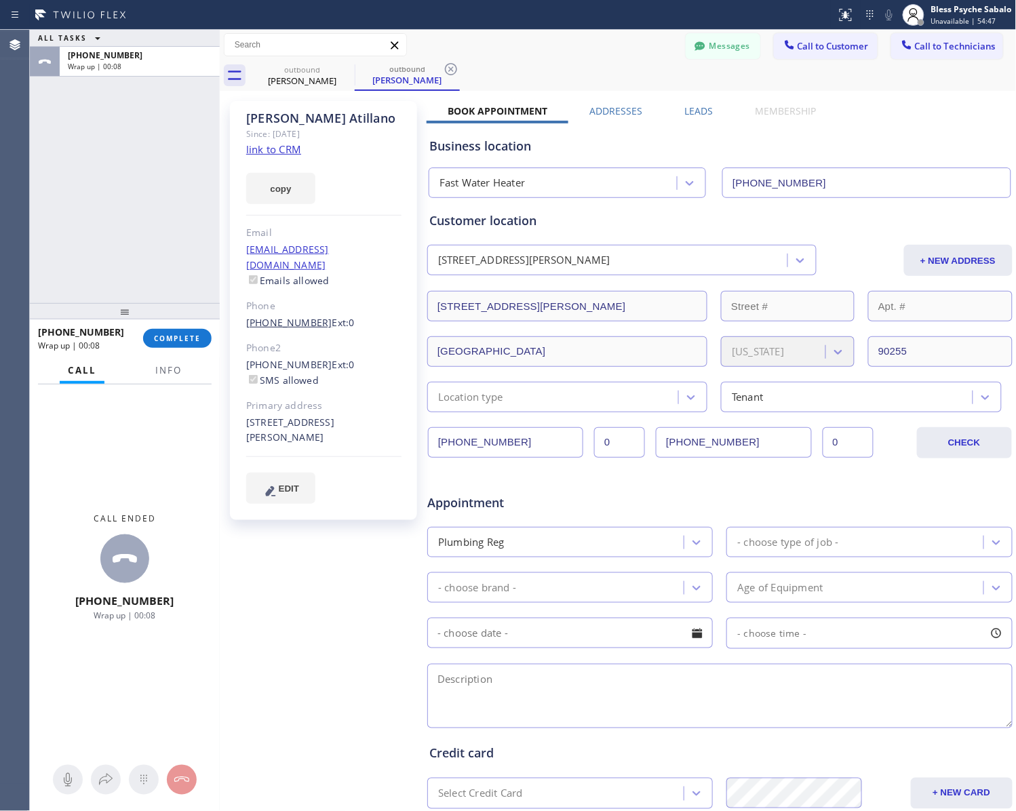
click at [295, 316] on link "[PHONE_NUMBER]" at bounding box center [289, 322] width 86 height 13
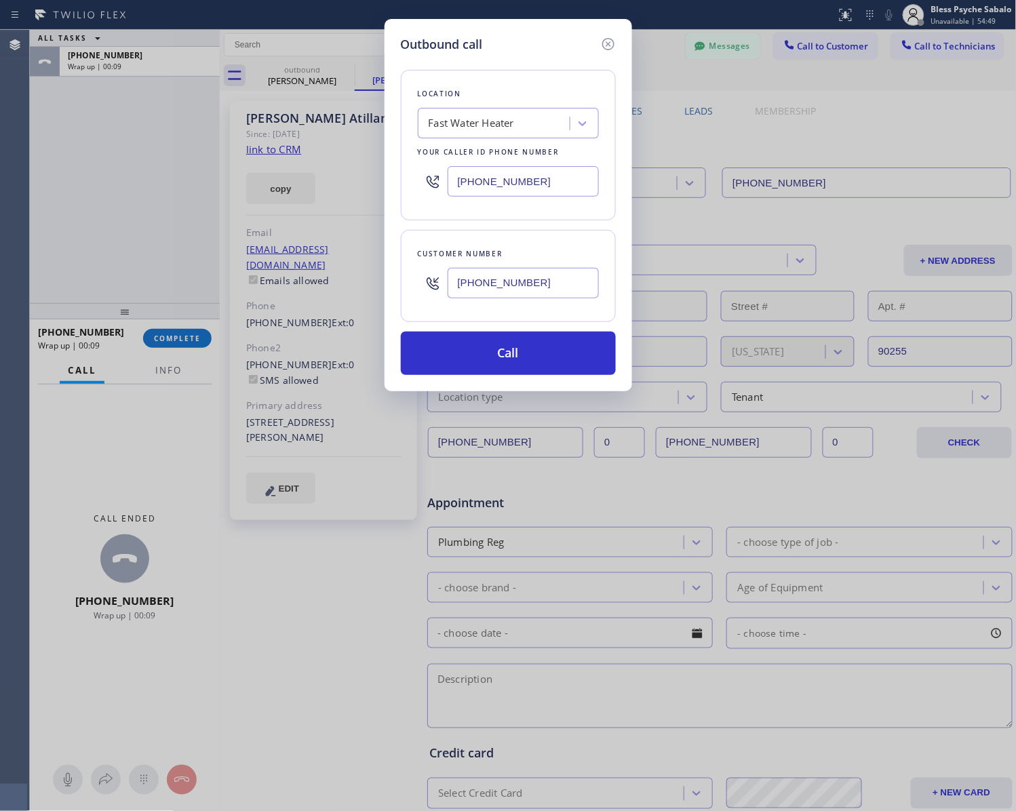
click at [507, 286] on input "[PHONE_NUMBER]" at bounding box center [523, 283] width 151 height 31
paste input "3233"
click at [519, 282] on input "[PHONE_NUMBER]" at bounding box center [523, 283] width 151 height 31
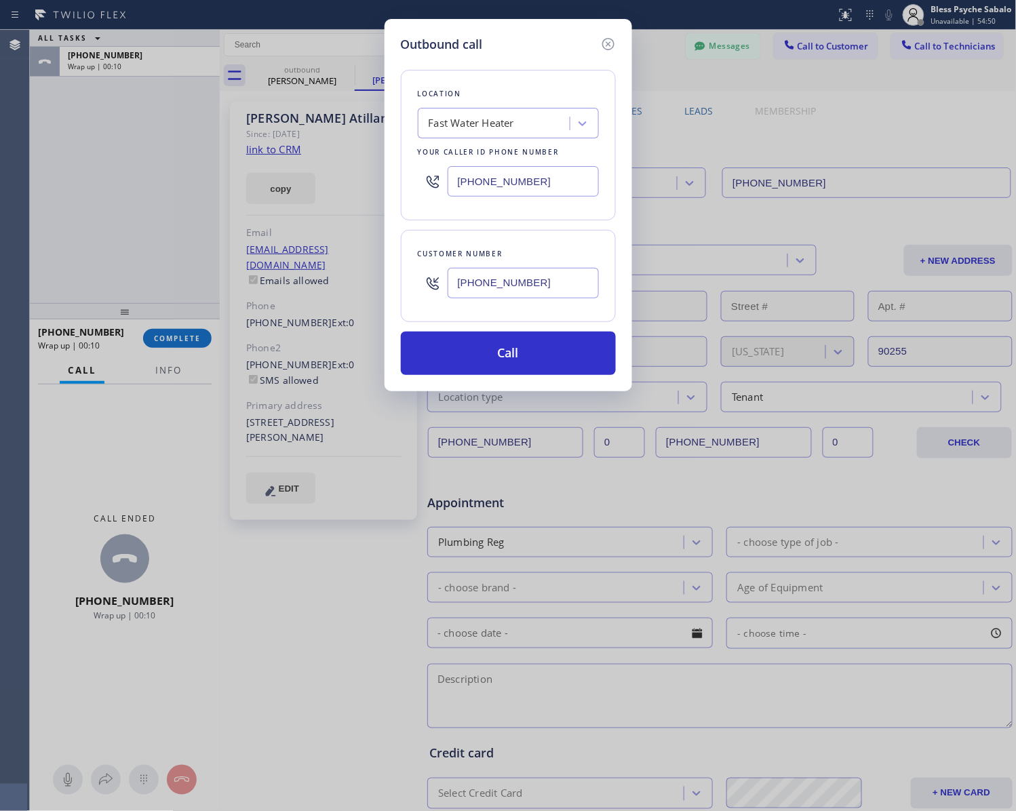
click at [519, 282] on input "[PHONE_NUMBER]" at bounding box center [523, 283] width 151 height 31
paste input "382-8115"
drag, startPoint x: 475, startPoint y: 283, endPoint x: 422, endPoint y: 282, distance: 52.2
click at [422, 282] on div "[PHONE_NUMBER]" at bounding box center [508, 283] width 181 height 44
paste input "text"
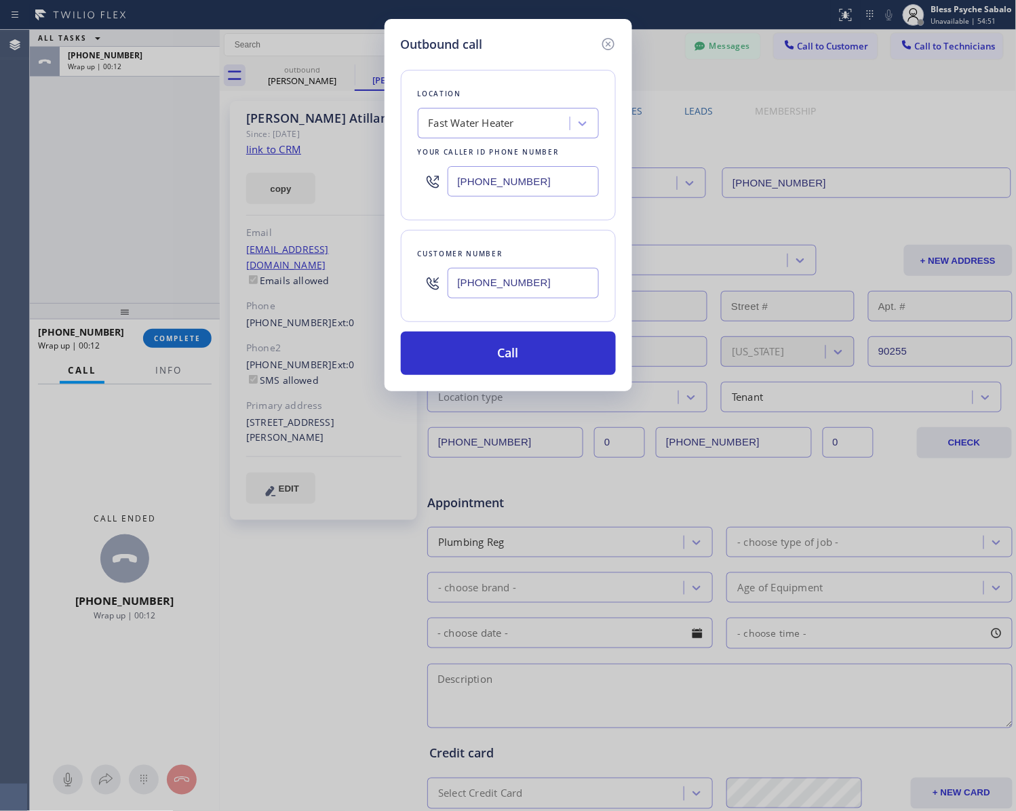
drag, startPoint x: 541, startPoint y: 289, endPoint x: 425, endPoint y: 272, distance: 117.2
click at [425, 272] on div "[PHONE_NUMBER]" at bounding box center [508, 283] width 181 height 44
paste input "382-8115"
type input "[PHONE_NUMBER]"
click at [479, 334] on button "Call" at bounding box center [508, 353] width 215 height 43
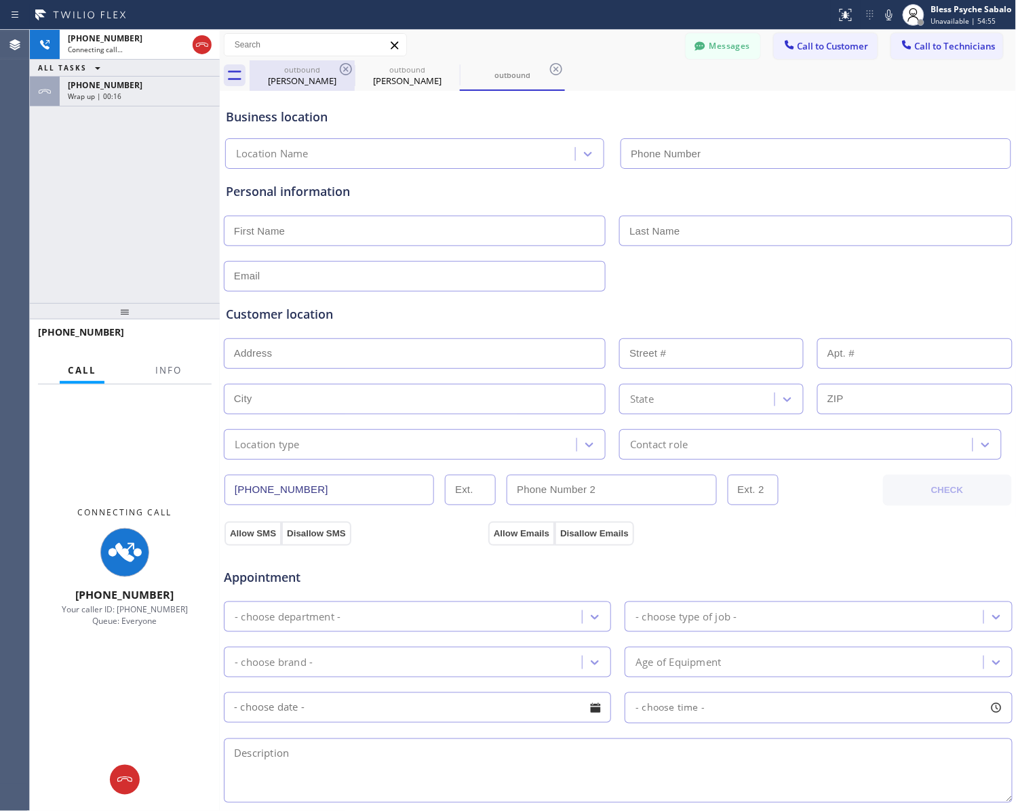
type input "[PHONE_NUMBER]"
click at [325, 73] on div "outbound" at bounding box center [302, 69] width 102 height 10
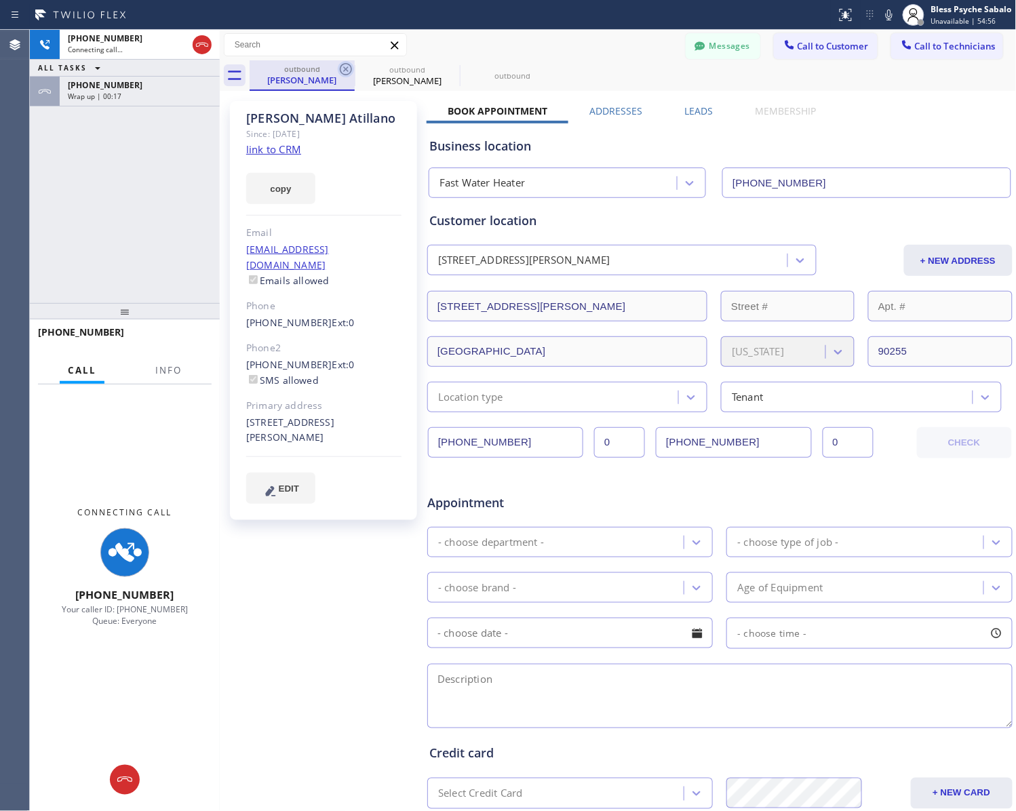
click at [351, 63] on icon at bounding box center [346, 69] width 16 height 16
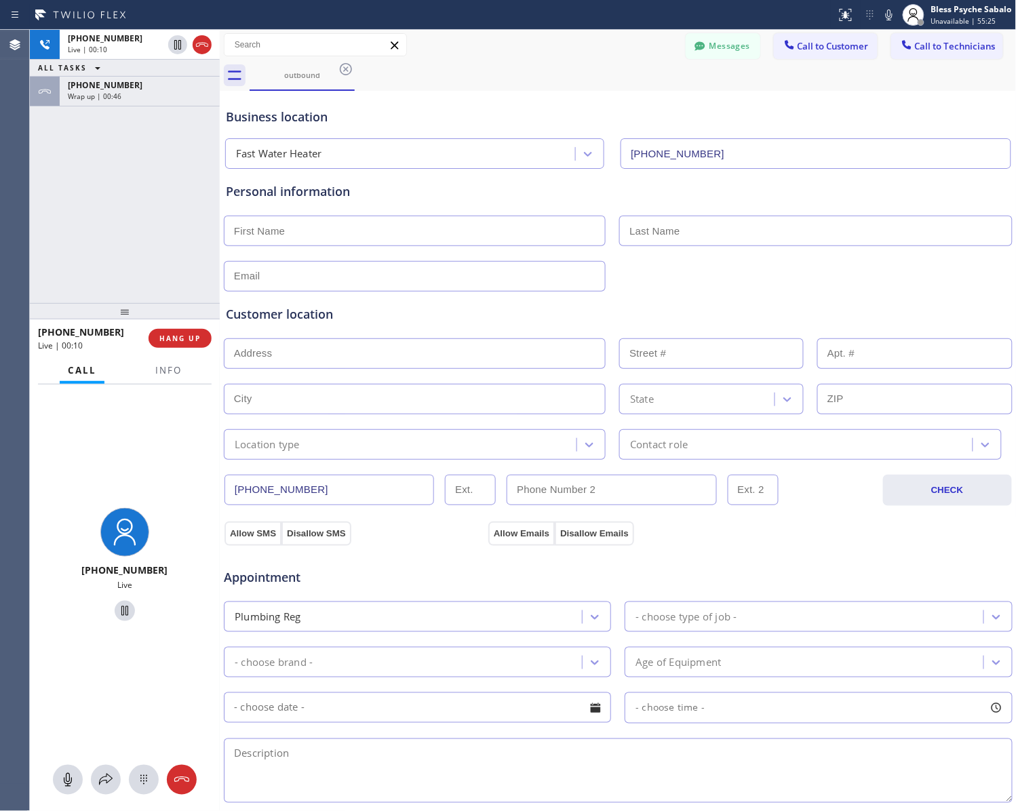
click at [175, 170] on div "[PHONE_NUMBER] Live | 00:10 ALL TASKS ALL TASKS ACTIVE TASKS TASKS IN WRAP UP […" at bounding box center [125, 166] width 190 height 273
click at [164, 114] on div "[PHONE_NUMBER] Live | 01:42 ALL TASKS ALL TASKS ACTIVE TASKS TASKS IN WRAP UP […" at bounding box center [125, 166] width 190 height 273
click at [157, 368] on span "Info" at bounding box center [168, 370] width 26 height 12
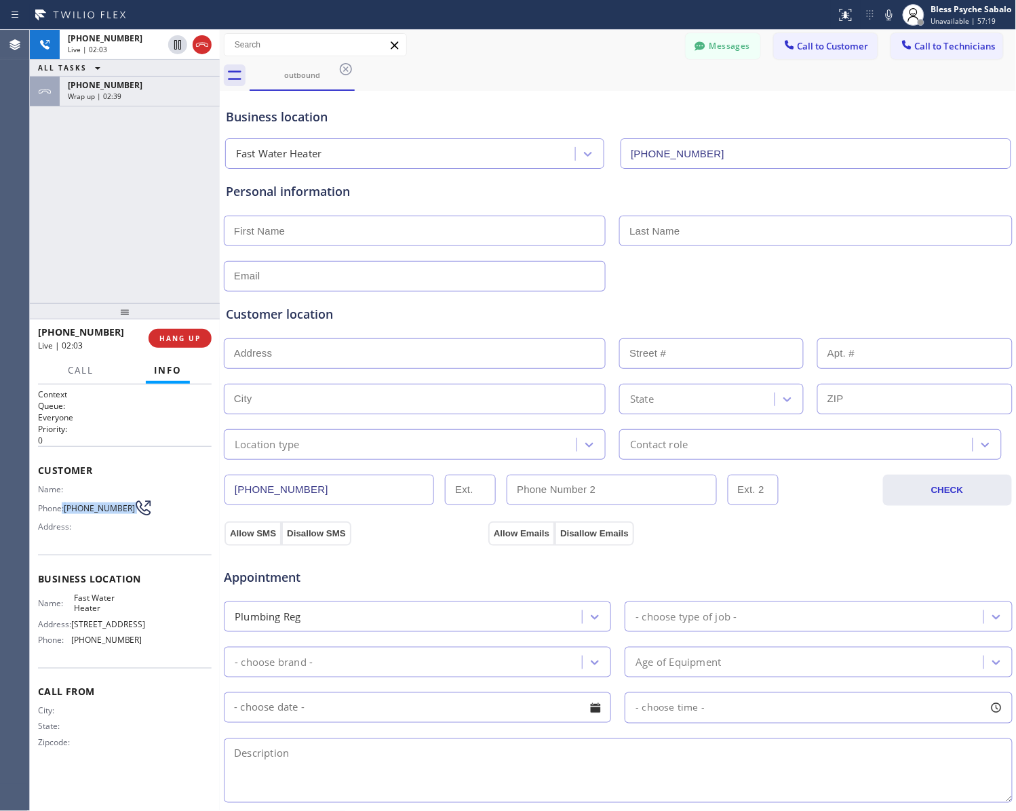
drag, startPoint x: 61, startPoint y: 503, endPoint x: 126, endPoint y: 507, distance: 65.2
click at [126, 507] on div "Phone: [PHONE_NUMBER]" at bounding box center [90, 508] width 104 height 16
copy div ": [PHONE_NUMBER]"
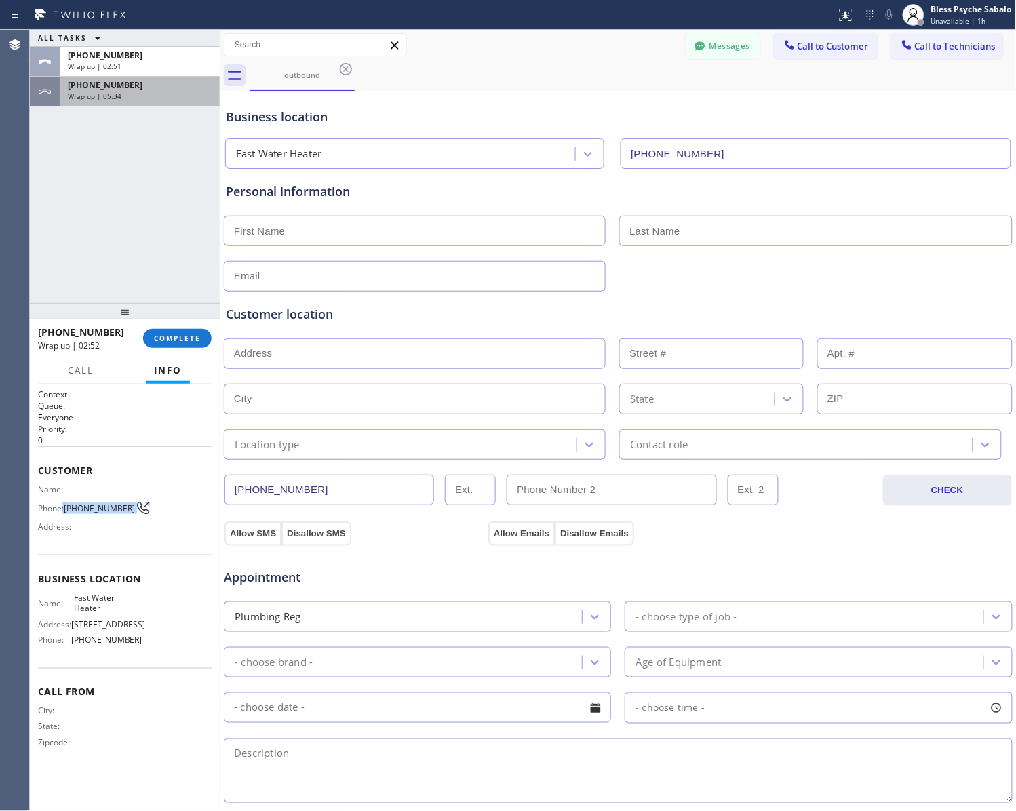
click at [184, 85] on div "[PHONE_NUMBER]" at bounding box center [140, 85] width 144 height 12
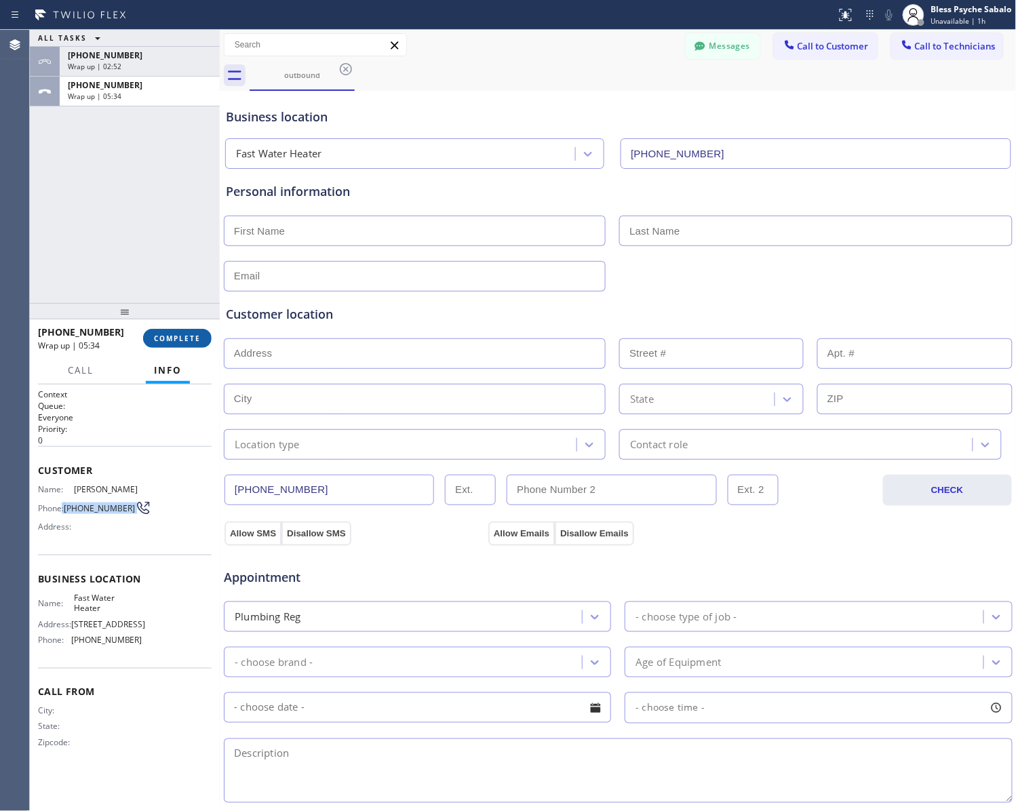
click at [184, 336] on span "COMPLETE" at bounding box center [177, 338] width 47 height 9
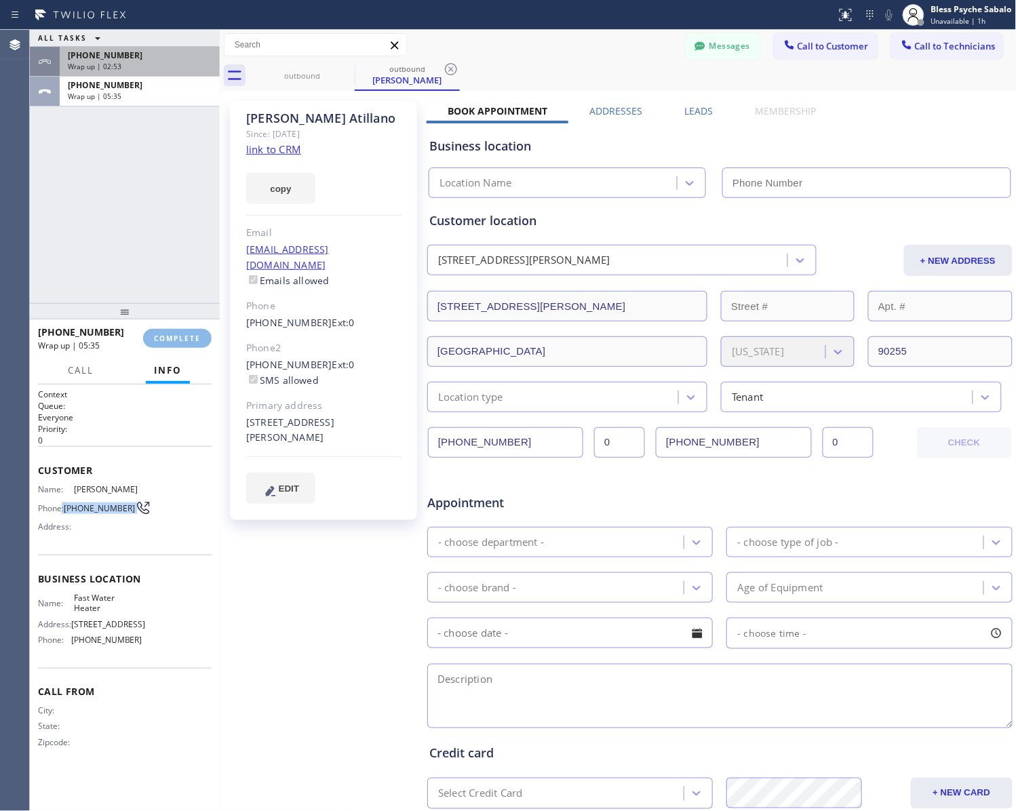
type input "[PHONE_NUMBER]"
click at [174, 75] on div "[PHONE_NUMBER] Wrap up | 02:53" at bounding box center [137, 62] width 155 height 30
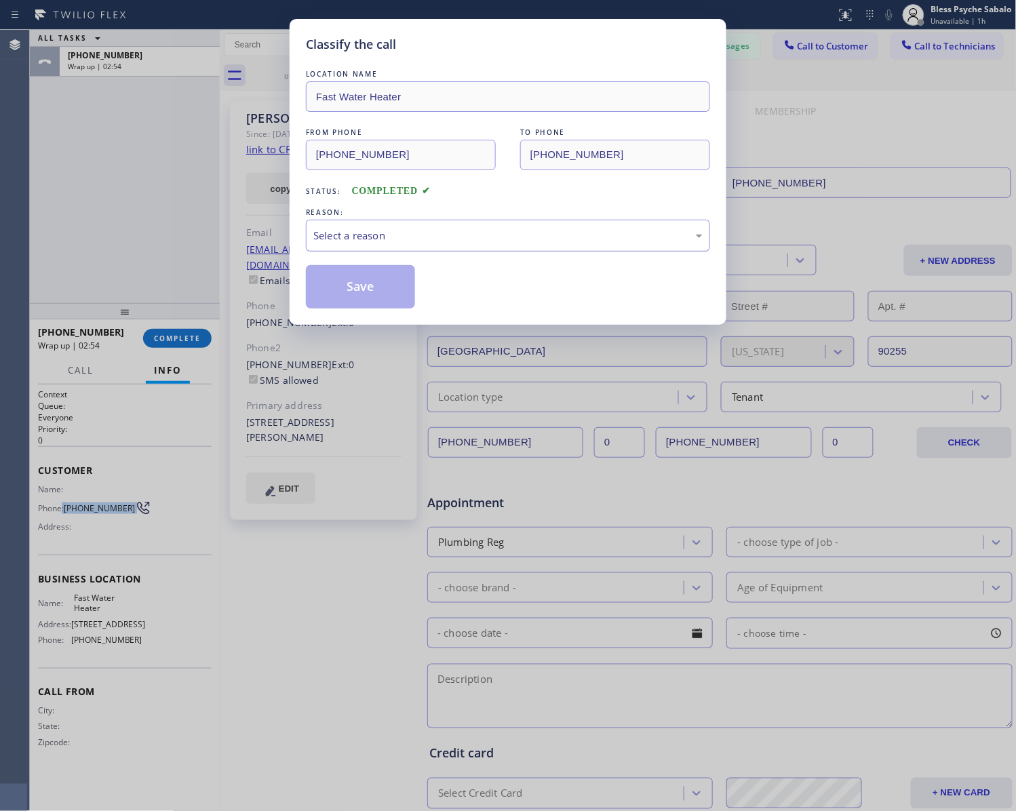
click at [380, 231] on div "Select a reason" at bounding box center [507, 236] width 389 height 16
click at [395, 283] on button "Save" at bounding box center [360, 286] width 109 height 43
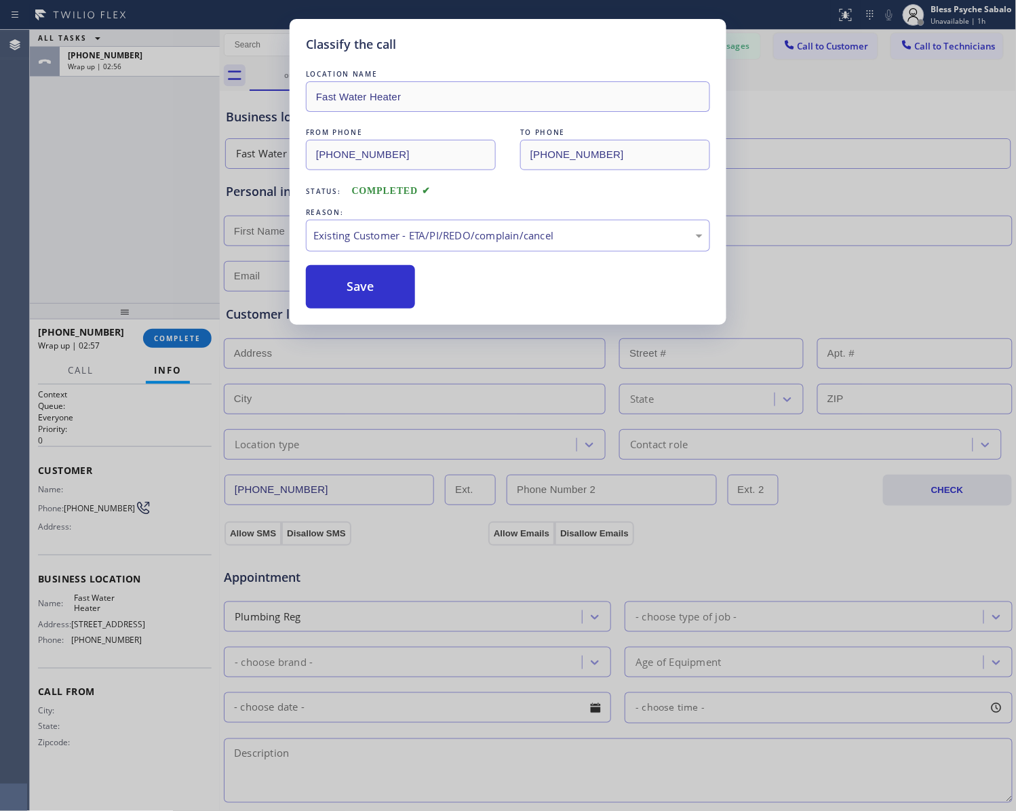
click at [384, 292] on div "Back to Dashboard Change Sender ID Customers Technicians RB [PERSON_NAME] [DATE…" at bounding box center [618, 420] width 797 height 781
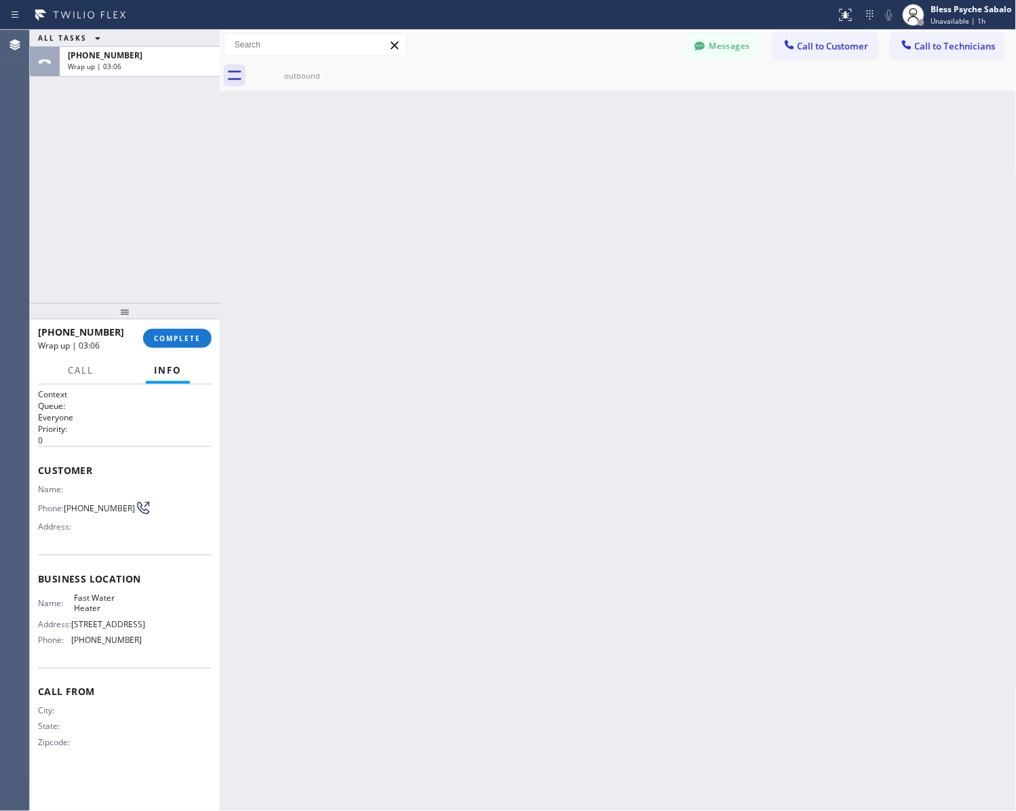
click at [171, 353] on div "[PHONE_NUMBER] Wrap up | 03:06 COMPLETE" at bounding box center [125, 338] width 174 height 35
click at [174, 334] on span "COMPLETE" at bounding box center [177, 338] width 47 height 9
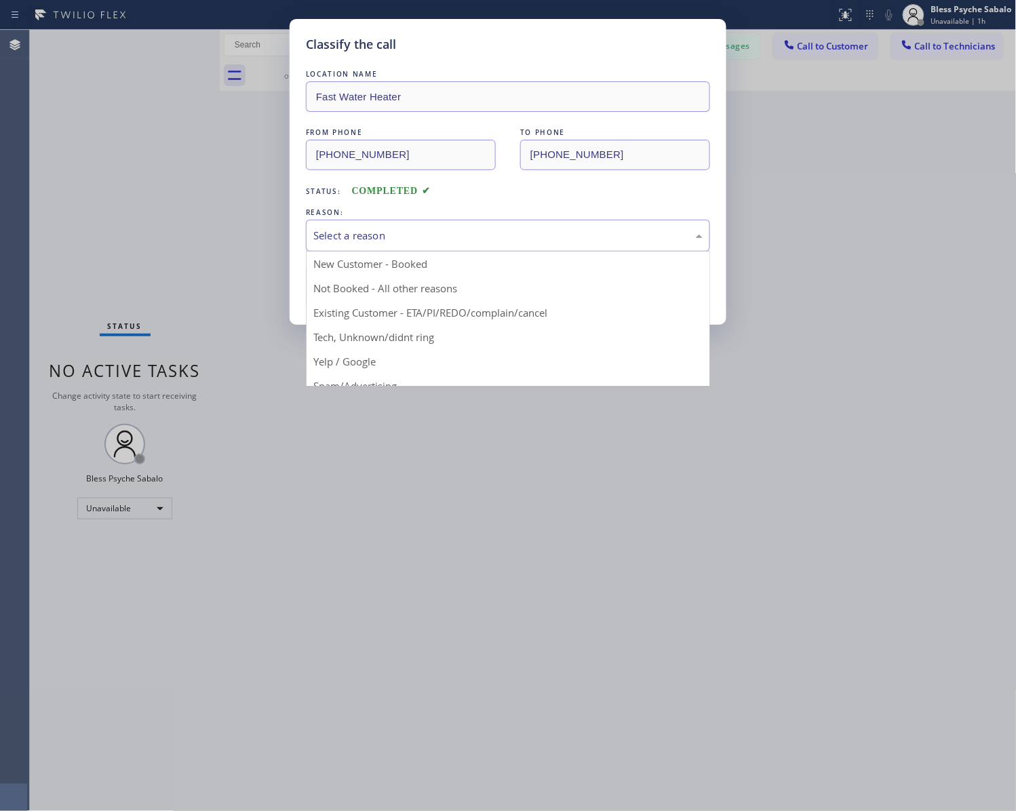
click at [445, 237] on div "Select a reason" at bounding box center [507, 236] width 389 height 16
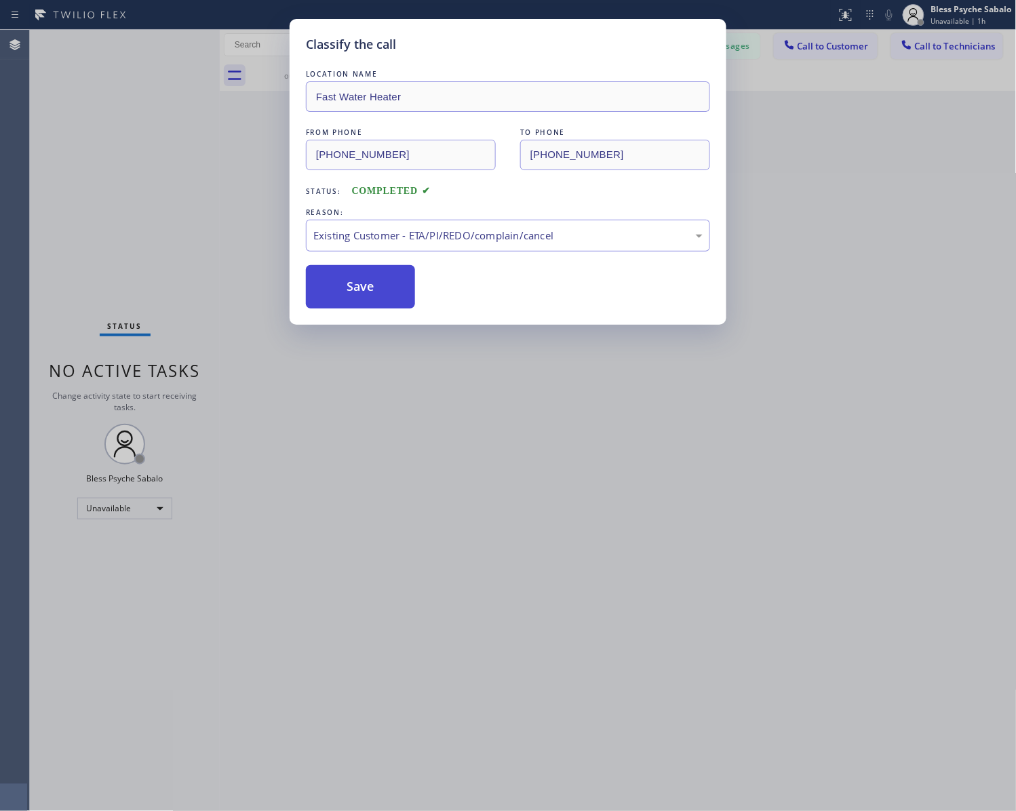
click at [388, 285] on button "Save" at bounding box center [360, 286] width 109 height 43
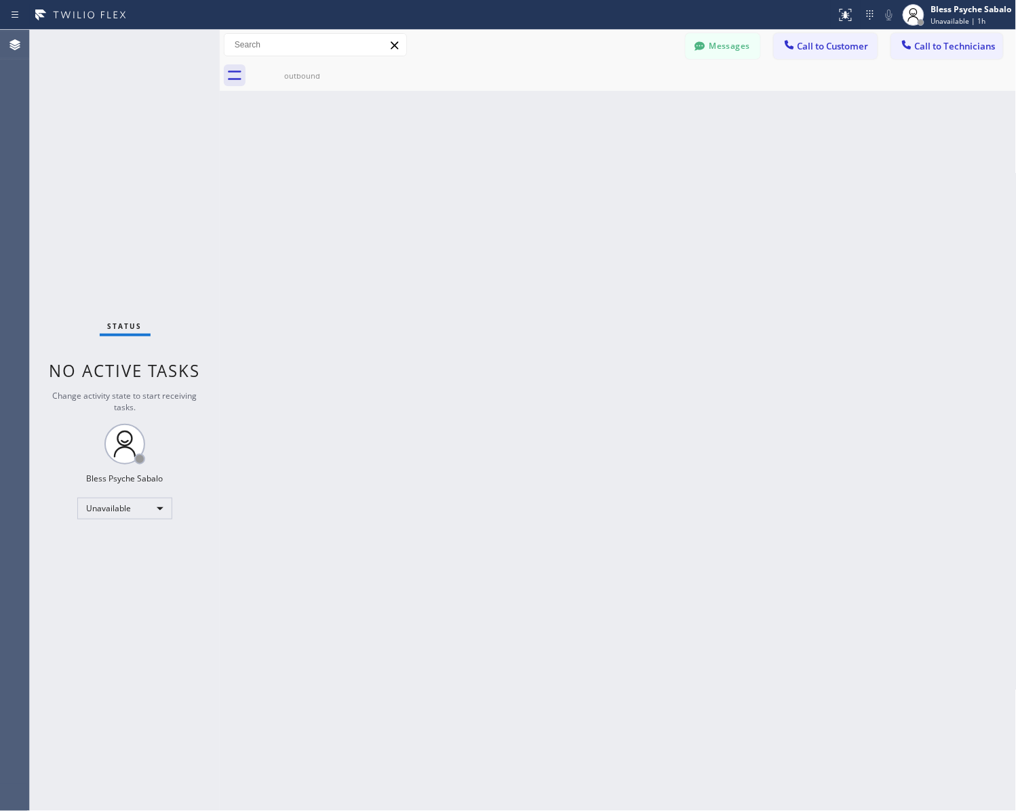
click at [740, 283] on div "Back to Dashboard Change Sender ID Customers Technicians RB [PERSON_NAME] [DATE…" at bounding box center [618, 420] width 797 height 781
click at [785, 49] on icon at bounding box center [907, 45] width 14 height 14
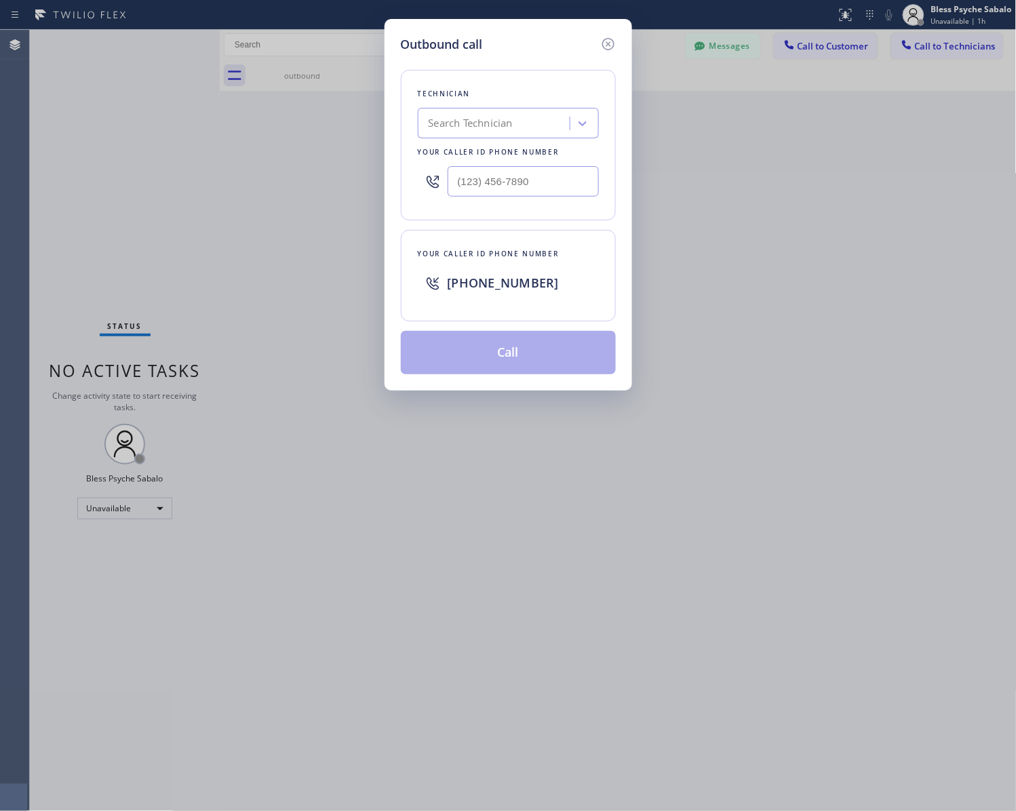
click at [532, 121] on div "Search Technician" at bounding box center [496, 124] width 148 height 24
click at [496, 121] on div "Search Technician" at bounding box center [471, 124] width 84 height 16
type input "firuz"
click at [459, 158] on div "[PERSON_NAME]" at bounding box center [508, 152] width 181 height 24
type input "[PHONE_NUMBER]"
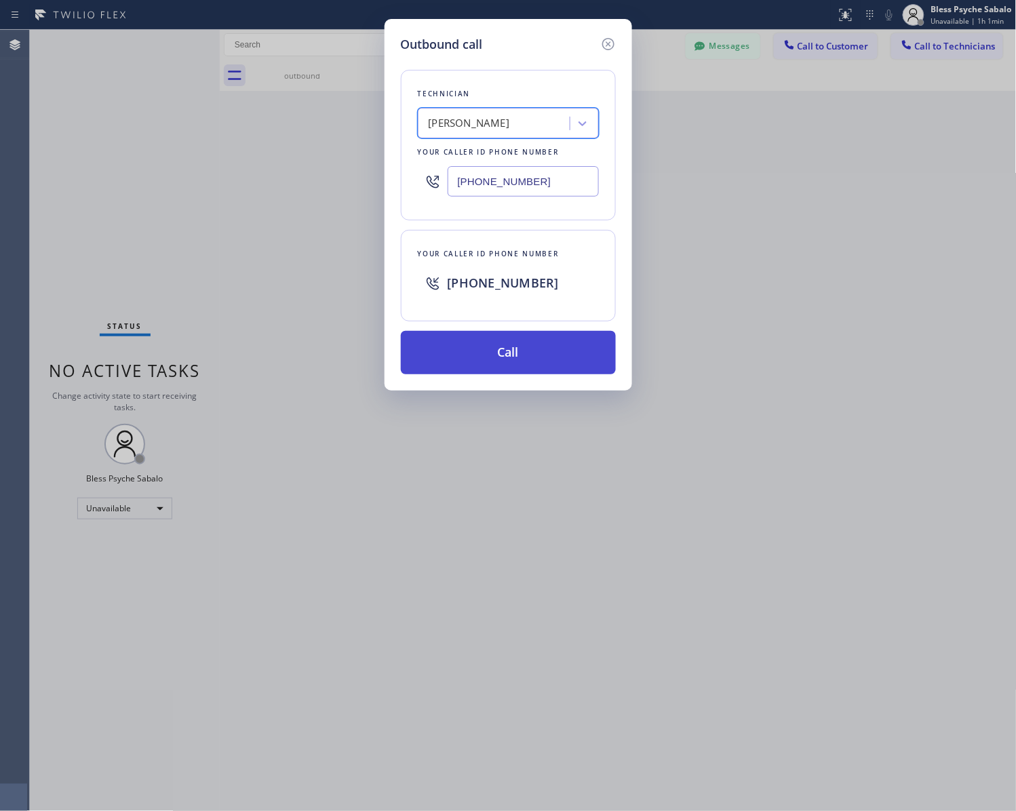
click at [544, 363] on button "Call" at bounding box center [508, 352] width 215 height 43
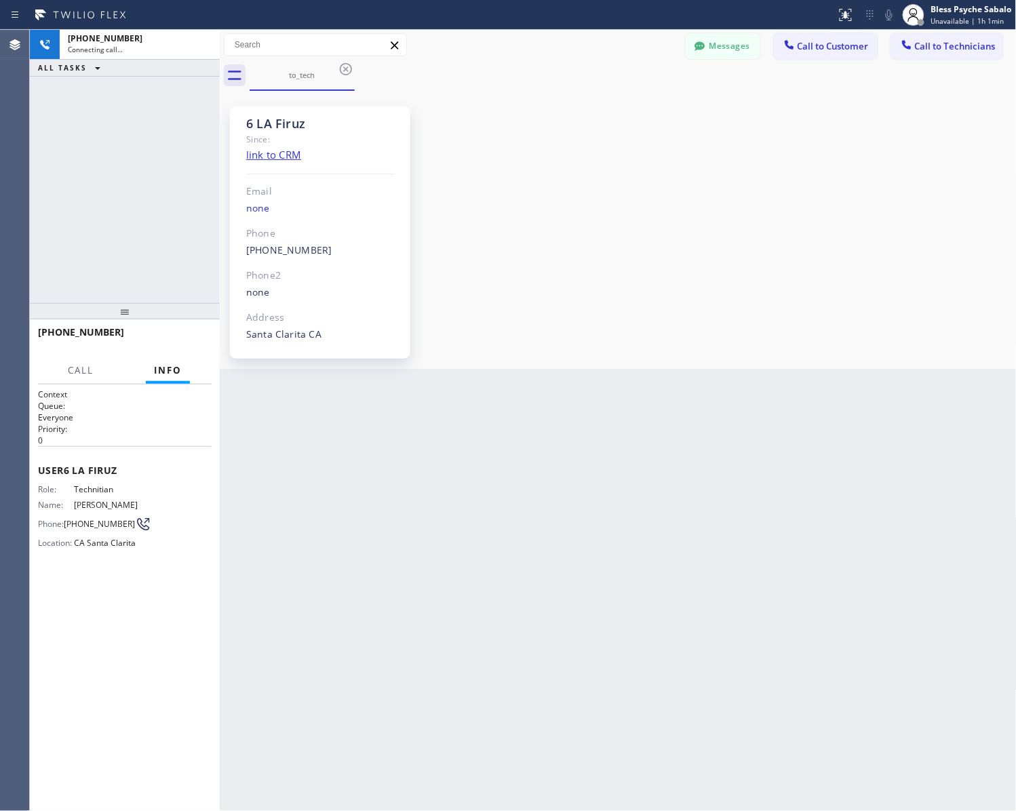
scroll to position [346, 0]
click at [201, 331] on button "HANG UP" at bounding box center [180, 338] width 63 height 19
click at [469, 405] on div "Back to Dashboard Change Sender ID Customers Technicians RB [PERSON_NAME] [DATE…" at bounding box center [618, 420] width 797 height 781
click at [785, 201] on div "6 LA Firuz Since: link to CRM Email none Phone [PHONE_NUMBER] Outbound call Tec…" at bounding box center [618, 229] width 790 height 271
drag, startPoint x: 791, startPoint y: 485, endPoint x: 760, endPoint y: 225, distance: 261.5
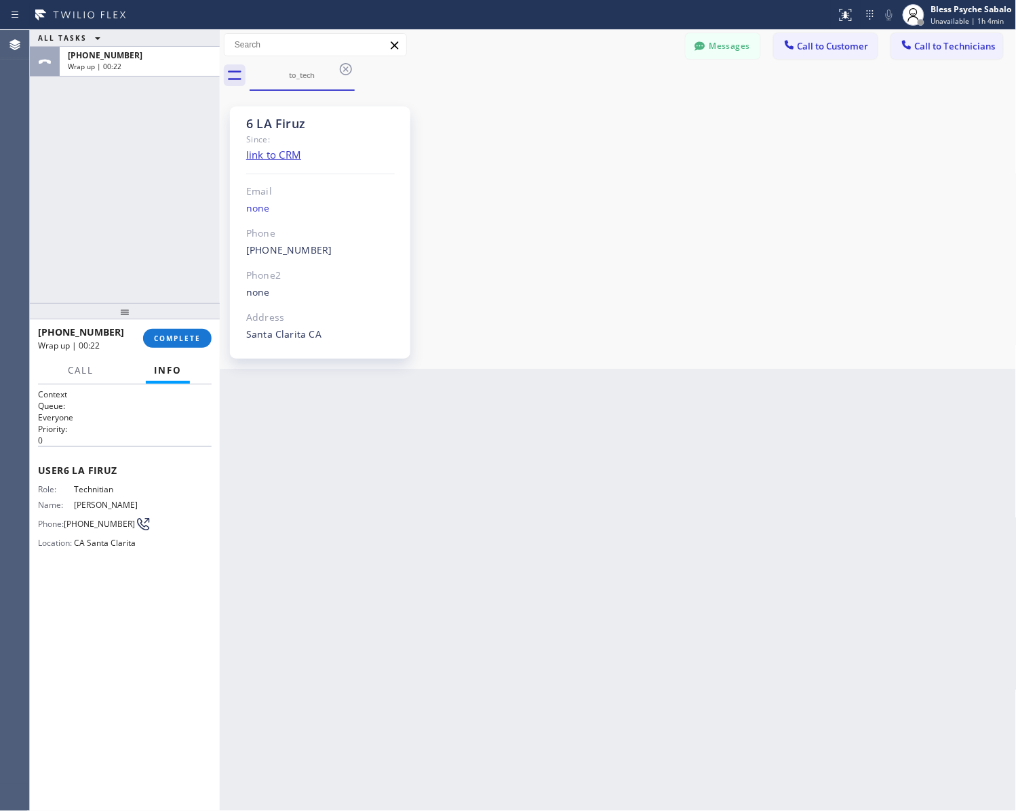
click at [780, 428] on div "Back to Dashboard Change Sender ID Customers Technicians RB [PERSON_NAME] [DATE…" at bounding box center [618, 420] width 797 height 781
click at [189, 332] on button "COMPLETE" at bounding box center [177, 338] width 68 height 19
click at [700, 45] on icon at bounding box center [700, 46] width 14 height 14
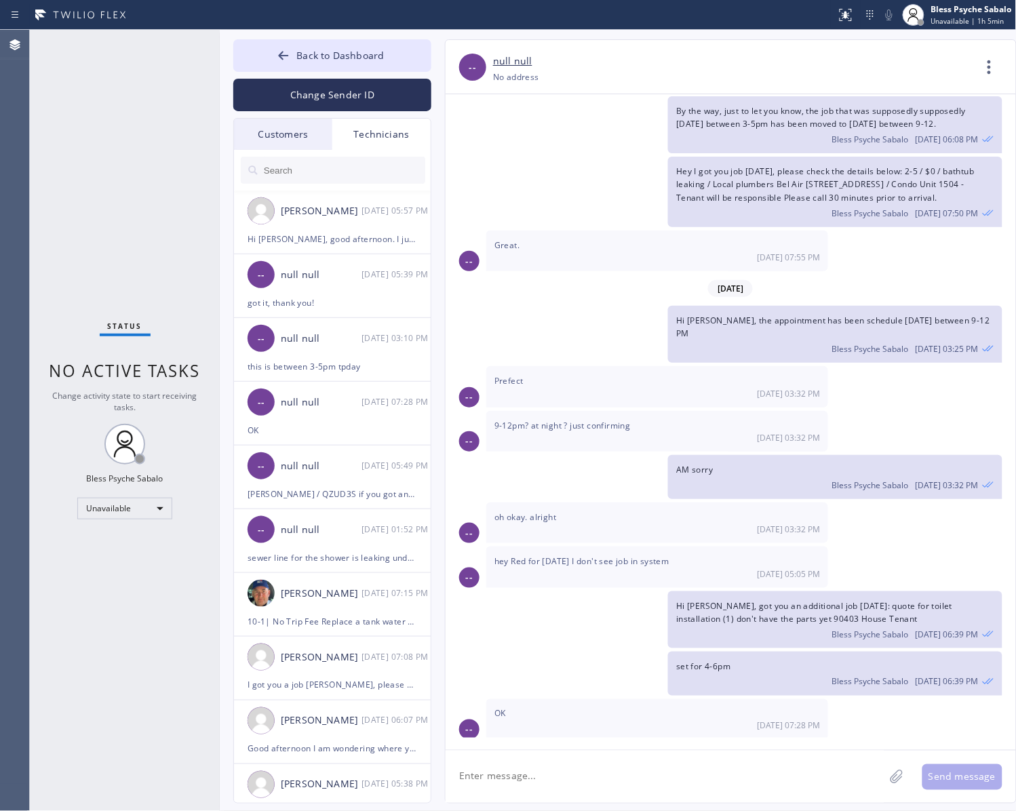
drag, startPoint x: 359, startPoint y: 134, endPoint x: 380, endPoint y: 129, distance: 21.7
click at [361, 134] on div "Technicians" at bounding box center [381, 134] width 98 height 31
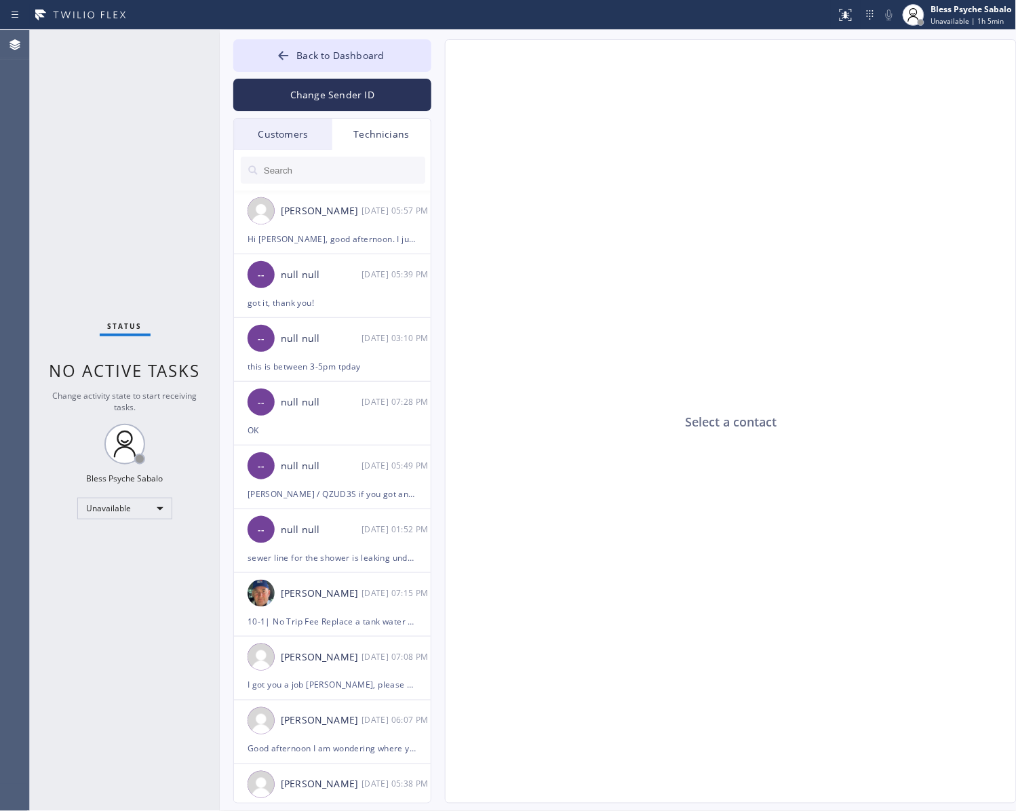
click at [388, 124] on div "Technicians" at bounding box center [381, 134] width 98 height 31
click at [366, 167] on input "text" at bounding box center [343, 170] width 163 height 27
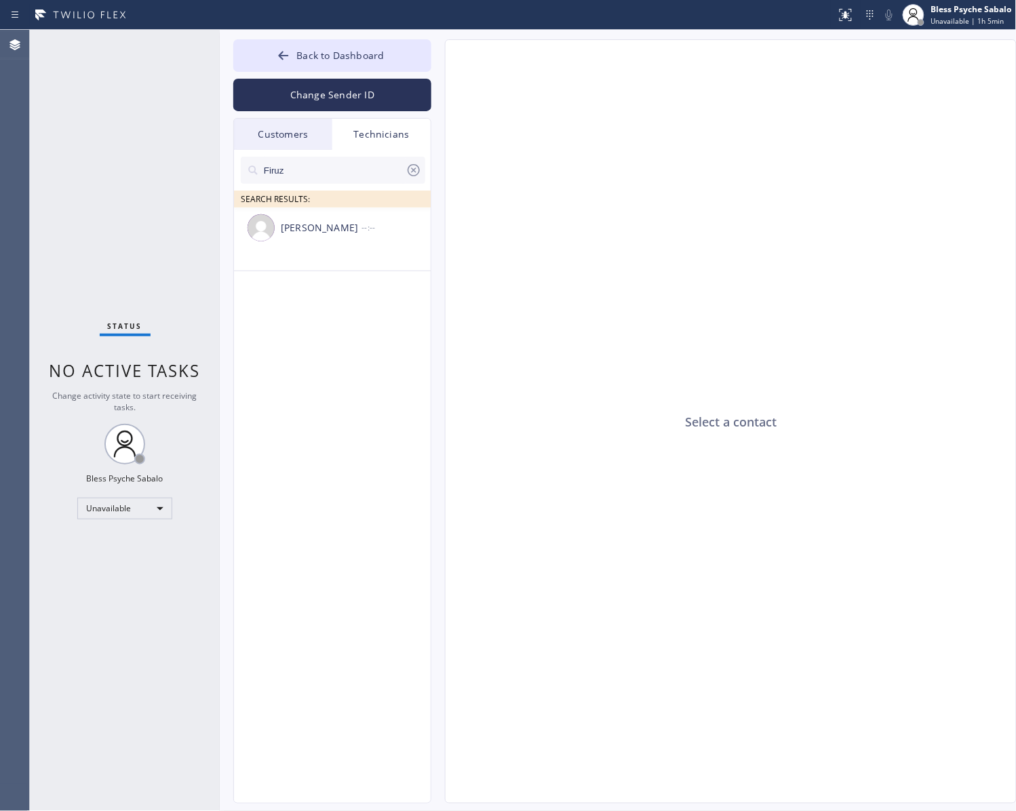
type input "Firuz"
click at [312, 238] on div "[PERSON_NAME] --:--" at bounding box center [333, 228] width 198 height 41
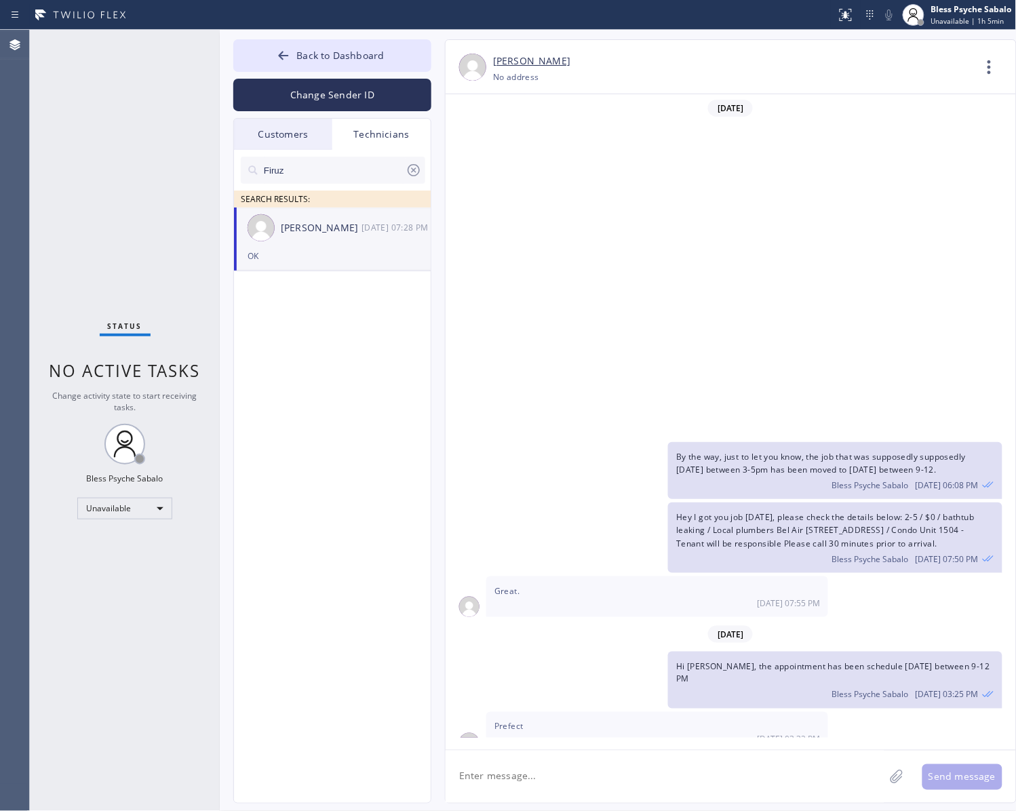
scroll to position [346, 0]
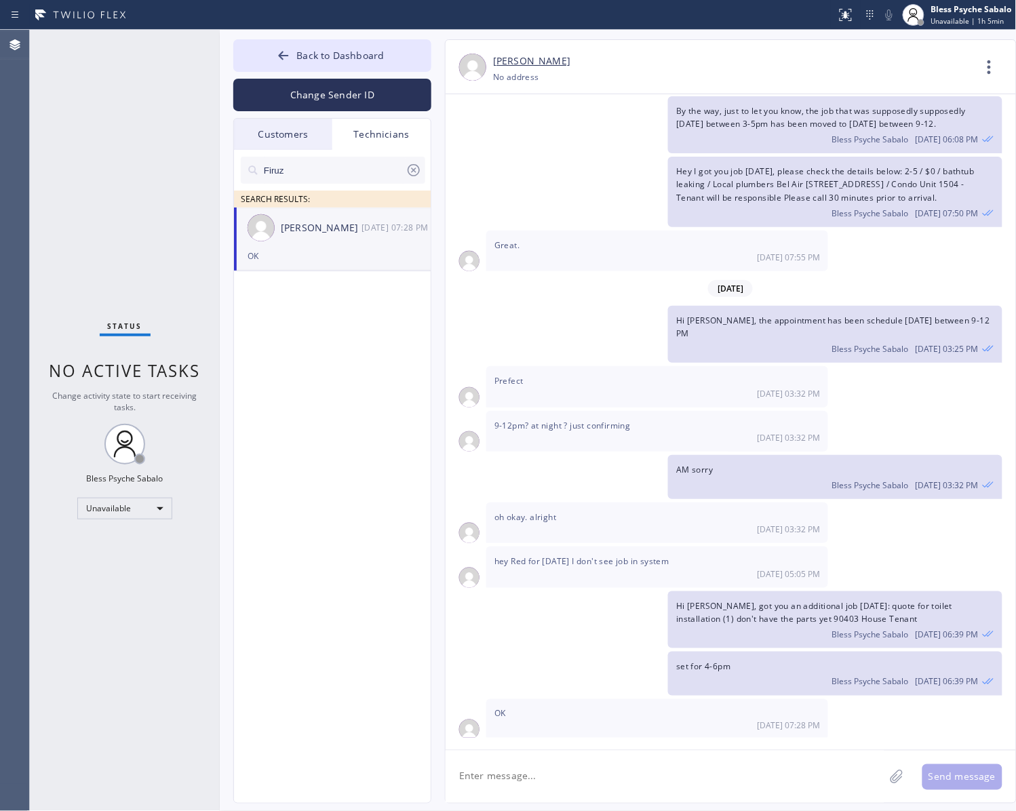
click at [608, 639] on textarea at bounding box center [665, 777] width 439 height 52
click at [476, 639] on textarea "Hi Firuz," at bounding box center [677, 777] width 463 height 52
drag, startPoint x: 476, startPoint y: 782, endPoint x: 727, endPoint y: 775, distance: 251.0
click at [730, 639] on textarea "Hi Firuz," at bounding box center [677, 777] width 463 height 52
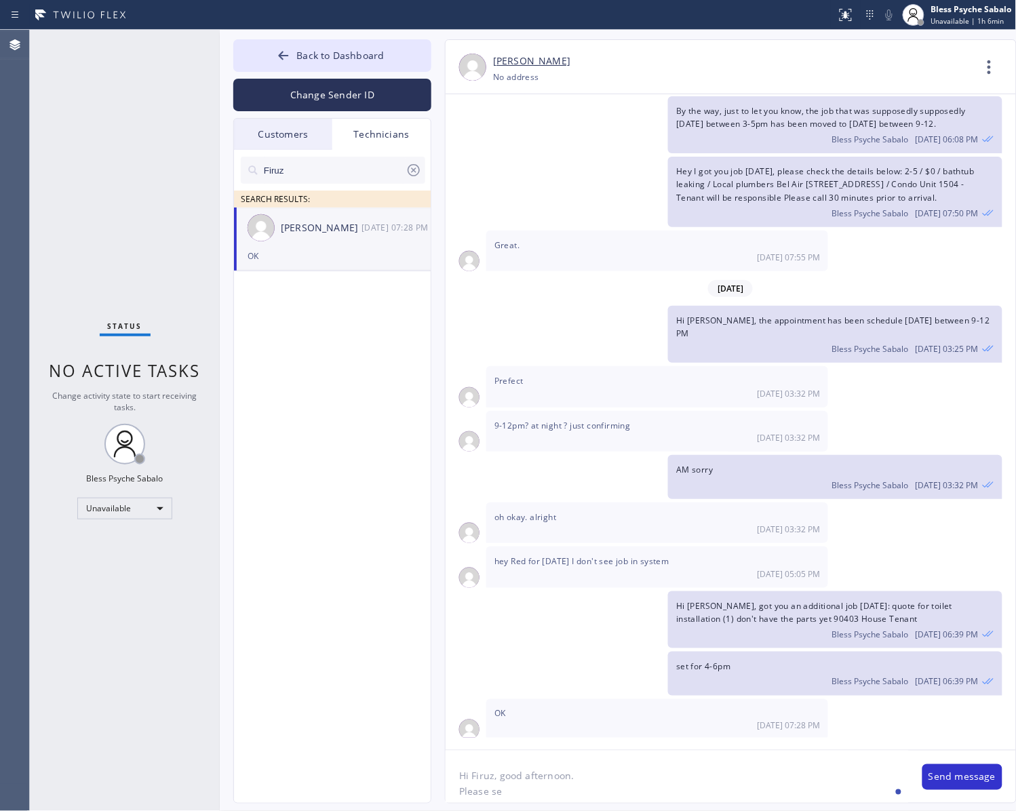
click at [500, 639] on textarea "Hi Firuz, good afternoon. Please se" at bounding box center [677, 777] width 463 height 52
drag, startPoint x: 492, startPoint y: 791, endPoint x: 529, endPoint y: 787, distance: 36.9
click at [529, 639] on textarea "Hi Firuz, good afternoon. Please se" at bounding box center [677, 777] width 463 height 52
click at [506, 639] on textarea "Hi Firuz, good afternoon. Please check this payment li" at bounding box center [677, 777] width 463 height 52
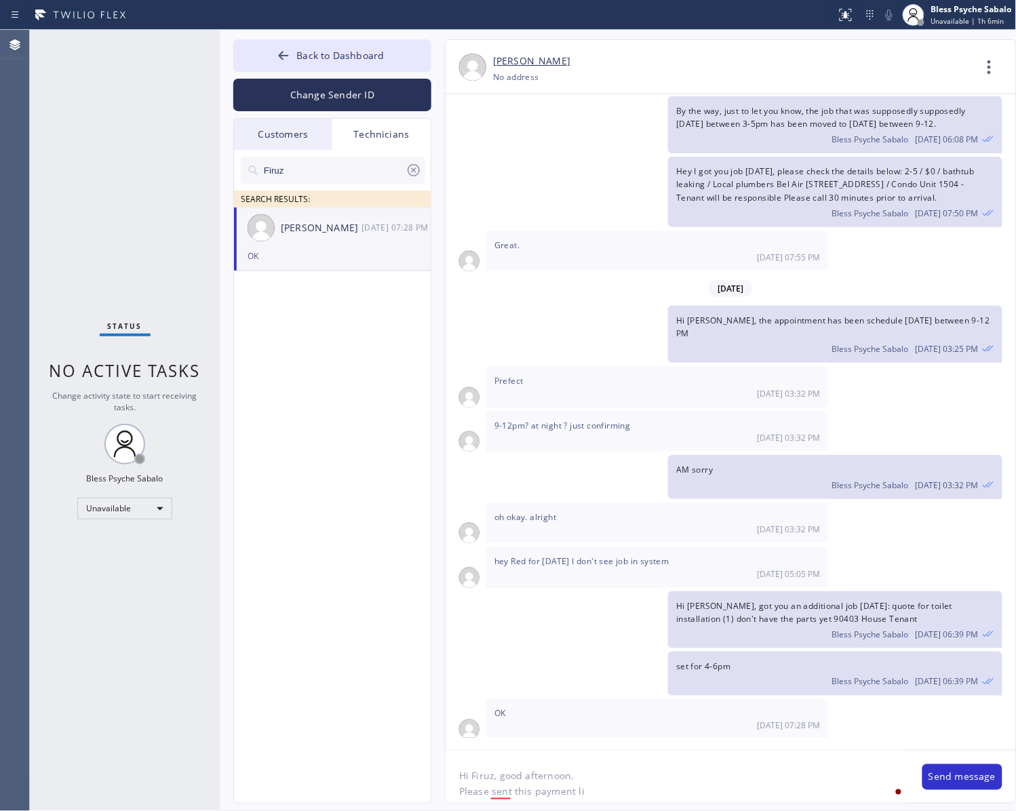
click at [606, 639] on textarea "Hi Firuz, good afternoon. Please sent this payment li" at bounding box center [677, 777] width 463 height 52
click at [520, 639] on div "send" at bounding box center [518, 752] width 29 height 22
click at [602, 639] on textarea "Hi Firuz, good afternoon. Please send this payment li" at bounding box center [677, 777] width 463 height 52
click at [601, 639] on textarea "Hi Firuz, good afternoon. Please send this payment li" at bounding box center [677, 777] width 463 height 52
click at [598, 639] on div "link" at bounding box center [602, 752] width 22 height 22
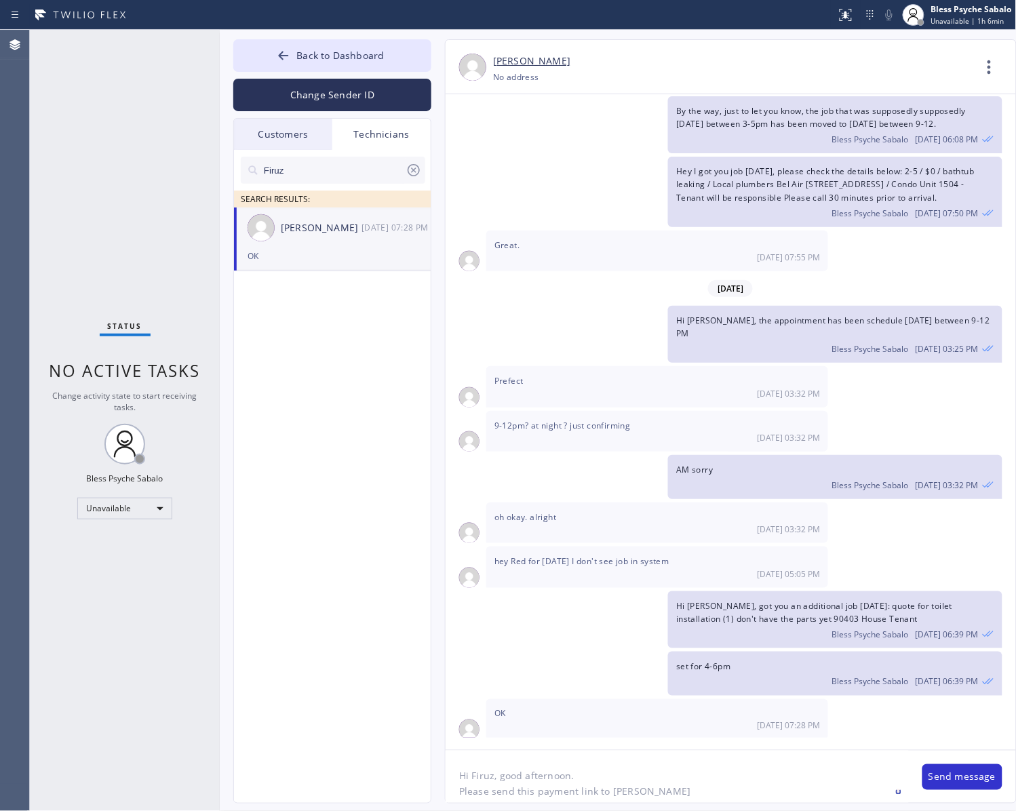
click at [609, 639] on textarea "Hi Firuz, good afternoon. Please send this payment link to [PERSON_NAME]" at bounding box center [677, 777] width 463 height 52
click at [656, 639] on textarea "Hi Firuz, good afternoon. Please send this payment link to [PERSON_NAME]" at bounding box center [677, 777] width 463 height 52
click at [690, 639] on textarea "Hi Firuz, good afternoon. Please send this payment link to [PERSON_NAME]-wife of" at bounding box center [677, 777] width 463 height 52
paste textarea "[PERSON_NAME]"
click at [676, 639] on textarea "Hi Firuz, good afternoon. Please send this payment link to [PERSON_NAME]-wife o…" at bounding box center [677, 777] width 463 height 52
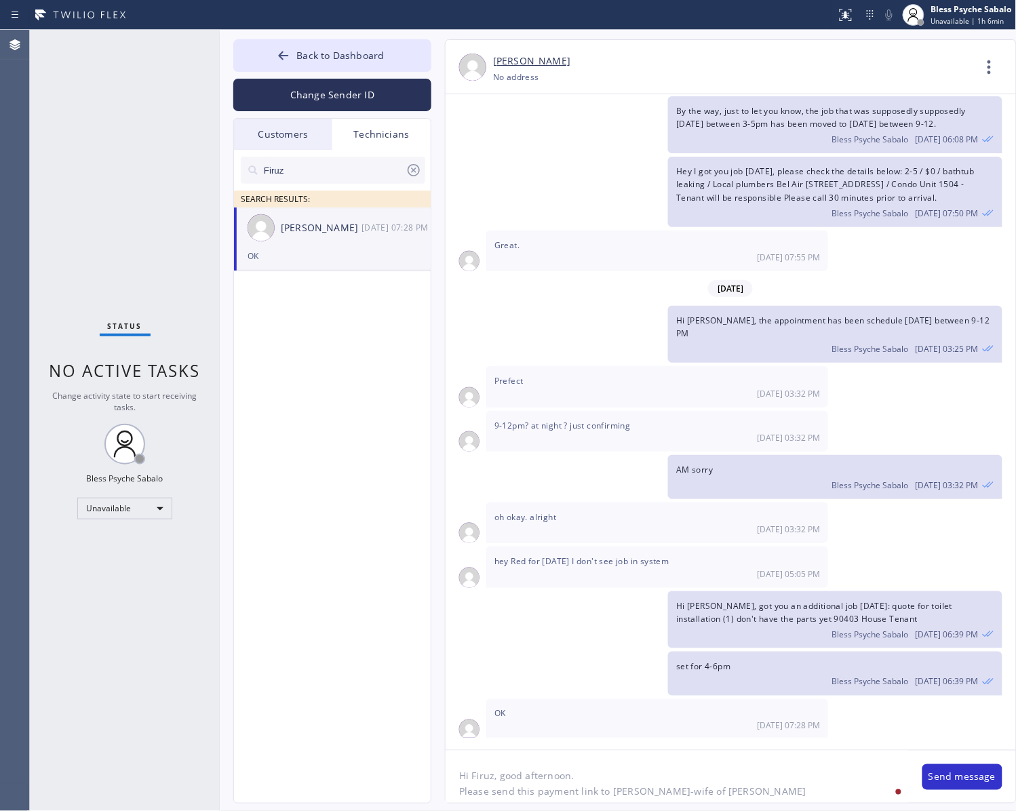
click at [727, 639] on textarea "Hi Firuz, good afternoon. Please send this payment link to [PERSON_NAME]-wife o…" at bounding box center [677, 777] width 463 height 52
click at [763, 639] on textarea "Hi Firuz, good afternoon. Please send this payment link to [PERSON_NAME]-wife o…" at bounding box center [677, 777] width 463 height 52
click at [773, 639] on textarea "Hi Firuz, good afternoon. Please send this payment link to [PERSON_NAME]-wife o…" at bounding box center [677, 777] width 463 height 52
paste textarea "[PHONE_NUMBER]"
click at [785, 639] on textarea "Hi Firuz, good afternoon. Please send this payment link to [PERSON_NAME]-wife o…" at bounding box center [677, 777] width 463 height 52
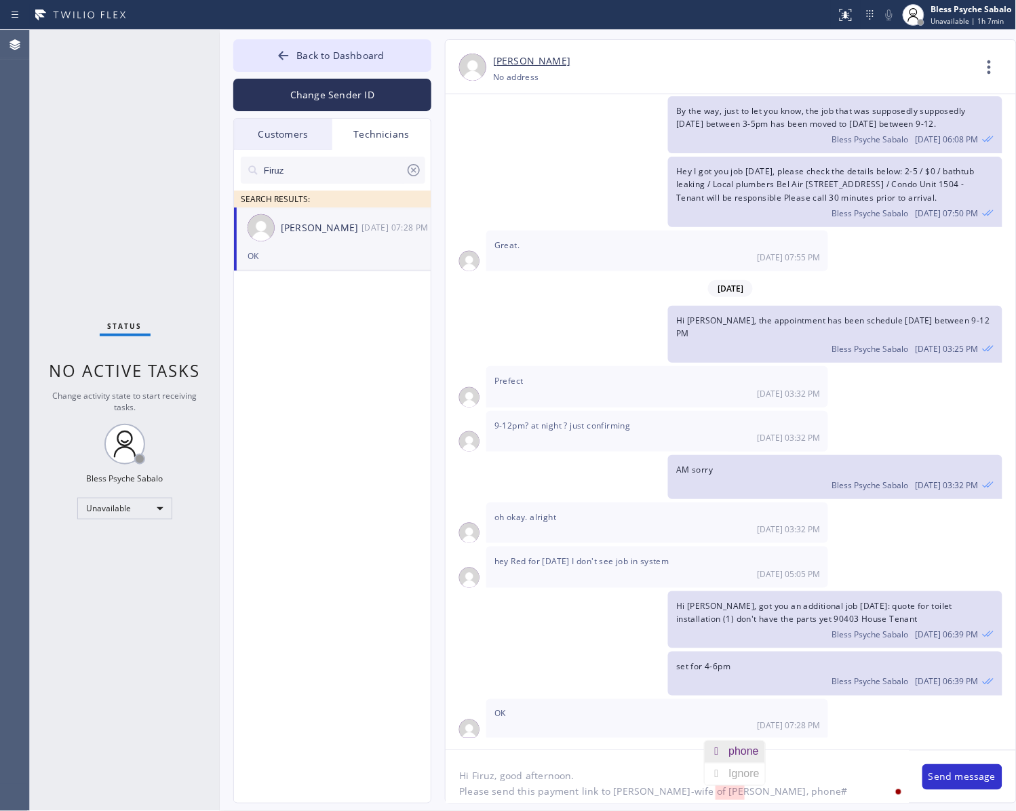
click at [737, 639] on div "phone" at bounding box center [747, 752] width 36 height 22
click at [785, 639] on textarea "Hi Firuz, good afternoon. Please send this payment link to [PERSON_NAME]-wife o…" at bounding box center [677, 777] width 463 height 52
paste textarea "[URL][DOMAIN_NAME]"
type textarea "Hi Firuz, good afternoon. Please send this payment link to [PERSON_NAME]-wife o…"
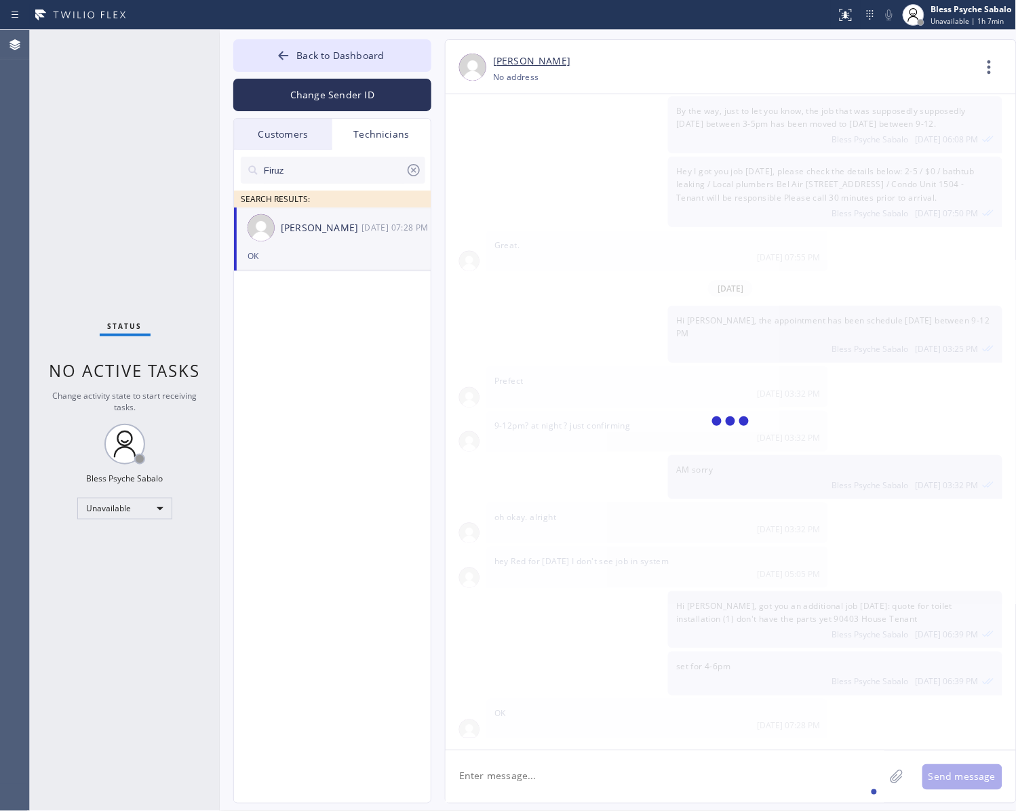
scroll to position [450, 0]
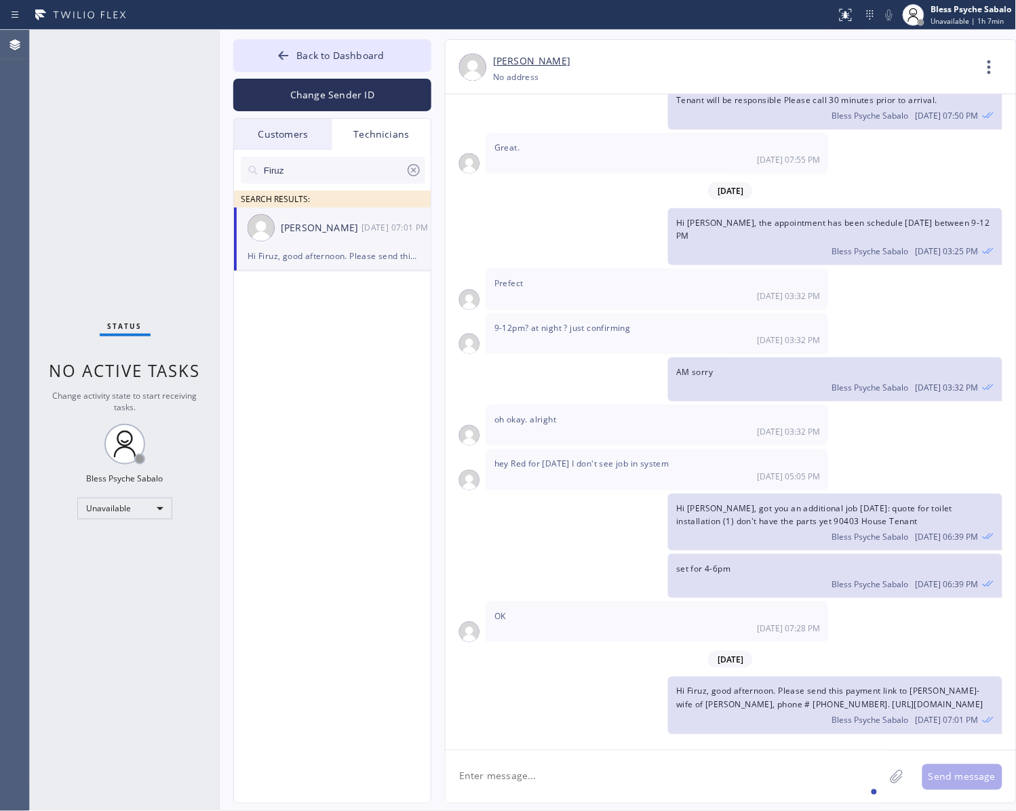
click at [770, 639] on div "Bless Psyche Sabalo [DATE] 07:01 PM" at bounding box center [834, 718] width 317 height 15
click at [785, 639] on span "Hi Firuz, good afternoon. Please send this payment link to [PERSON_NAME]-wife o…" at bounding box center [829, 698] width 307 height 24
click at [785, 639] on div "Bless Psyche Sabalo [DATE] 07:01 PM" at bounding box center [834, 718] width 317 height 15
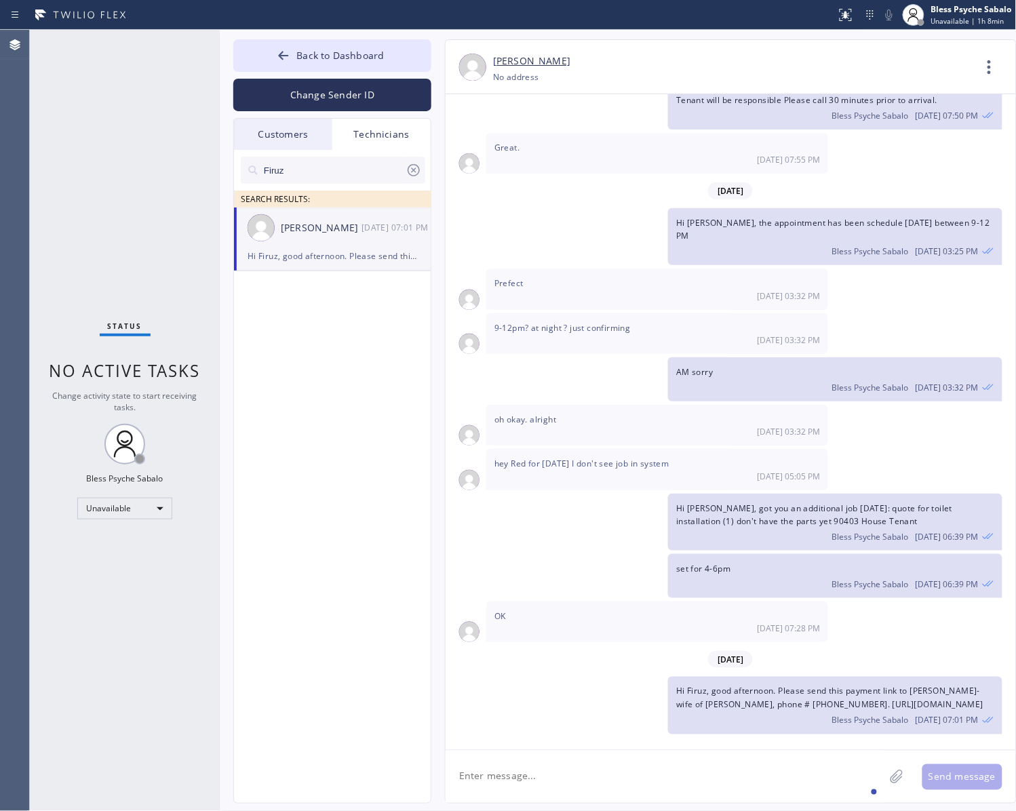
click at [785, 639] on span "Hi Firuz, good afternoon. Please send this payment link to [PERSON_NAME]-wife o…" at bounding box center [829, 698] width 307 height 24
click at [645, 556] on div "set for 4-6pm Bless Psyche Sabalo [DATE] 06:39 PM" at bounding box center [724, 576] width 557 height 44
click at [409, 62] on button "Back to Dashboard" at bounding box center [332, 55] width 198 height 33
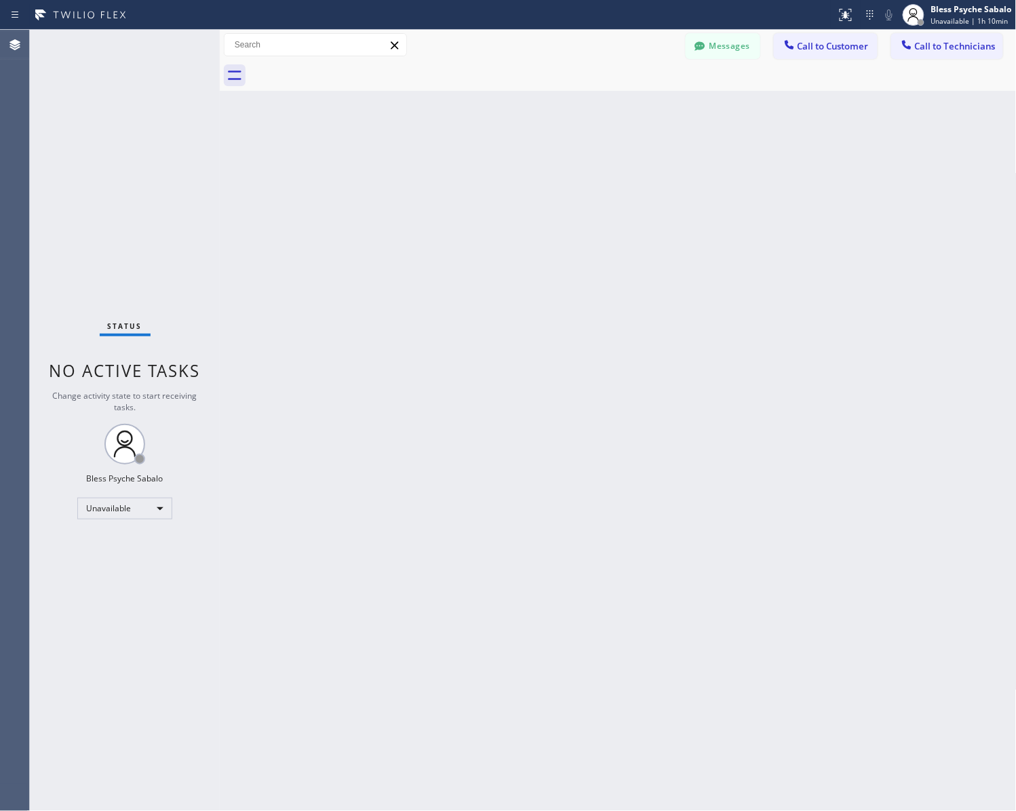
click at [770, 205] on div "Back to Dashboard Change Sender ID Customers Technicians RB [PERSON_NAME] [DATE…" at bounding box center [618, 420] width 797 height 781
